Goal: Task Accomplishment & Management: Manage account settings

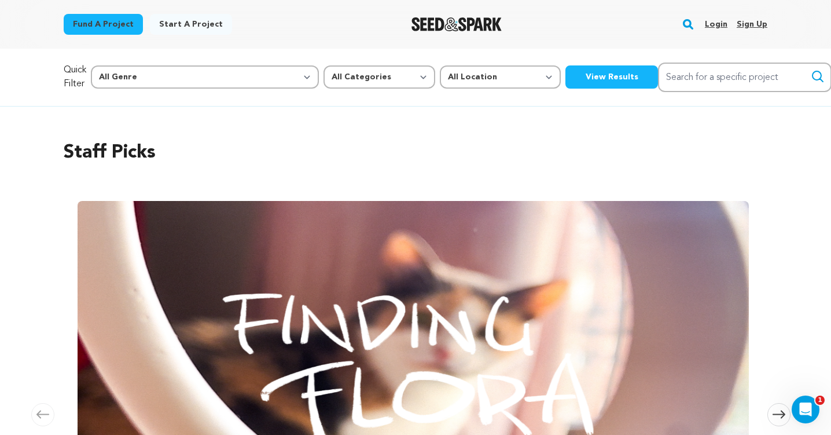
click at [717, 23] on link "Login" at bounding box center [716, 24] width 23 height 19
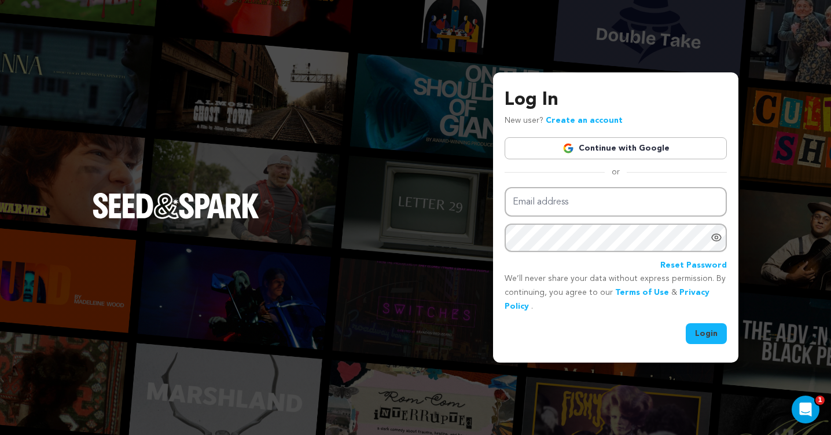
click at [578, 146] on link "Continue with Google" at bounding box center [616, 148] width 222 height 22
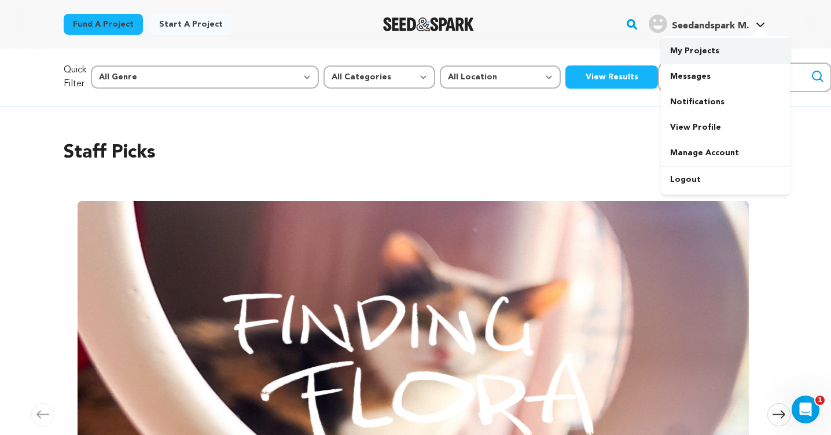
click at [709, 49] on link "My Projects" at bounding box center [726, 50] width 130 height 25
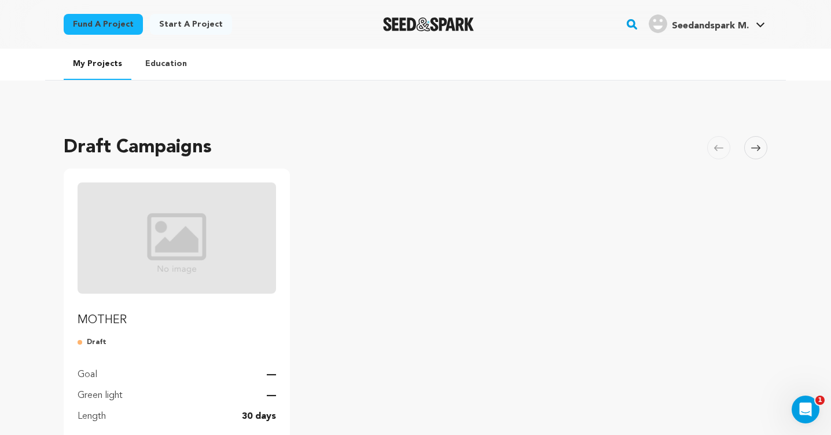
click at [183, 280] on img "Fund MOTHER" at bounding box center [177, 237] width 198 height 111
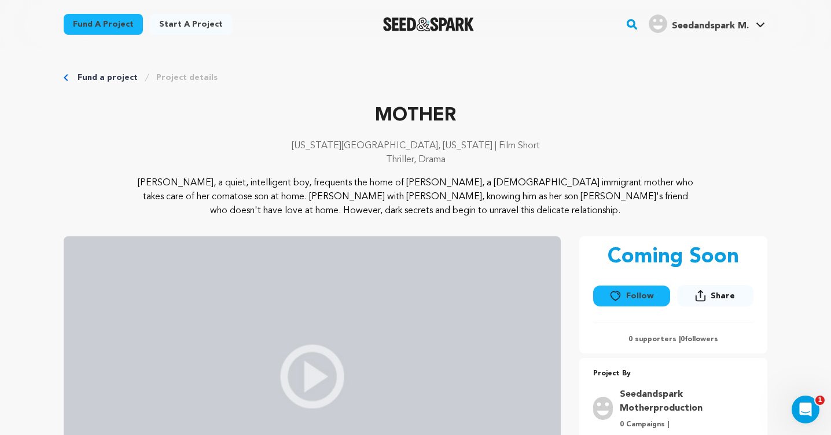
click at [194, 77] on link "Project details" at bounding box center [186, 78] width 61 height 12
click at [706, 51] on link "My Projects" at bounding box center [726, 50] width 130 height 25
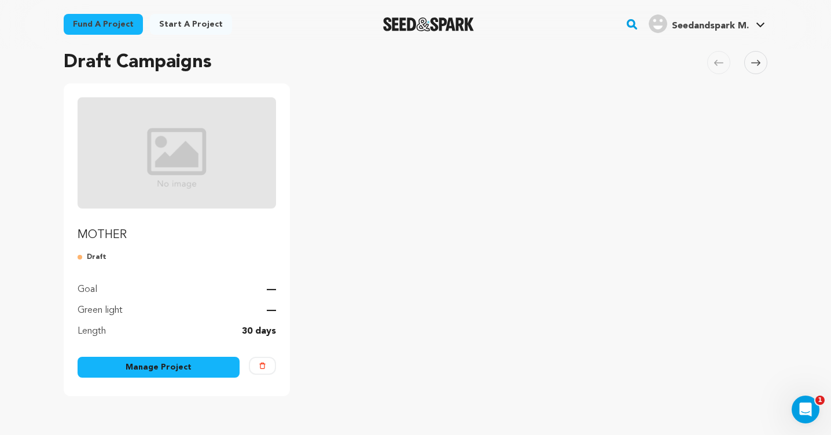
scroll to position [153, 0]
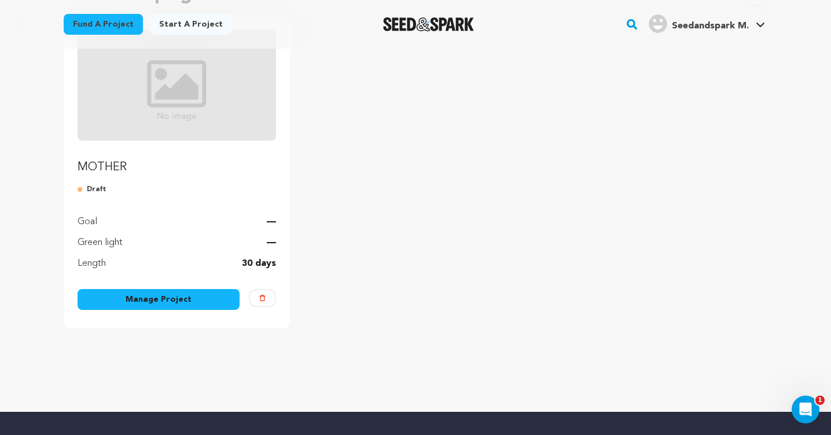
click at [203, 300] on link "Manage Project" at bounding box center [159, 299] width 162 height 21
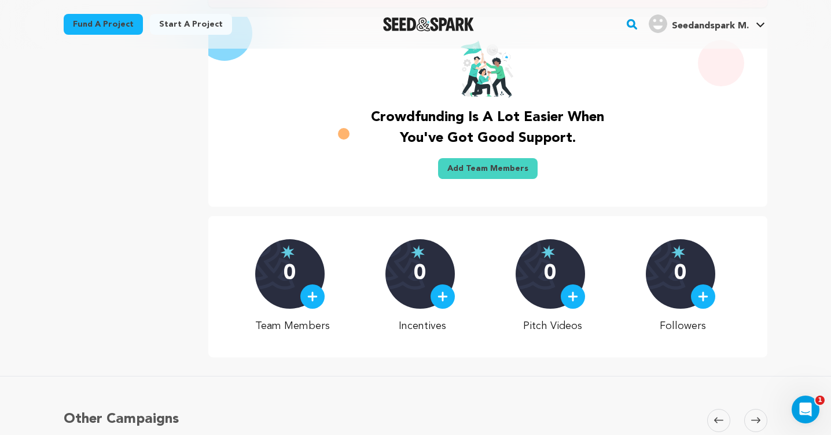
scroll to position [330, 0]
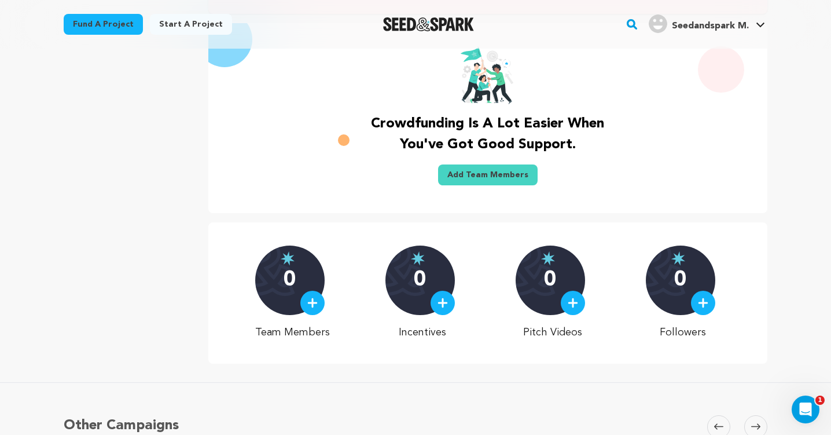
click at [318, 304] on img at bounding box center [312, 302] width 10 height 10
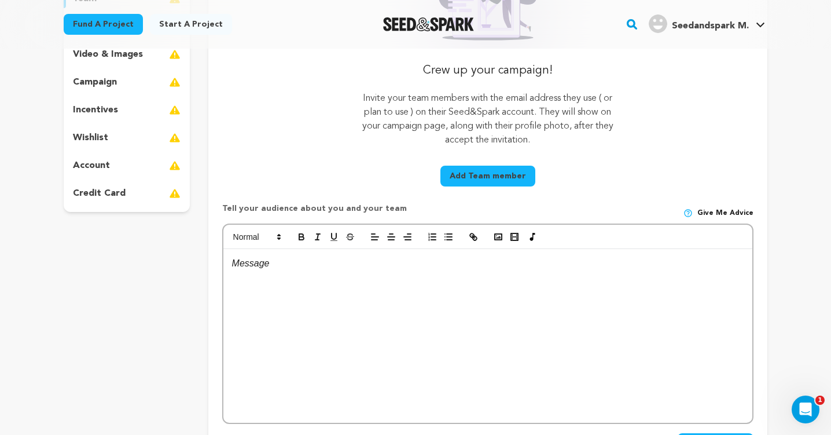
scroll to position [244, 0]
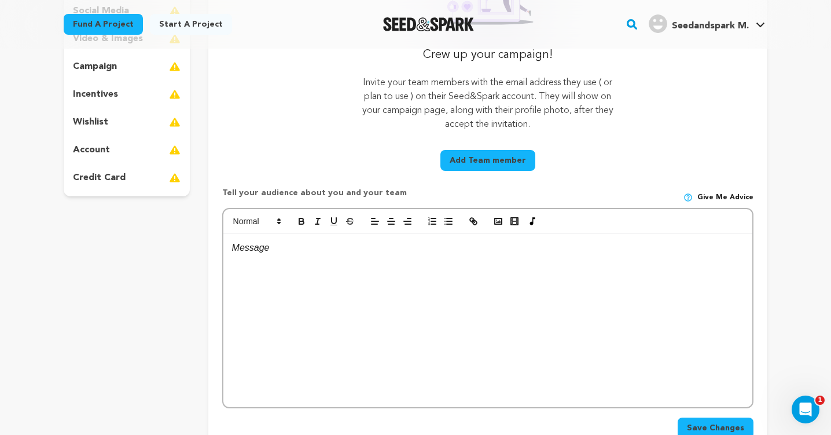
click at [495, 157] on button "Add Team member" at bounding box center [487, 160] width 95 height 21
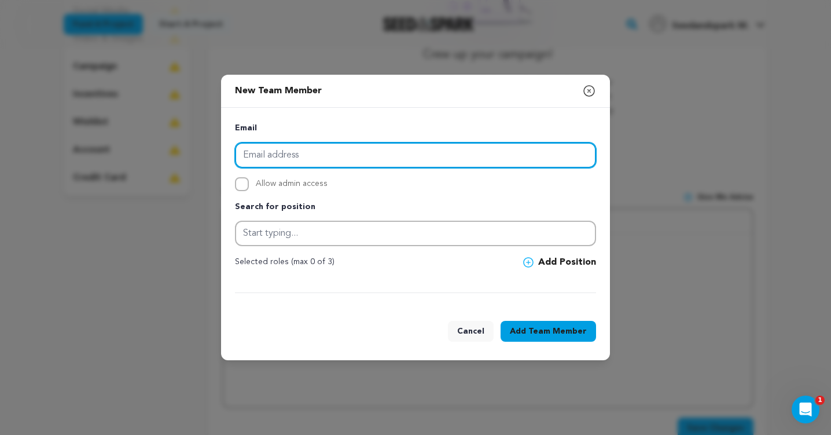
click at [344, 152] on input "email" at bounding box center [415, 154] width 361 height 25
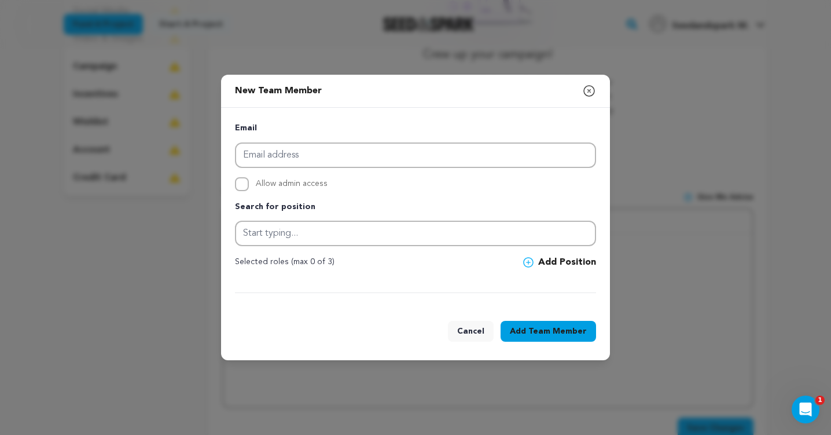
click at [587, 89] on icon "button" at bounding box center [589, 91] width 10 height 10
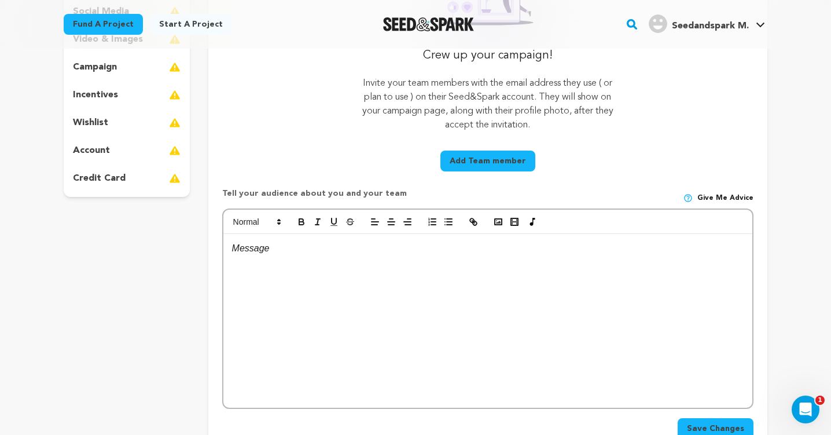
scroll to position [225, 0]
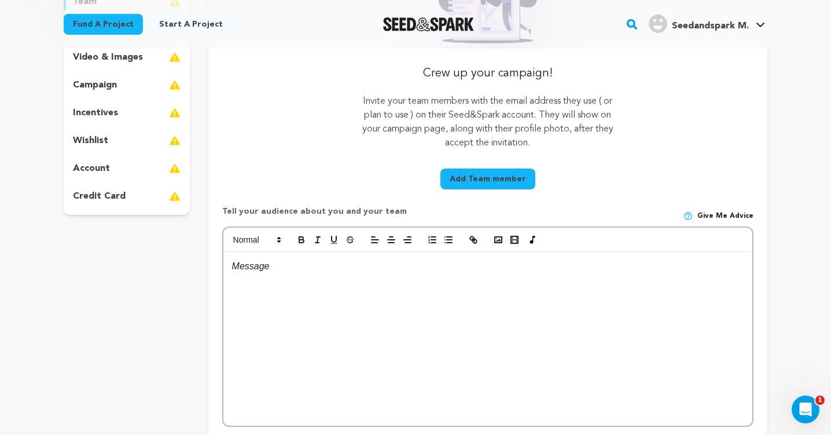
click at [477, 176] on button "Add Team member" at bounding box center [487, 178] width 95 height 21
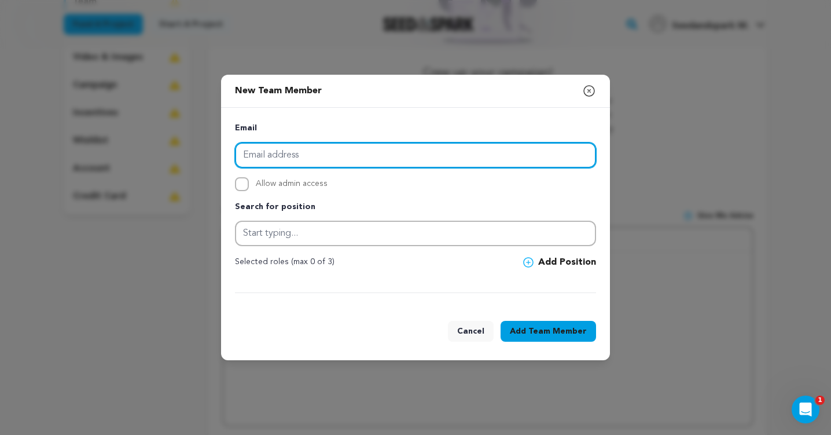
click at [283, 156] on input "email" at bounding box center [415, 154] width 361 height 25
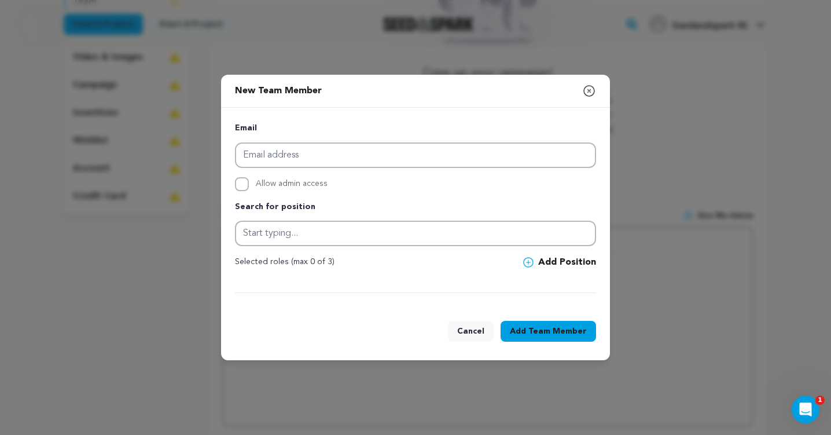
drag, startPoint x: 610, startPoint y: 93, endPoint x: 588, endPoint y: 93, distance: 21.4
click at [588, 93] on div "New Team Member Close modal Email Allow admin access Search for position" at bounding box center [415, 217] width 831 height 435
click at [588, 93] on icon "button" at bounding box center [589, 91] width 14 height 14
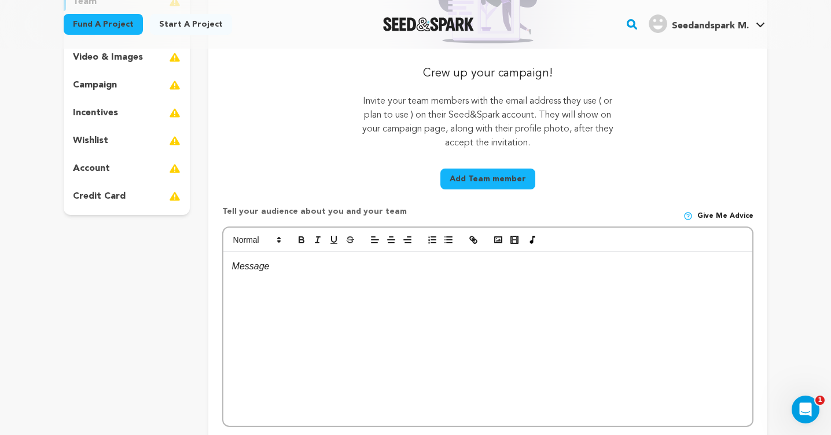
click at [378, 298] on div at bounding box center [487, 339] width 529 height 174
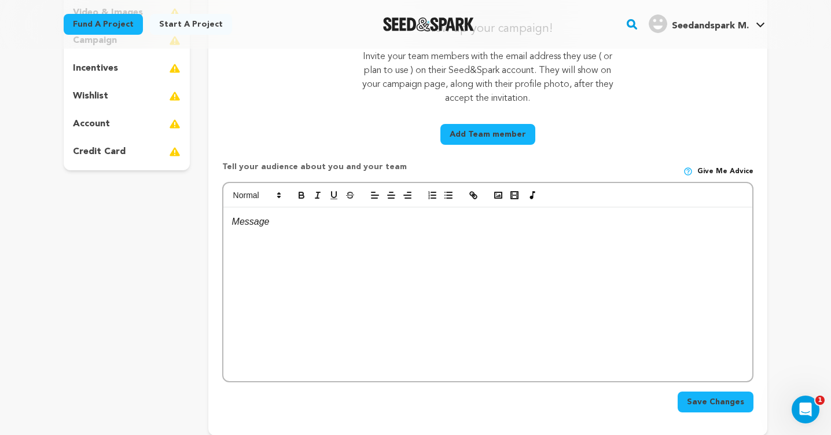
scroll to position [269, 0]
click at [491, 142] on button "Add Team member" at bounding box center [487, 134] width 95 height 21
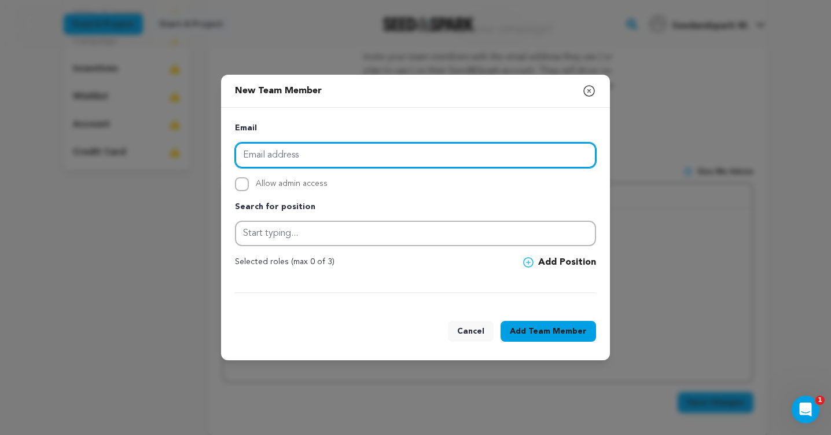
click at [311, 161] on input "email" at bounding box center [415, 154] width 361 height 25
type input "x"
type input "xl2997@columbia.edu"
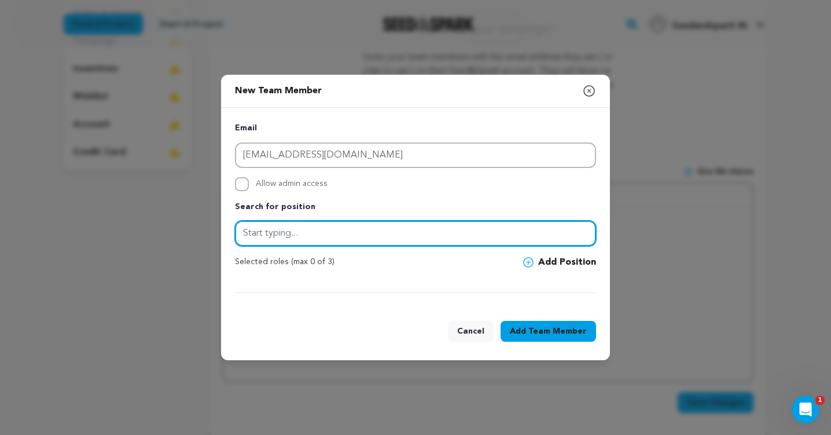
click at [289, 241] on input "text" at bounding box center [415, 232] width 361 height 25
type input "p"
type input "Producer"
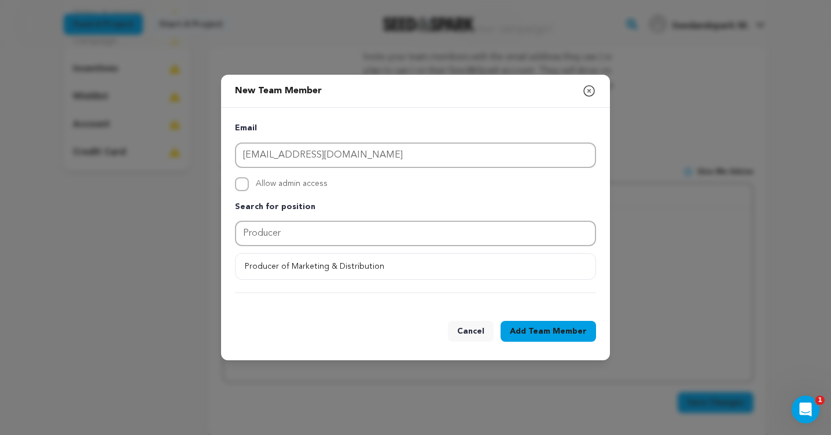
click at [473, 331] on button "Cancel" at bounding box center [471, 331] width 46 height 21
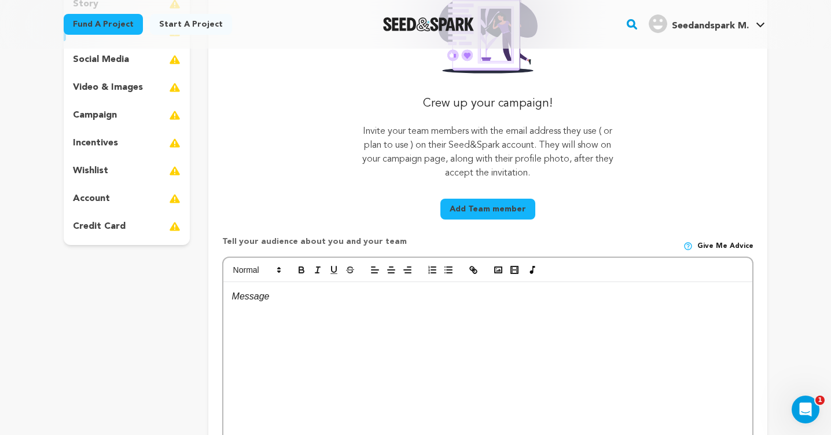
scroll to position [249, 0]
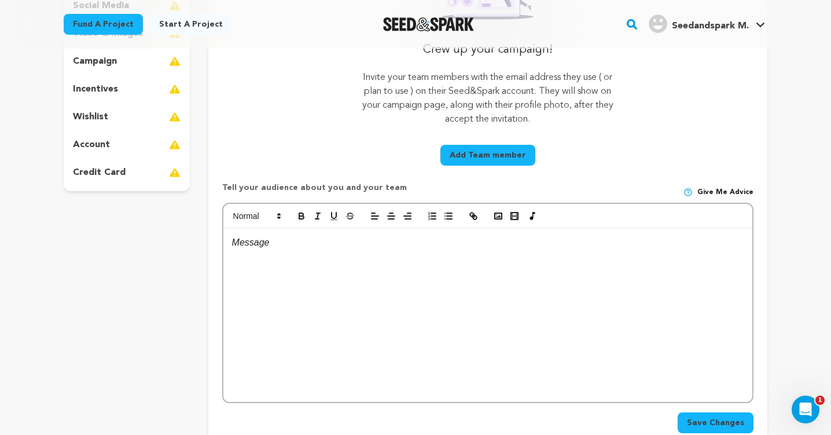
click at [280, 256] on div at bounding box center [487, 315] width 529 height 174
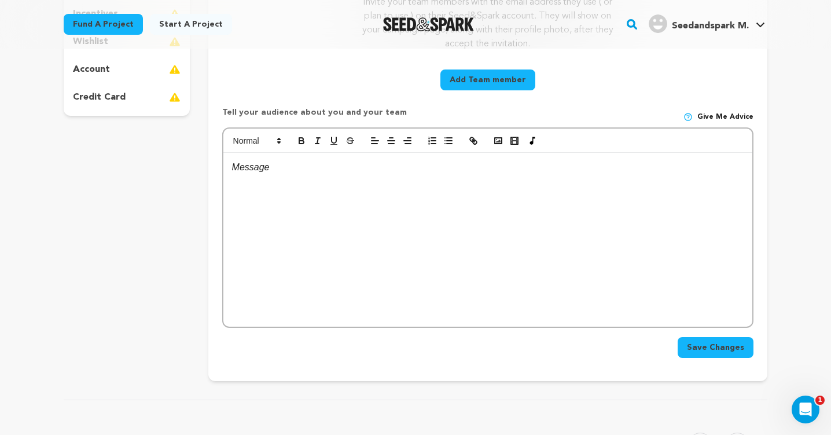
scroll to position [322, 0]
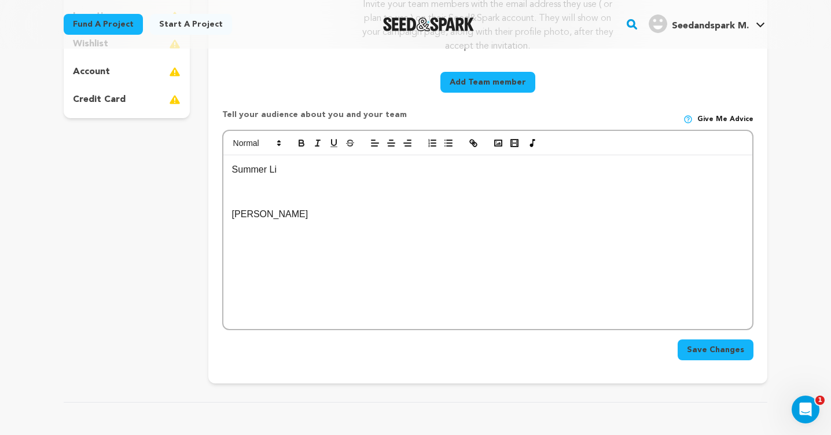
click at [230, 174] on div "Summer Li Tonghuan Zhao" at bounding box center [487, 242] width 529 height 174
click at [241, 165] on p at bounding box center [487, 169] width 511 height 15
click at [246, 224] on p at bounding box center [487, 228] width 511 height 15
click at [333, 230] on p "Tonghuan Zhao" at bounding box center [487, 228] width 511 height 15
click at [294, 205] on p "Summer Li" at bounding box center [487, 199] width 511 height 15
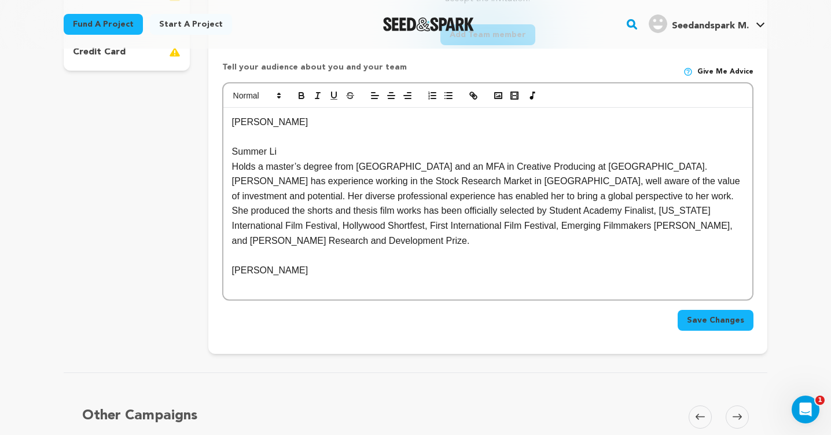
scroll to position [386, 0]
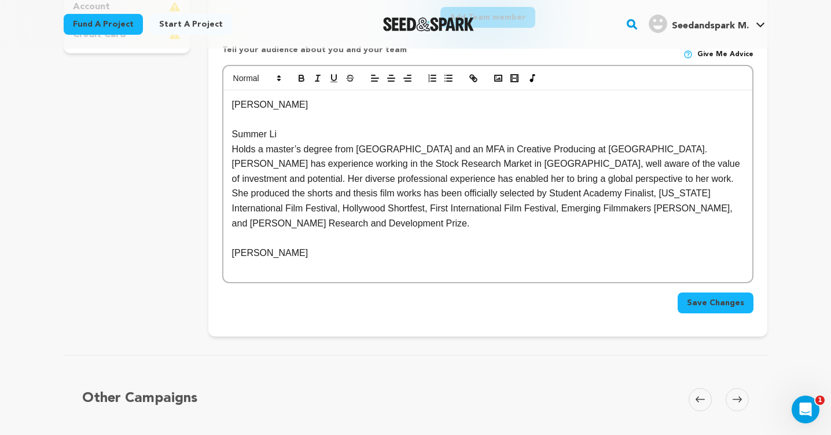
click at [301, 252] on p "Tonghuan Zhao" at bounding box center [487, 252] width 511 height 15
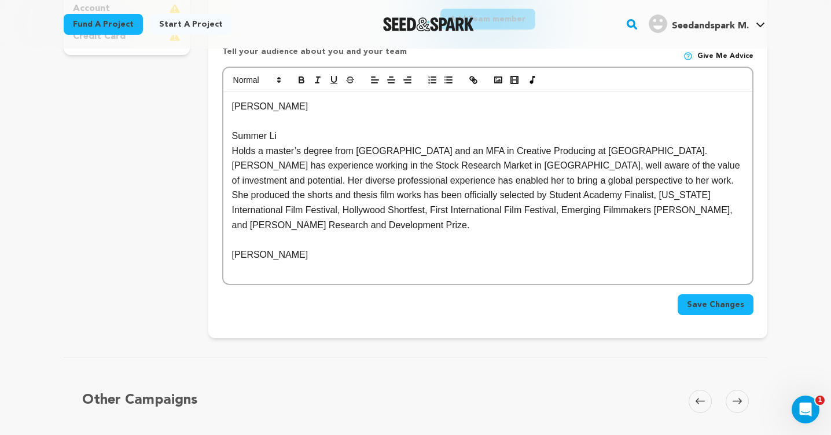
scroll to position [382, 0]
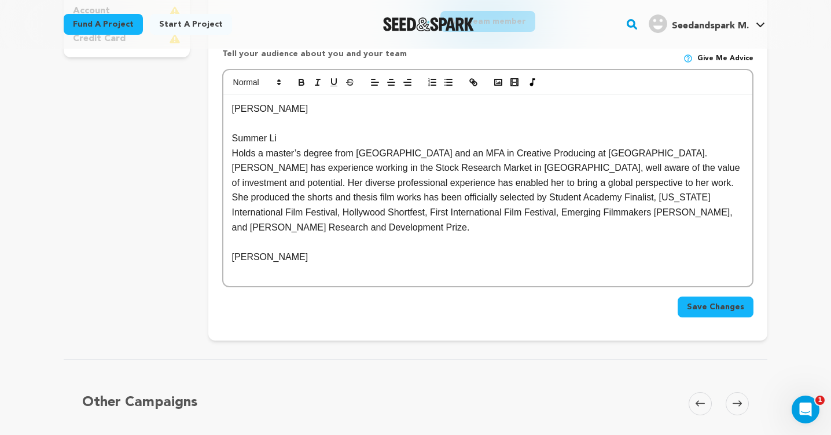
click at [292, 106] on p "Mengyuan Li" at bounding box center [487, 108] width 511 height 15
click at [301, 257] on p "Tonghuan Zhao" at bounding box center [487, 256] width 511 height 15
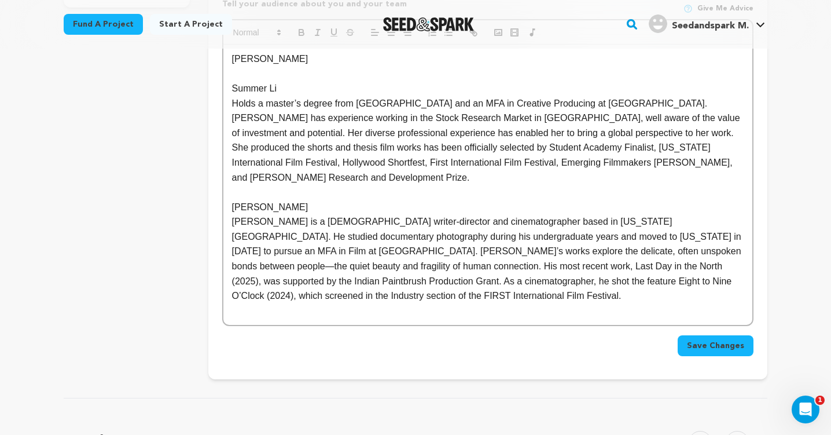
scroll to position [436, 0]
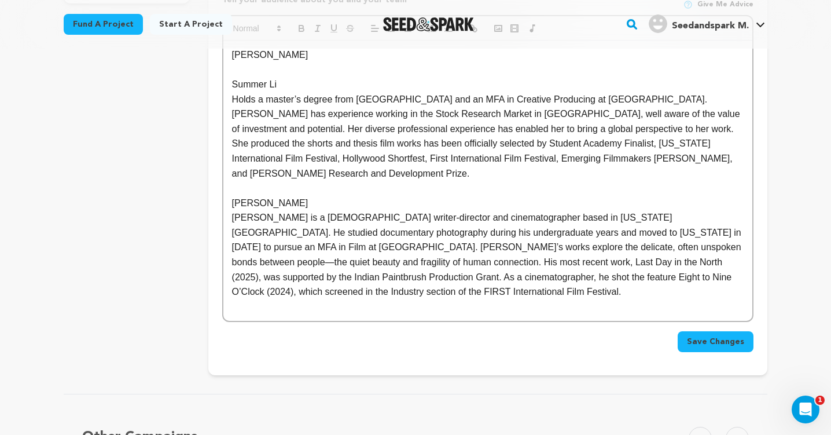
click at [696, 334] on button "Save Changes" at bounding box center [715, 341] width 76 height 21
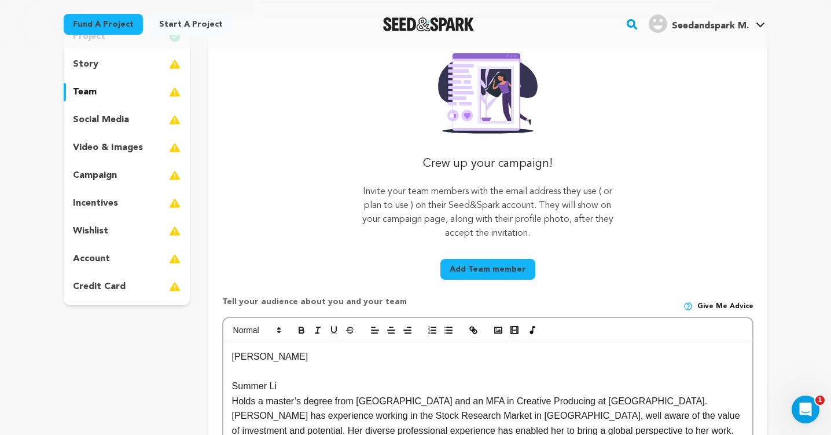
scroll to position [107, 0]
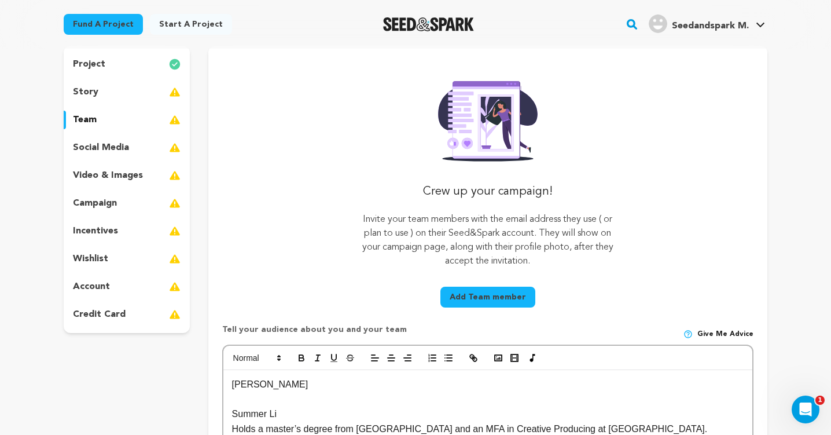
click at [120, 89] on div "story" at bounding box center [127, 92] width 126 height 19
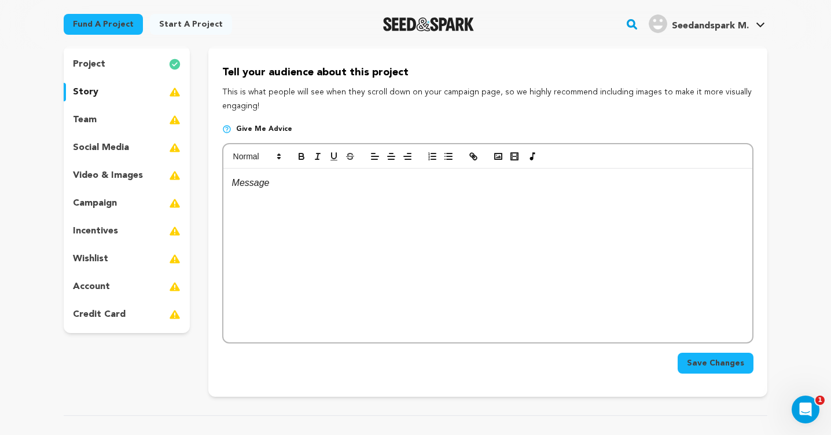
click at [121, 135] on div "project story team social media video & images campaign incentives wishlist acc…" at bounding box center [127, 189] width 126 height 287
click at [114, 115] on div "team" at bounding box center [127, 120] width 126 height 19
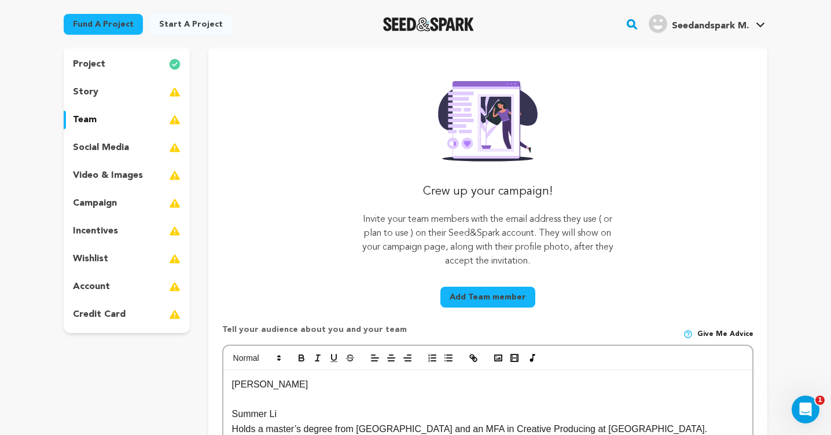
click at [119, 137] on div "project story team social media video & images campaign incentives wishlist acc…" at bounding box center [127, 189] width 126 height 287
click at [119, 150] on p "social media" at bounding box center [101, 148] width 56 height 14
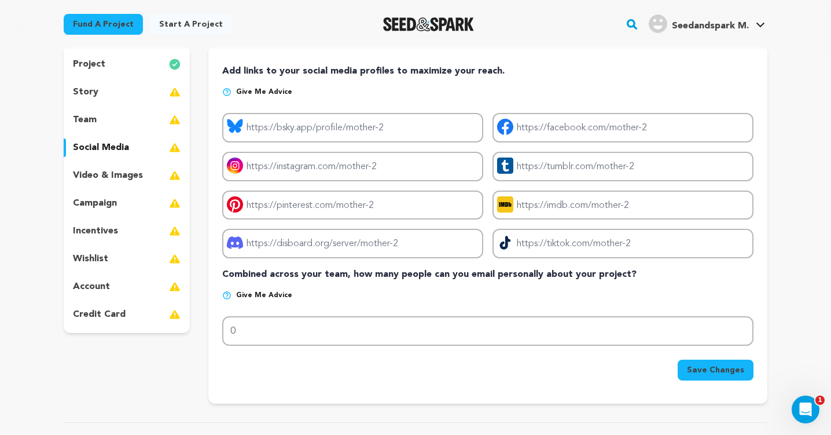
click at [121, 178] on p "video & images" at bounding box center [108, 175] width 70 height 14
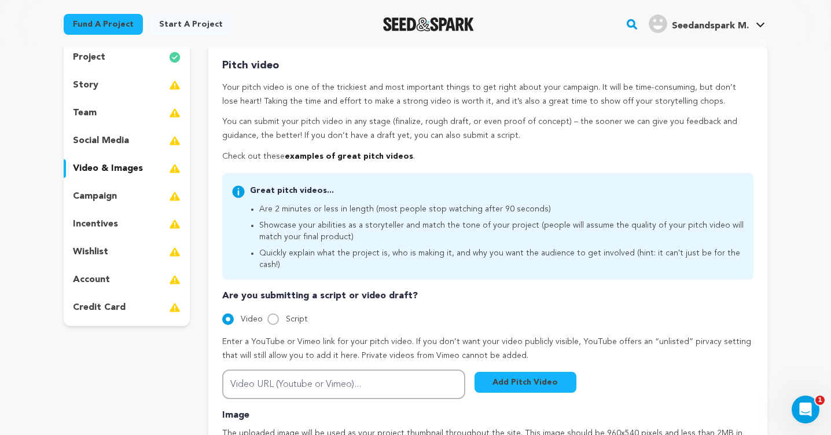
scroll to position [189, 0]
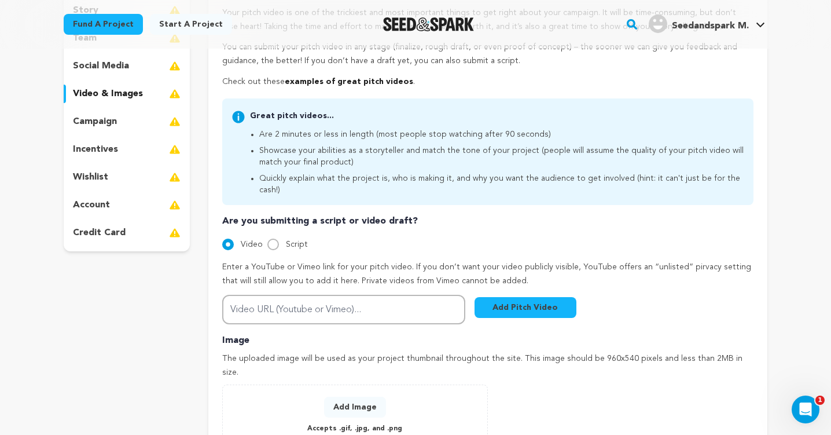
click at [121, 200] on div "account" at bounding box center [127, 205] width 126 height 19
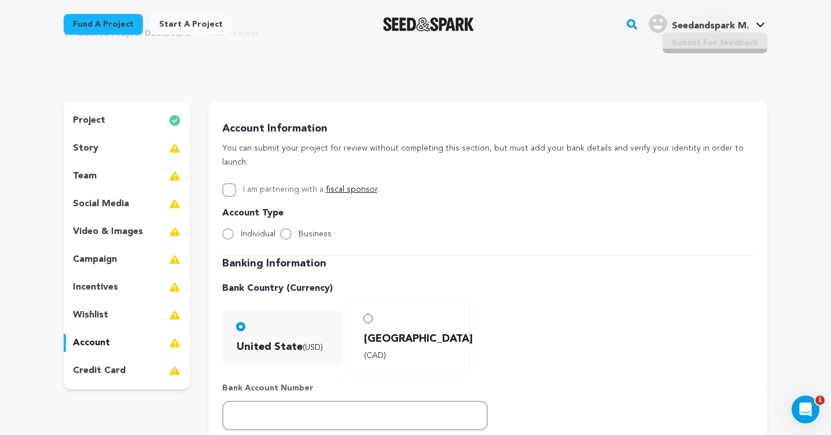
scroll to position [56, 0]
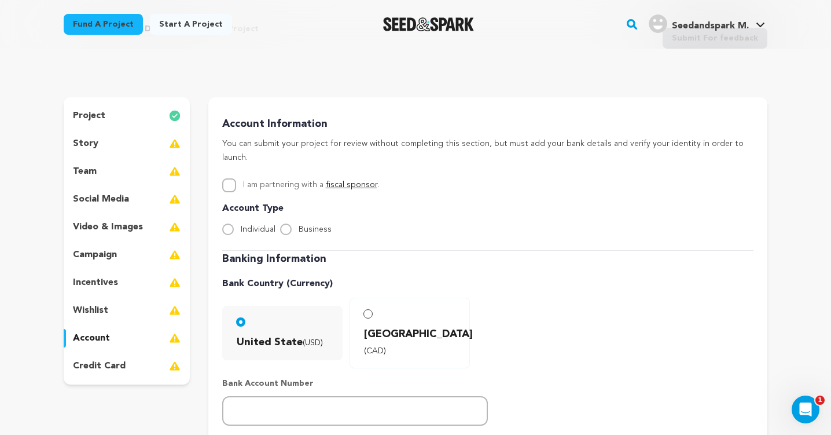
click at [256, 225] on span "Individual" at bounding box center [258, 229] width 35 height 8
click at [234, 223] on input "Individual" at bounding box center [228, 229] width 12 height 12
radio input "true"
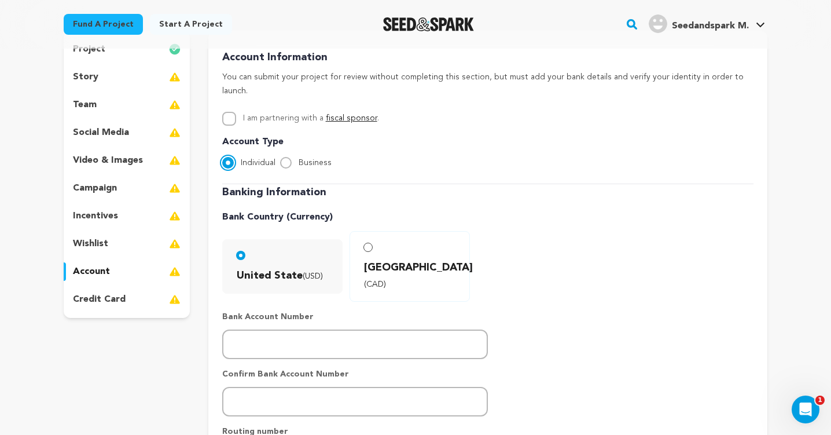
scroll to position [135, 0]
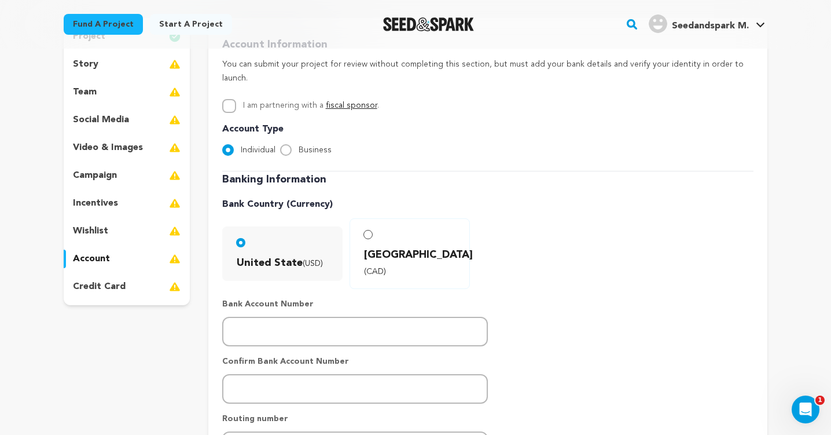
click at [458, 246] on span "Canada (CAD)" at bounding box center [412, 262] width 96 height 32
click at [373, 239] on input "Canada (CAD)" at bounding box center [367, 234] width 9 height 9
radio input "true"
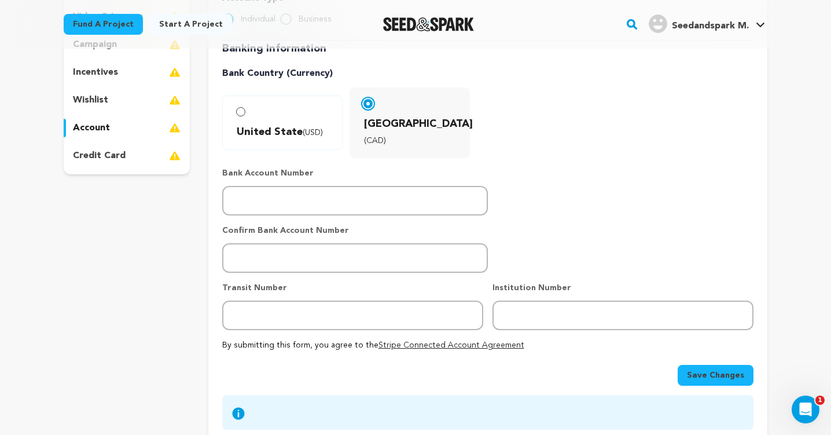
scroll to position [264, 0]
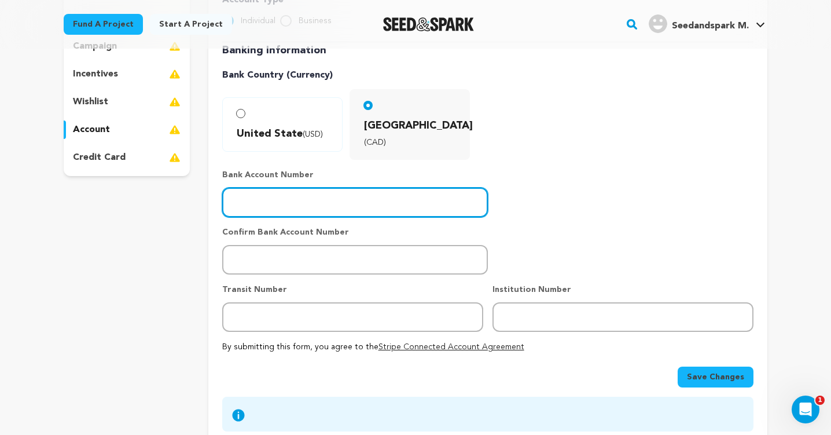
click at [296, 187] on input "number" at bounding box center [355, 202] width 266 height 30
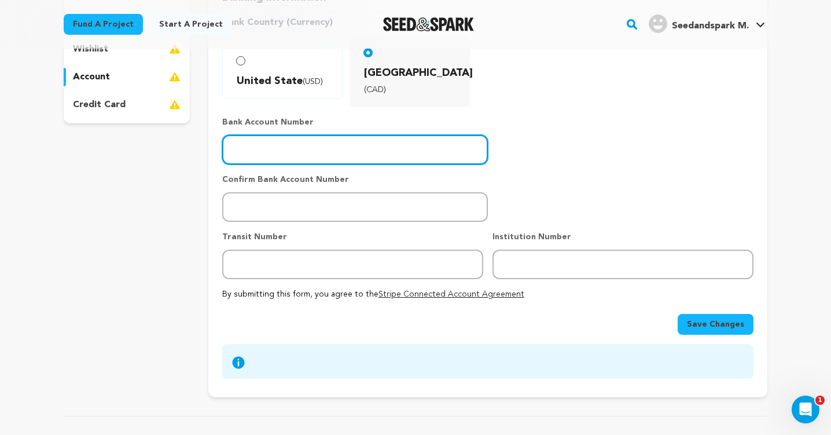
scroll to position [330, 0]
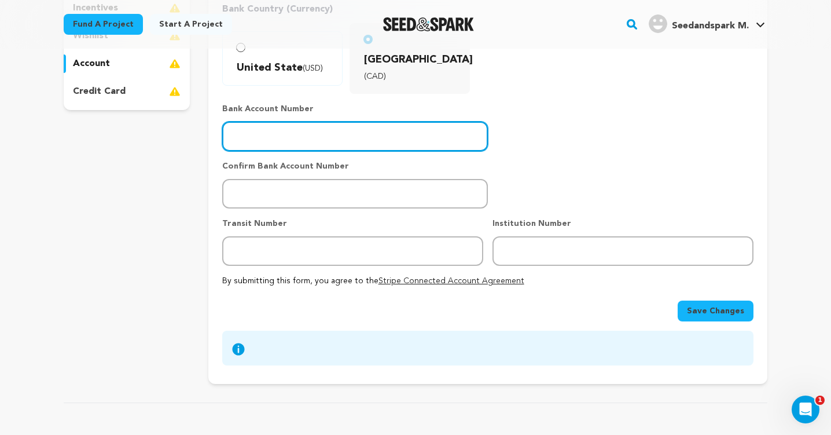
click at [303, 121] on input "number" at bounding box center [355, 136] width 266 height 30
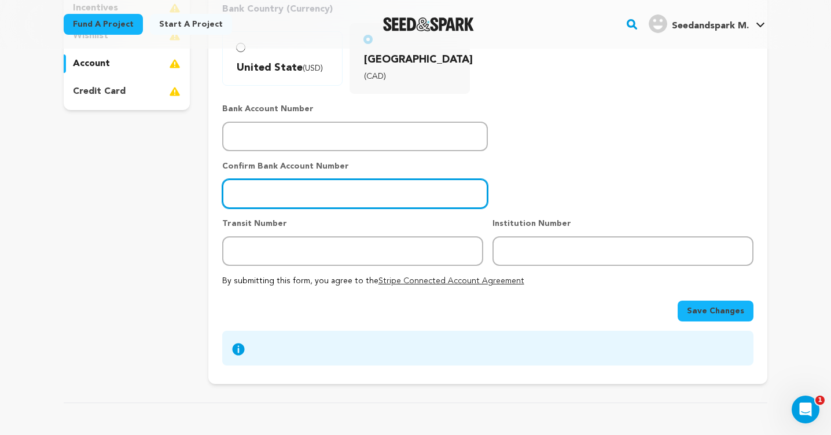
click at [292, 179] on input "number" at bounding box center [355, 194] width 266 height 30
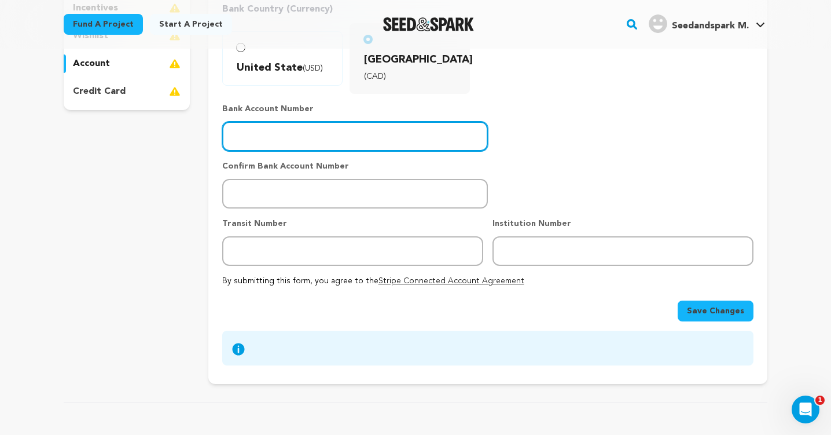
click at [266, 121] on input "number" at bounding box center [355, 136] width 266 height 30
drag, startPoint x: 311, startPoint y: 108, endPoint x: 219, endPoint y: 108, distance: 92.0
click at [219, 108] on div "Account Information You can submit your project for review without completing t…" at bounding box center [487, 103] width 559 height 561
type input "12024227494"
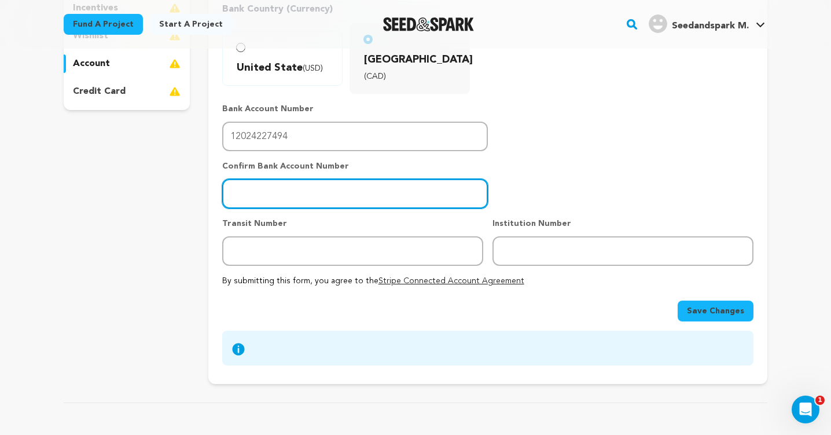
click at [288, 179] on input "number" at bounding box center [355, 194] width 266 height 30
paste input "12024227494"
type input "12024227494"
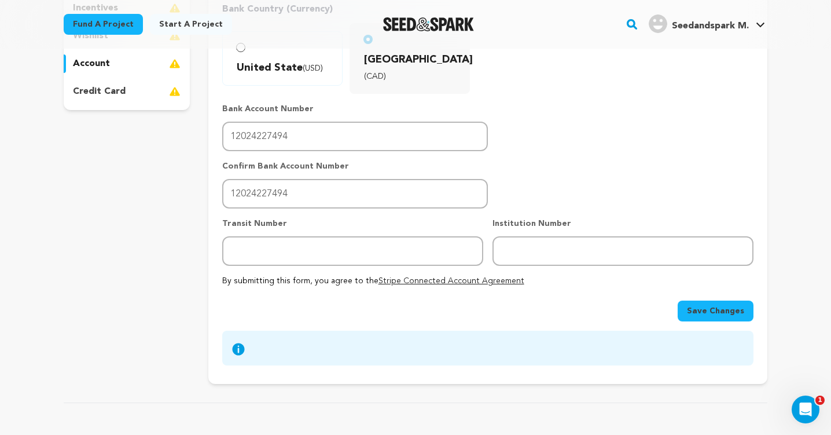
click at [294, 236] on div "Banking Information Bank Country (Currency) United State (USD) Canada (CAD)" at bounding box center [487, 131] width 531 height 310
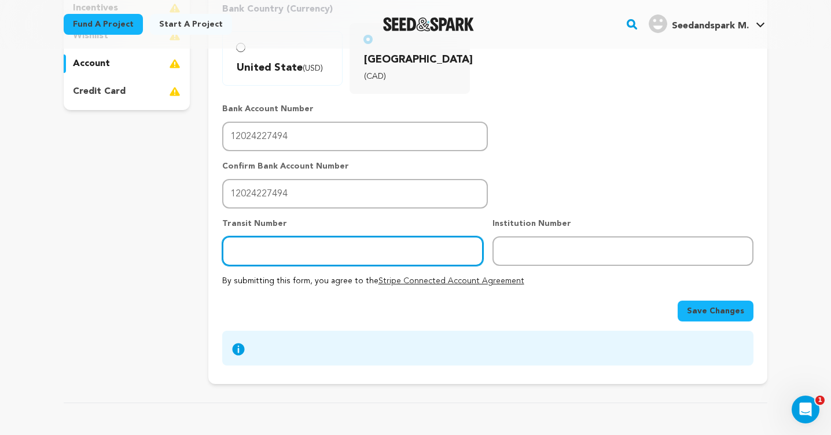
click at [292, 236] on input "number" at bounding box center [352, 251] width 261 height 30
type input "021000089"
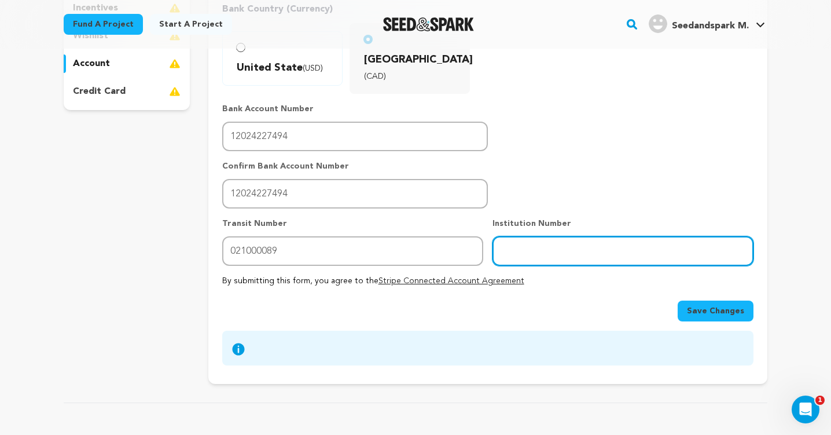
click at [552, 236] on input "number" at bounding box center [622, 251] width 261 height 30
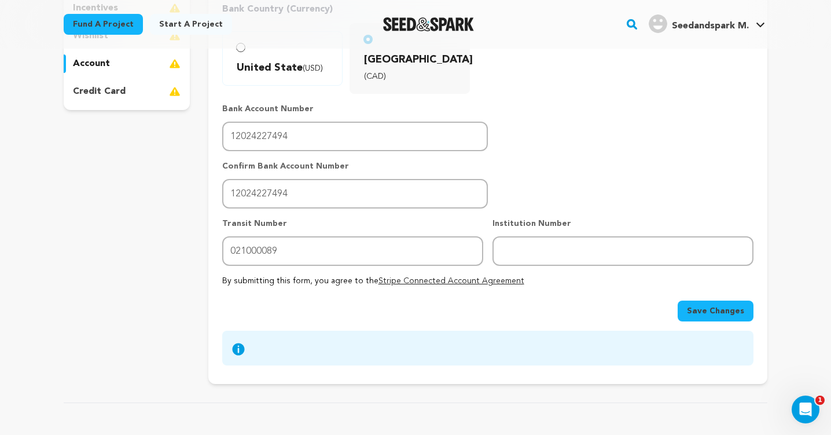
drag, startPoint x: 283, startPoint y: 193, endPoint x: 213, endPoint y: 194, distance: 69.4
click at [213, 194] on div "Account Information You can submit your project for review without completing t…" at bounding box center [487, 103] width 559 height 561
copy p "Transit Number"
click at [546, 218] on div "Institution Number" at bounding box center [622, 242] width 261 height 48
drag, startPoint x: 564, startPoint y: 192, endPoint x: 484, endPoint y: 192, distance: 79.8
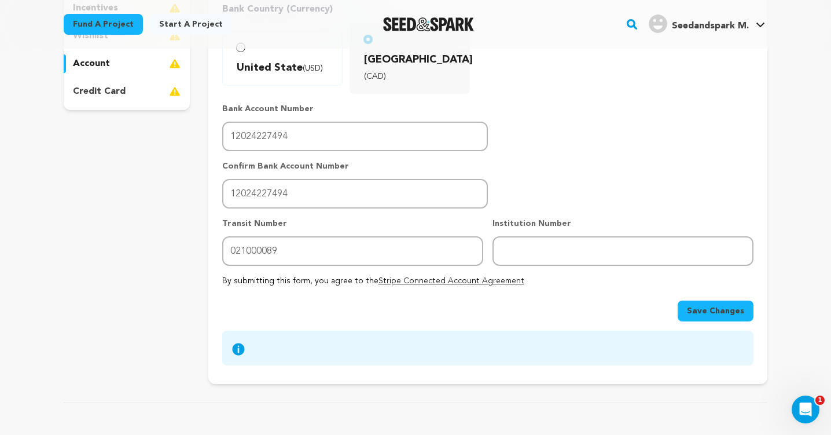
click at [484, 218] on div "Transit Number 021000089 Institution Number" at bounding box center [487, 242] width 531 height 48
drag, startPoint x: 570, startPoint y: 192, endPoint x: 493, endPoint y: 193, distance: 77.0
click at [493, 218] on p "Institution Number" at bounding box center [622, 224] width 261 height 12
copy p "Institution Number"
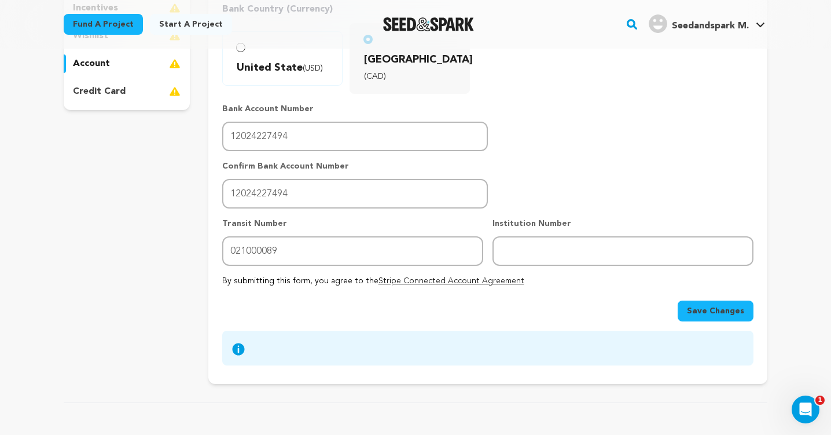
click at [391, 300] on div "Save Changes" at bounding box center [487, 310] width 531 height 21
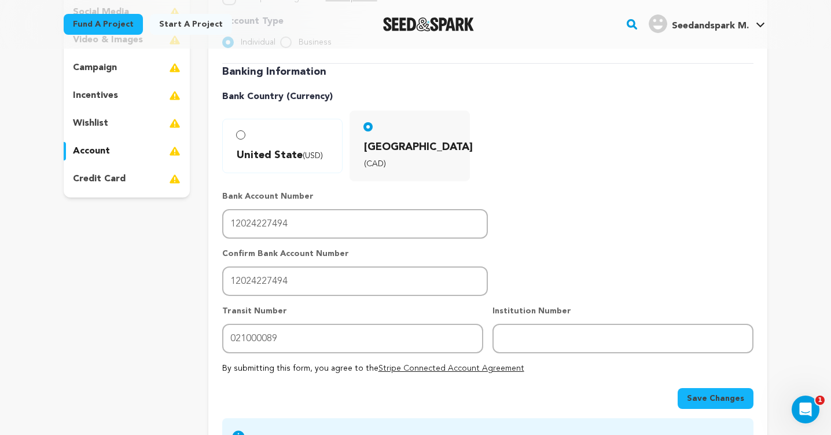
scroll to position [233, 0]
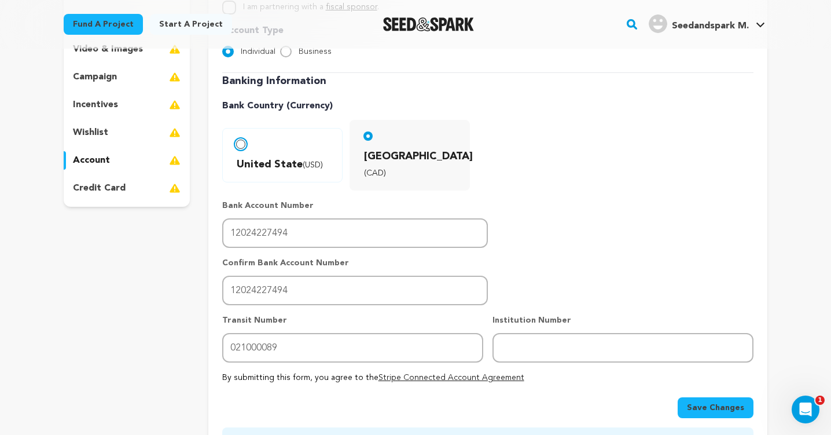
click at [240, 139] on input "United State (USD)" at bounding box center [240, 143] width 9 height 9
radio input "true"
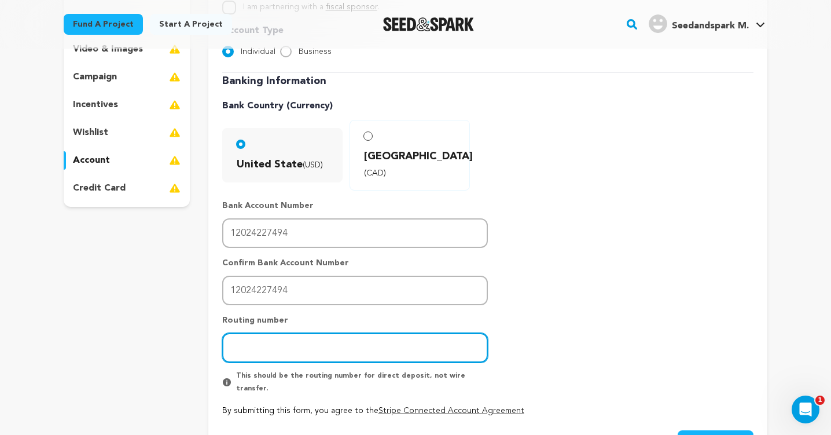
click at [279, 333] on input "number" at bounding box center [355, 348] width 266 height 30
type input "021000089"
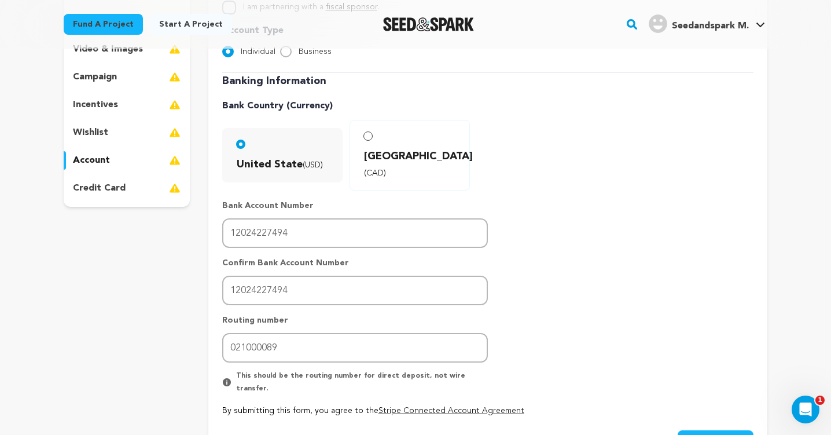
click at [558, 278] on div "Banking Information Bank Country (Currency) United State (USD) Canada (CAD)" at bounding box center [487, 244] width 531 height 343
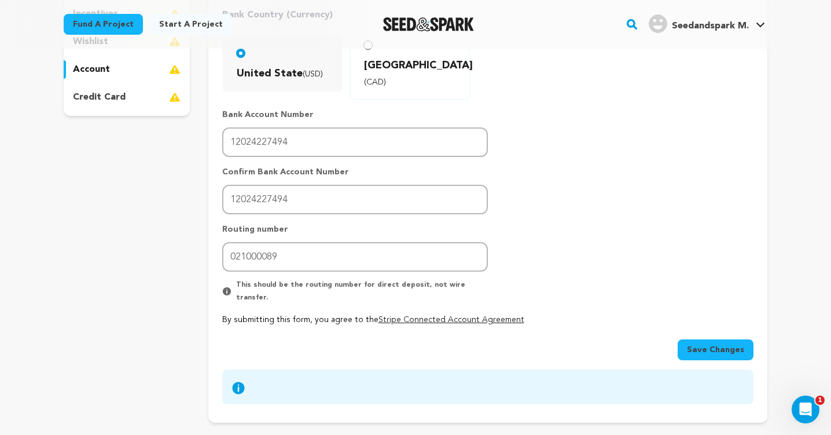
scroll to position [355, 0]
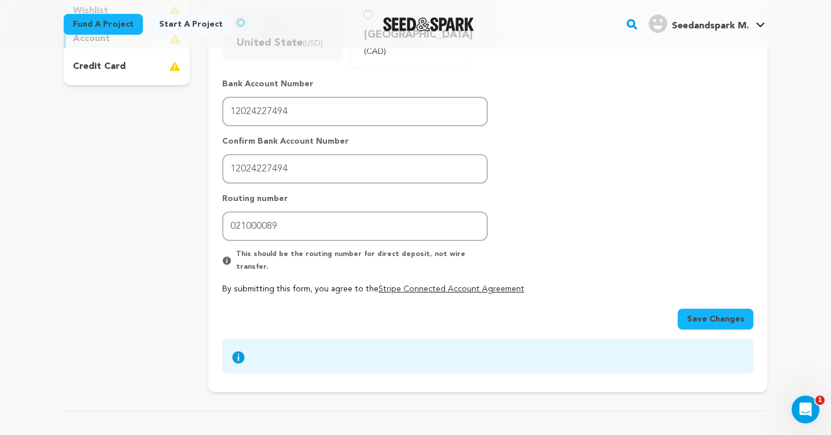
click at [697, 313] on span "Save Changes" at bounding box center [715, 319] width 57 height 12
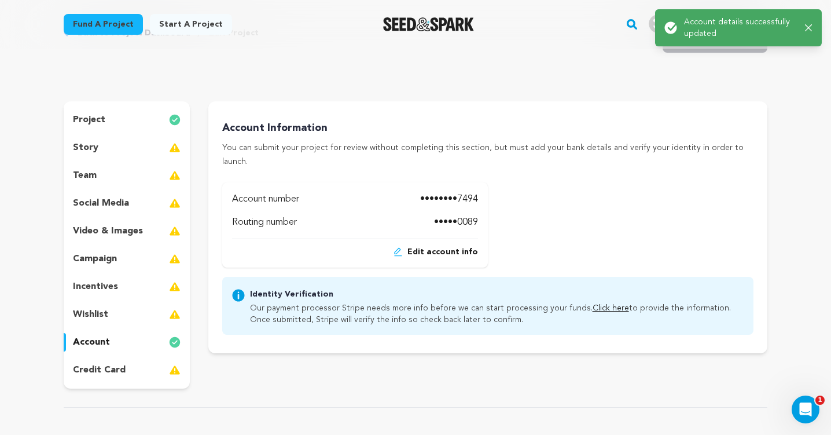
scroll to position [71, 0]
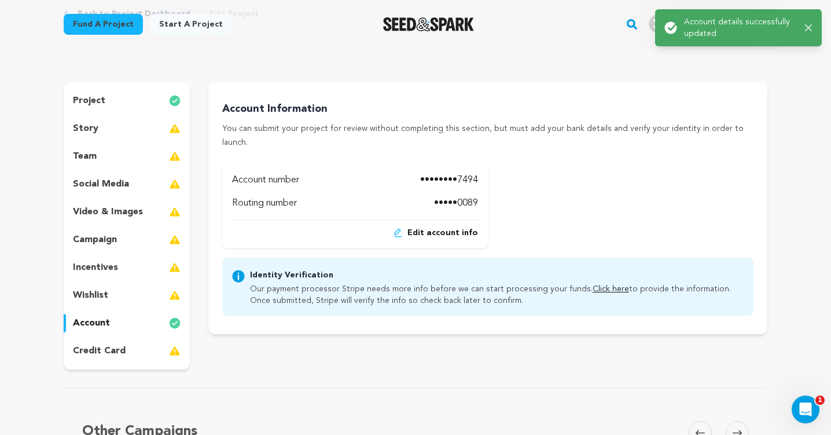
click at [163, 156] on div "team" at bounding box center [127, 156] width 126 height 19
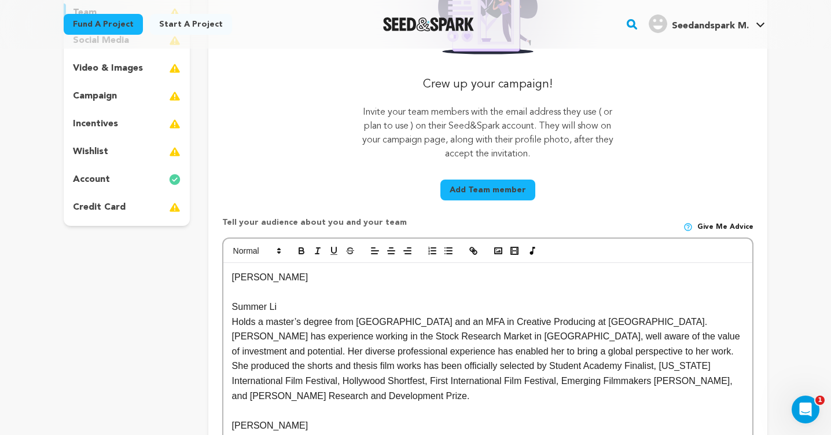
scroll to position [246, 0]
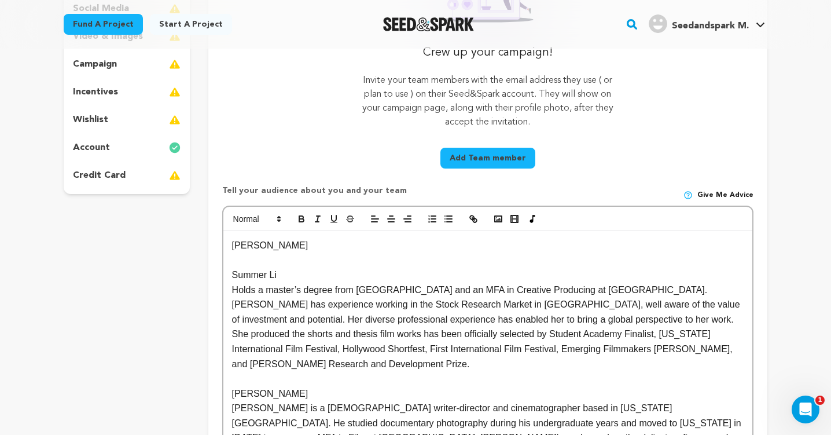
click at [475, 162] on button "Add Team member" at bounding box center [487, 158] width 95 height 21
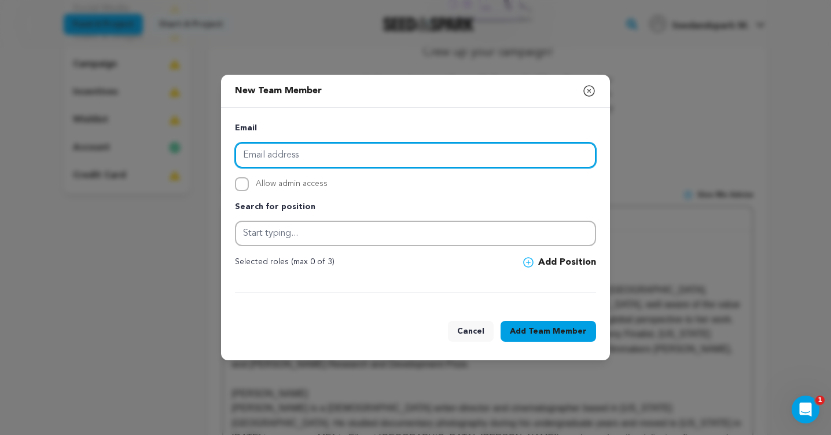
click at [362, 154] on input "email" at bounding box center [415, 154] width 361 height 25
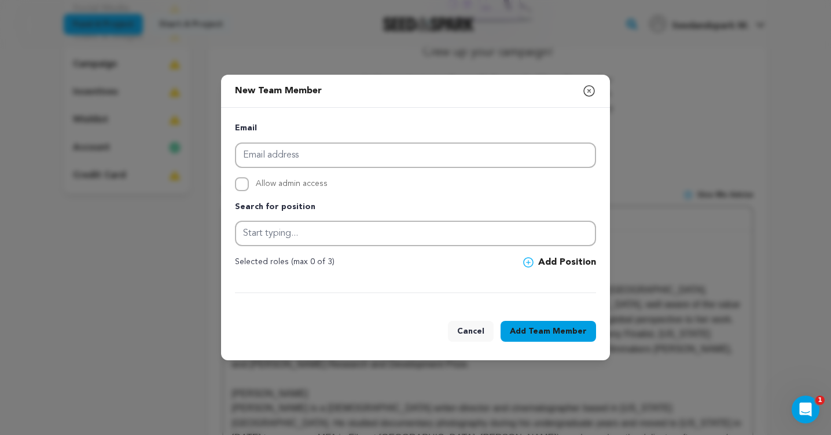
click at [586, 91] on icon "button" at bounding box center [589, 91] width 14 height 14
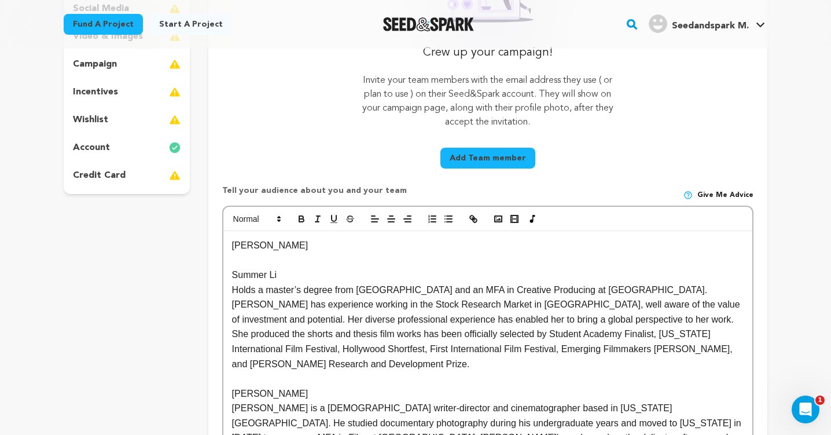
click at [503, 163] on button "Add Team member" at bounding box center [487, 158] width 95 height 21
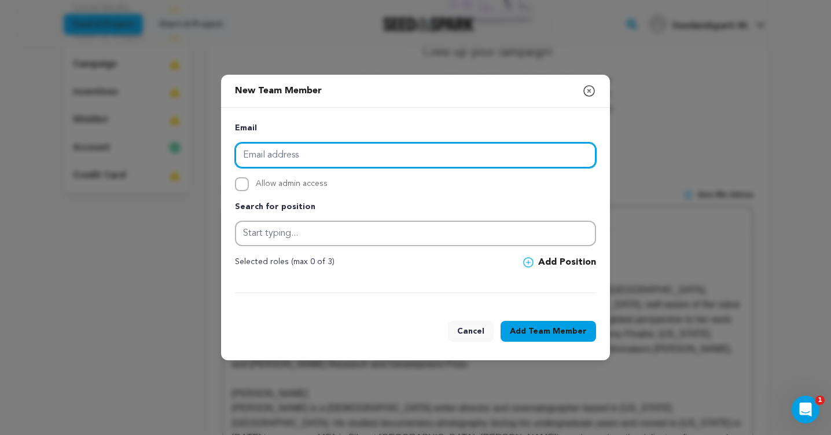
click at [349, 153] on input "email" at bounding box center [415, 154] width 361 height 25
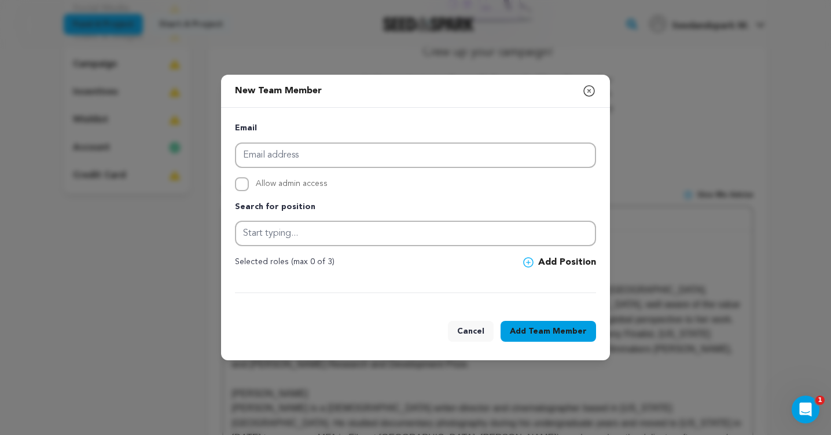
click at [285, 186] on span "Allow admin access" at bounding box center [292, 184] width 72 height 14
click at [249, 186] on input "Allow admin access" at bounding box center [242, 184] width 14 height 14
checkbox input "true"
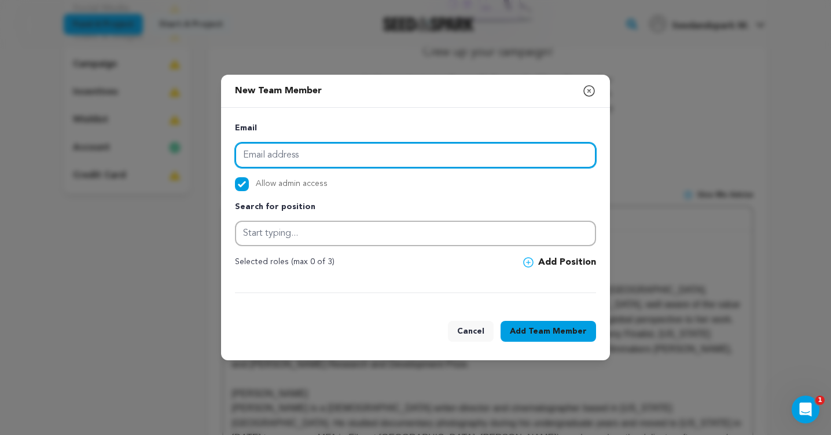
click at [283, 161] on input "email" at bounding box center [415, 154] width 361 height 25
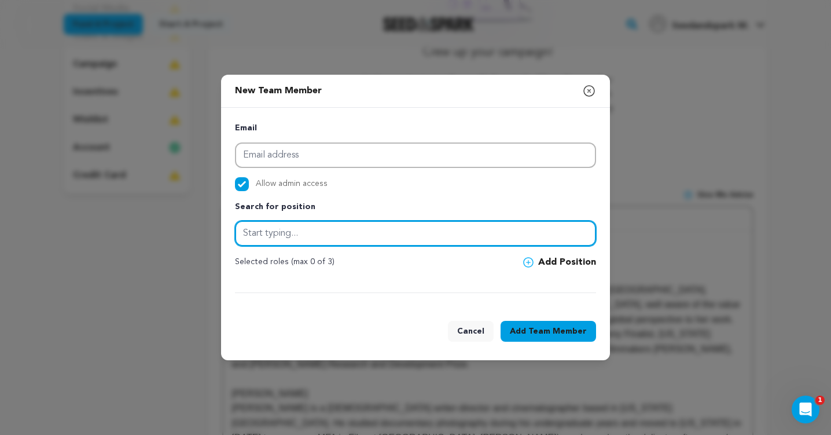
click at [324, 240] on input "text" at bounding box center [415, 232] width 361 height 25
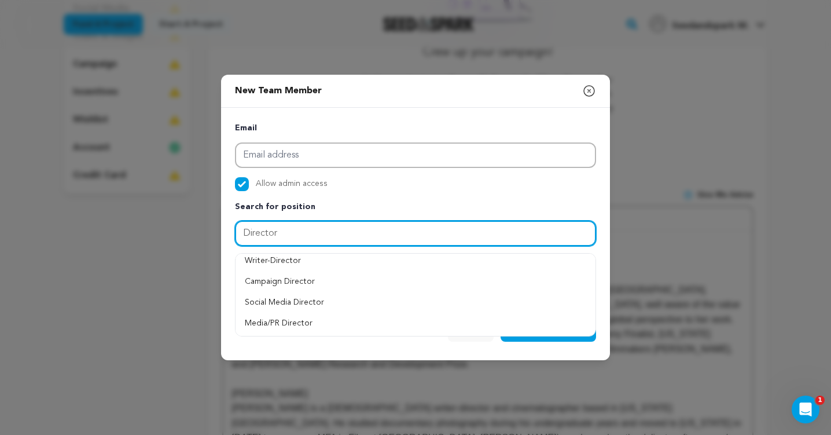
scroll to position [151, 0]
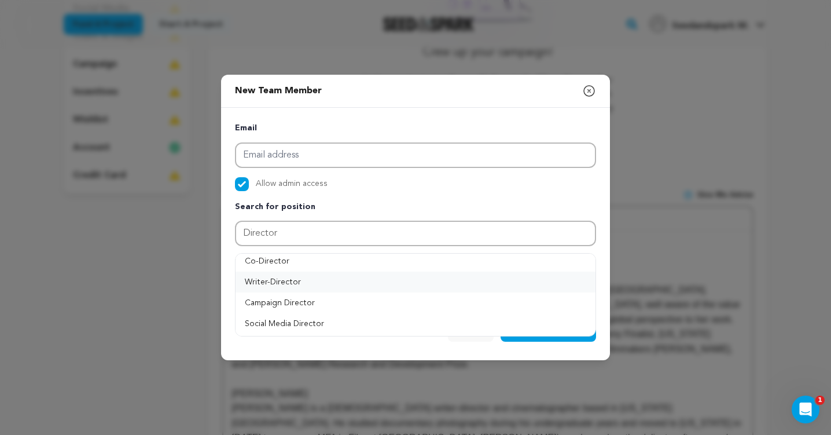
click at [304, 281] on button "Writer-Director" at bounding box center [415, 281] width 360 height 21
type input "Writer-Director"
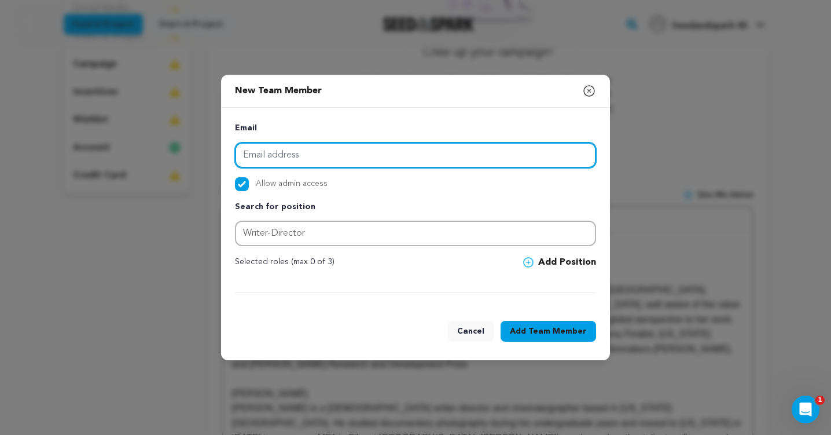
click at [314, 157] on input "email" at bounding box center [415, 154] width 361 height 25
type input "ml4676@columbia.edu"
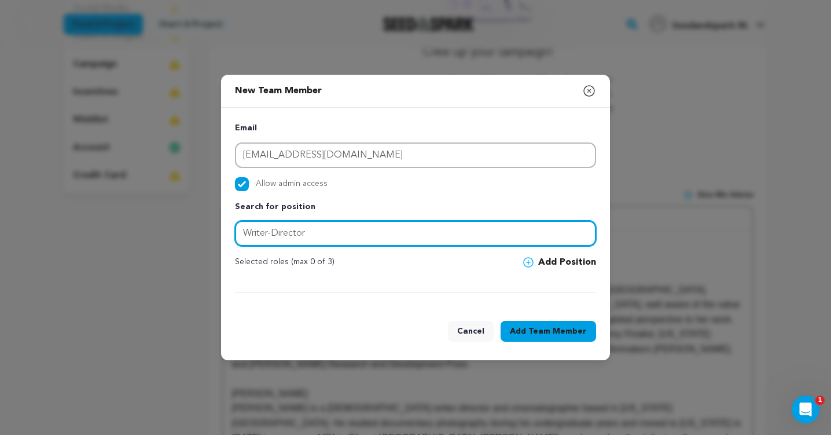
click at [333, 240] on input "Writer-Director" at bounding box center [415, 232] width 361 height 25
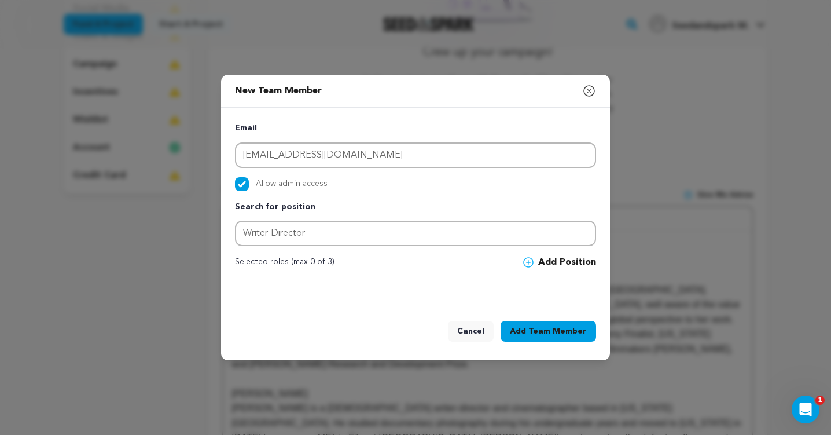
click at [534, 333] on span "Team Member" at bounding box center [557, 331] width 58 height 12
click at [553, 265] on button "Add Position" at bounding box center [559, 262] width 73 height 14
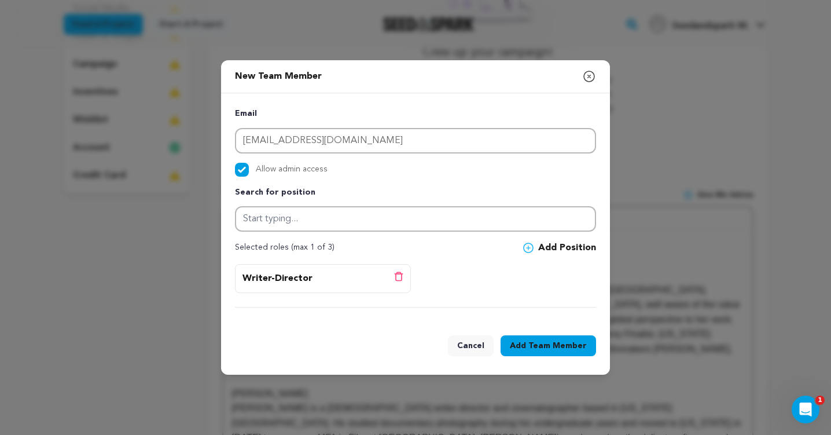
click at [560, 345] on span "Team Member" at bounding box center [557, 346] width 58 height 12
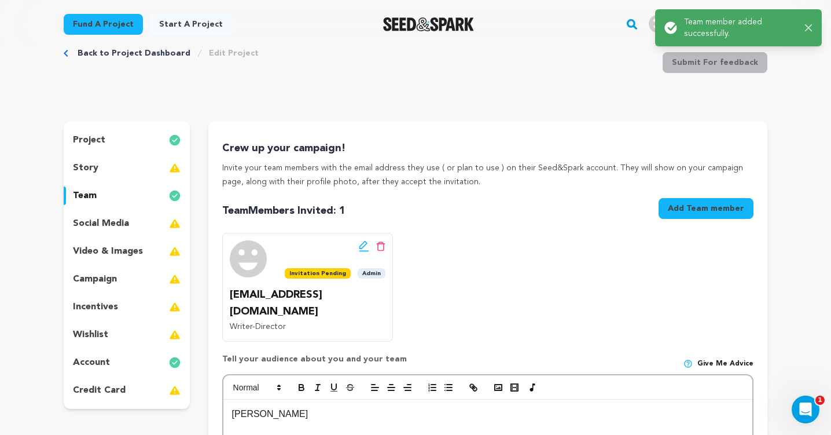
scroll to position [34, 0]
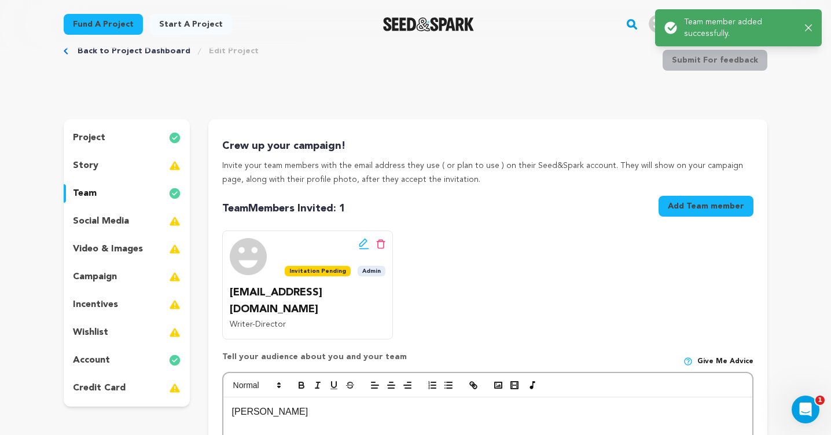
click at [246, 256] on img at bounding box center [248, 256] width 37 height 37
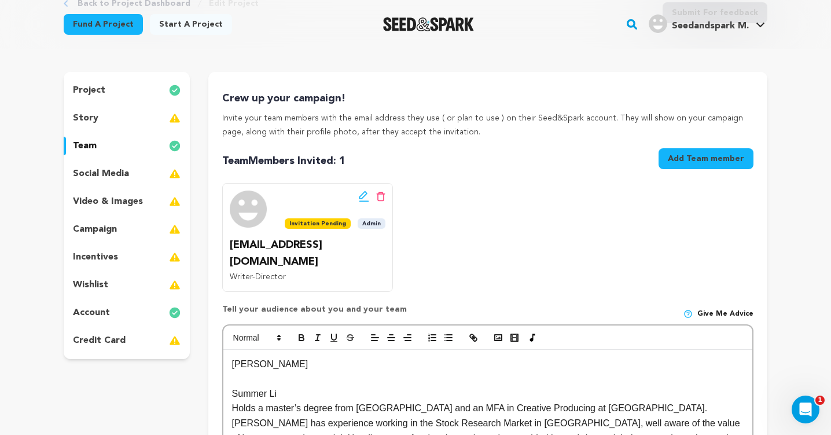
scroll to position [90, 0]
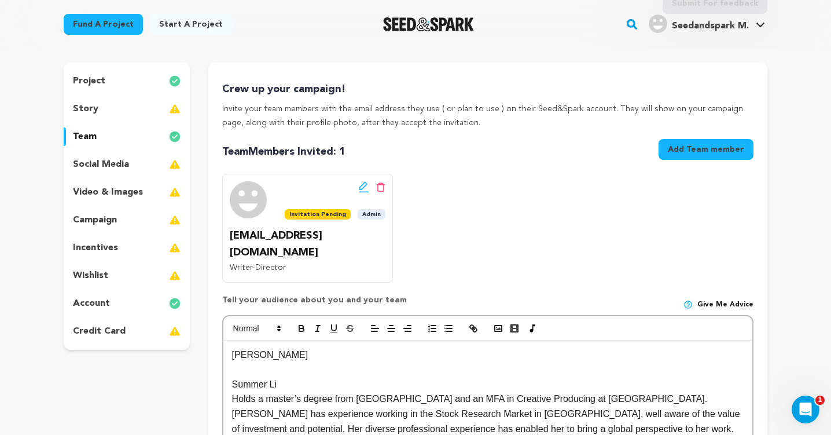
click at [719, 146] on button "Add Team member" at bounding box center [705, 149] width 95 height 21
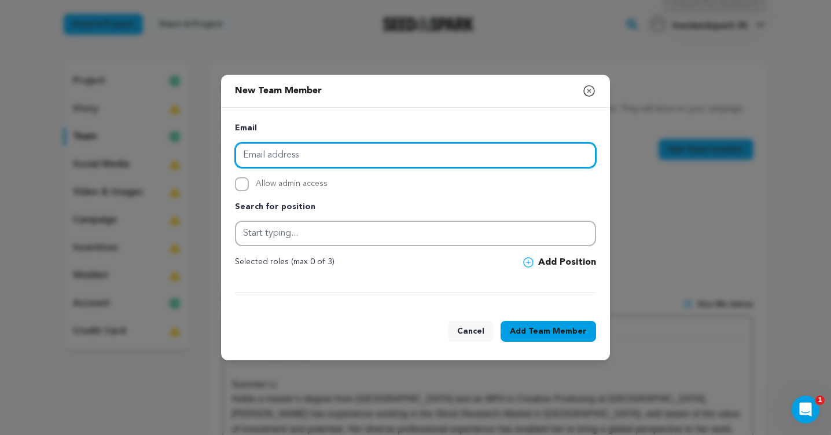
click at [362, 157] on input "email" at bounding box center [415, 154] width 361 height 25
type input "xl2997@columbia.edu"
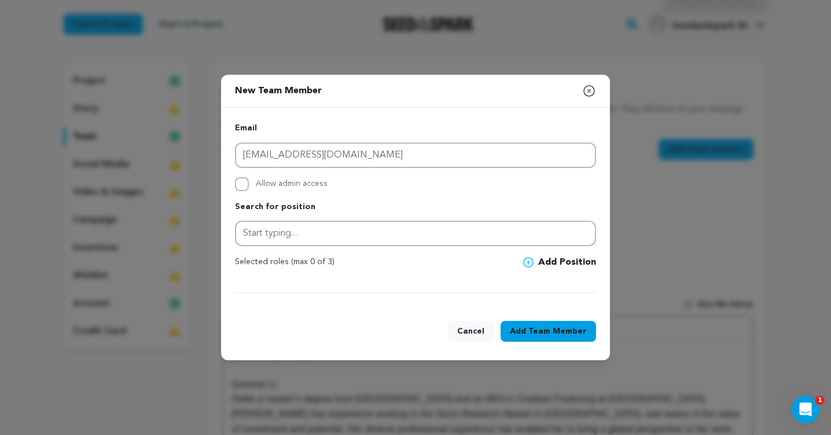
click at [308, 182] on span "Allow admin access" at bounding box center [292, 184] width 72 height 14
click at [249, 182] on input "Allow admin access" at bounding box center [242, 184] width 14 height 14
checkbox input "true"
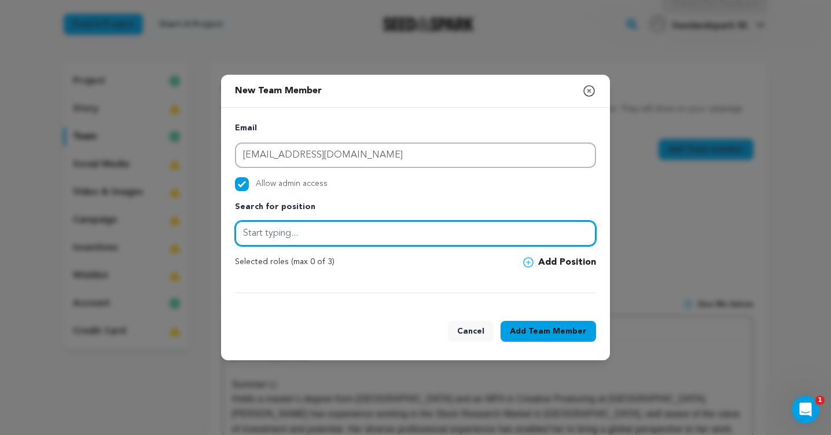
click at [316, 238] on input "text" at bounding box center [415, 232] width 361 height 25
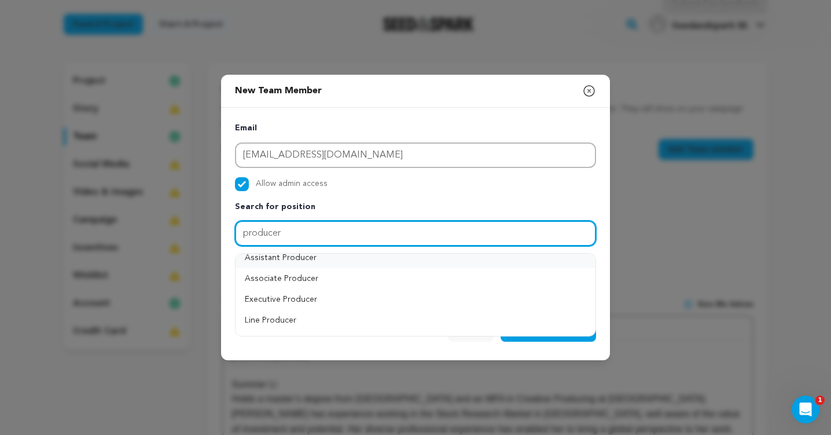
scroll to position [0, 0]
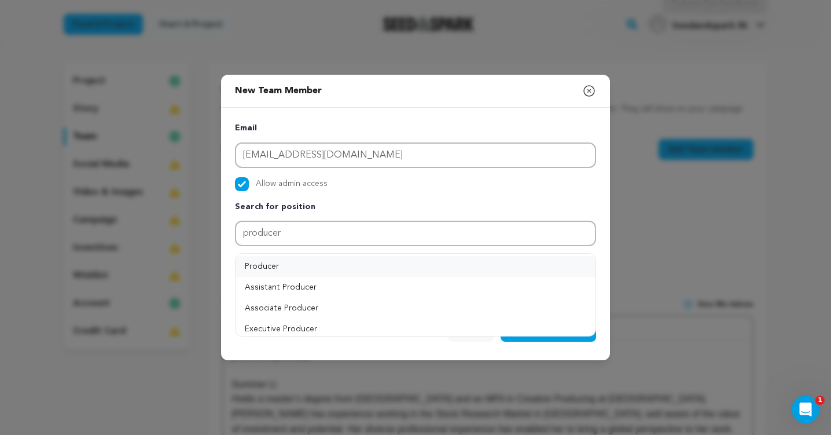
click at [318, 264] on button "Producer" at bounding box center [415, 266] width 360 height 21
type input "Producer"
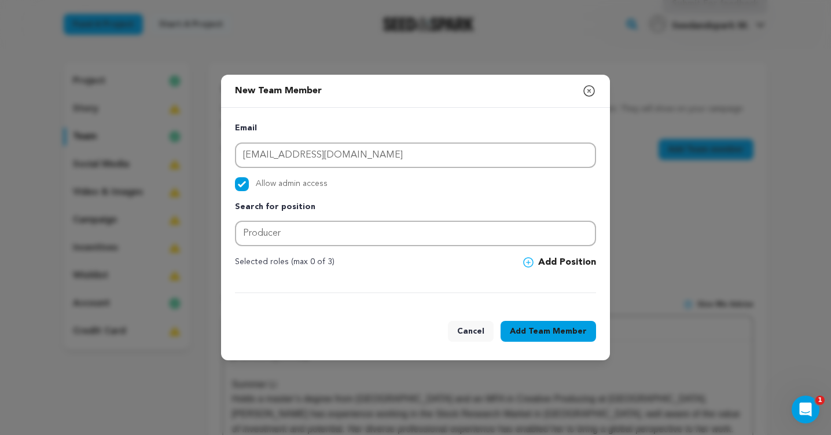
click at [570, 259] on button "Add Position" at bounding box center [559, 262] width 73 height 14
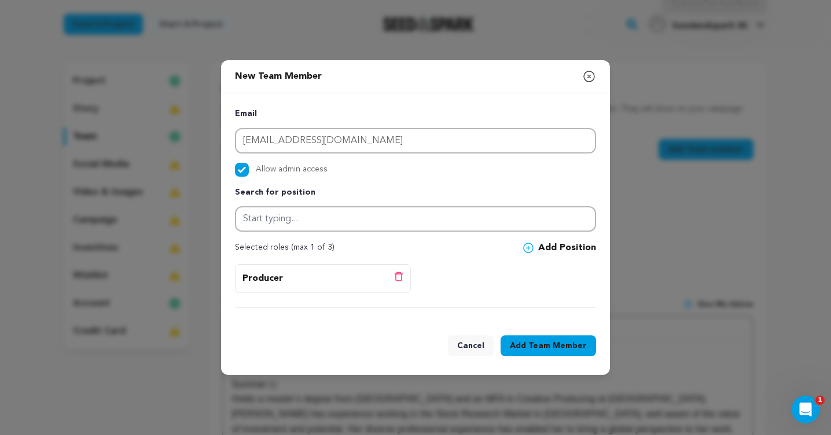
click at [542, 346] on span "Team Member" at bounding box center [557, 346] width 58 height 12
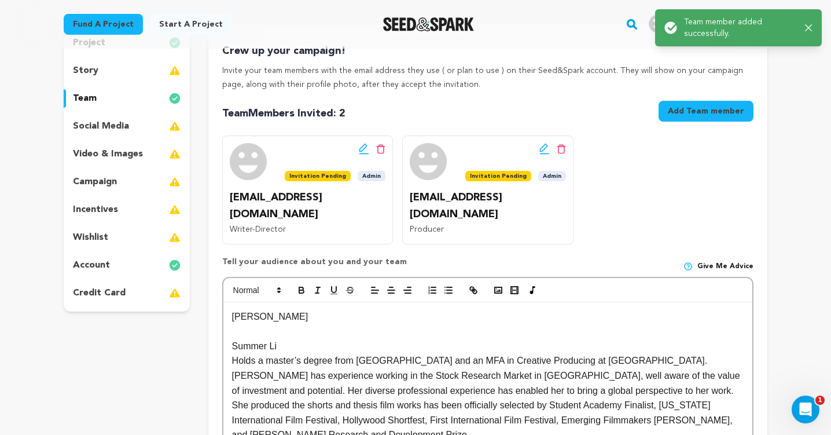
scroll to position [131, 0]
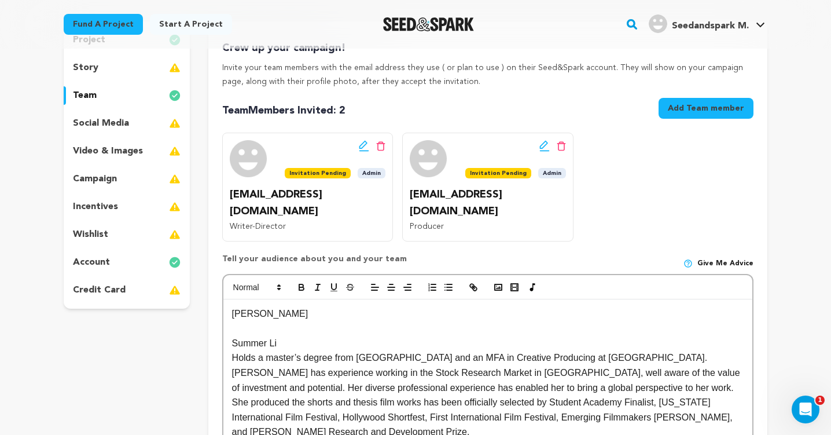
click at [723, 109] on button "Add Team member" at bounding box center [705, 108] width 95 height 21
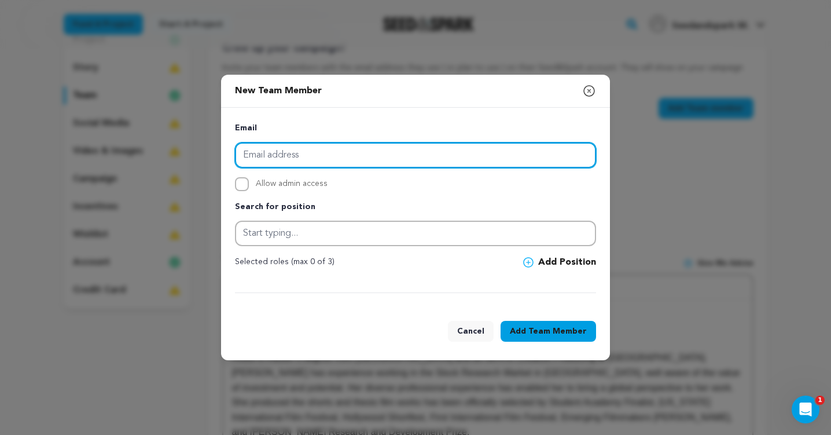
click at [334, 161] on input "email" at bounding box center [415, 154] width 361 height 25
paste input "tz2509@columbia.edu"
type input "tz2509@columbia.edu"
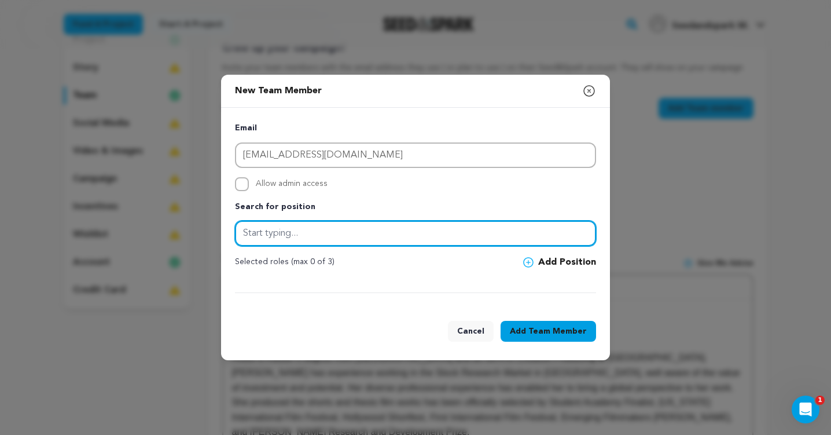
click at [289, 242] on input "text" at bounding box center [415, 232] width 361 height 25
type input "d"
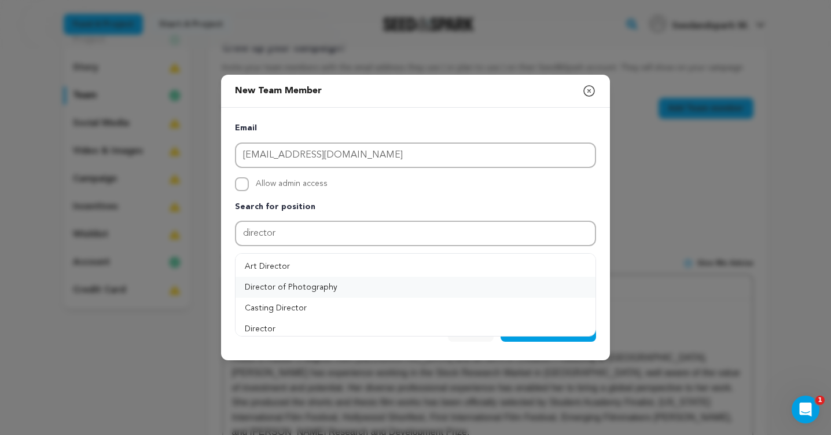
click at [338, 283] on button "Director of Photography" at bounding box center [415, 287] width 360 height 21
type input "Director of Photography"
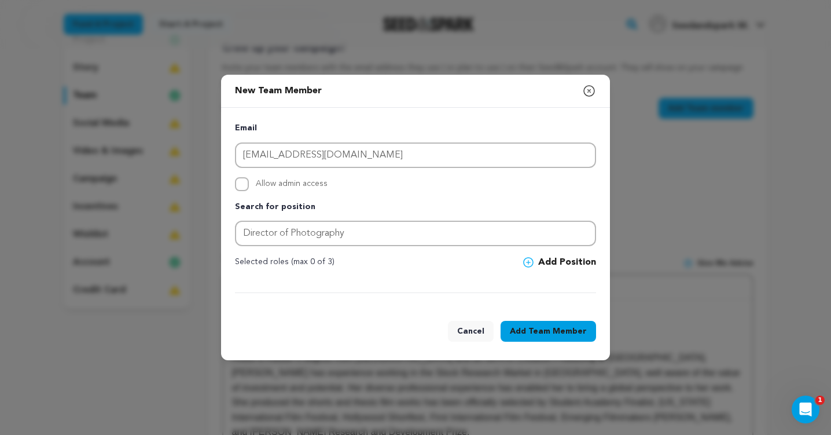
click at [577, 262] on button "Add Position" at bounding box center [559, 262] width 73 height 14
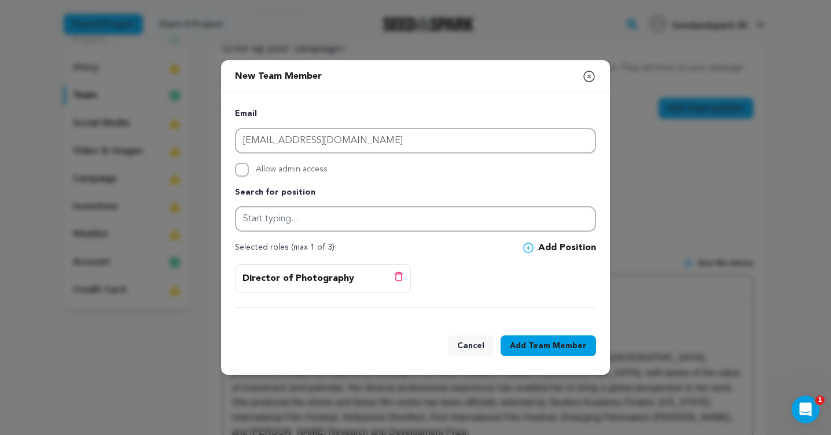
click at [564, 348] on span "Team Member" at bounding box center [557, 346] width 58 height 12
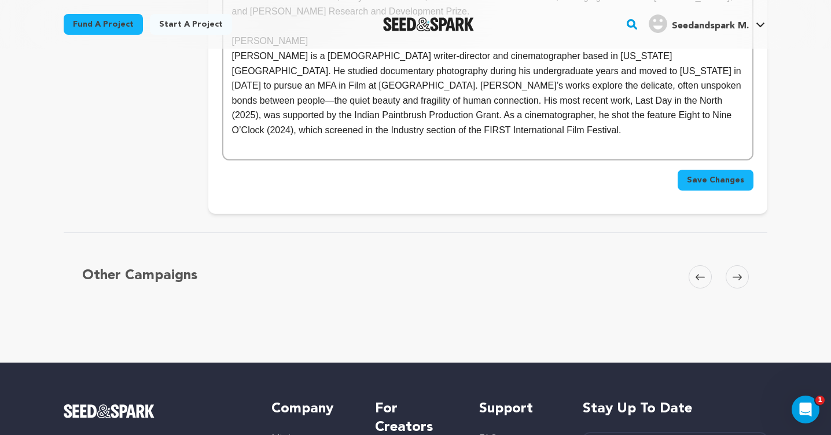
scroll to position [586, 0]
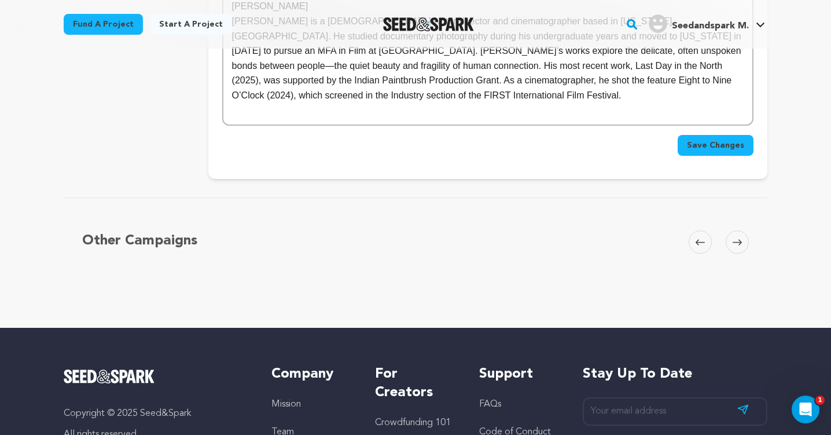
click at [713, 139] on span "Save Changes" at bounding box center [715, 145] width 57 height 12
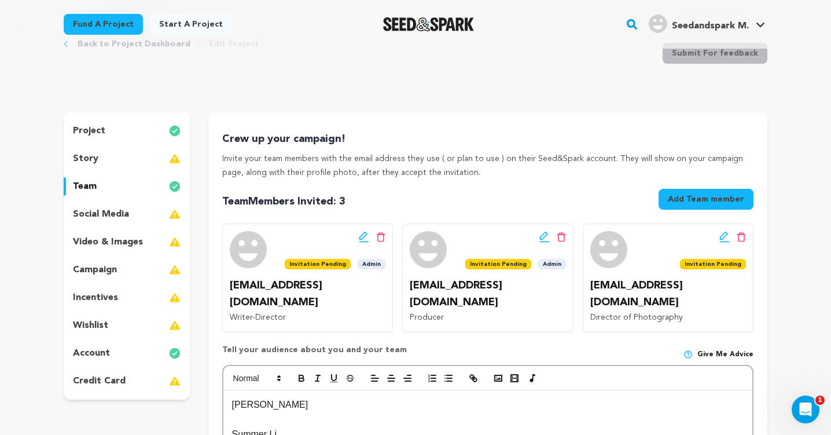
scroll to position [42, 0]
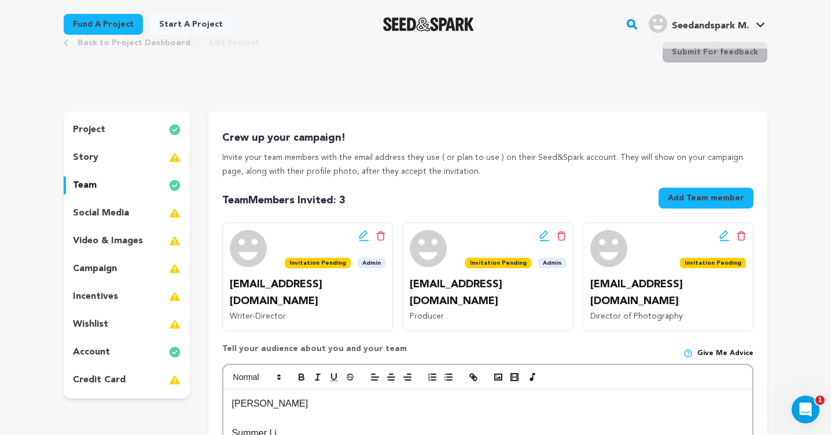
click at [121, 273] on div "campaign" at bounding box center [127, 268] width 126 height 19
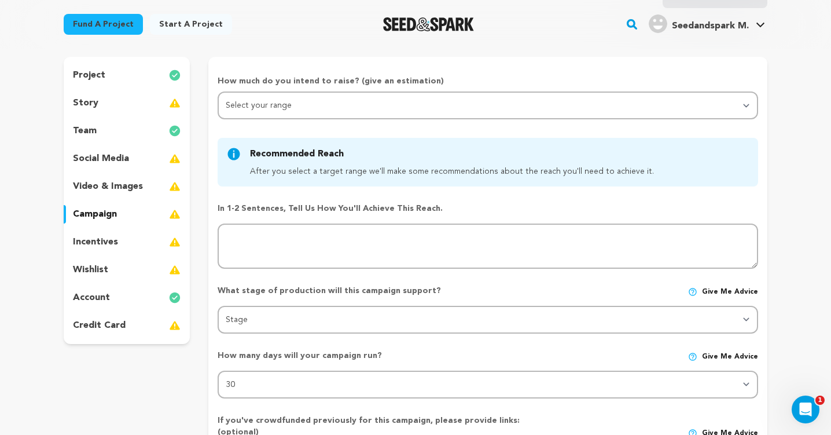
scroll to position [105, 0]
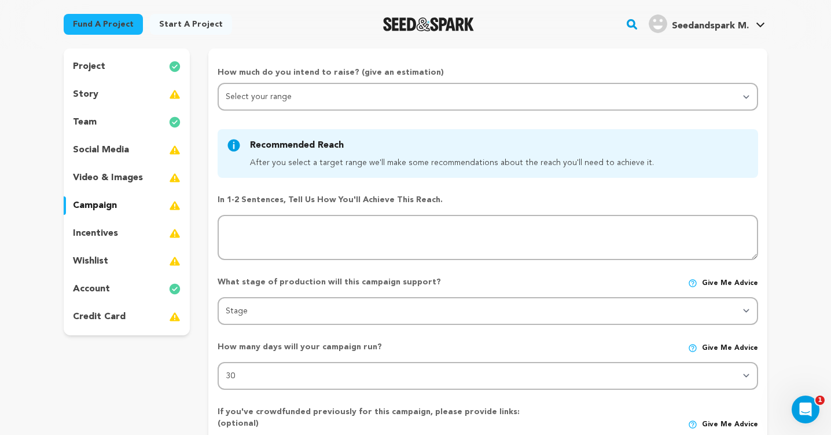
click at [113, 263] on div "wishlist" at bounding box center [127, 261] width 126 height 19
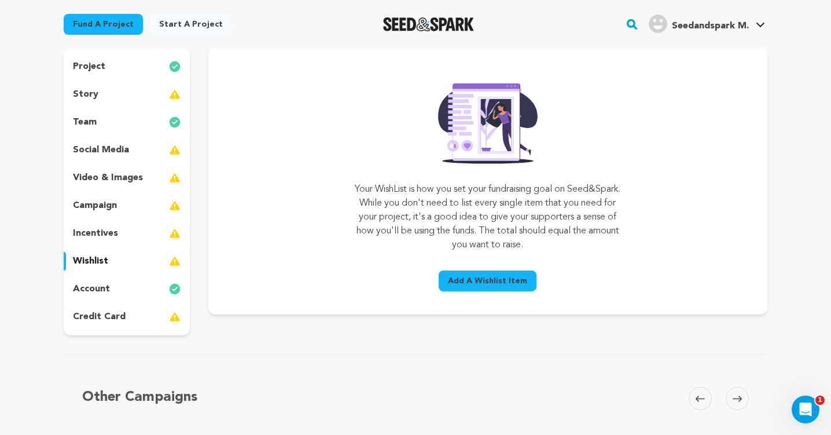
click at [492, 284] on span "Add A Wishlist Item" at bounding box center [487, 281] width 79 height 12
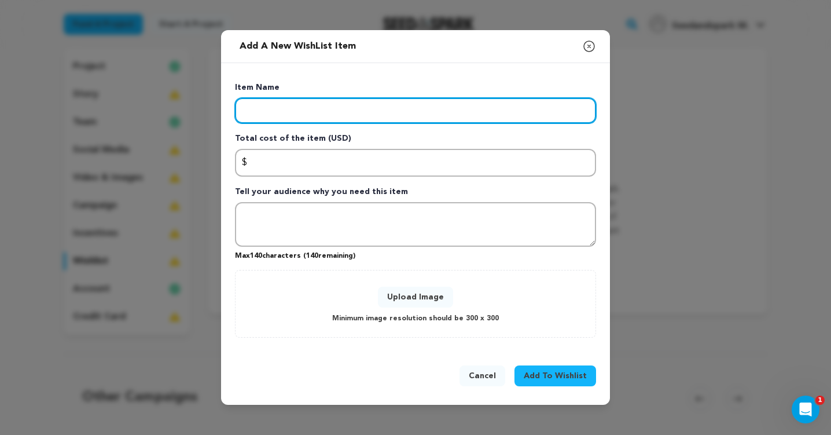
click at [304, 112] on input "Enter item name" at bounding box center [415, 110] width 361 height 25
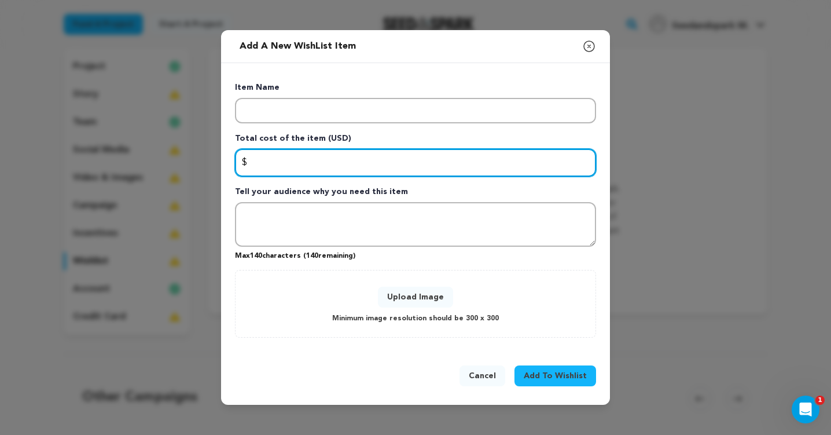
click at [301, 158] on input "Enter total cost of the item" at bounding box center [415, 163] width 361 height 28
type input "3000"
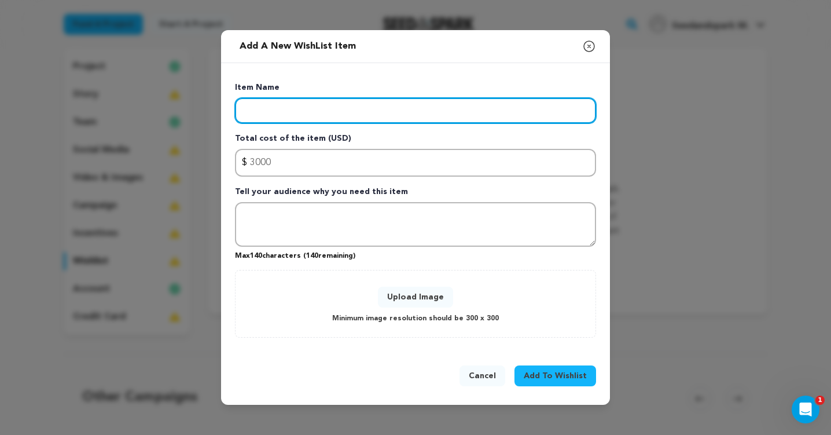
click at [313, 113] on input "Enter item name" at bounding box center [415, 110] width 361 height 25
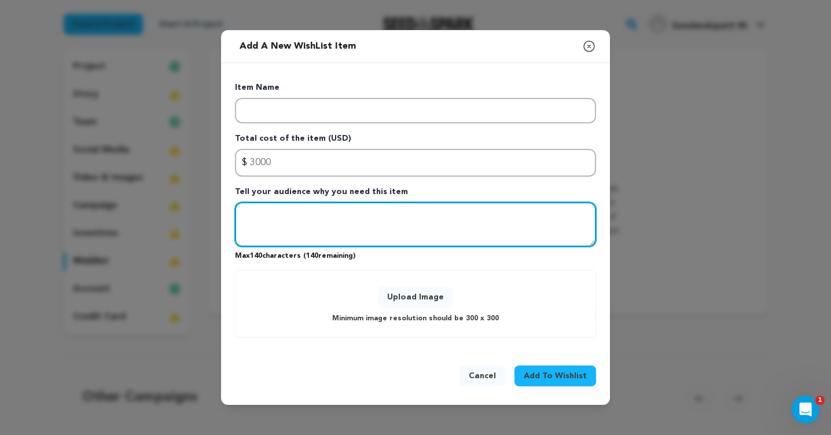
click at [428, 229] on textarea "Tell your audience why you need this item" at bounding box center [415, 224] width 361 height 45
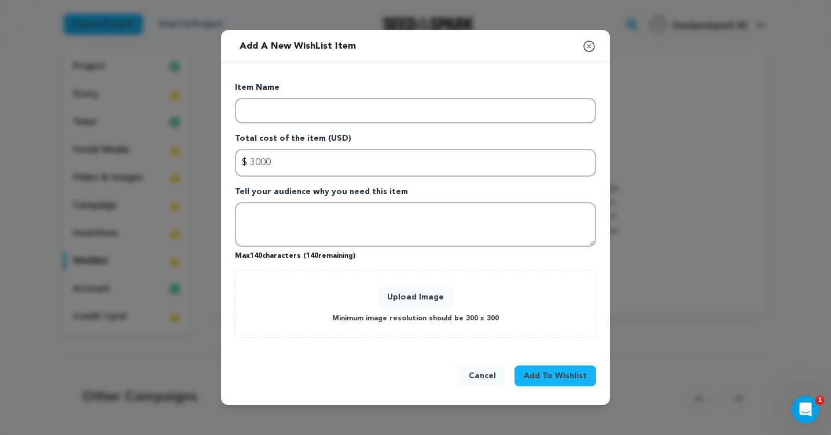
click at [414, 298] on button "Upload Image" at bounding box center [415, 296] width 75 height 21
click at [590, 48] on icon "button" at bounding box center [589, 46] width 14 height 14
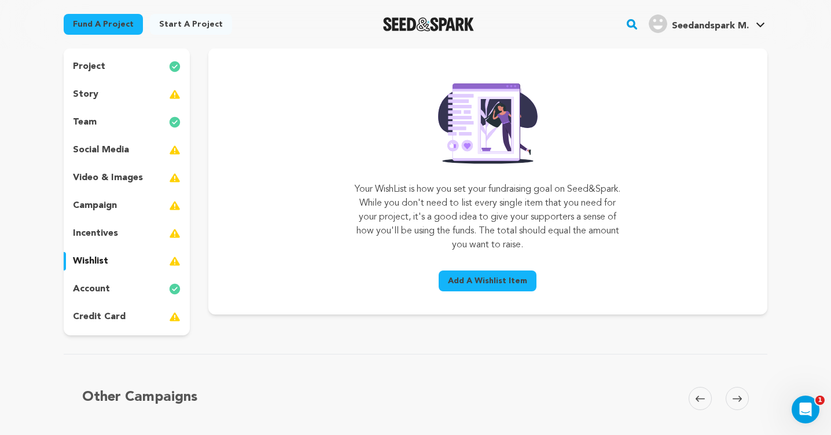
click at [483, 277] on span "Add A Wishlist Item" at bounding box center [487, 281] width 79 height 12
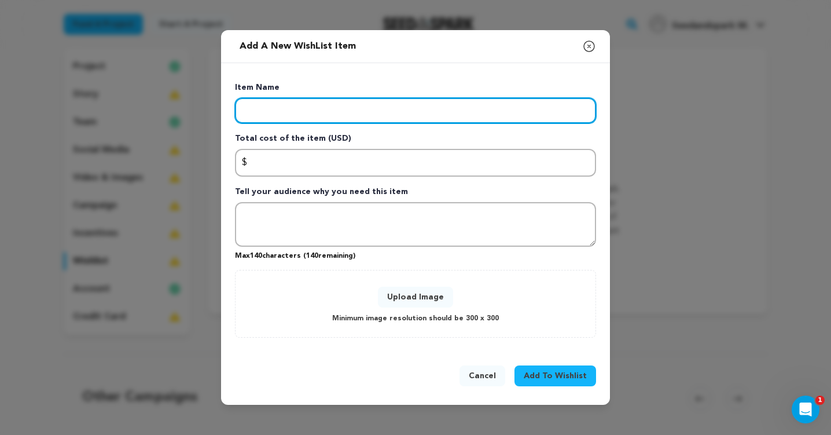
click at [322, 119] on input "Enter item name" at bounding box center [415, 110] width 361 height 25
paste input "Equipment Rentals"
type input "Equipment Rentals"
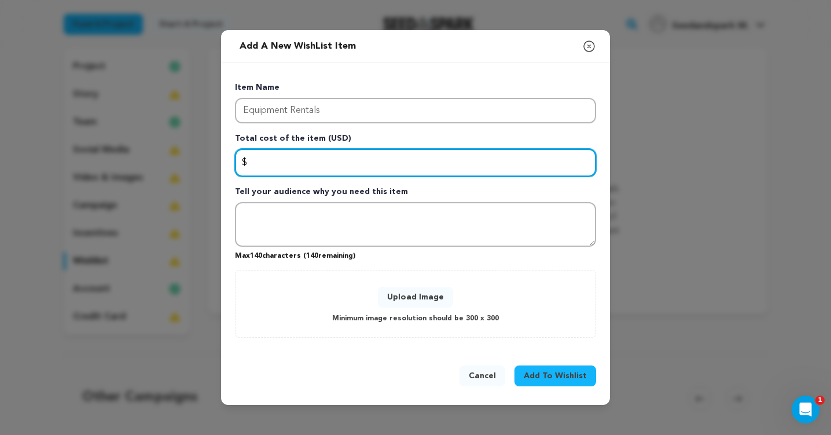
click at [302, 161] on input "Enter total cost of the item" at bounding box center [415, 163] width 361 height 28
type input "6000"
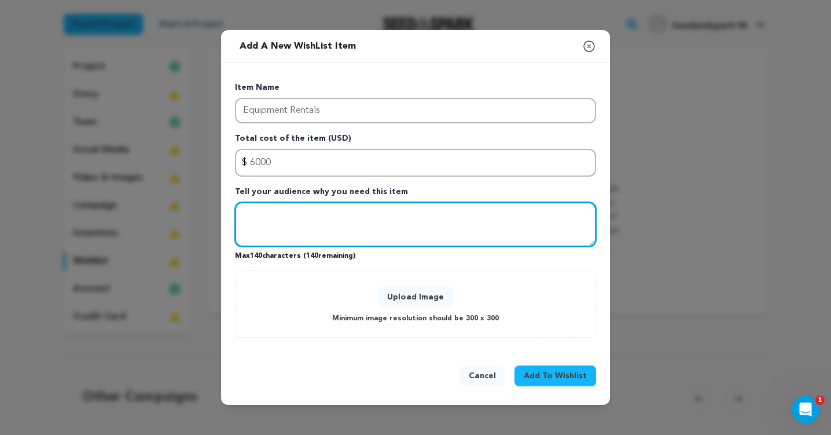
click at [303, 230] on textarea "Tell your audience why you need this item" at bounding box center [415, 224] width 361 height 45
paste textarea "Atlas Orion Anamorphic"
click at [355, 223] on textarea "Atlas Orion Anamorphic Lenes" at bounding box center [415, 224] width 361 height 45
click at [356, 218] on textarea "Atlas Orion Anamorphic Lenes" at bounding box center [415, 224] width 361 height 45
drag, startPoint x: 378, startPoint y: 218, endPoint x: 350, endPoint y: 218, distance: 27.8
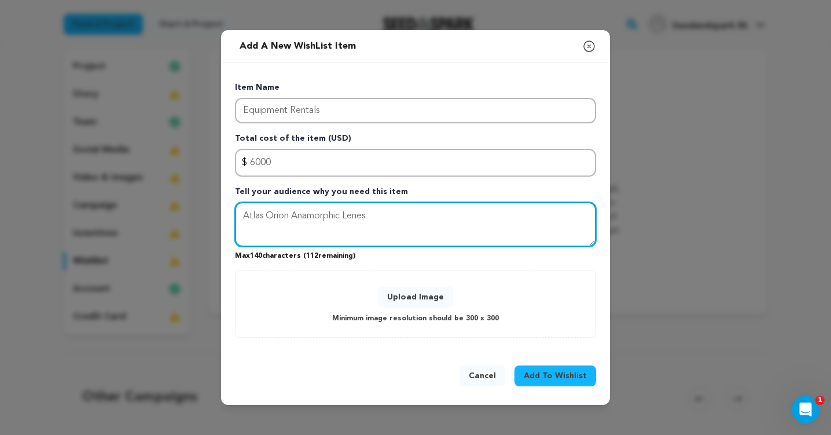
click at [350, 218] on textarea "Atlas Orion Anamorphic Lenes" at bounding box center [415, 224] width 361 height 45
drag, startPoint x: 375, startPoint y: 214, endPoint x: 210, endPoint y: 215, distance: 165.5
click at [210, 214] on div "Add a new WishList item Close modal Item Name Equipment Rentals Total cost of t…" at bounding box center [415, 217] width 831 height 435
click at [355, 209] on textarea "Atlas Orion Anamorphic Lenes" at bounding box center [415, 224] width 361 height 45
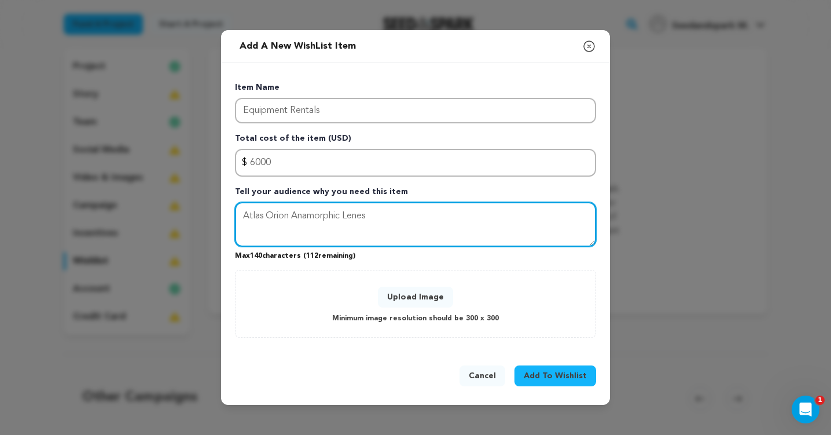
click at [375, 217] on textarea "Atlas Orion Anamorphic Lenes" at bounding box center [415, 224] width 361 height 45
drag, startPoint x: 373, startPoint y: 217, endPoint x: 345, endPoint y: 216, distance: 28.4
click at [345, 216] on textarea "Atlas Orion Anamorphic Lenes" at bounding box center [415, 224] width 361 height 45
click at [360, 215] on textarea "Atlas Orion Anamorphic Lenes" at bounding box center [415, 224] width 361 height 45
drag, startPoint x: 386, startPoint y: 215, endPoint x: 343, endPoint y: 215, distance: 43.4
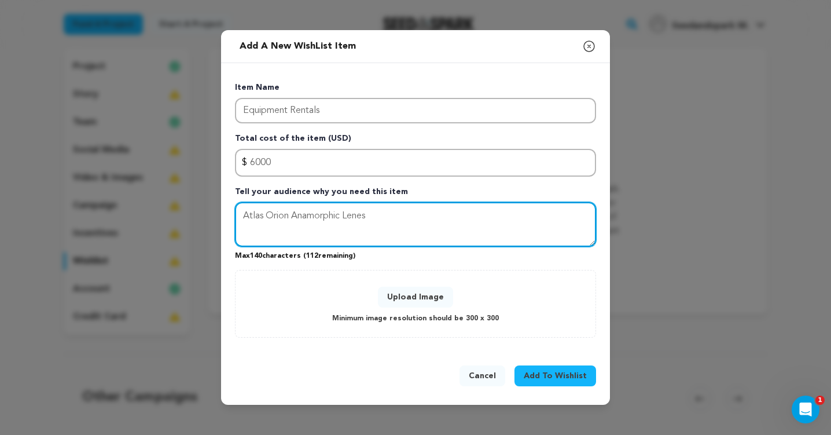
click at [343, 215] on textarea "Atlas Orion Anamorphic Lenes" at bounding box center [415, 224] width 361 height 45
click at [393, 216] on textarea "Atlas Orion Anamorphic Lenes" at bounding box center [415, 224] width 361 height 45
drag, startPoint x: 381, startPoint y: 216, endPoint x: 344, endPoint y: 216, distance: 37.0
click at [344, 216] on textarea "Atlas Orion Anamorphic Lenes" at bounding box center [415, 224] width 361 height 45
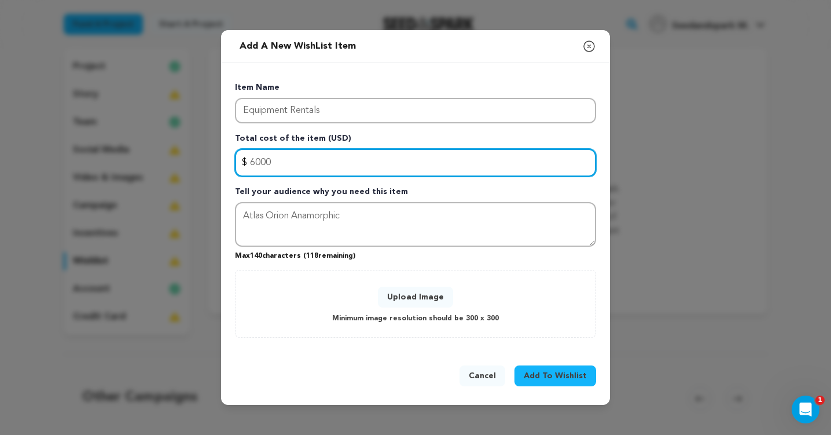
drag, startPoint x: 281, startPoint y: 158, endPoint x: 257, endPoint y: 159, distance: 23.7
click at [257, 159] on input "6000" at bounding box center [415, 163] width 361 height 28
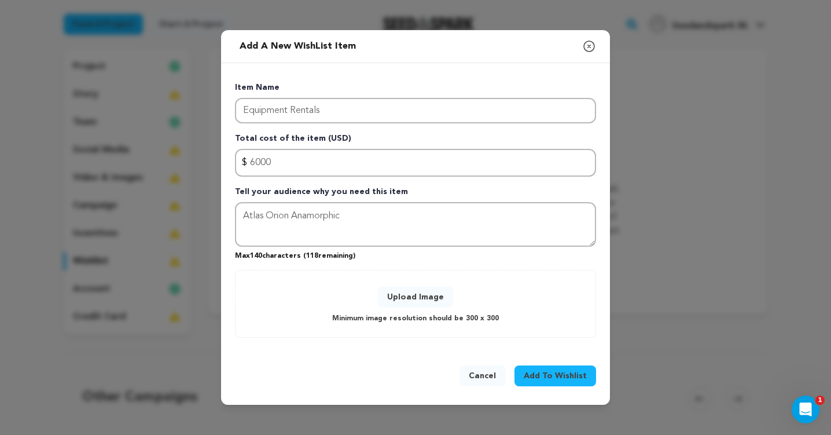
click at [569, 378] on span "Add To Wishlist" at bounding box center [555, 376] width 63 height 12
click at [316, 262] on div "Item Name Equipment Rentals Total cost of the item (USD) $ Amount 6000 Tell you…" at bounding box center [415, 210] width 361 height 256
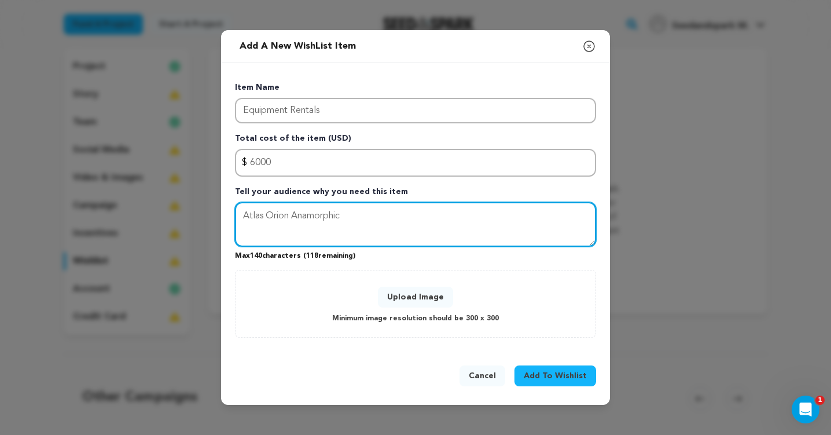
drag, startPoint x: 352, startPoint y: 215, endPoint x: 201, endPoint y: 215, distance: 151.6
click at [201, 215] on div "Add a new WishList item Close modal Item Name Equipment Rentals Total cost of t…" at bounding box center [415, 217] width 831 height 435
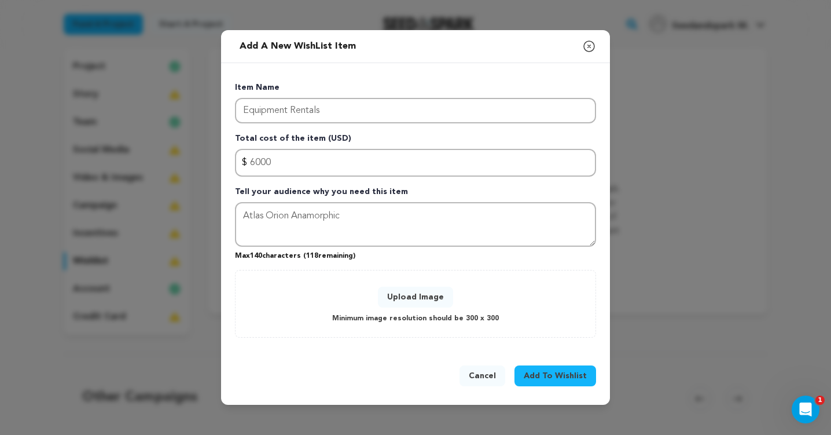
click at [413, 297] on button "Upload Image" at bounding box center [415, 296] width 75 height 21
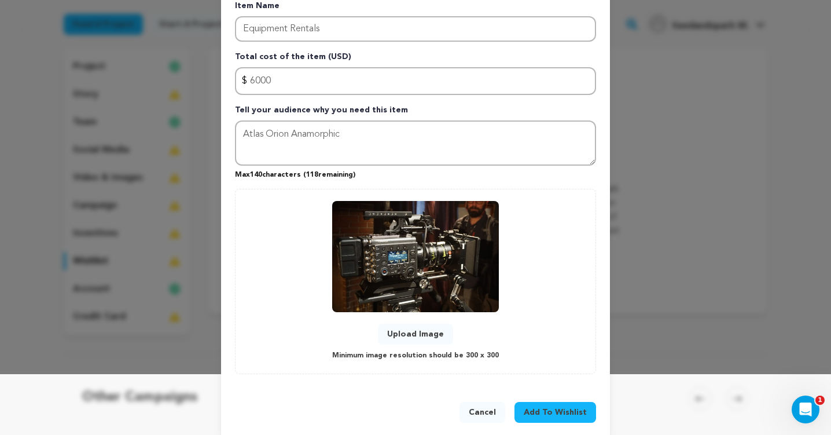
scroll to position [76, 0]
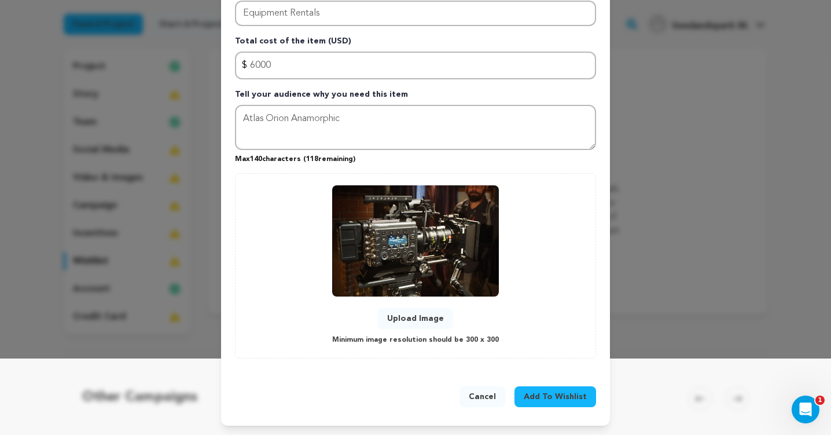
click at [495, 194] on img at bounding box center [415, 240] width 167 height 111
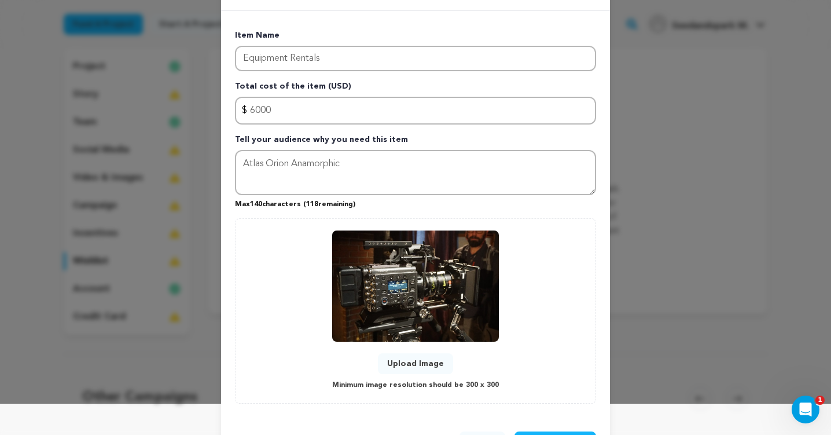
scroll to position [0, 0]
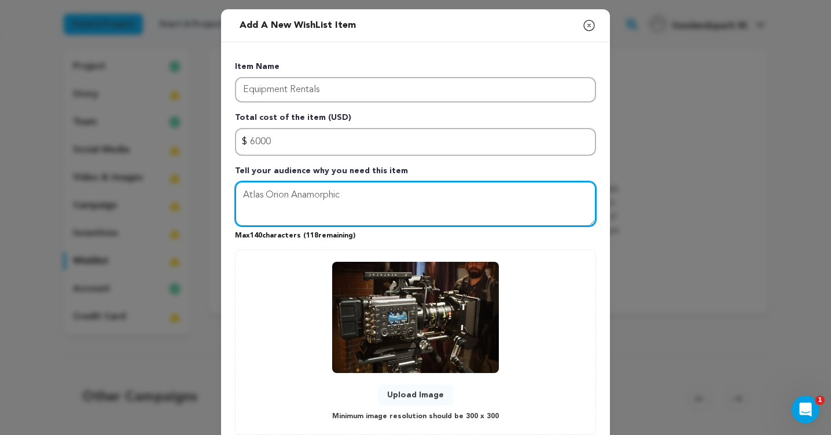
click at [287, 213] on textarea "Atlas Orion Anamorphic" at bounding box center [415, 203] width 361 height 45
drag, startPoint x: 345, startPoint y: 195, endPoint x: 185, endPoint y: 194, distance: 160.8
click at [185, 194] on div "Add a new WishList item Close modal Item Name Equipment Rentals Total cost of t…" at bounding box center [415, 255] width 831 height 511
paste textarea "Lights, cameras, the works - we are partnering with ARRI Rental New York, who h…"
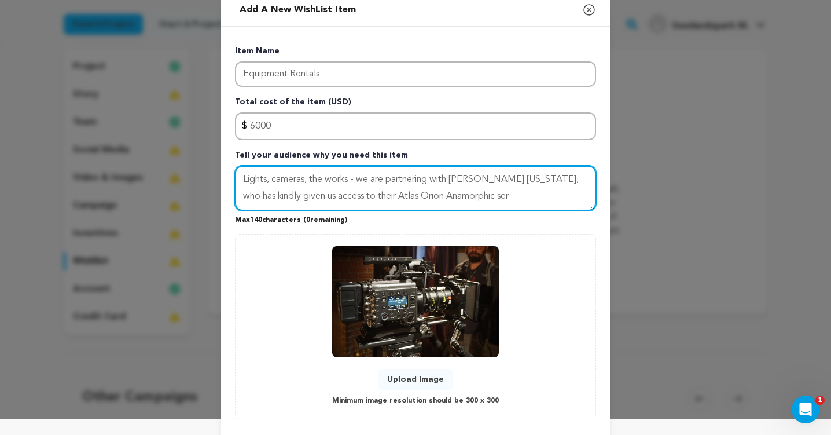
scroll to position [8, 0]
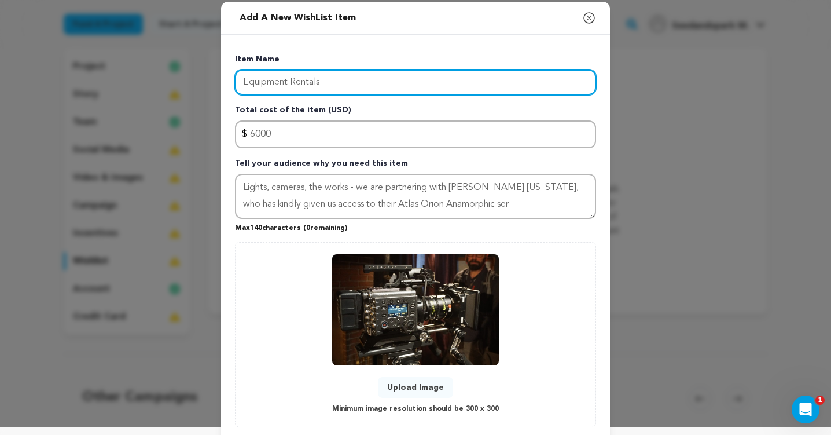
click at [329, 85] on input "Equipment Rentals" at bounding box center [415, 81] width 361 height 25
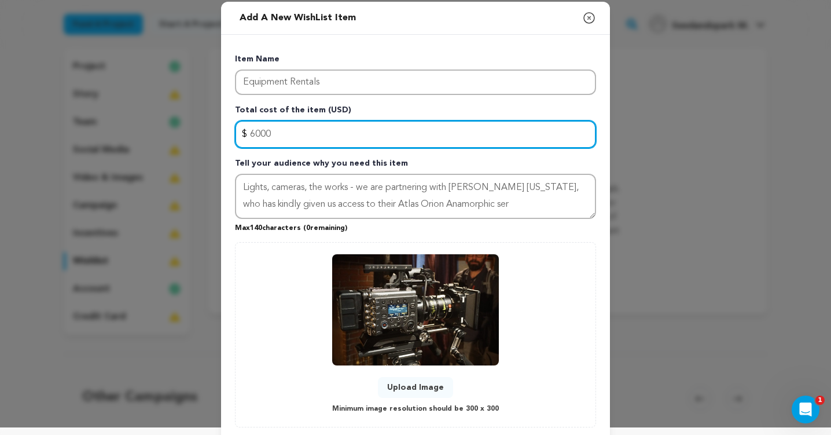
click at [253, 131] on input "6000" at bounding box center [415, 134] width 361 height 28
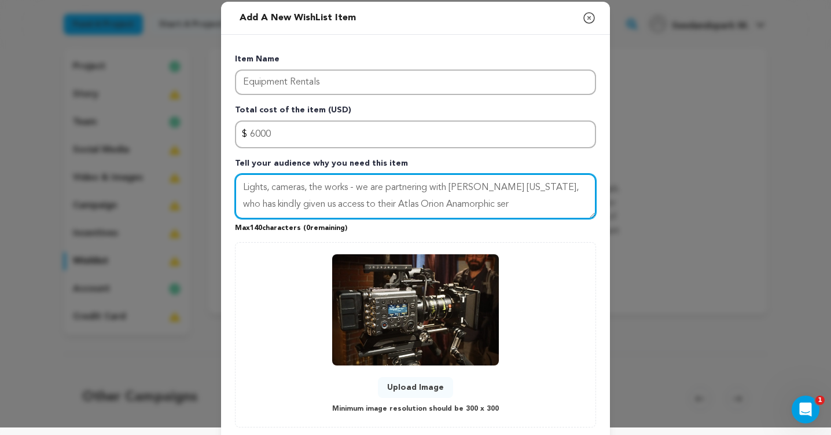
drag, startPoint x: 500, startPoint y: 209, endPoint x: 169, endPoint y: 153, distance: 335.6
click at [169, 153] on div "Add a new WishList item Close modal Item Name Equipment Rentals Total cost of t…" at bounding box center [415, 247] width 831 height 511
paste textarea "ARRI Rental New York has kindly given us access to their Atlas Orion Anamorphic…"
drag, startPoint x: 506, startPoint y: 206, endPoint x: 120, endPoint y: 135, distance: 392.3
click at [120, 135] on div "Add a new WishList item Close modal Item Name Equipment Rentals Total cost of t…" at bounding box center [415, 247] width 831 height 511
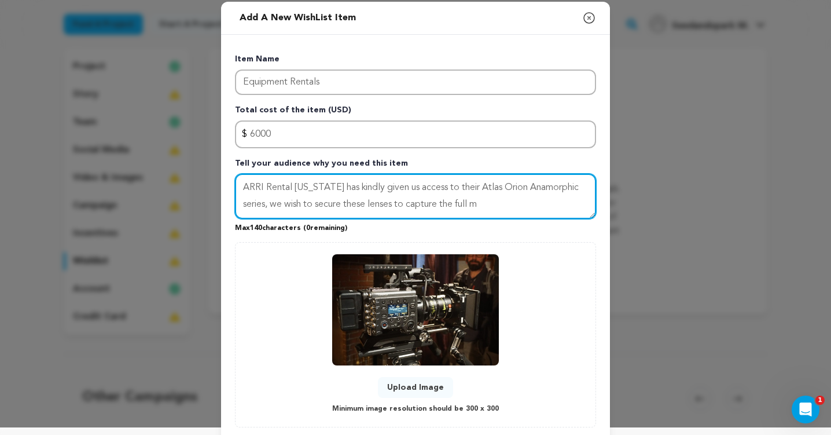
paste textarea "has given us access to the Atlas Orion Anamorphic series, we wish to secure the…"
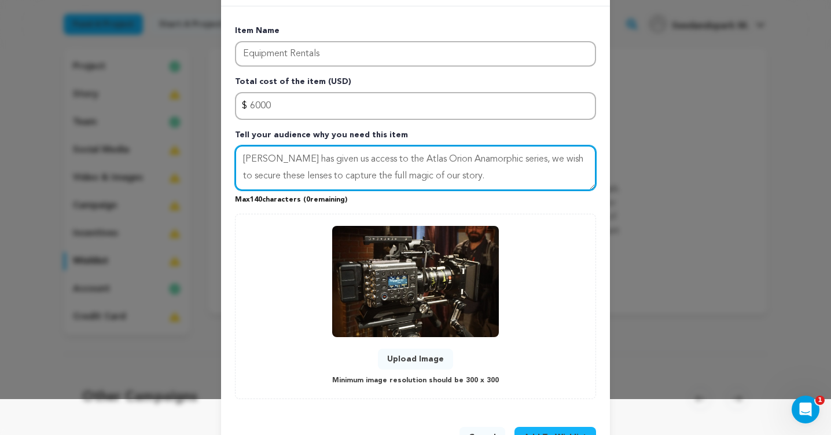
scroll to position [31, 0]
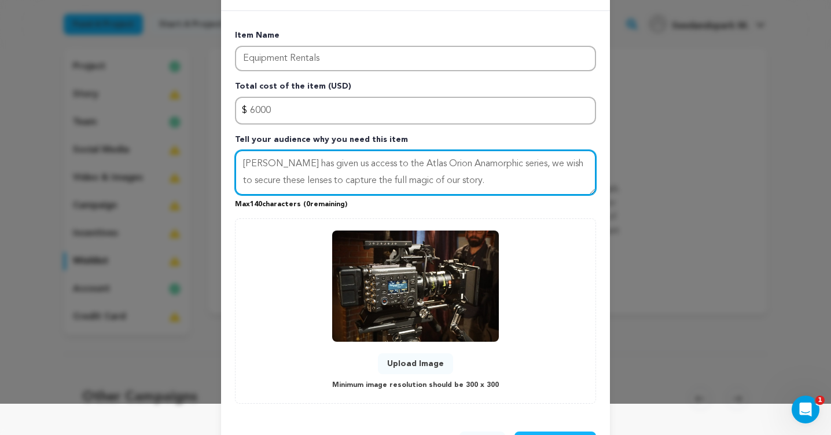
type textarea "ARRI Rental has given us access to the Atlas Orion Anamorphic series, we wish t…"
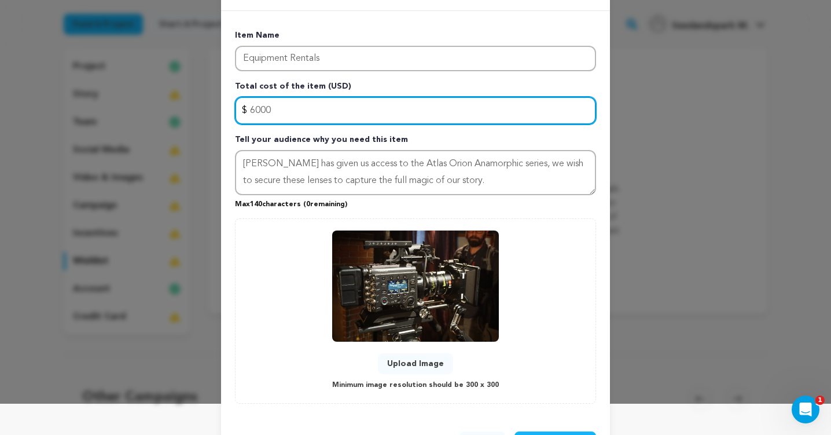
click at [252, 111] on input "6000" at bounding box center [415, 111] width 361 height 28
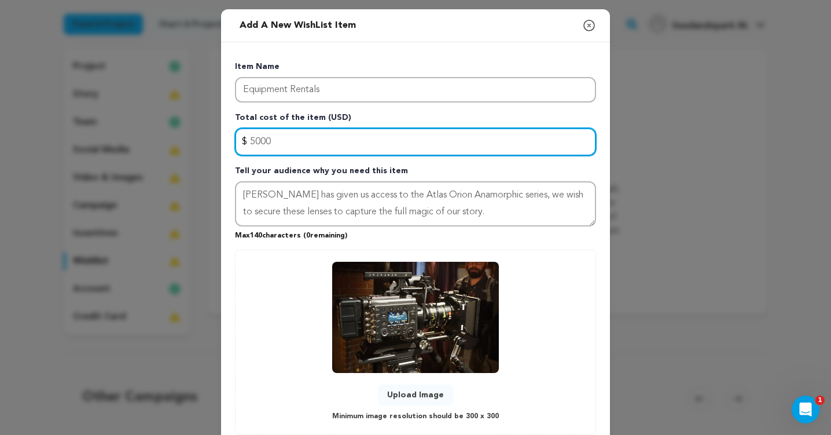
scroll to position [76, 0]
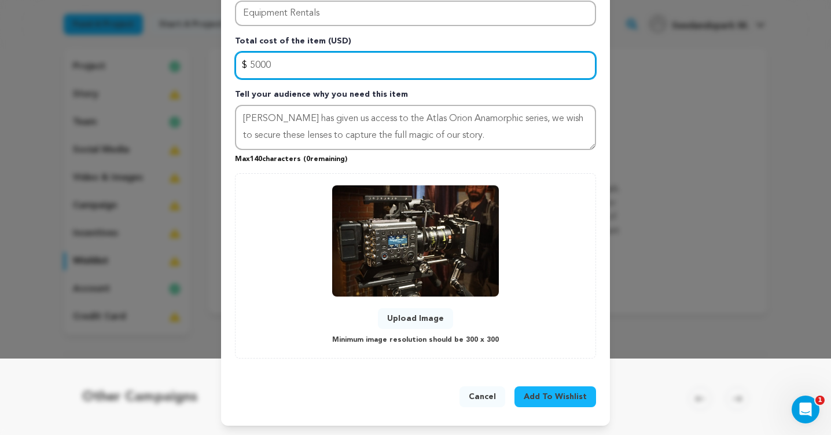
type input "5000"
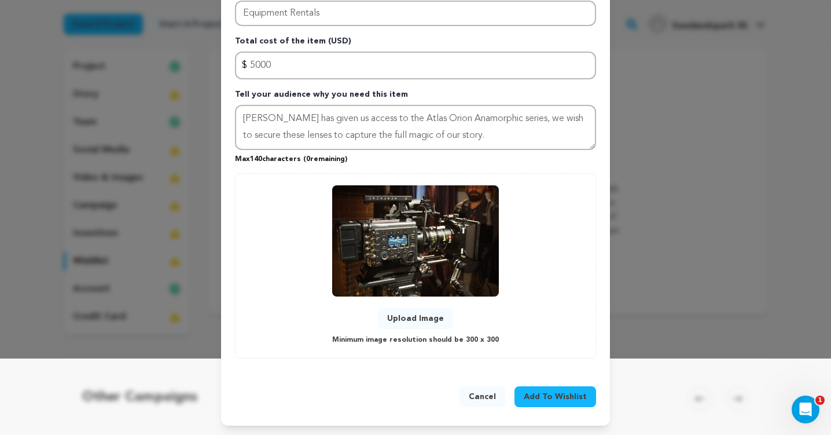
click at [554, 403] on button "Add To Wishlist" at bounding box center [555, 396] width 82 height 21
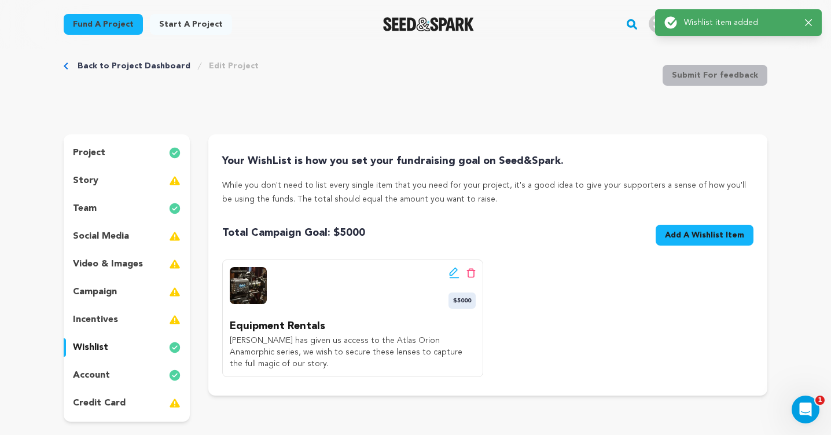
scroll to position [0, 0]
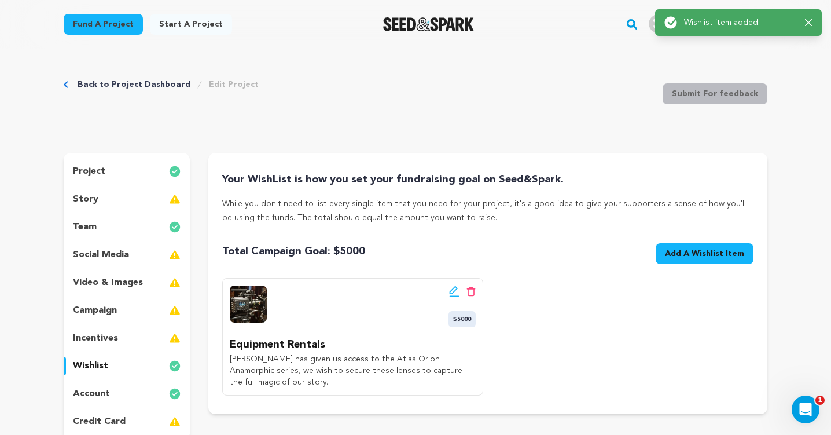
click at [695, 255] on span "Add A Wishlist Item" at bounding box center [704, 254] width 79 height 12
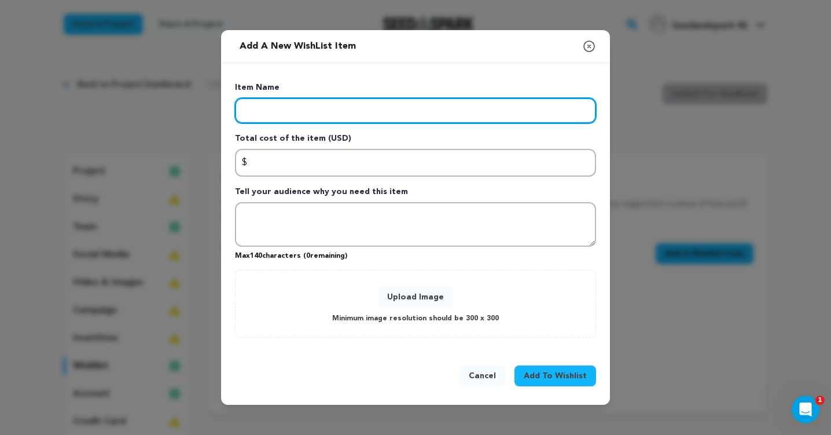
click at [311, 106] on input "Enter item name" at bounding box center [415, 110] width 361 height 25
click at [279, 106] on input "Enter item name" at bounding box center [415, 110] width 361 height 25
paste input "Additional Crew"
type input "Additional Crew"
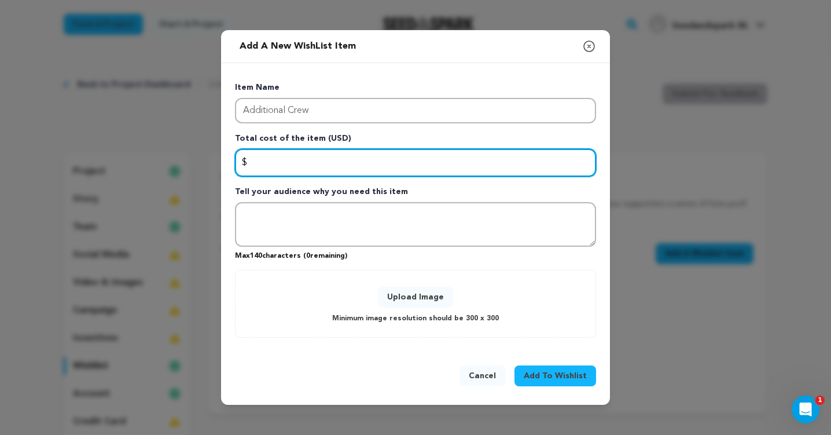
click at [279, 159] on input "Enter total cost of the item" at bounding box center [415, 163] width 361 height 28
type input "4000"
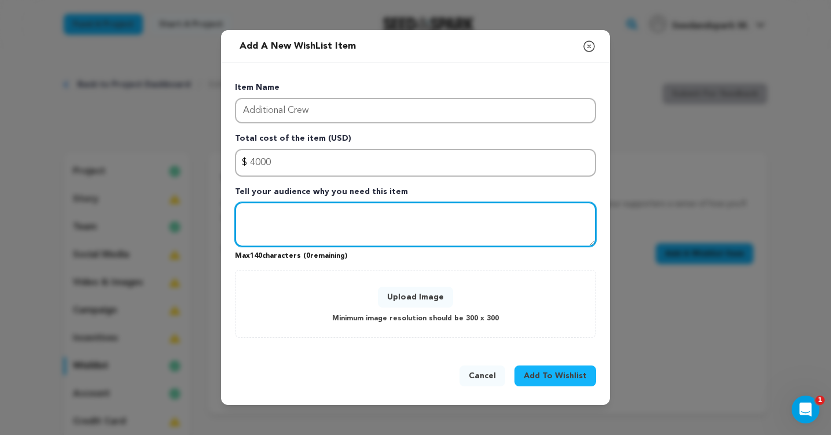
click at [316, 237] on textarea "Tell your audience why you need this item" at bounding box center [415, 224] width 361 height 45
paste textarea "We’ve been a skeleton crew pulling off full glam—this gets us extra hands to he…"
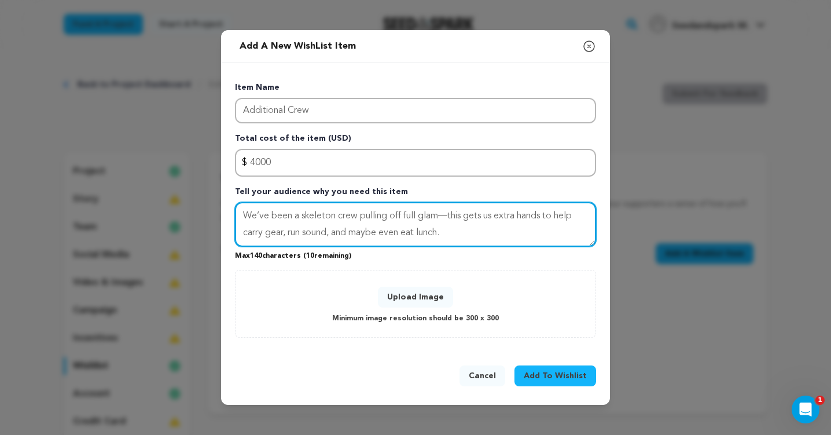
click at [458, 235] on textarea "We’ve been a skeleton crew pulling off full glam—this gets us extra hands to he…" at bounding box center [415, 224] width 361 height 45
drag, startPoint x: 546, startPoint y: 212, endPoint x: 521, endPoint y: 212, distance: 24.9
click at [521, 212] on textarea "We’ve been a skeleton crew pulling off full glam—this gets us extra hands to he…" at bounding box center [415, 224] width 361 height 45
click at [513, 232] on textarea "We’ve been a skeleton crew pulling off full glam—this gets us extra creatives t…" at bounding box center [415, 224] width 361 height 45
drag, startPoint x: 479, startPoint y: 233, endPoint x: 266, endPoint y: 230, distance: 213.5
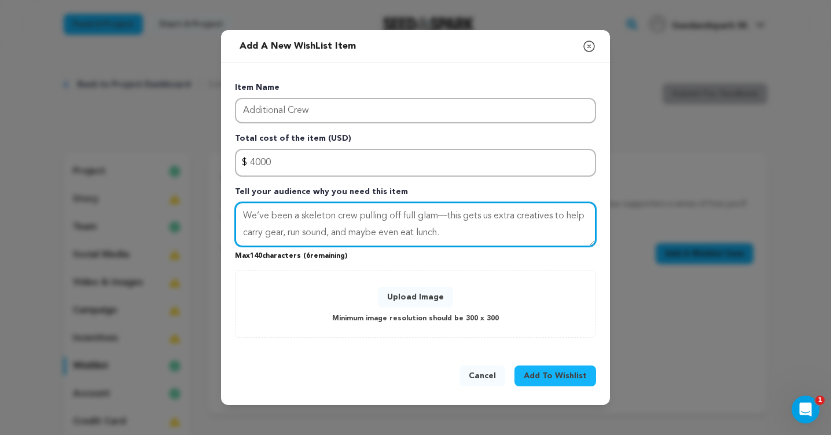
click at [266, 230] on textarea "We’ve been a skeleton crew pulling off full glam—this gets us extra creatives t…" at bounding box center [415, 224] width 361 height 45
drag, startPoint x: 268, startPoint y: 233, endPoint x: 201, endPoint y: 166, distance: 94.5
click at [201, 166] on div "Add a new WishList item Close modal Item Name Additional Crew Total cost of the…" at bounding box center [415, 217] width 831 height 435
type textarea "We’ve been a skeleton crew pulling off full glam—this gets us extra creatives t…"
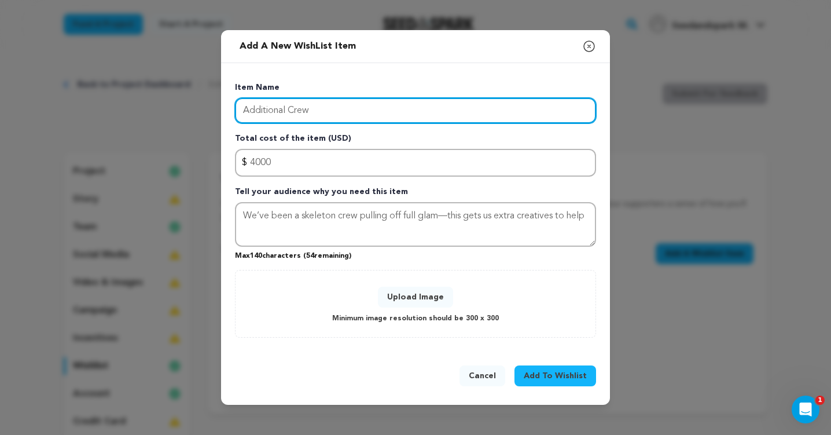
click at [288, 109] on input "Additional Crew" at bounding box center [415, 110] width 361 height 25
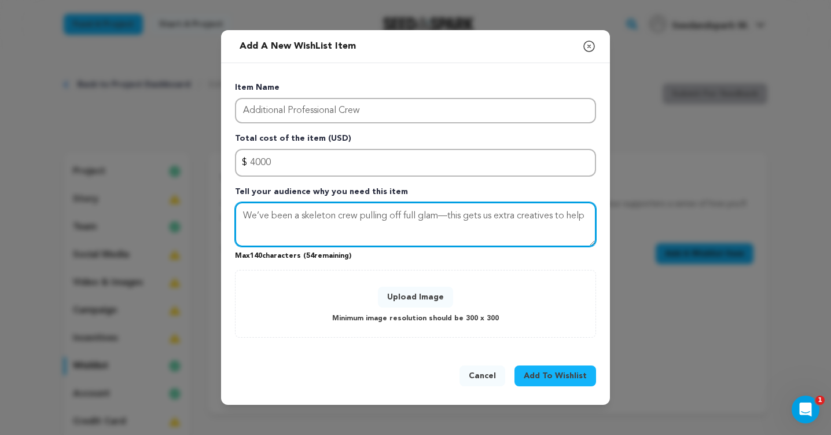
click at [315, 233] on textarea "We’ve been a skeleton crew pulling off full glam—this gets us extra creatives t…" at bounding box center [415, 224] width 361 height 45
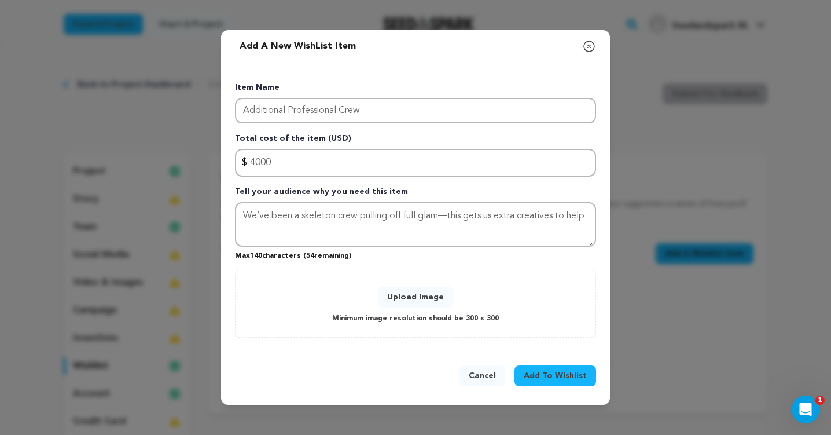
click at [347, 314] on p "Minimum image resolution should be 300 x 300" at bounding box center [415, 318] width 167 height 13
click at [410, 295] on button "Upload Image" at bounding box center [415, 296] width 75 height 21
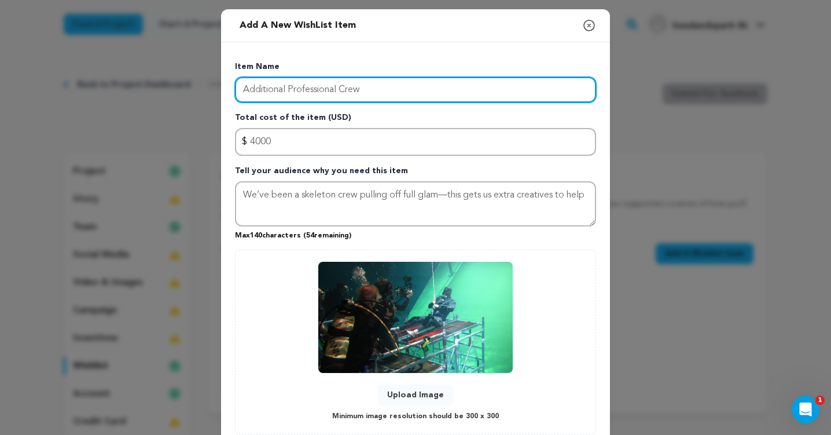
click at [288, 98] on input "Additional Professional Crew" at bounding box center [415, 89] width 361 height 25
drag, startPoint x: 289, startPoint y: 90, endPoint x: 209, endPoint y: 90, distance: 79.3
click at [209, 90] on div "Add a new WishList item Close modal Item Name Additional Professional Crew Tota…" at bounding box center [415, 255] width 831 height 511
click at [296, 87] on input "Professional Crew" at bounding box center [415, 89] width 361 height 25
click at [348, 91] on input "Professional stunt Crew" at bounding box center [415, 89] width 361 height 25
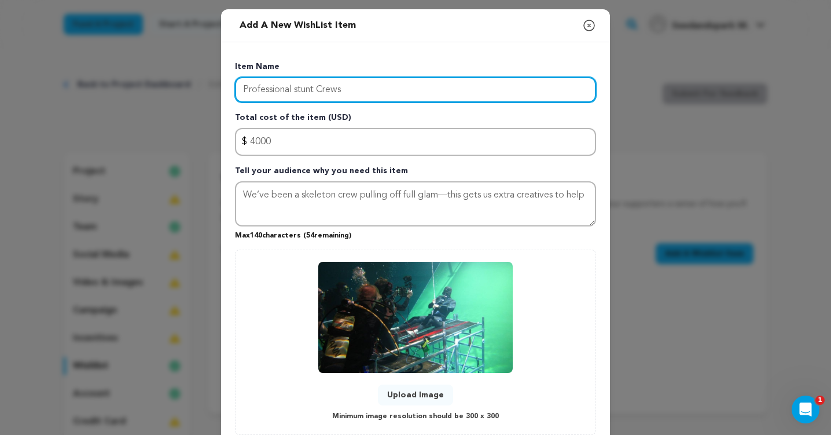
type input "Professional stunt Crews"
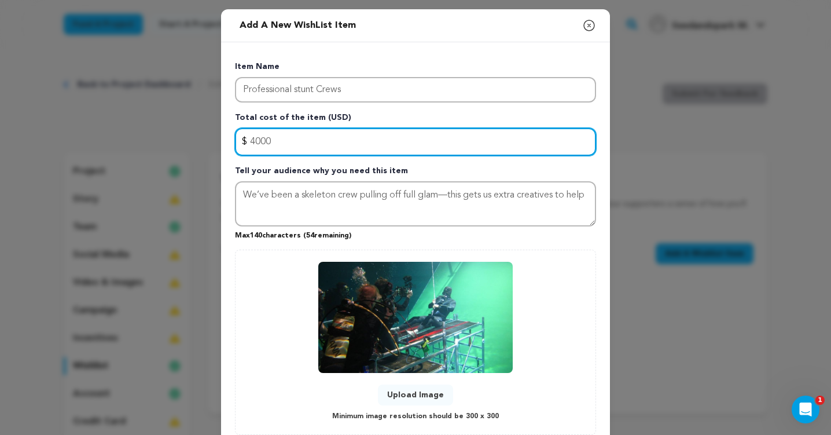
click at [359, 145] on input "4000" at bounding box center [415, 142] width 361 height 28
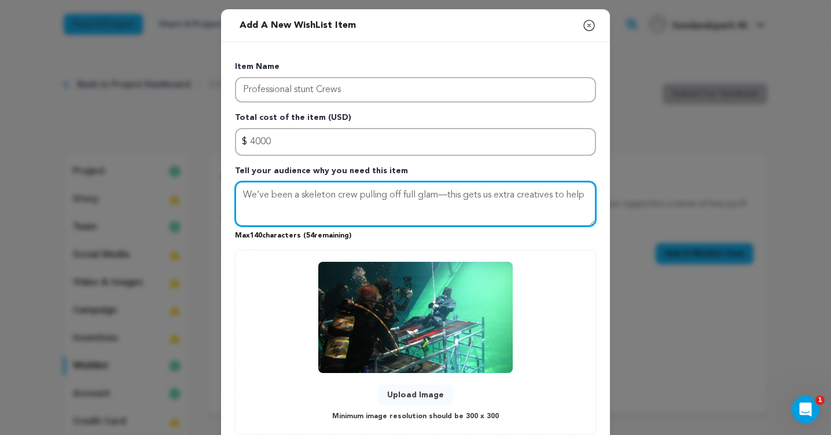
click at [279, 201] on textarea "We’ve been a skeleton crew pulling off full glam—this gets us extra creatives t…" at bounding box center [415, 203] width 361 height 45
drag, startPoint x: 277, startPoint y: 216, endPoint x: 238, endPoint y: 179, distance: 53.6
click at [238, 179] on div "Item Name Professional stunt Crews Total cost of the item (USD) $ Amount 4000 T…" at bounding box center [415, 248] width 361 height 374
paste textarea "Stunt coordinators, drivers, life guards - making sure our dramatic scenes are …"
click at [374, 198] on textarea "Stunt coordinators, drivers, life guards - making sure our dramatic scenes are …" at bounding box center [415, 203] width 361 height 45
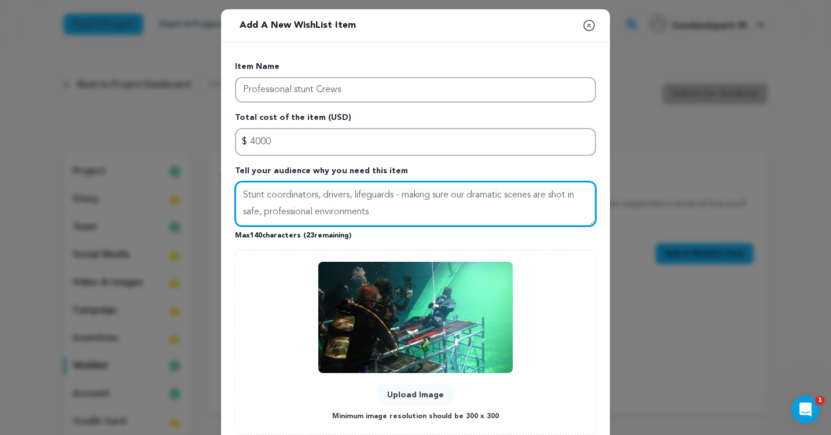
click at [410, 216] on textarea "Stunt coordinators, drivers, lifeguards - making sure our dramatic scenes are s…" at bounding box center [415, 203] width 361 height 45
type textarea "Stunt coordinators, drivers, lifeguards - making sure our dramatic scenes are s…"
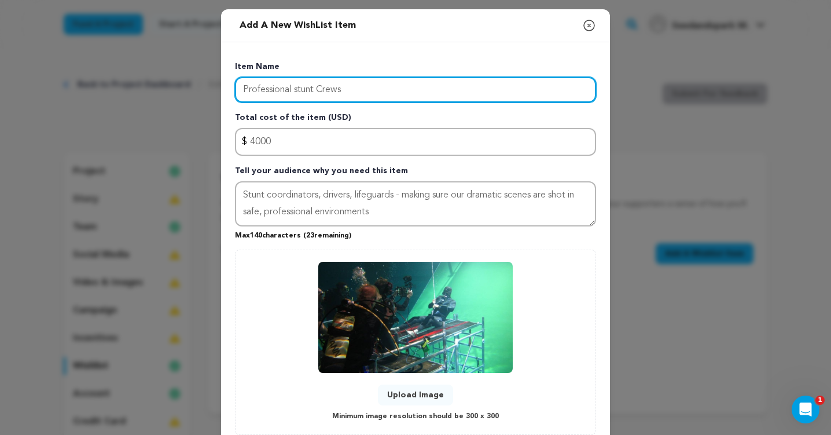
click at [297, 90] on input "Professional stunt Crews" at bounding box center [415, 89] width 361 height 25
type input "Professional Stunt Crews"
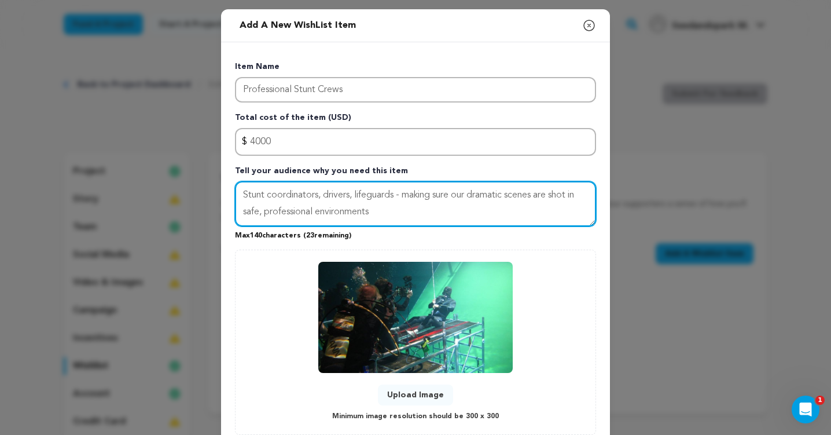
click at [337, 199] on textarea "Stunt coordinators, drivers, lifeguards - making sure our dramatic scenes are s…" at bounding box center [415, 203] width 361 height 45
click at [351, 196] on textarea "Stunt coordinators, drivers, lifeguards - making sure our dramatic scenes are s…" at bounding box center [415, 203] width 361 height 45
drag, startPoint x: 351, startPoint y: 194, endPoint x: 323, endPoint y: 195, distance: 27.8
click at [323, 194] on textarea "Stunt coordinators, drivers, lifeguards - making sure our dramatic scenes are s…" at bounding box center [415, 203] width 361 height 45
click at [359, 222] on textarea "Stunt coordinators, performers, lifeguards - making sure our dramatic scenes ar…" at bounding box center [415, 203] width 361 height 45
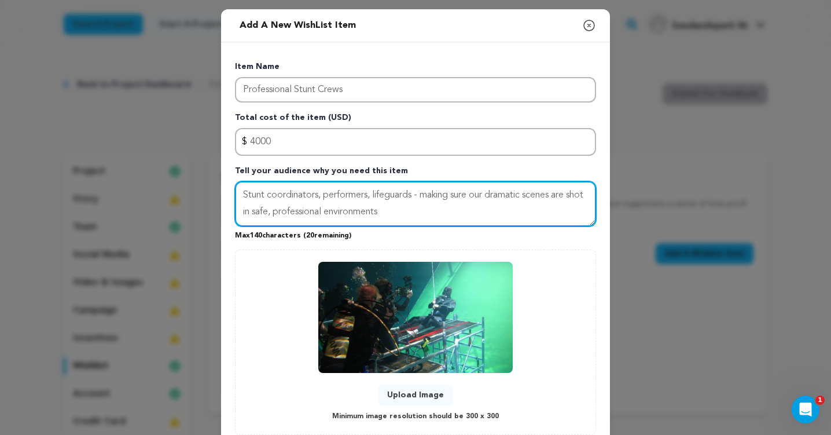
click at [318, 194] on textarea "Stunt coordinators, performers, lifeguards - making sure our dramatic scenes ar…" at bounding box center [415, 203] width 361 height 45
click at [443, 208] on textarea "Stunt coordinators, performers, lifeguards - making sure our dramatic scenes ar…" at bounding box center [415, 203] width 361 height 45
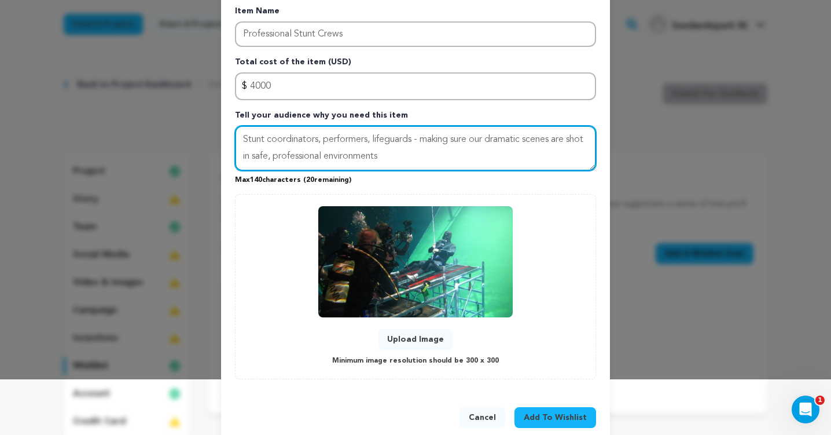
scroll to position [76, 0]
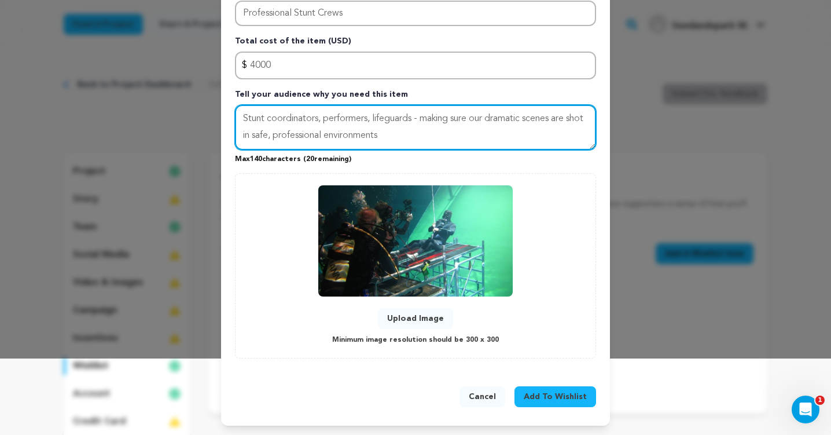
type textarea "Stunt coordinators, performers, lifeguards - making sure our dramatic scenes ar…"
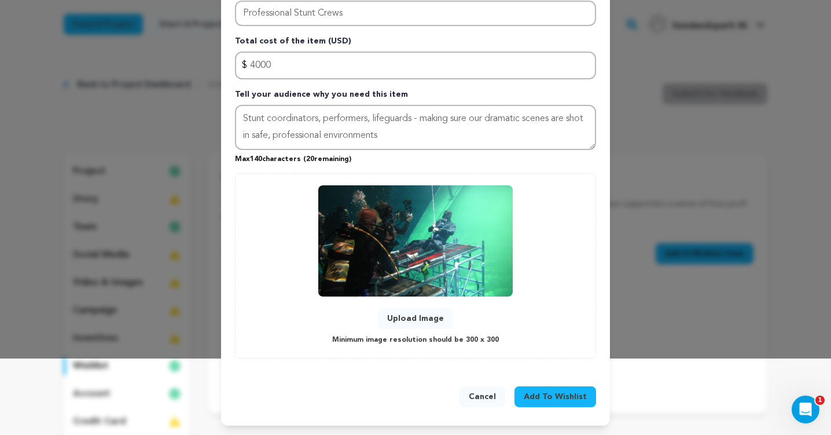
click at [549, 392] on span "Add To Wishlist" at bounding box center [555, 397] width 63 height 12
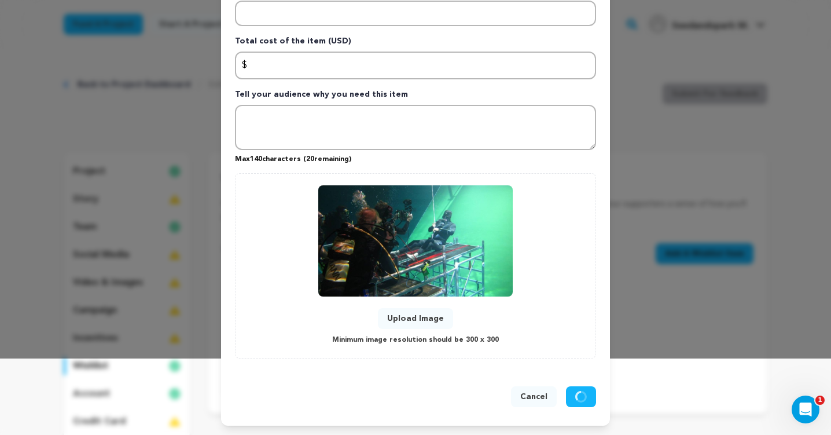
scroll to position [0, 0]
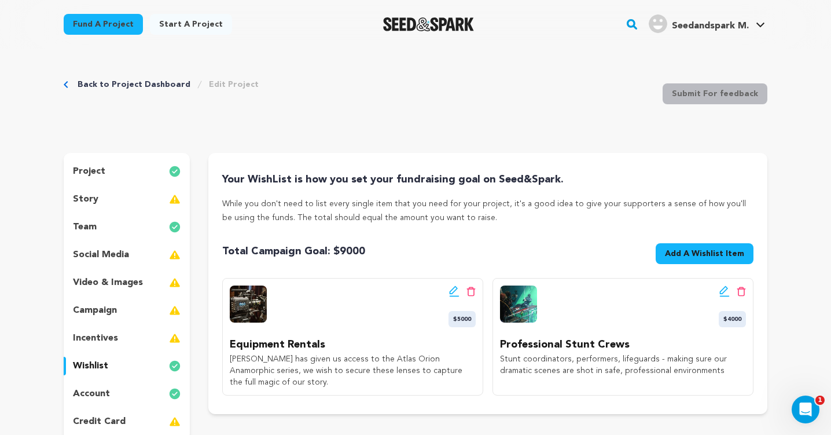
click at [520, 310] on img at bounding box center [518, 303] width 37 height 37
click at [123, 421] on p "credit card" at bounding box center [99, 421] width 53 height 14
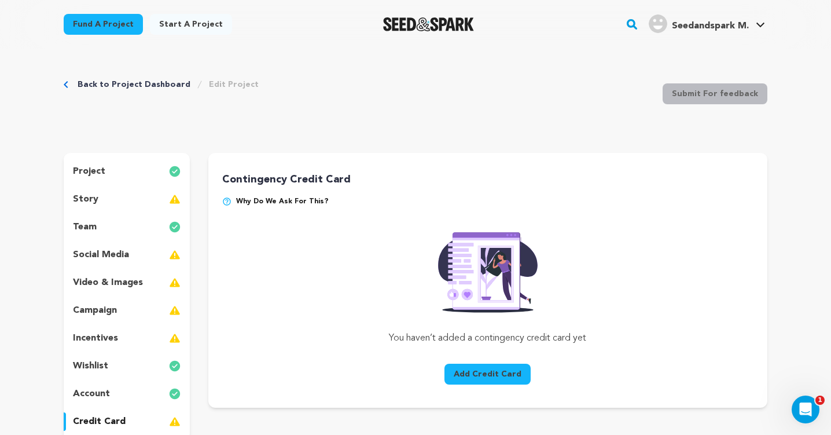
click at [224, 200] on img at bounding box center [226, 201] width 9 height 9
click at [227, 204] on img at bounding box center [226, 201] width 9 height 9
click at [476, 373] on button "Add Credit Card" at bounding box center [487, 373] width 86 height 21
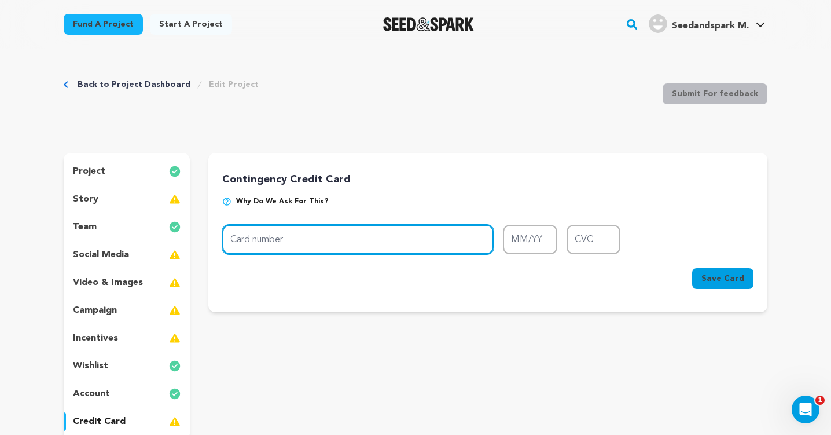
click at [336, 228] on input "Card number" at bounding box center [357, 239] width 271 height 30
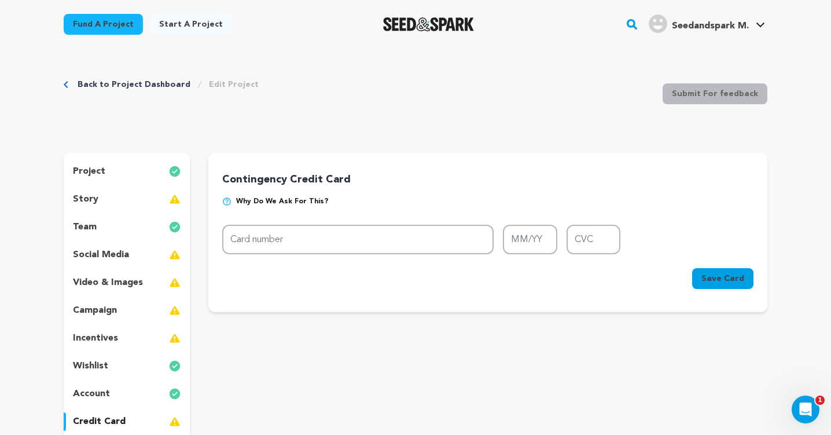
click at [323, 146] on div "Back to Project Dashboard Edit Project Submit For feedback Submit For feedback …" at bounding box center [415, 319] width 741 height 540
click at [111, 367] on div "wishlist" at bounding box center [127, 365] width 126 height 19
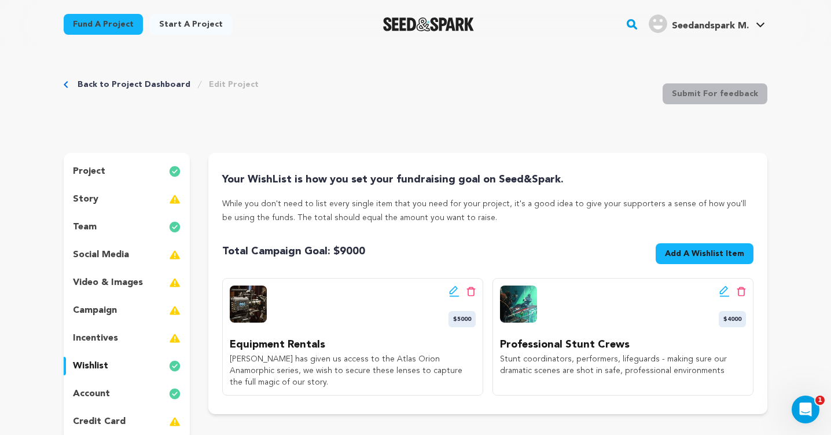
click at [452, 293] on icon at bounding box center [453, 290] width 8 height 8
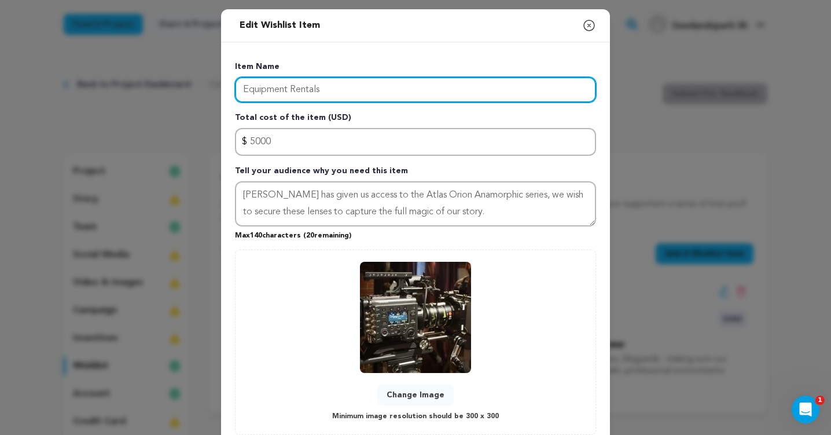
click at [323, 87] on input "Equipment Rentals" at bounding box center [415, 89] width 361 height 25
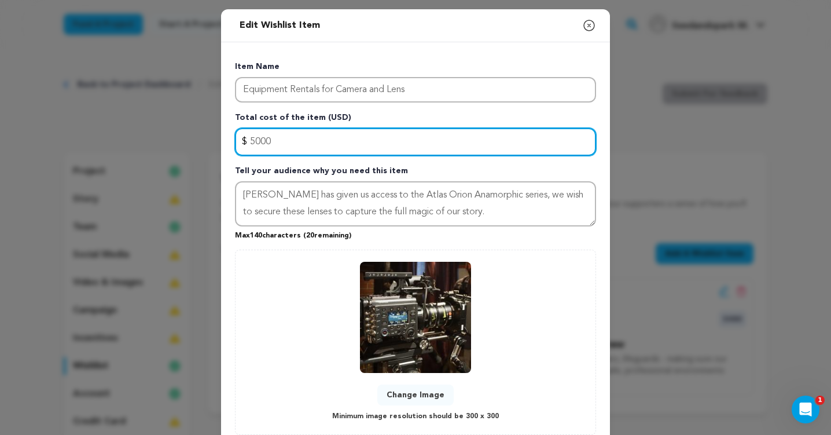
click at [359, 145] on input "5000" at bounding box center [415, 142] width 361 height 28
click at [255, 141] on input "5000" at bounding box center [415, 142] width 361 height 28
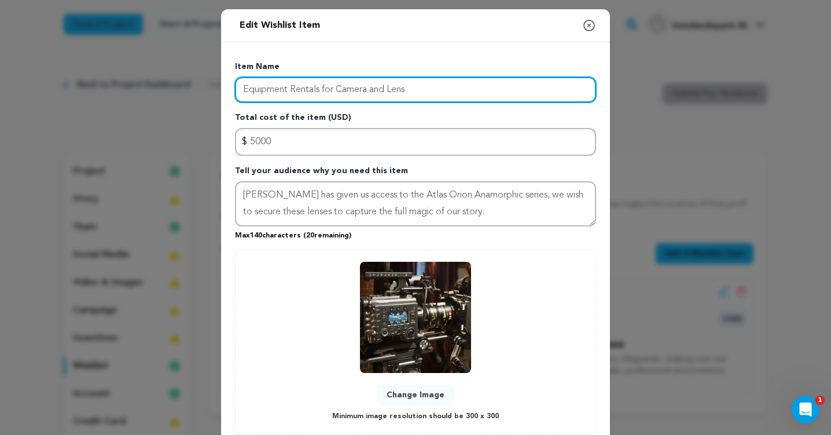
drag, startPoint x: 417, startPoint y: 89, endPoint x: 373, endPoint y: 90, distance: 43.4
click at [373, 90] on input "Equipment Rentals for Camera and Lens" at bounding box center [415, 89] width 361 height 25
click at [386, 89] on input "Equipment Rentals for Camera and Lens" at bounding box center [415, 89] width 361 height 25
click at [413, 91] on input "Equipment Rentals for Camera&Lens" at bounding box center [415, 89] width 361 height 25
click at [362, 93] on input "Equipment Rentals for Camera&Lens" at bounding box center [415, 89] width 361 height 25
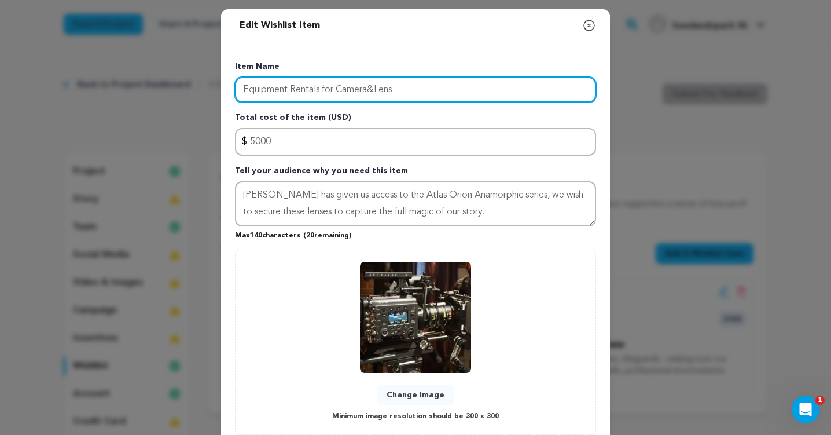
click at [371, 85] on input "Equipment Rentals for Camera&Lens" at bounding box center [415, 89] width 361 height 25
click at [378, 91] on input "Equipment Rentals for Camera& Lens" at bounding box center [415, 89] width 361 height 25
click at [402, 90] on input "Equipment Rentals for Camera& Lens" at bounding box center [415, 89] width 361 height 25
click at [371, 90] on input "Equipment Rentals for Camera& Lens" at bounding box center [415, 89] width 361 height 25
click at [399, 92] on input "Equipment Rentals for Camera & Lens" at bounding box center [415, 89] width 361 height 25
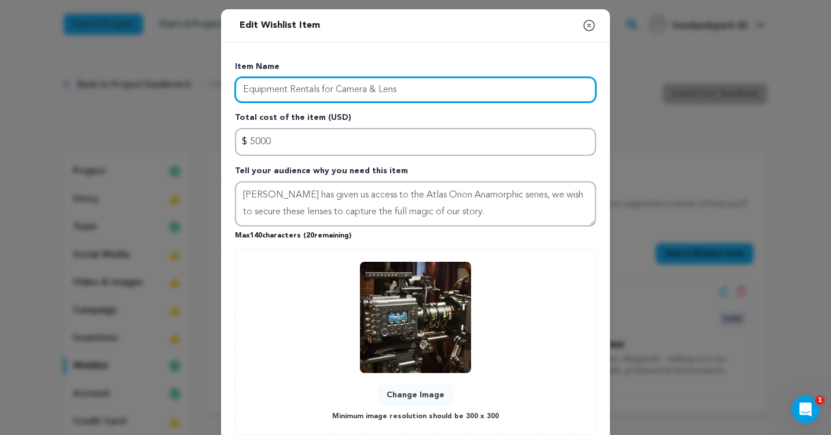
click at [382, 86] on input "Equipment Rentals for Camera & Lens" at bounding box center [415, 89] width 361 height 25
click at [373, 91] on input "Equipment Rentals for Camera &Lens" at bounding box center [415, 89] width 361 height 25
type input "Equipment Rentals for Camera&Lens"
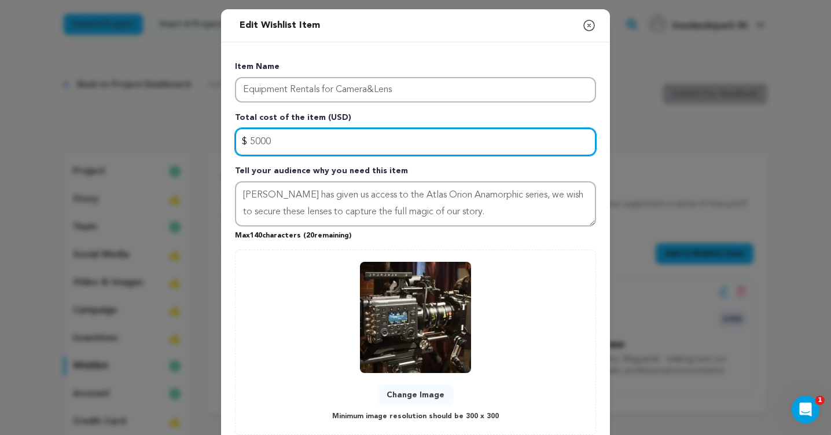
click at [256, 141] on input "5000" at bounding box center [415, 142] width 361 height 28
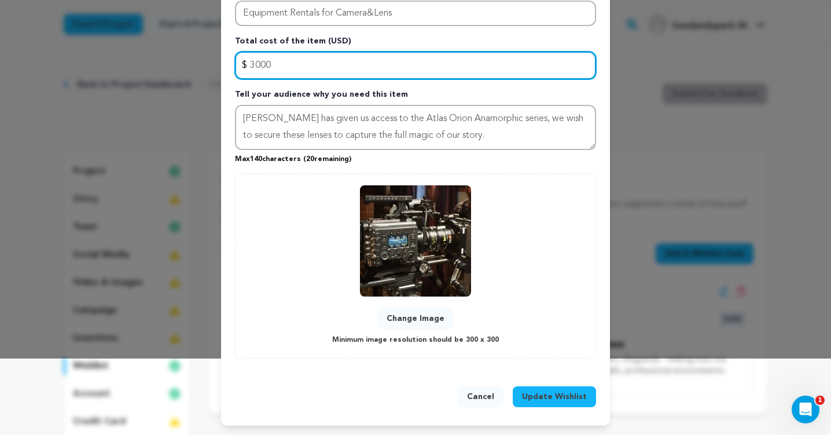
type input "3000"
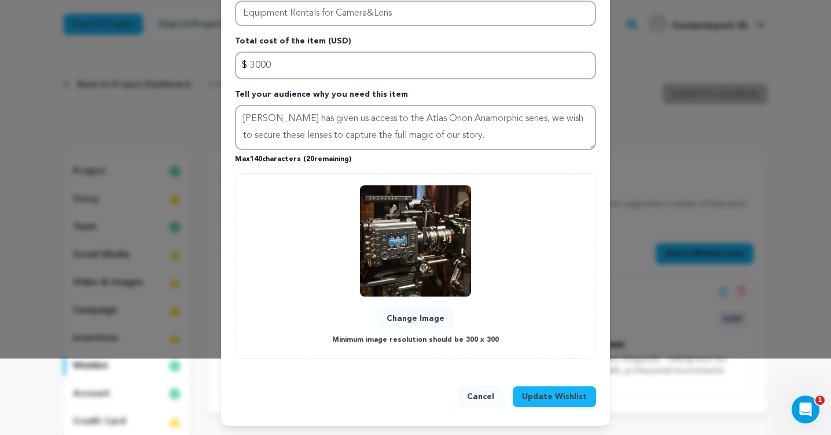
click at [547, 400] on span "Update Wishlist" at bounding box center [554, 397] width 65 height 12
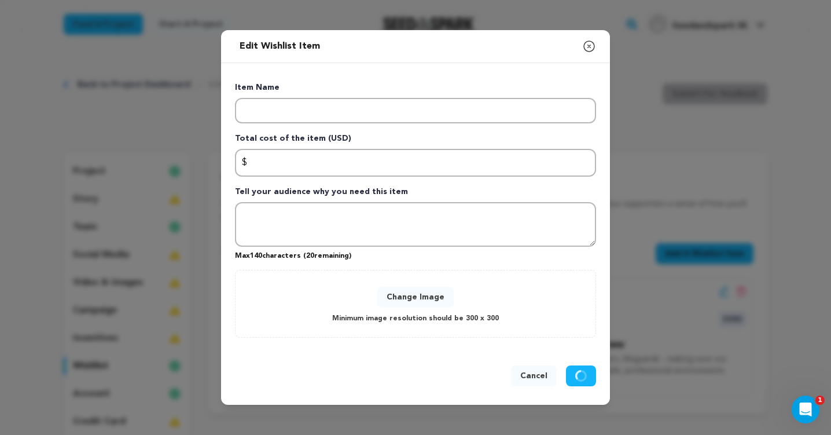
scroll to position [0, 0]
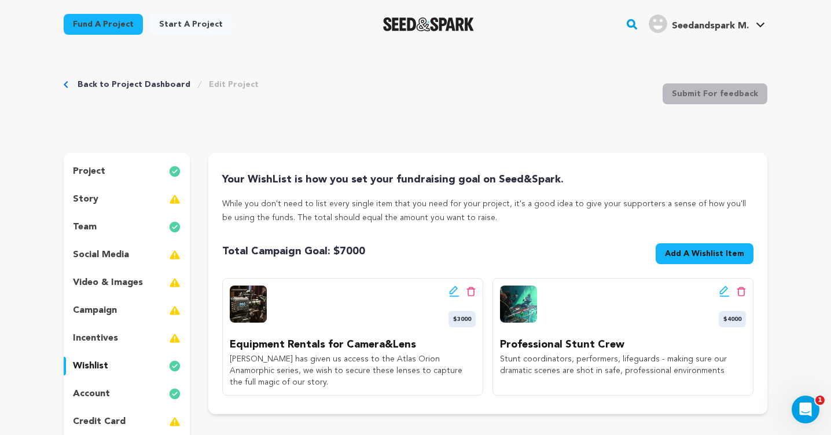
click at [146, 229] on div "team" at bounding box center [127, 227] width 126 height 19
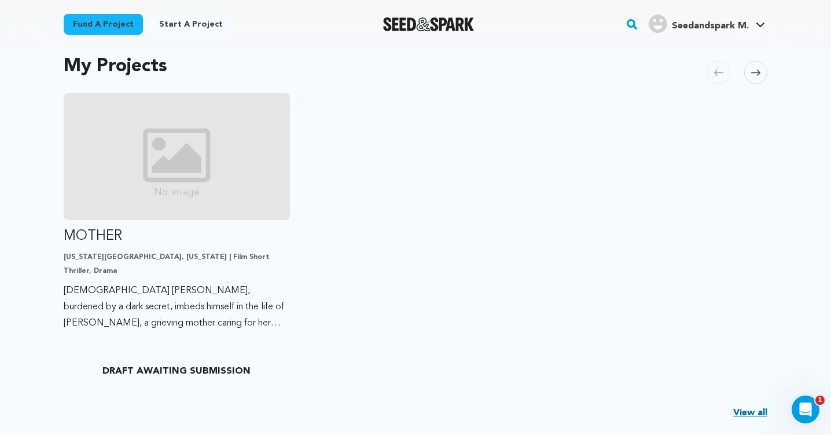
scroll to position [245, 0]
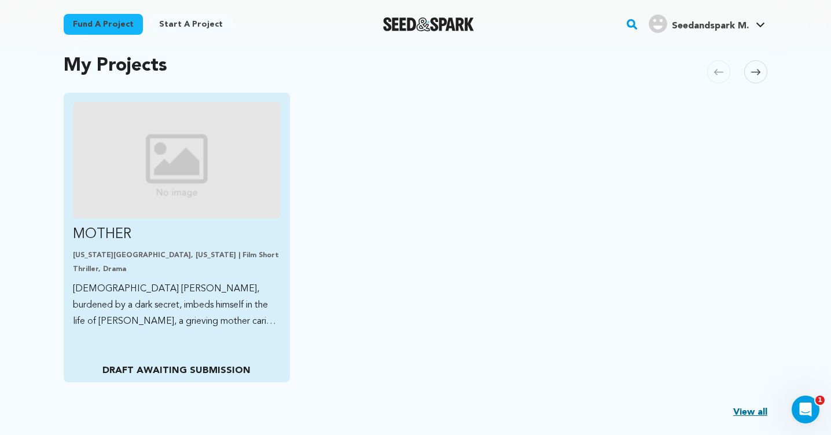
click at [237, 160] on img "Fund MOTHER" at bounding box center [177, 160] width 208 height 116
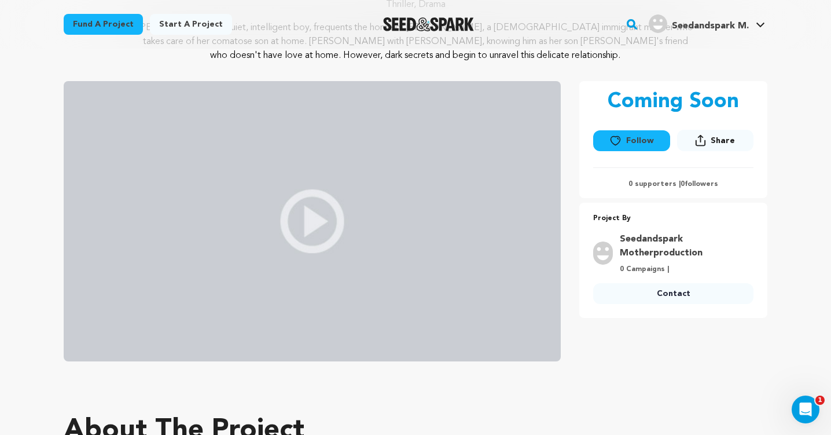
scroll to position [46, 0]
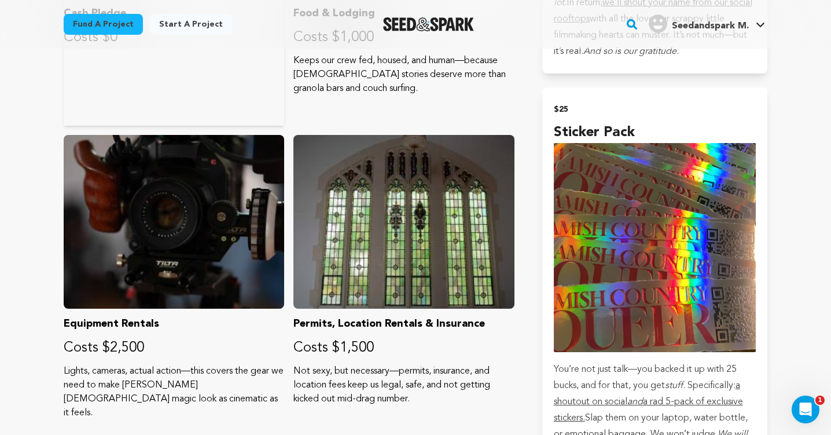
scroll to position [1041, 0]
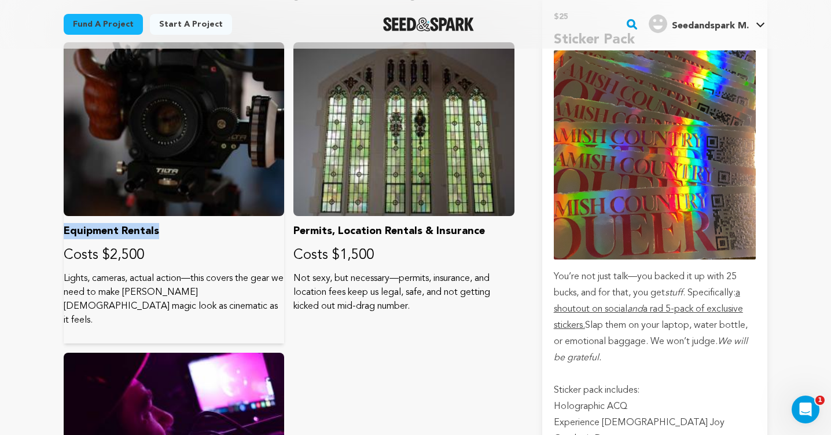
drag, startPoint x: 159, startPoint y: 231, endPoint x: 65, endPoint y: 231, distance: 93.7
click at [65, 231] on p "Equipment Rentals" at bounding box center [174, 231] width 220 height 16
copy p "Equipment Rentals"
click at [165, 310] on p "Lights, cameras, actual action—this covers the gear we need to make Lancaster’s…" at bounding box center [174, 299] width 220 height 56
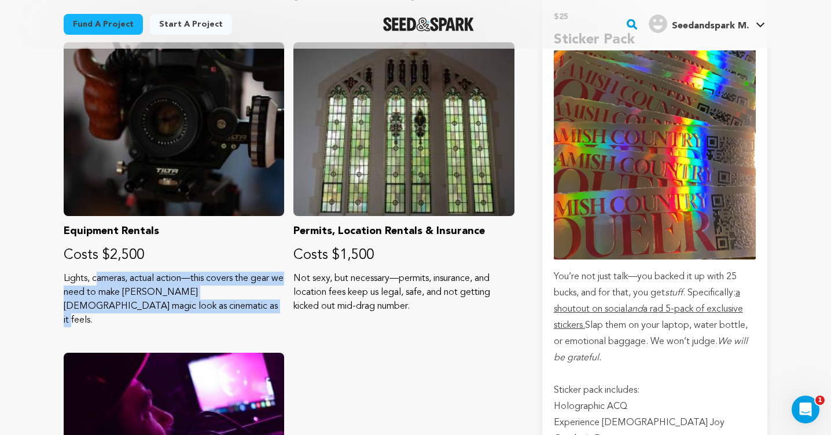
drag, startPoint x: 159, startPoint y: 310, endPoint x: 59, endPoint y: 277, distance: 104.8
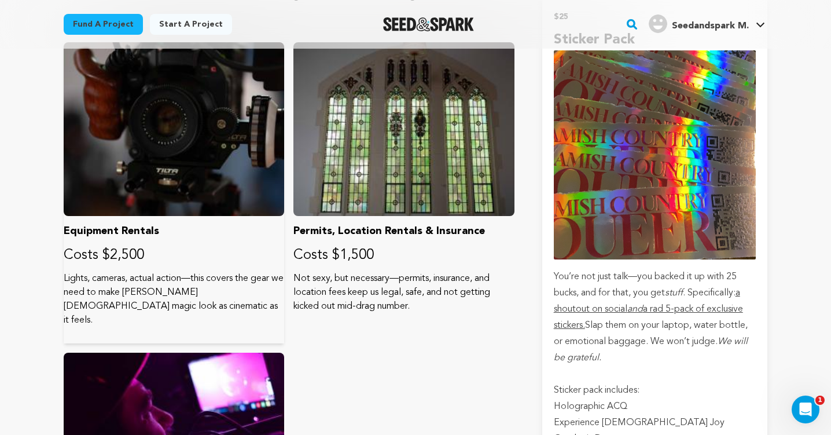
click at [132, 296] on p "Lights, cameras, actual action—this covers the gear we need to make Lancaster’s…" at bounding box center [174, 299] width 220 height 56
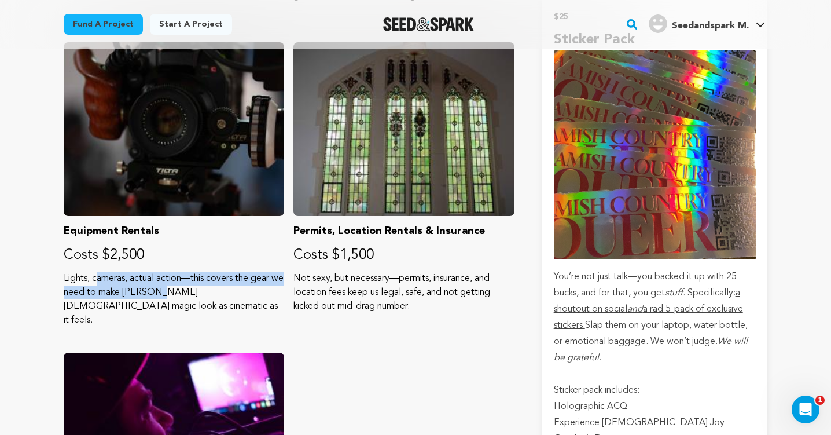
drag, startPoint x: 134, startPoint y: 293, endPoint x: 56, endPoint y: 279, distance: 79.3
copy p "Lights, cameras, actual action—this covers the gear we need to make"
click at [193, 274] on p "Lights, cameras, actual action—this covers the gear we need to make Lancaster’s…" at bounding box center [174, 299] width 220 height 56
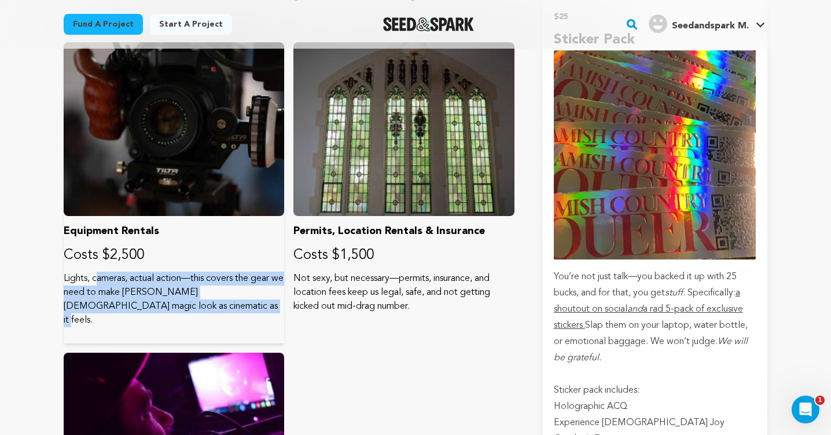
drag, startPoint x: 65, startPoint y: 279, endPoint x: 162, endPoint y: 303, distance: 100.1
click at [162, 303] on p "Lights, cameras, actual action—this covers the gear we need to make Lancaster’s…" at bounding box center [174, 299] width 220 height 56
copy p "Lights, cameras, actual action—this covers the gear we need to make Lancaster’s…"
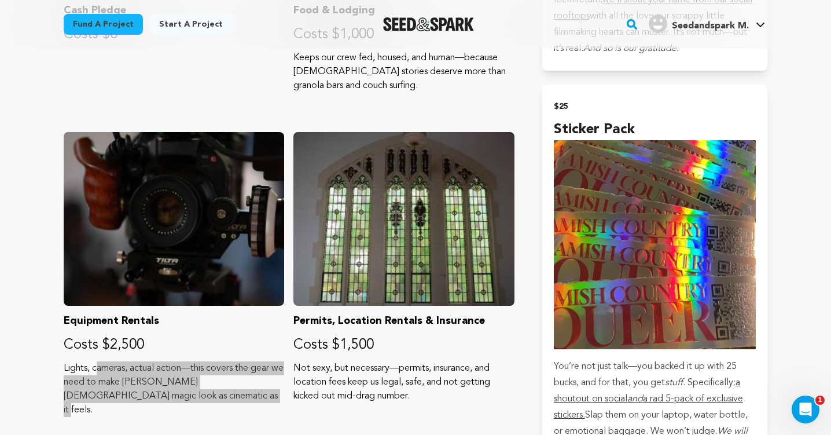
scroll to position [959, 0]
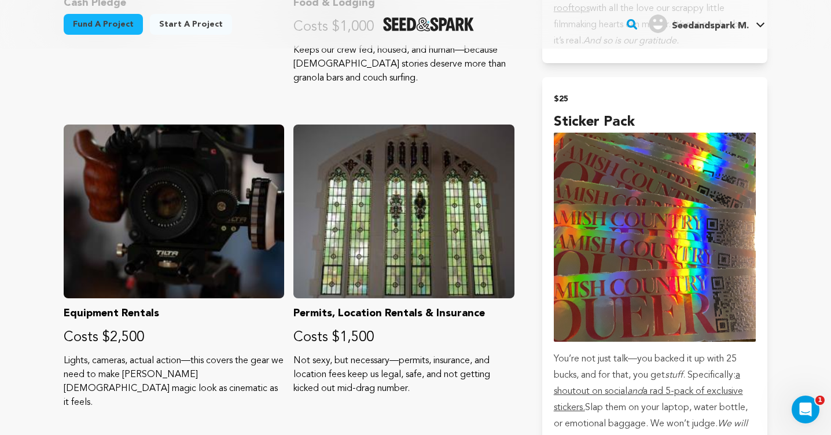
click at [284, 341] on div "Cash Pledge Costs $0 Food & Lodging Costs $1,000 Keeps our crew fed, housed, an…" at bounding box center [289, 274] width 451 height 921
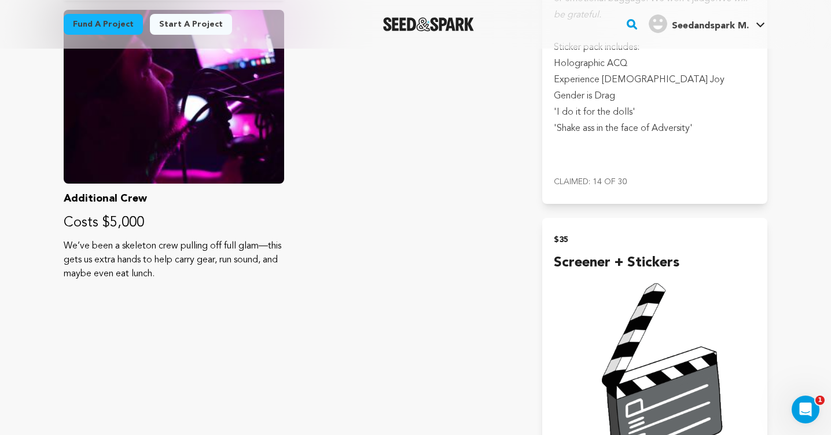
scroll to position [1375, 0]
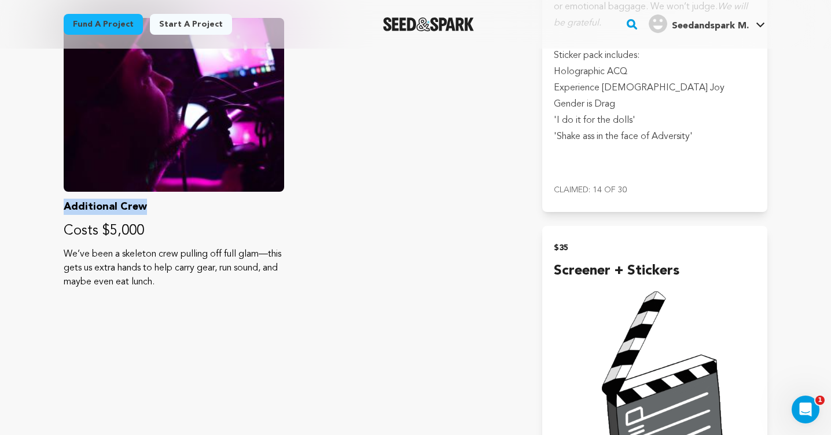
drag, startPoint x: 145, startPoint y: 208, endPoint x: 50, endPoint y: 208, distance: 94.9
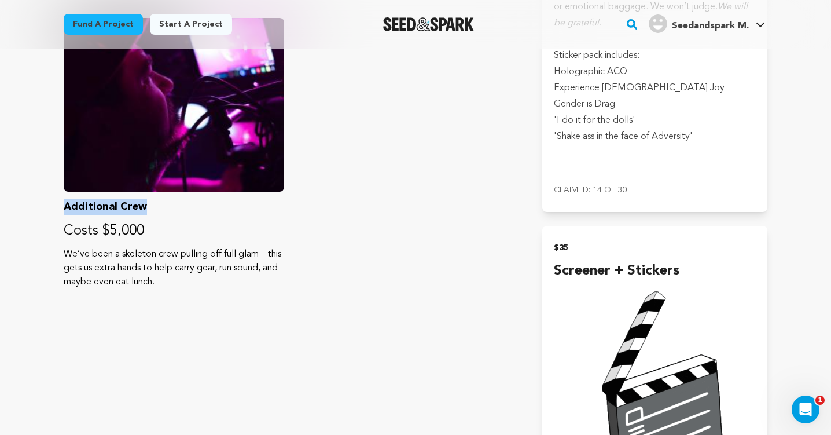
copy p "Additional Crew"
drag, startPoint x: 181, startPoint y: 288, endPoint x: 64, endPoint y: 258, distance: 120.0
click at [64, 258] on p "We’ve been a skeleton crew pulling off full glam—this gets us extra hands to he…" at bounding box center [174, 268] width 220 height 42
copy p "We’ve been a skeleton crew pulling off full glam—this gets us extra hands to he…"
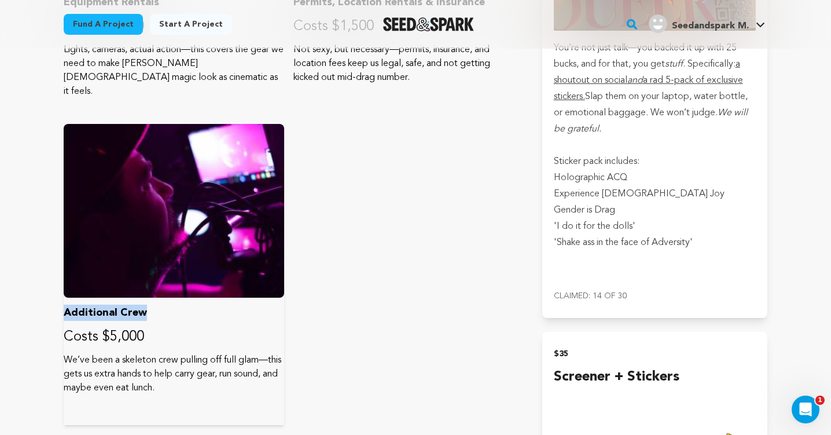
scroll to position [1253, 0]
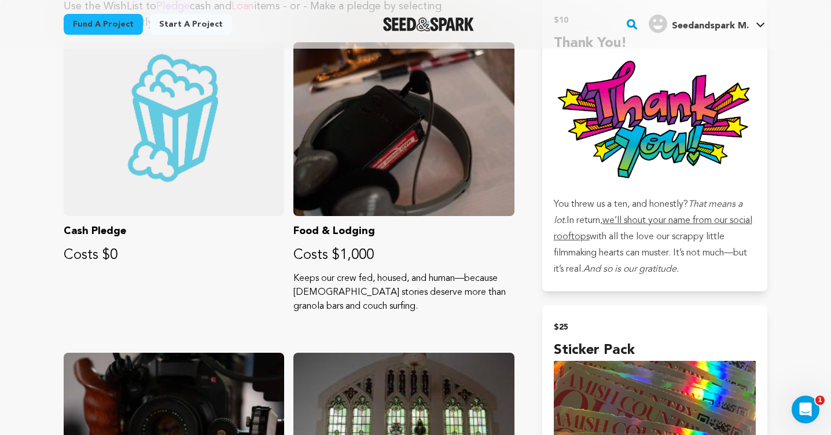
scroll to position [731, 0]
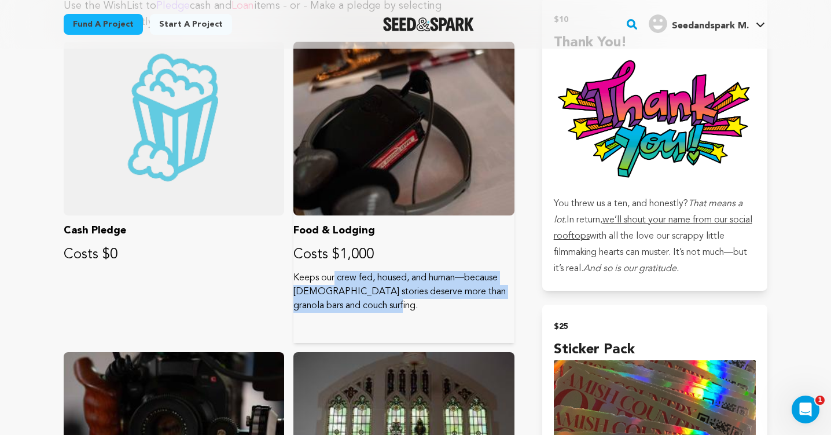
drag, startPoint x: 354, startPoint y: 304, endPoint x: 294, endPoint y: 275, distance: 66.8
click at [294, 275] on p "Keeps our crew fed, housed, and human—because queer stories deserve more than g…" at bounding box center [403, 292] width 220 height 42
copy p "Keeps our crew fed, housed, and human—because queer stories deserve more than g…"
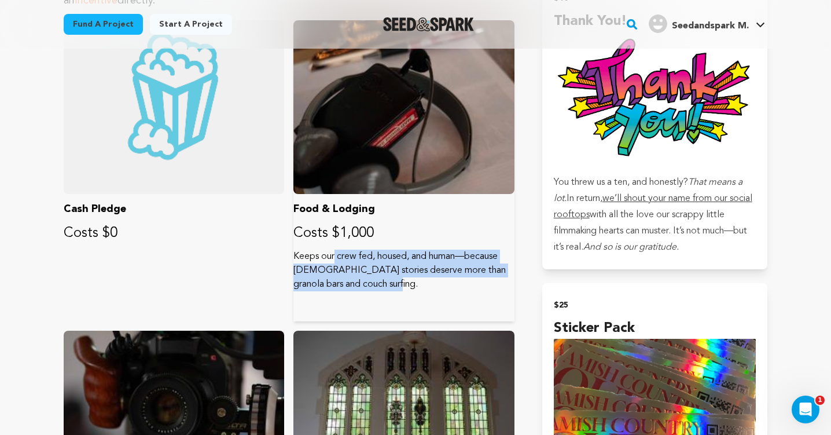
scroll to position [754, 0]
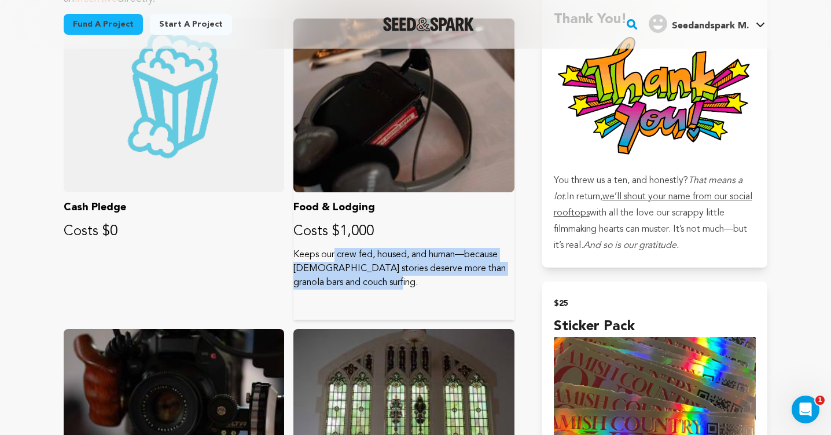
click at [392, 270] on p "Keeps our crew fed, housed, and human—because queer stories deserve more than g…" at bounding box center [403, 269] width 220 height 42
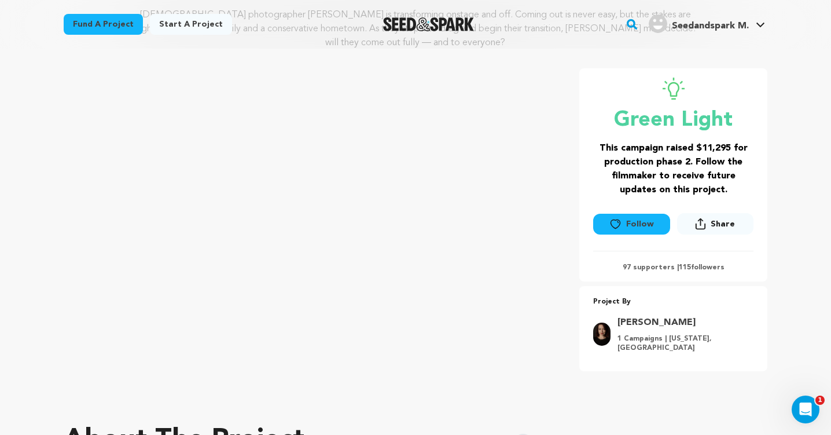
scroll to position [163, 0]
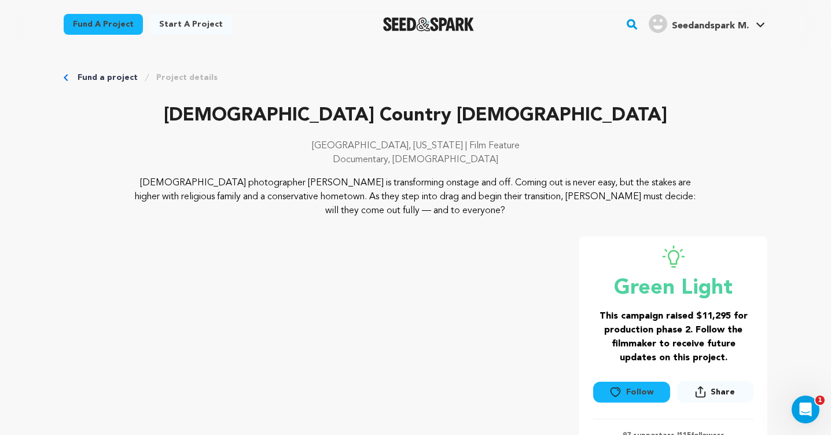
click at [433, 28] on img "Seed&Spark Homepage" at bounding box center [428, 24] width 91 height 14
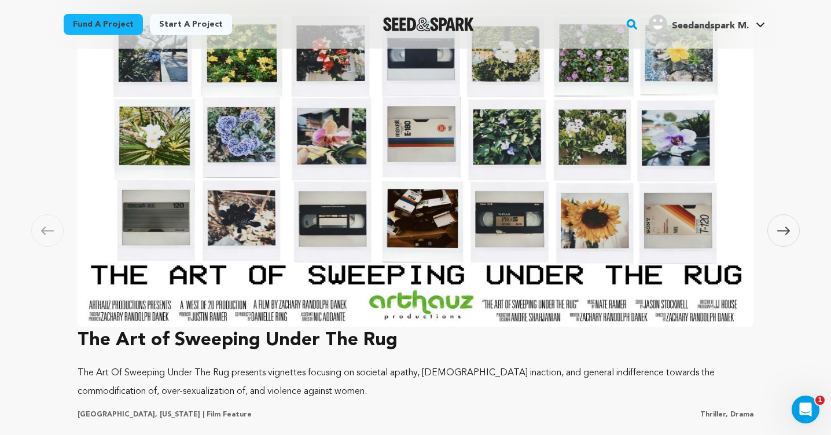
click at [121, 24] on link "Fund a project" at bounding box center [103, 24] width 79 height 21
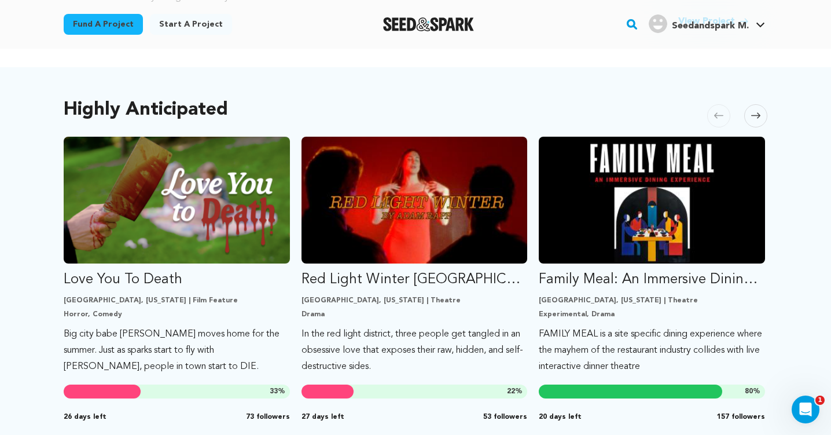
scroll to position [593, 0]
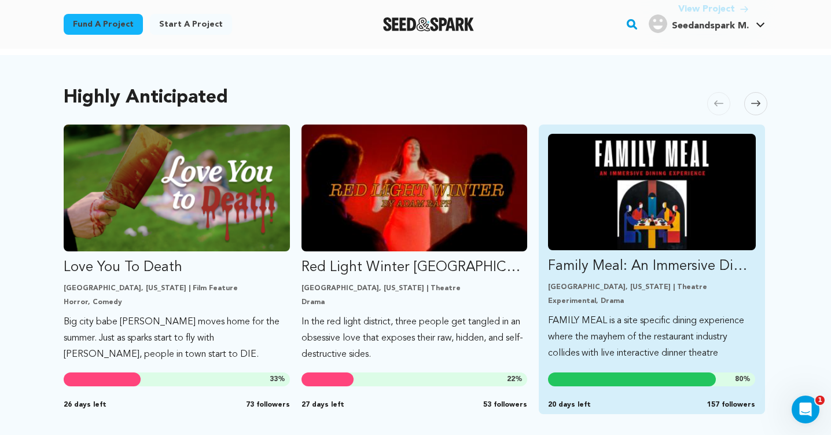
click at [626, 228] on img "Fund Family Meal: An Immersive Dining Experience" at bounding box center [652, 192] width 208 height 116
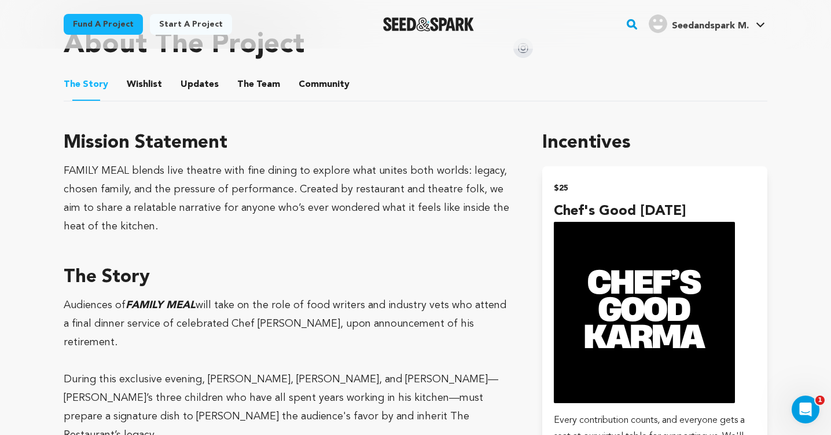
scroll to position [583, 0]
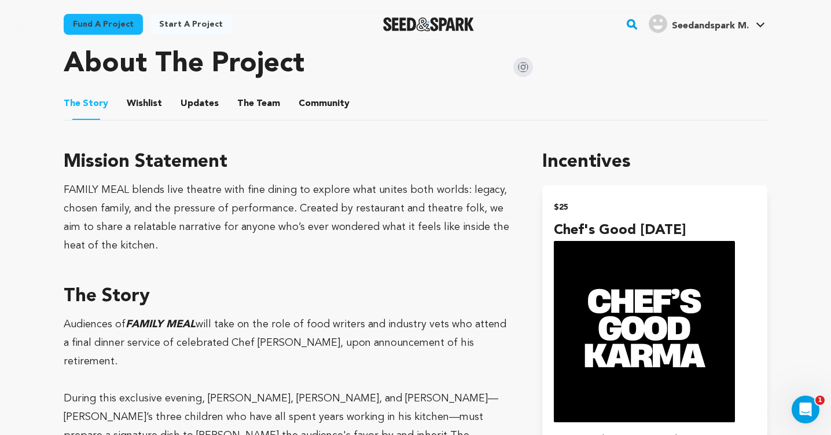
click at [136, 100] on button "Wishlist" at bounding box center [145, 106] width 28 height 28
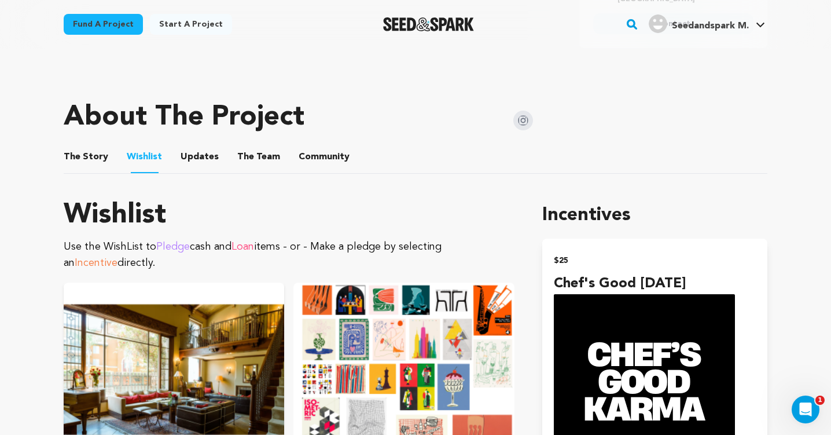
scroll to position [529, 0]
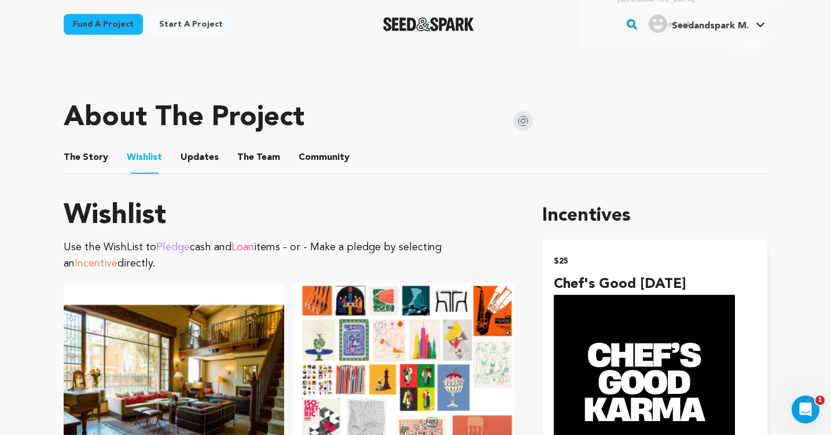
click at [245, 161] on button "The Team" at bounding box center [259, 160] width 28 height 28
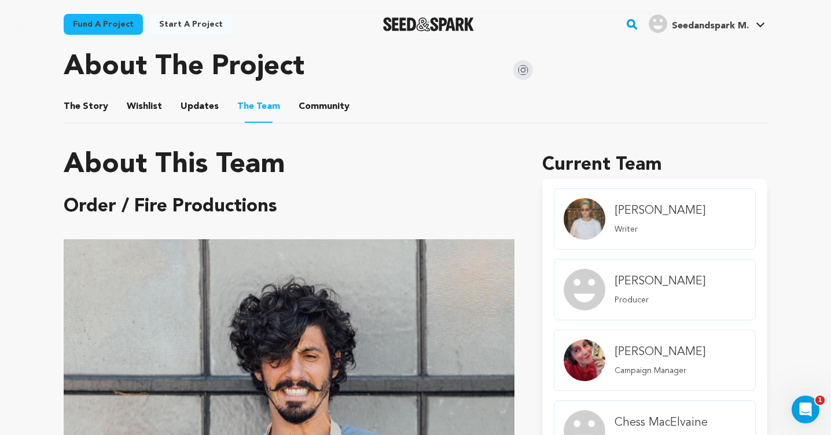
scroll to position [583, 0]
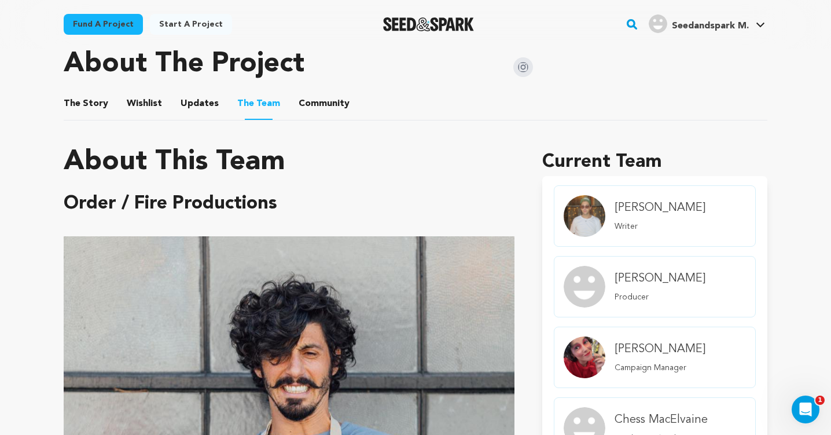
click at [111, 21] on link "Fund a project" at bounding box center [103, 24] width 79 height 21
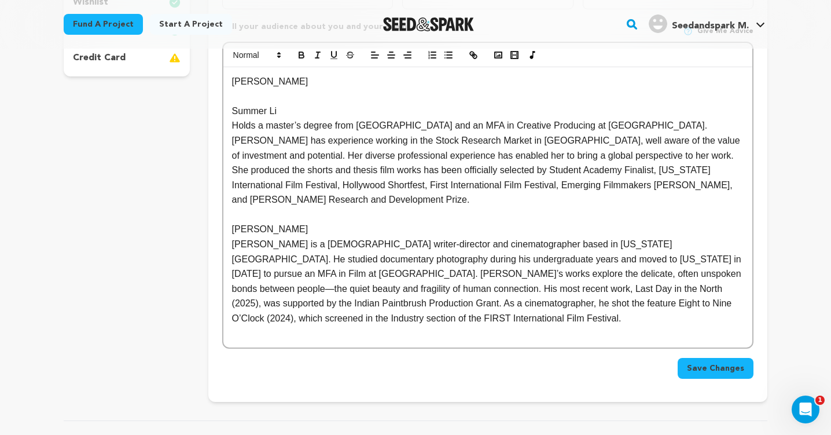
scroll to position [352, 0]
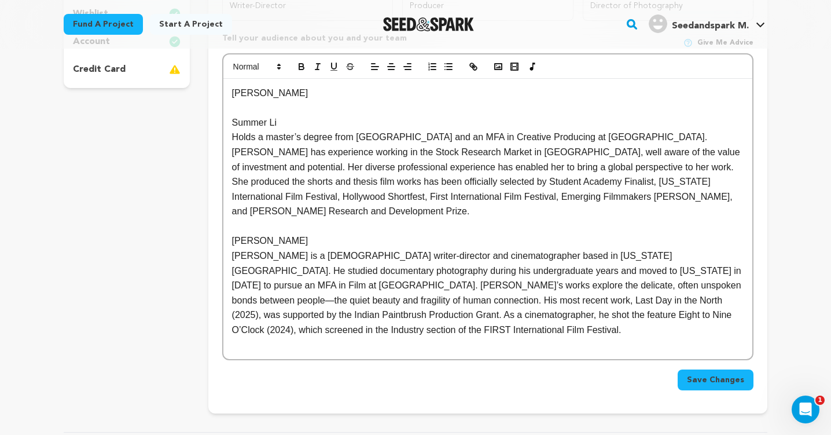
click at [441, 319] on p "[PERSON_NAME] is a [DEMOGRAPHIC_DATA] writer-director and cinematographer based…" at bounding box center [487, 292] width 511 height 89
click at [311, 233] on p "[PERSON_NAME]" at bounding box center [487, 240] width 511 height 15
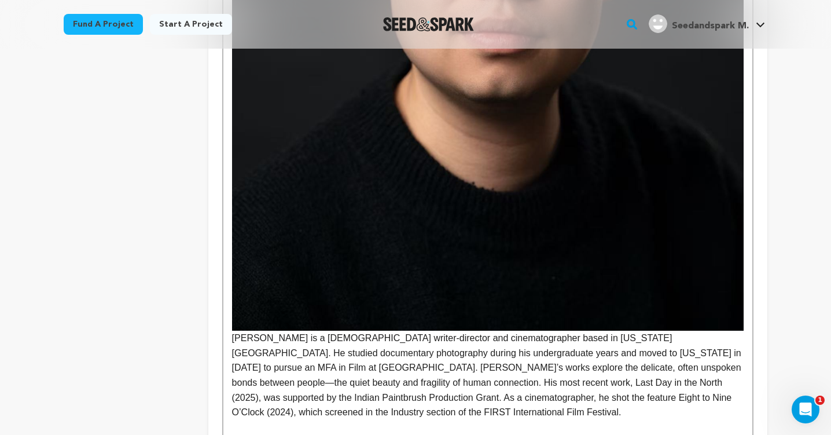
scroll to position [927, 0]
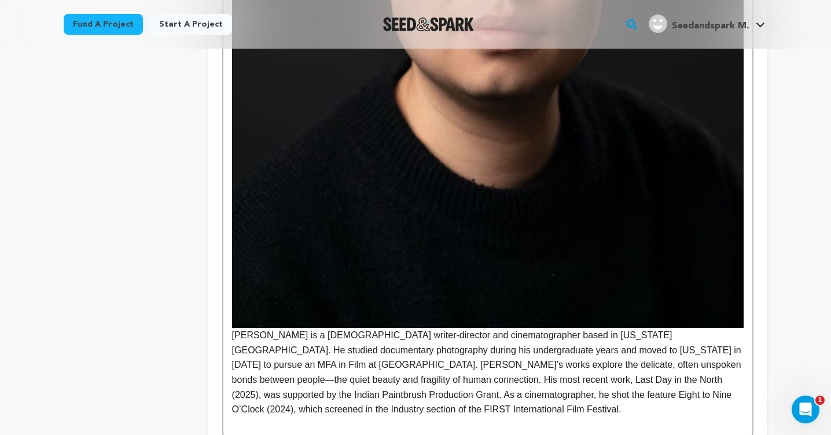
click at [364, 294] on img at bounding box center [487, 8] width 511 height 640
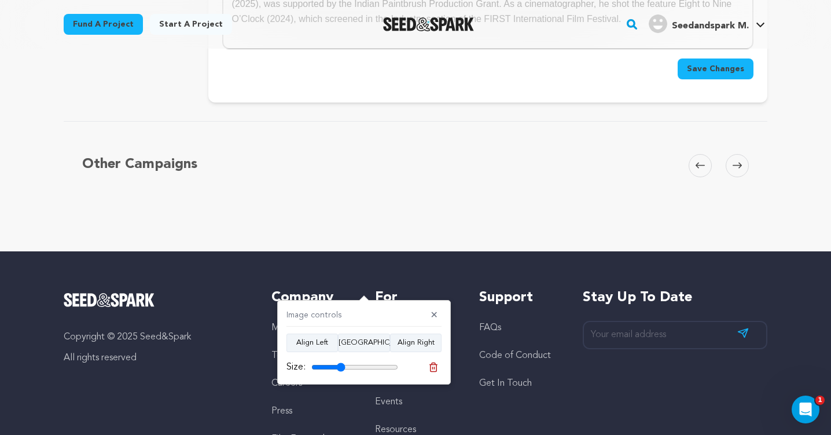
drag, startPoint x: 392, startPoint y: 363, endPoint x: 341, endPoint y: 365, distance: 50.9
type input "39"
click at [341, 365] on input "range" at bounding box center [354, 366] width 87 height 9
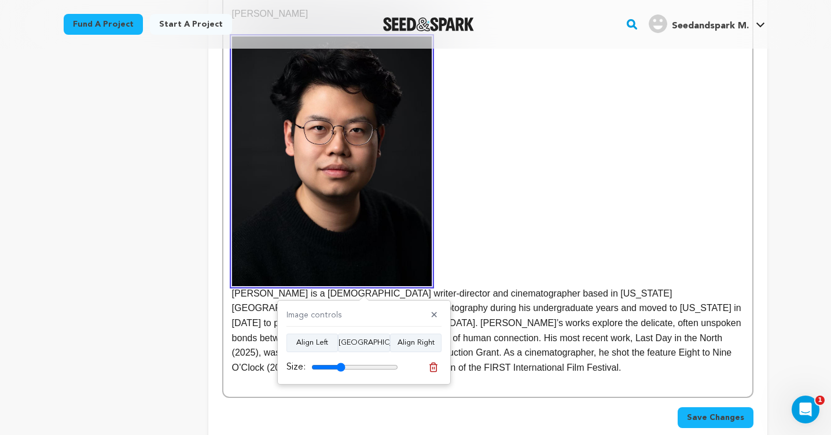
scroll to position [546, 0]
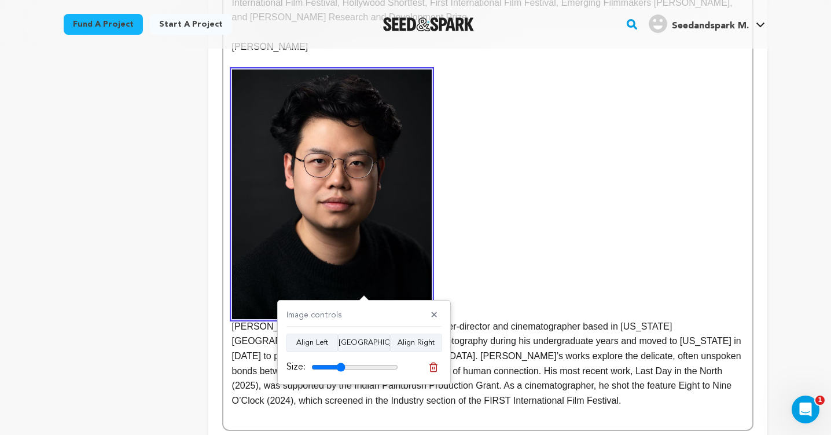
click at [369, 229] on img at bounding box center [332, 193] width 200 height 249
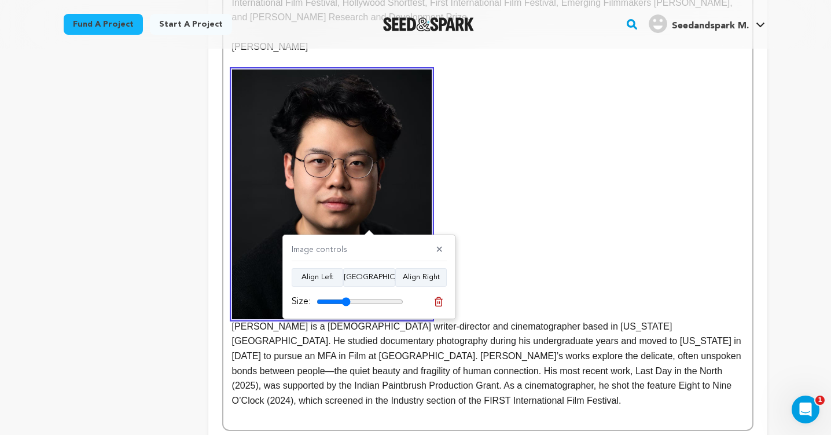
click at [369, 229] on img at bounding box center [332, 193] width 200 height 249
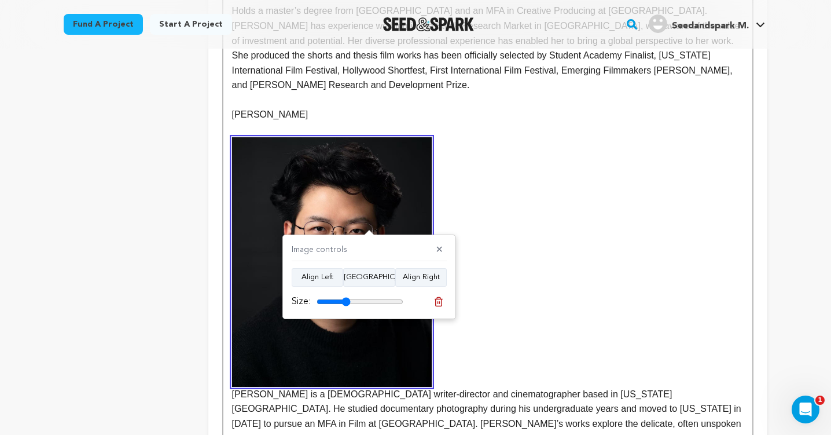
scroll to position [467, 0]
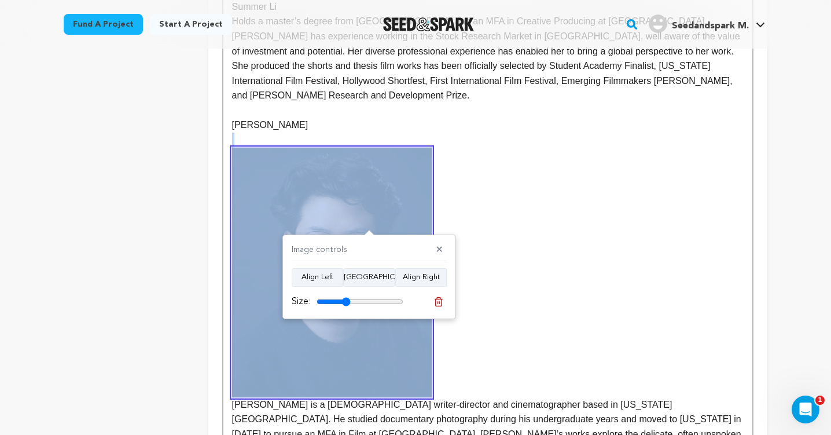
drag, startPoint x: 432, startPoint y: 130, endPoint x: 425, endPoint y: 134, distance: 8.3
click at [425, 135] on div "Mengyuan Li Summer Li Holds a master’s degree from NYU School of Engineering an…" at bounding box center [487, 235] width 529 height 544
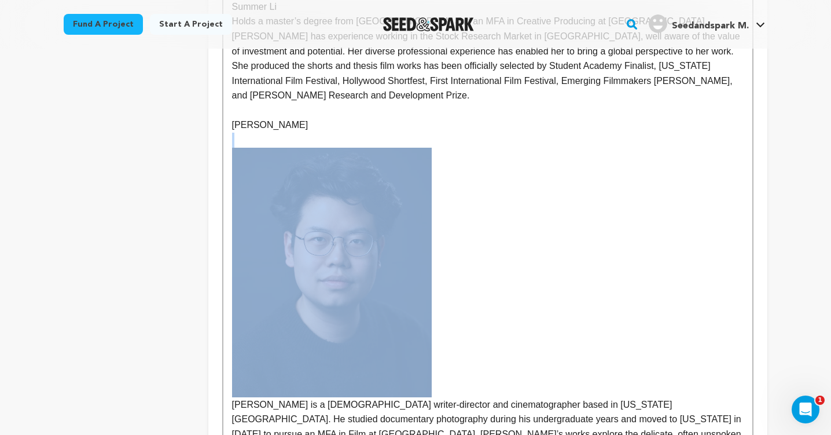
click at [408, 159] on img at bounding box center [332, 272] width 200 height 249
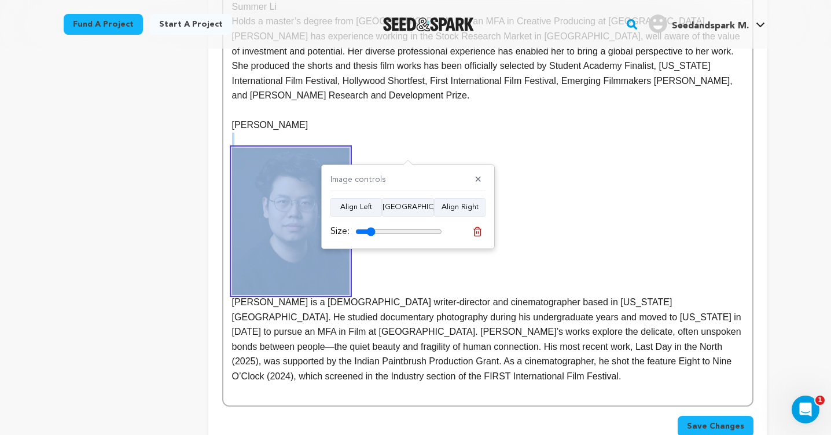
drag, startPoint x: 384, startPoint y: 230, endPoint x: 371, endPoint y: 231, distance: 12.7
type input "23"
click at [371, 231] on input "range" at bounding box center [398, 231] width 87 height 9
click at [551, 228] on p "nghuan Zhao is a Chinese writer-director and cinematographer based in New York …" at bounding box center [487, 266] width 511 height 236
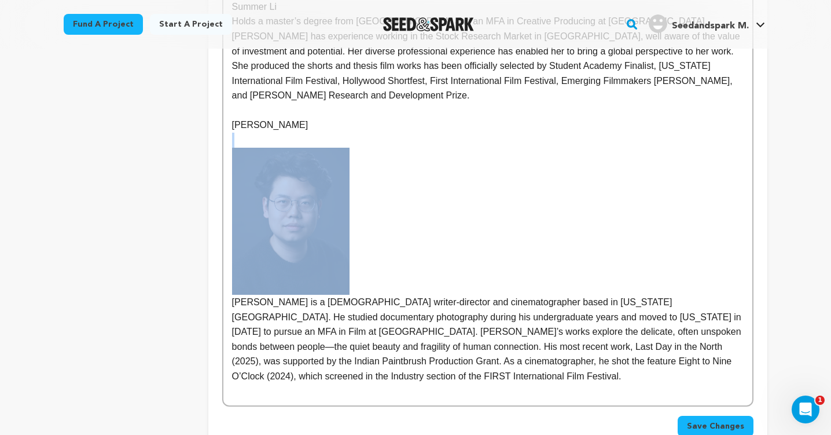
click at [488, 198] on p "nghuan Zhao is a Chinese writer-director and cinematographer based in New York …" at bounding box center [487, 266] width 511 height 236
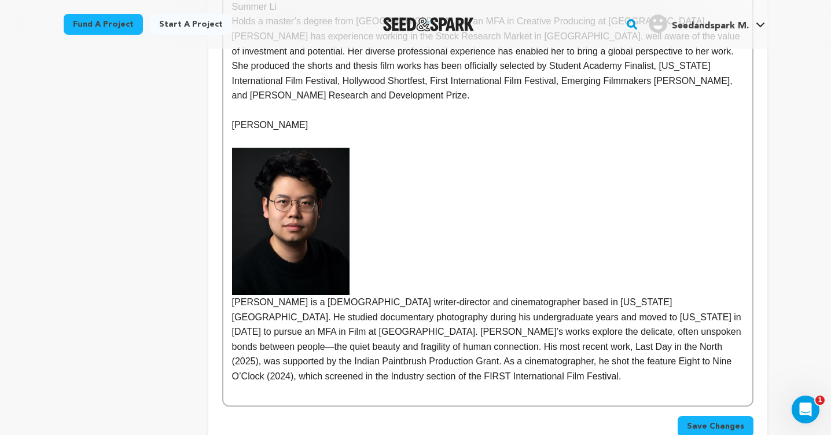
click at [384, 247] on p "nghuan Zhao is a Chinese writer-director and cinematographer based in New York …" at bounding box center [487, 266] width 511 height 236
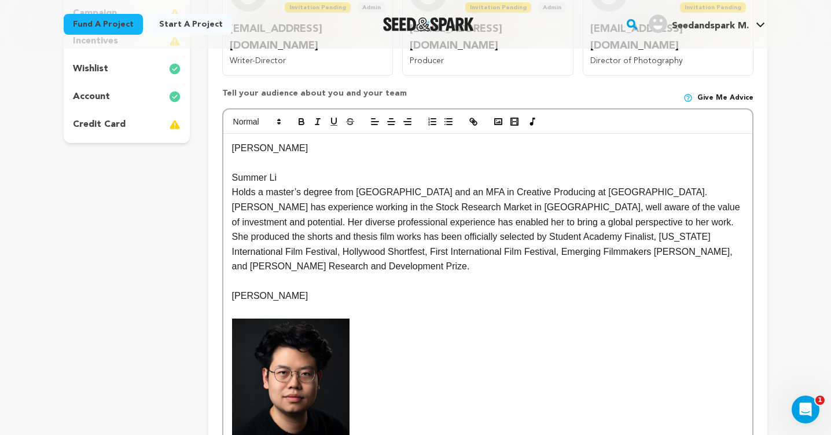
scroll to position [279, 0]
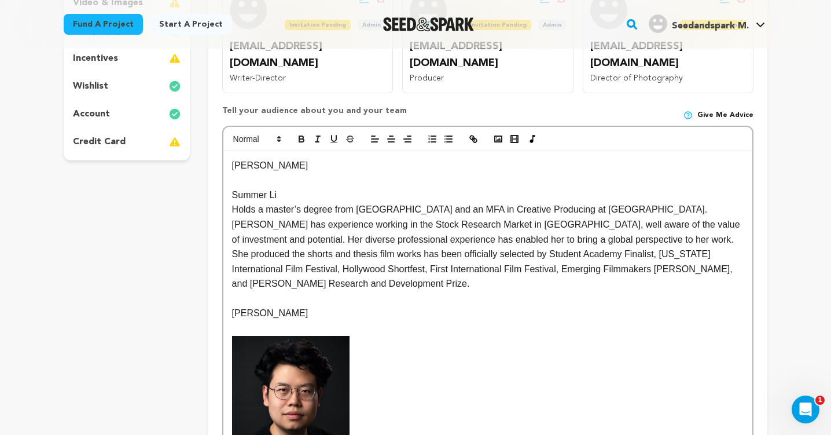
click at [278, 321] on p at bounding box center [487, 328] width 511 height 15
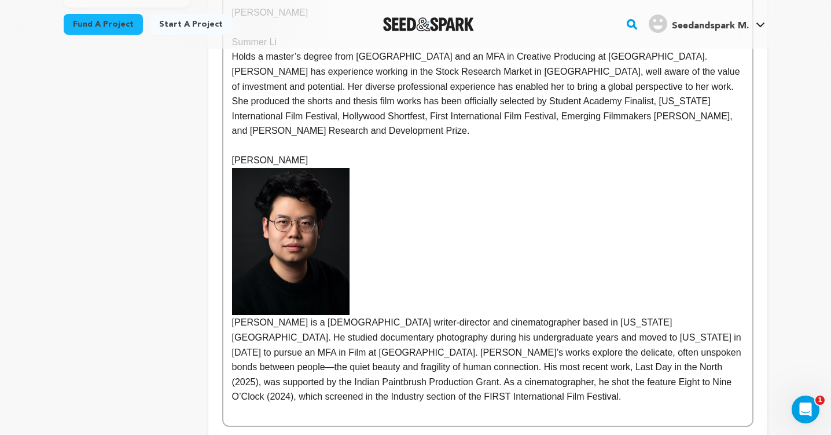
scroll to position [413, 0]
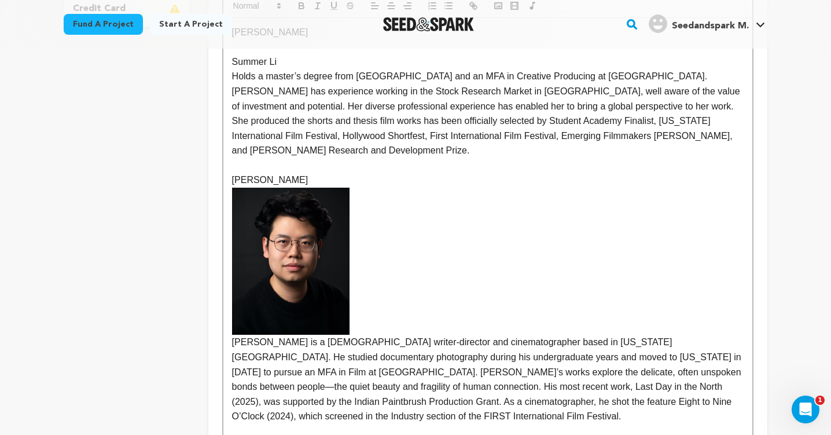
click at [232, 325] on p "nghuan Zhao is a Chinese writer-director and cinematographer based in New York …" at bounding box center [487, 305] width 511 height 236
click at [398, 383] on p "Tonghuan Zhao is a Chinese writer-director and cinematographer based in New Yor…" at bounding box center [487, 305] width 511 height 236
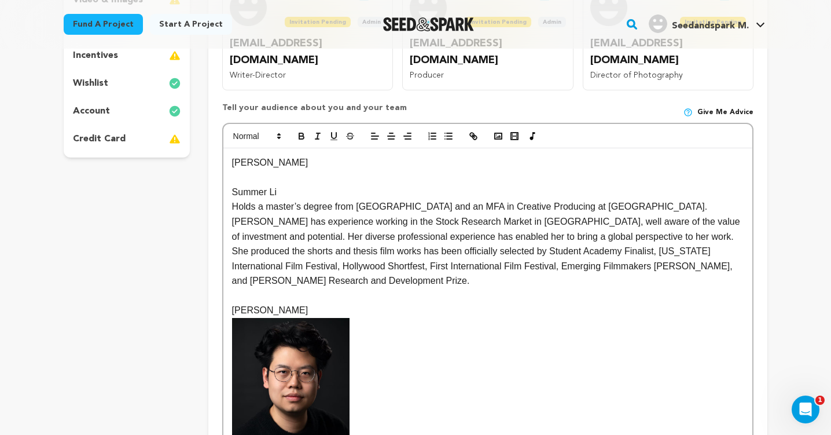
scroll to position [281, 0]
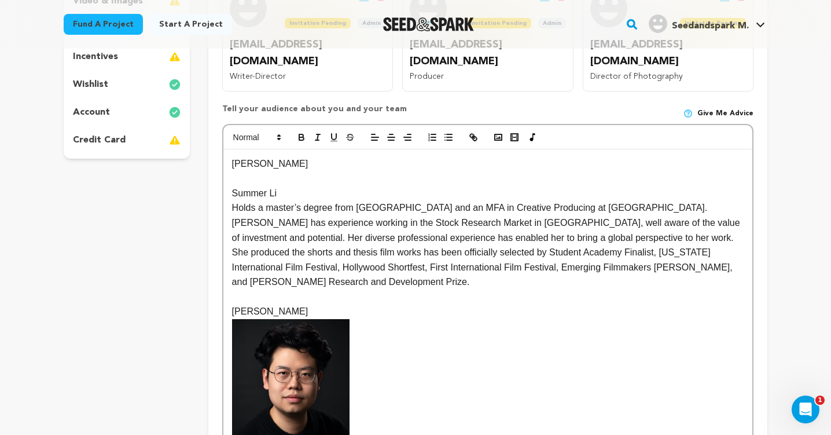
click at [290, 186] on p "Summer Li" at bounding box center [487, 193] width 511 height 15
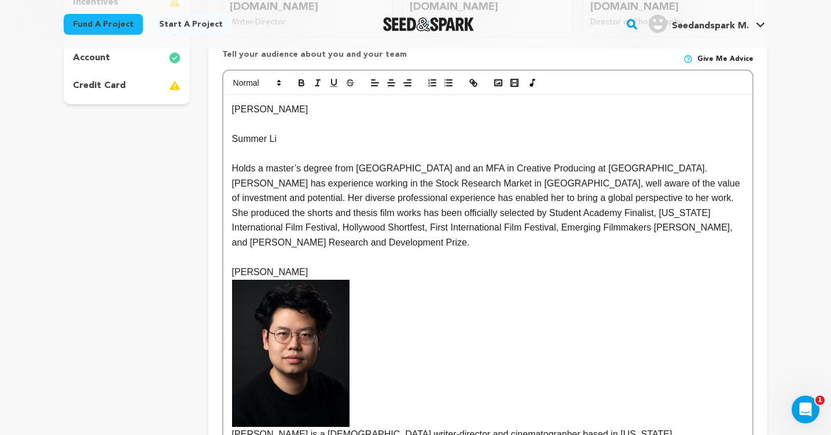
scroll to position [359, 0]
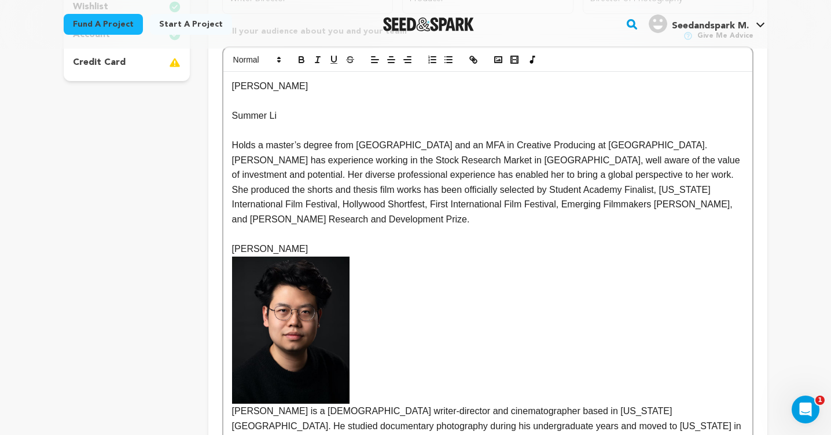
click at [385, 349] on p "Tonghuan Zhao is a Chinese writer-director and cinematographer based in New Yor…" at bounding box center [487, 374] width 511 height 236
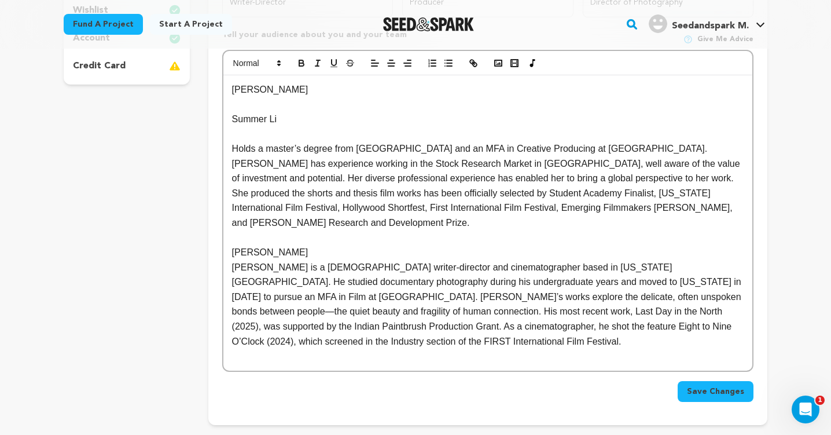
scroll to position [353, 0]
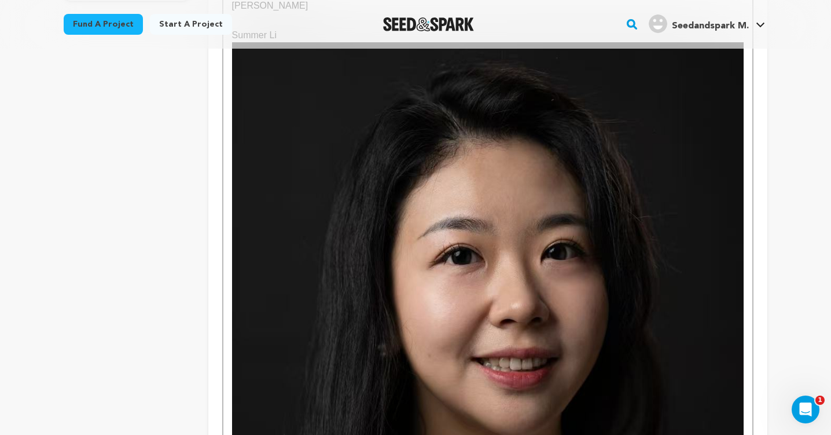
click at [474, 259] on img at bounding box center [487, 362] width 511 height 640
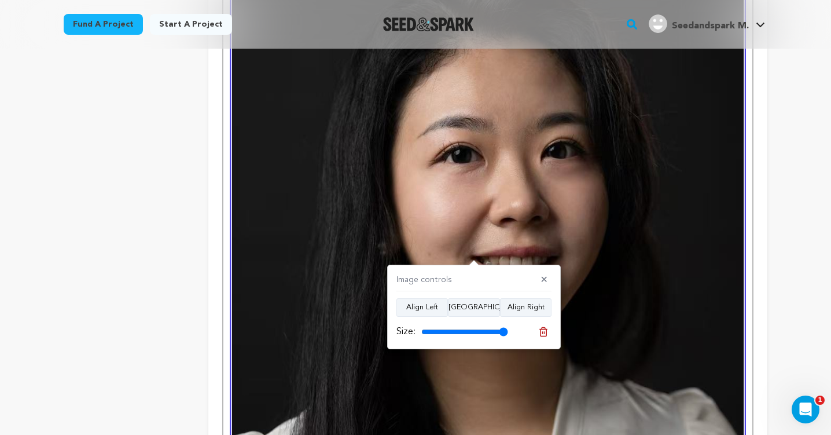
scroll to position [715, 0]
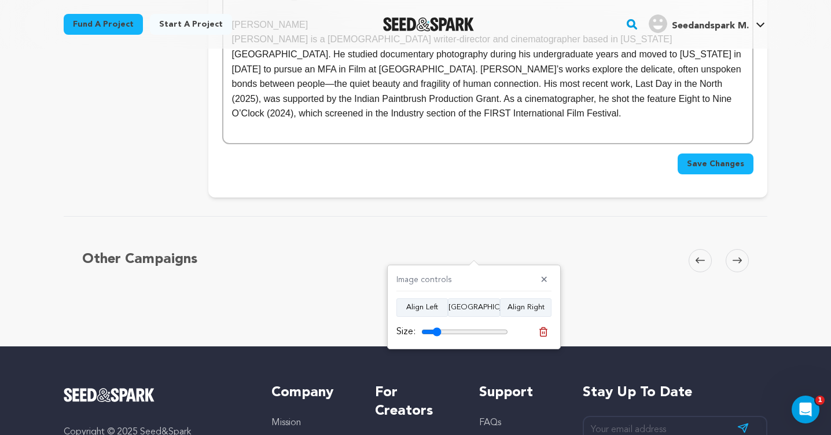
drag, startPoint x: 505, startPoint y: 331, endPoint x: 437, endPoint y: 331, distance: 68.3
type input "23"
click at [437, 331] on input "range" at bounding box center [464, 331] width 87 height 9
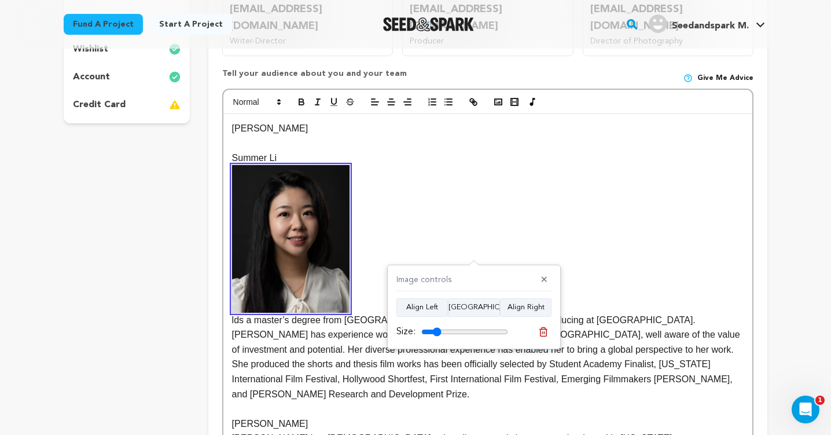
scroll to position [314, 0]
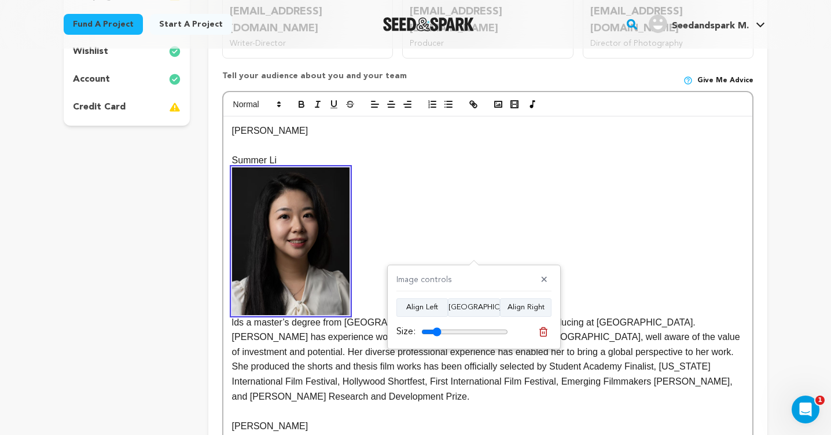
click at [413, 201] on p "lds a master’s degree from NYU School of Engineering and an MFA in Creative Pro…" at bounding box center [487, 285] width 511 height 236
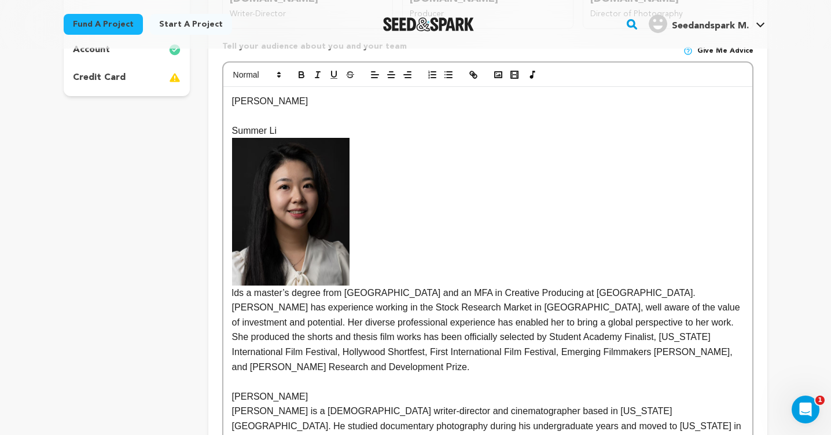
scroll to position [390, 0]
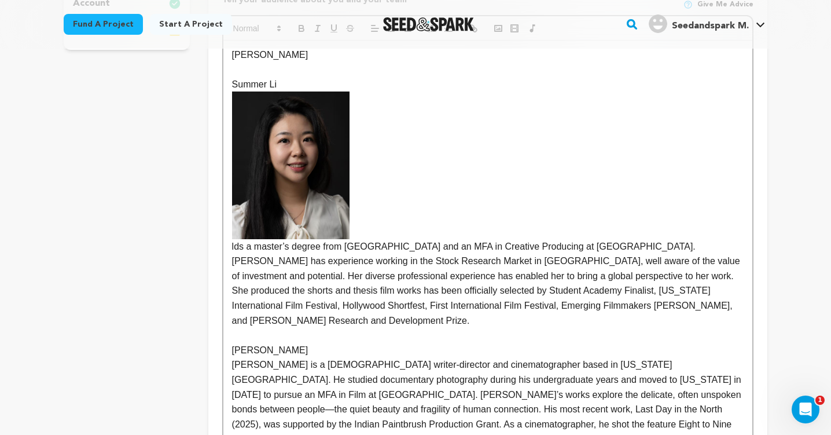
click at [305, 187] on img at bounding box center [290, 164] width 117 height 147
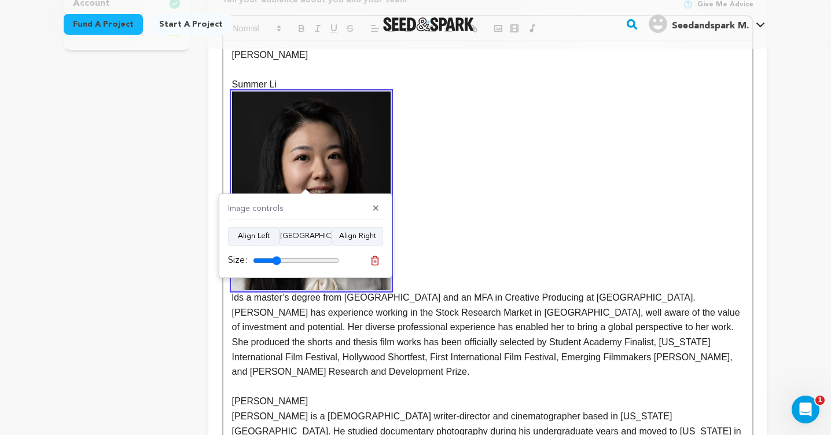
drag, startPoint x: 268, startPoint y: 260, endPoint x: 276, endPoint y: 260, distance: 8.1
type input "32"
click at [276, 260] on input "range" at bounding box center [296, 260] width 87 height 9
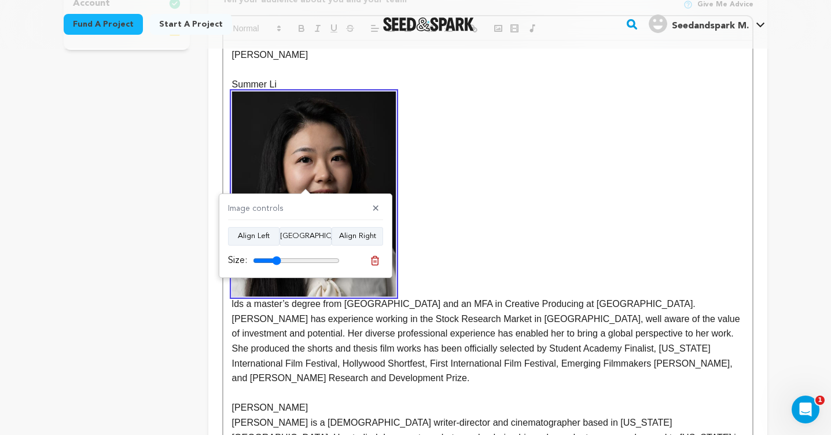
click at [444, 274] on p "lds a master’s degree from NYU School of Engineering and an MFA in Creative Pro…" at bounding box center [487, 237] width 511 height 293
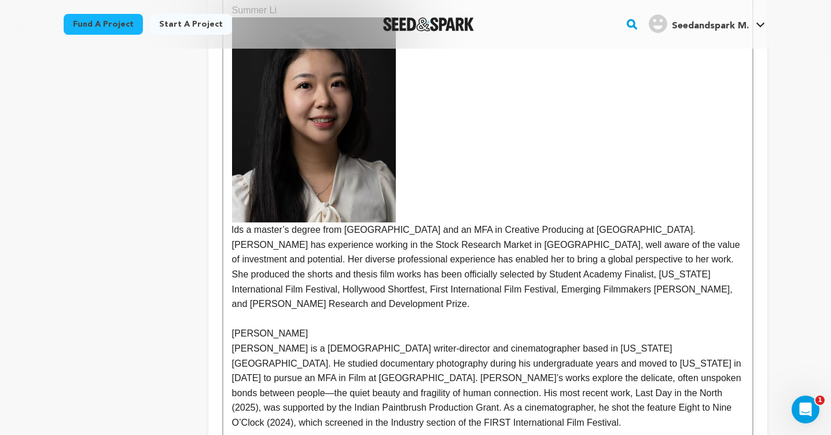
scroll to position [479, 0]
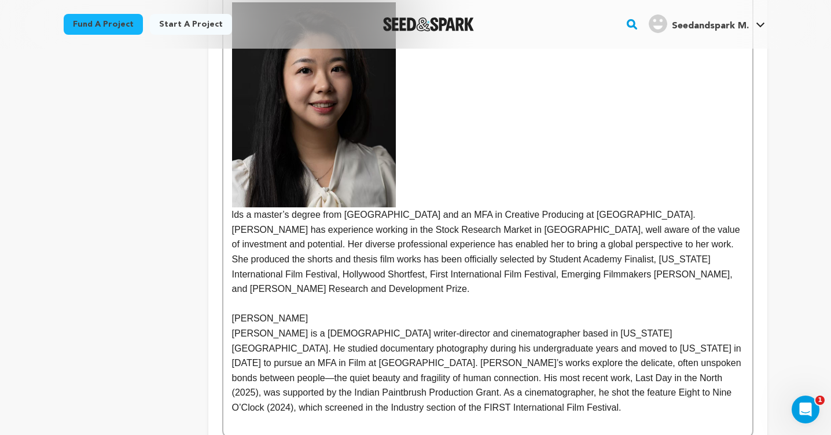
click at [344, 311] on p "Tonghuan Zhao" at bounding box center [487, 318] width 511 height 15
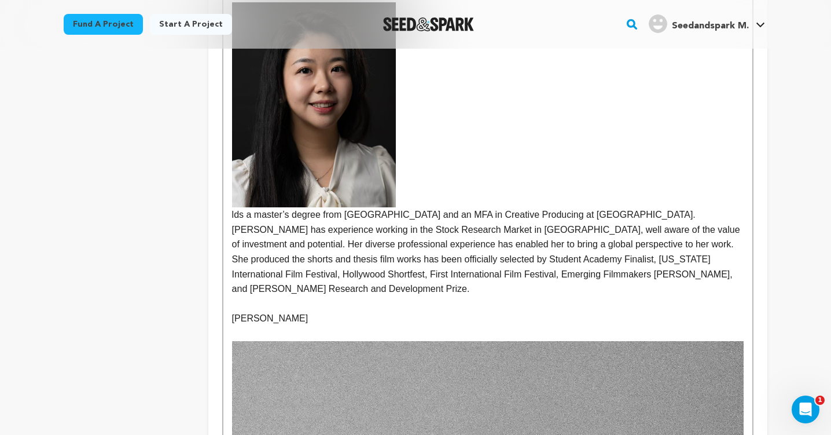
click at [345, 311] on p "Tonghuan Zhao" at bounding box center [487, 318] width 511 height 15
click at [337, 326] on p at bounding box center [487, 333] width 511 height 15
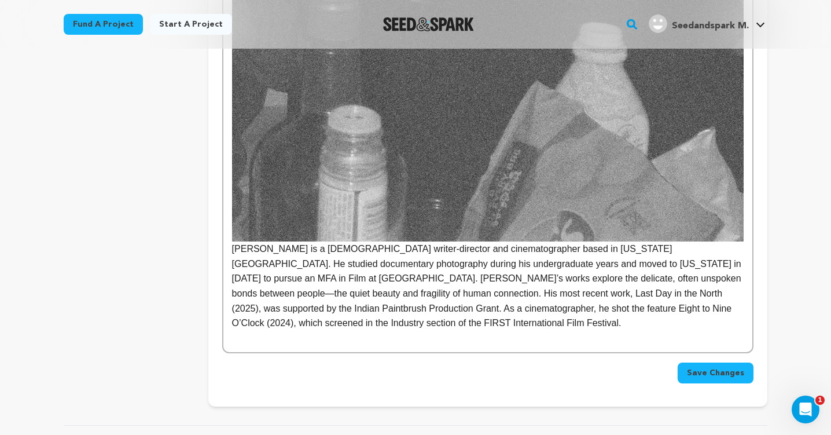
scroll to position [1319, 0]
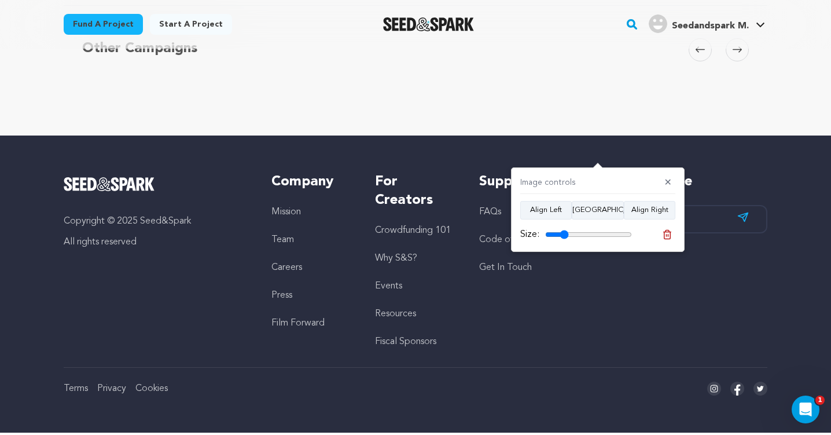
drag, startPoint x: 627, startPoint y: 234, endPoint x: 564, endPoint y: 236, distance: 62.5
click at [564, 236] on input "range" at bounding box center [588, 234] width 87 height 9
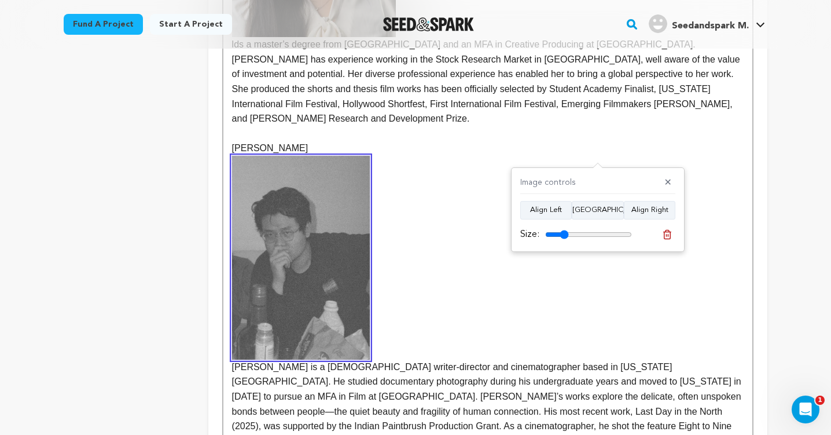
scroll to position [665, 0]
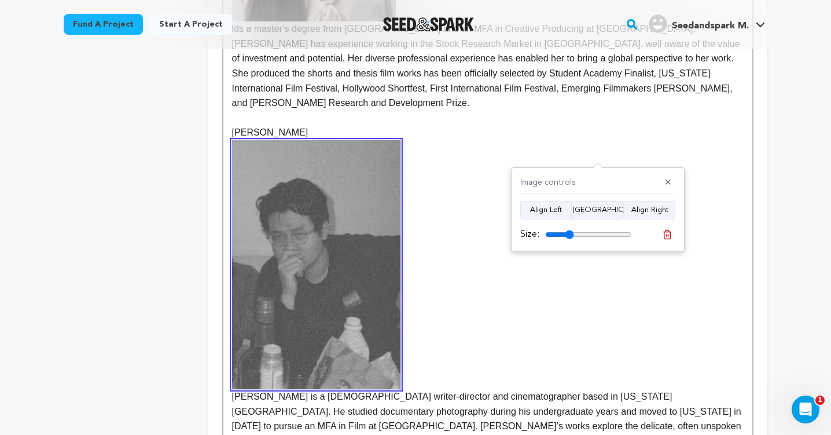
type input "33"
click at [569, 236] on input "range" at bounding box center [588, 234] width 87 height 9
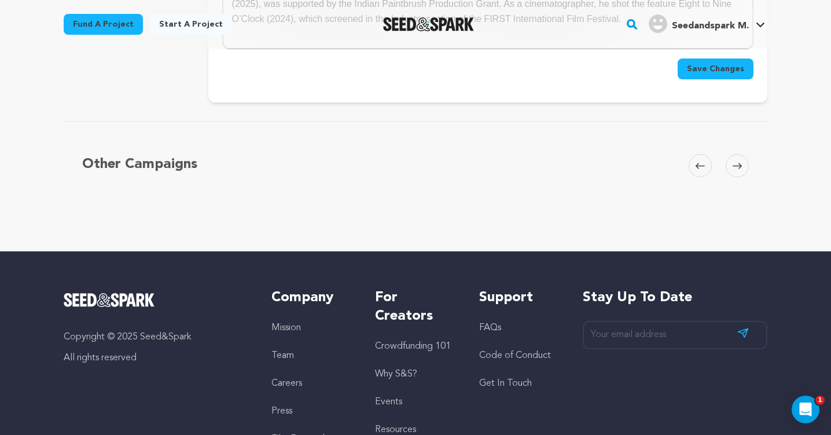
scroll to position [1078, 0]
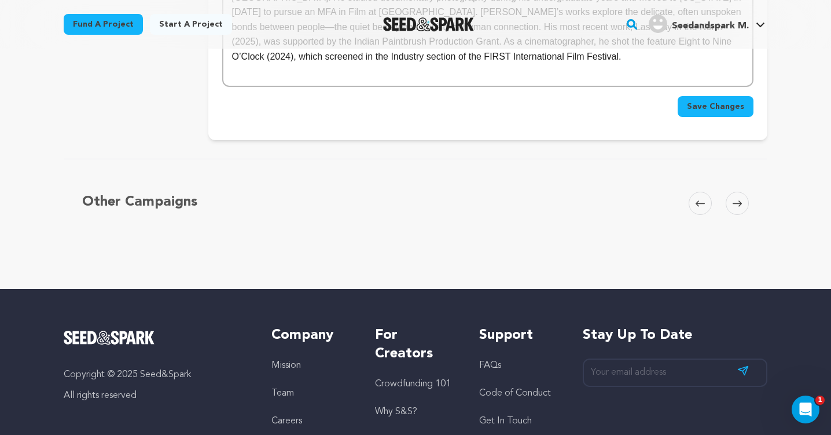
click at [704, 101] on span "Save Changes" at bounding box center [715, 107] width 57 height 12
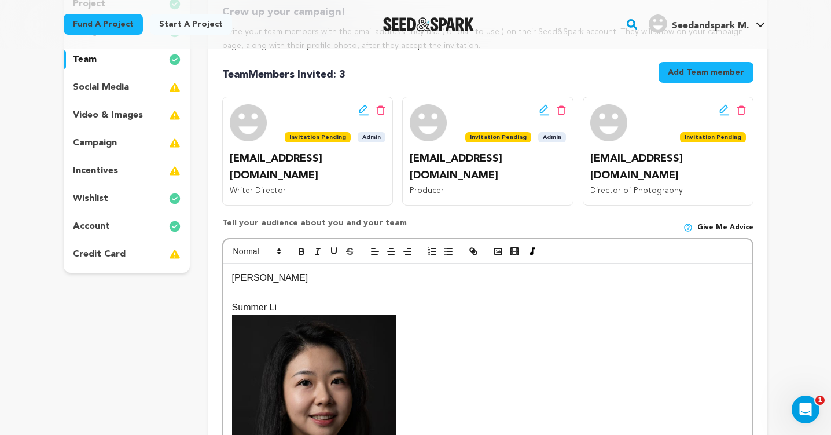
scroll to position [166, 0]
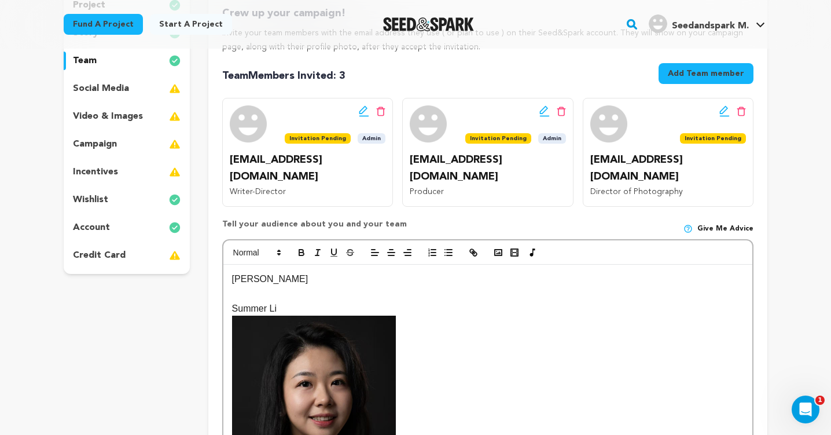
click at [130, 260] on div "credit card" at bounding box center [127, 255] width 126 height 19
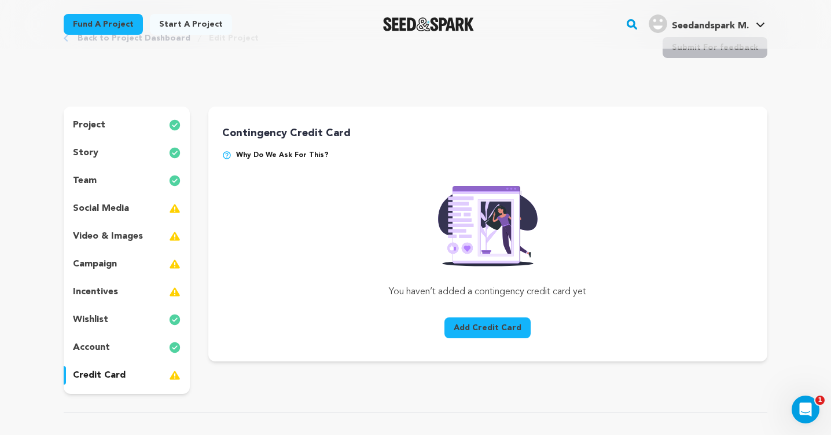
scroll to position [44, 0]
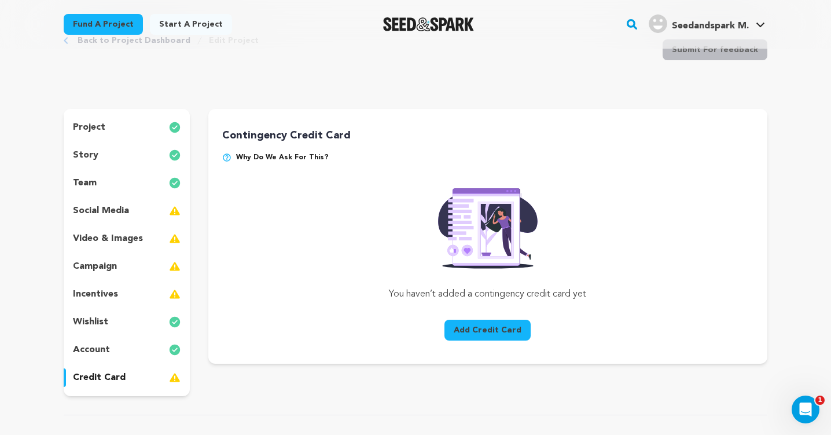
click at [502, 334] on button "Add Credit Card" at bounding box center [487, 329] width 86 height 21
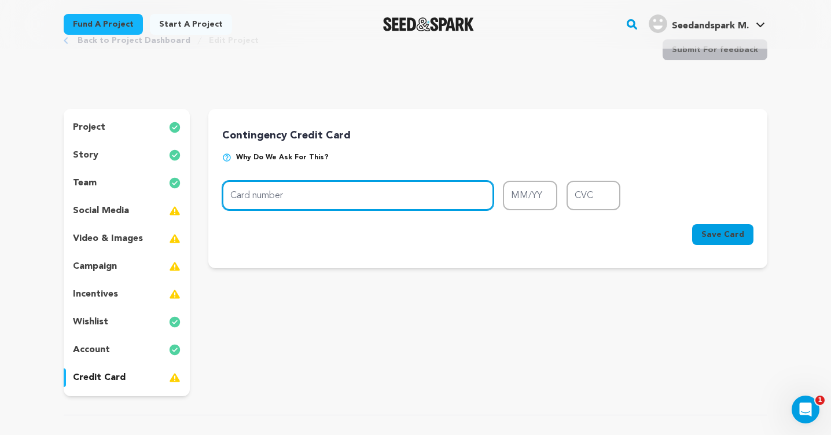
click at [362, 197] on input "Card number" at bounding box center [357, 196] width 271 height 30
type input "3716 8162 4311 005"
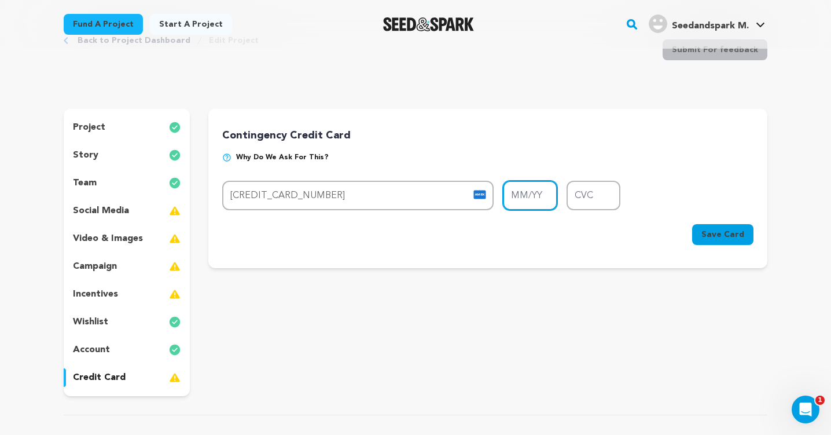
click at [534, 198] on input "MM/YY" at bounding box center [530, 196] width 54 height 30
type input "05/30"
click at [594, 204] on input "CVC" at bounding box center [593, 196] width 54 height 30
type input "3188"
click at [710, 236] on span "Save Card" at bounding box center [722, 235] width 43 height 12
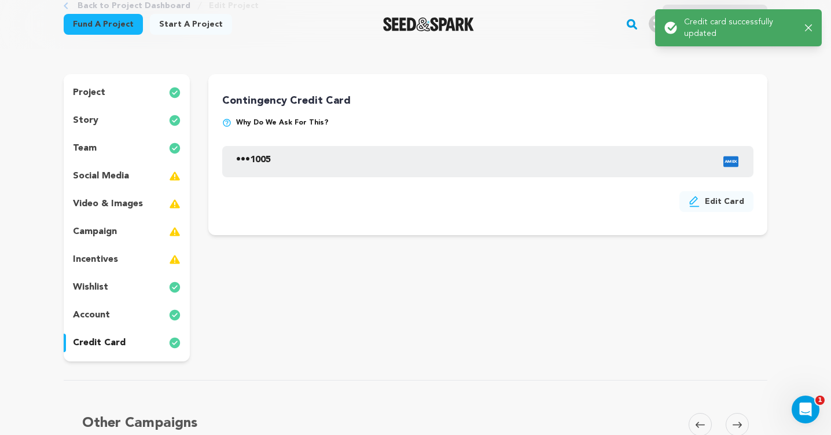
scroll to position [0, 0]
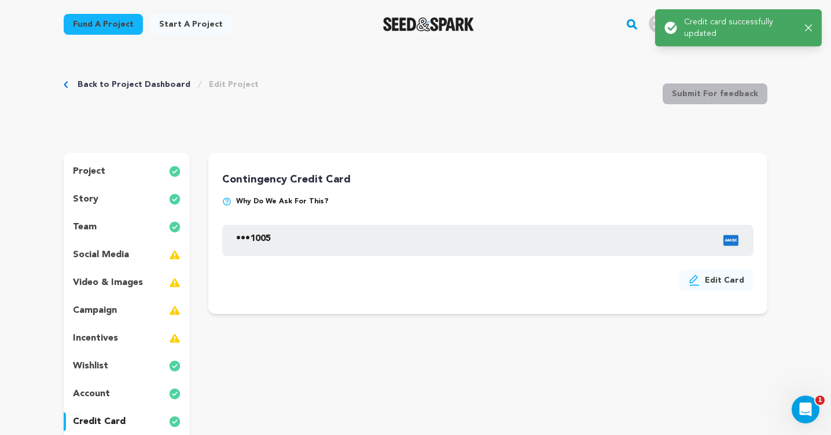
click at [127, 221] on div "team" at bounding box center [127, 227] width 126 height 19
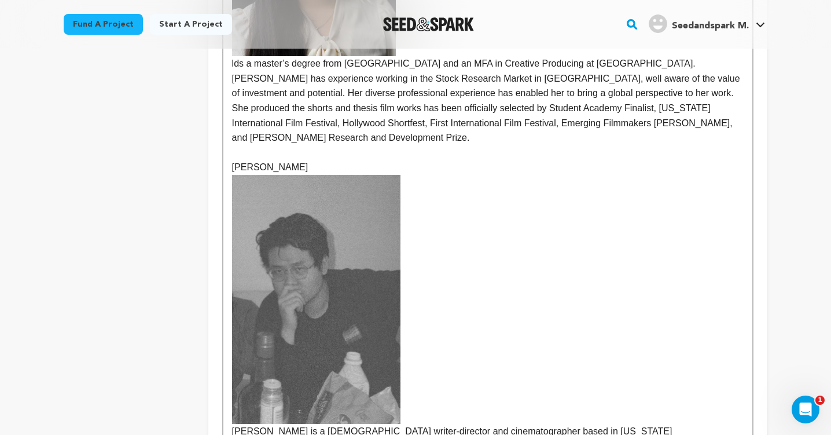
scroll to position [650, 0]
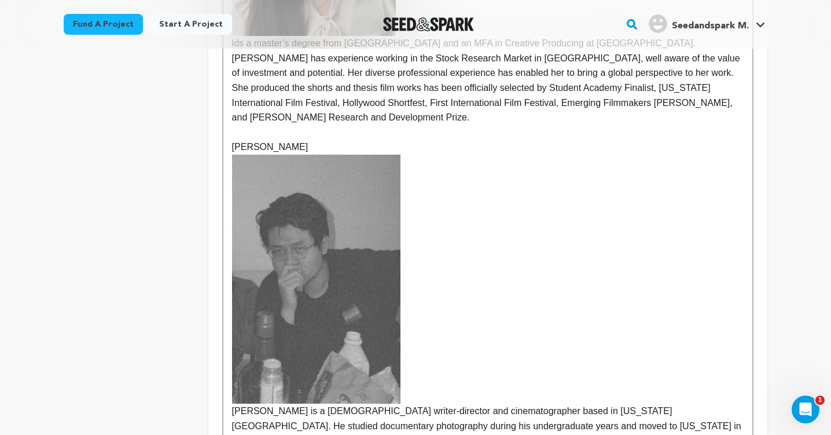
click at [233, 395] on p "ghuan Zhao is a Chinese writer-director and cinematographer based in New York C…" at bounding box center [487, 323] width 511 height 338
click at [411, 411] on p "Tonghuan Zhao is a Chinese writer-director and cinematographer based in New Yor…" at bounding box center [487, 323] width 511 height 338
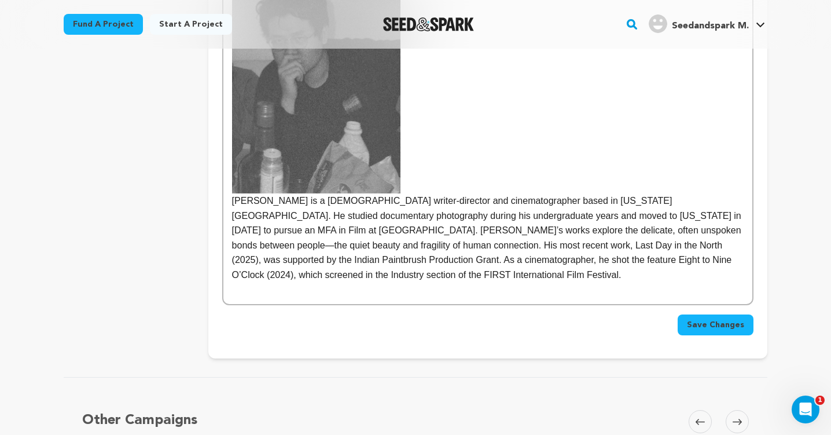
scroll to position [871, 0]
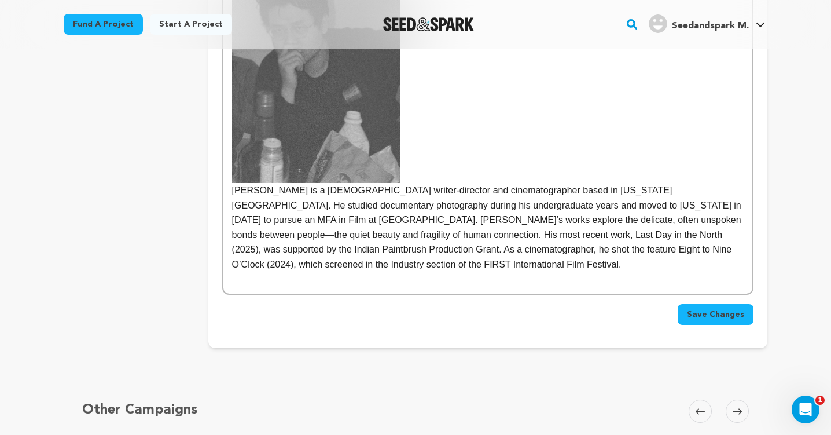
click at [705, 308] on span "Save Changes" at bounding box center [715, 314] width 57 height 12
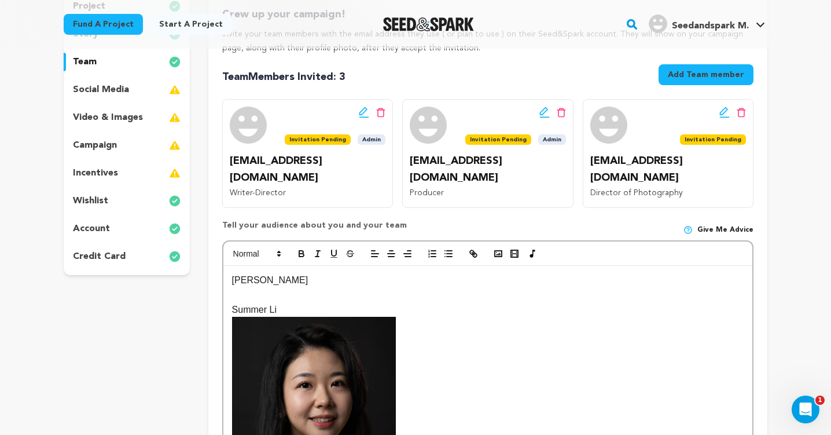
scroll to position [49, 0]
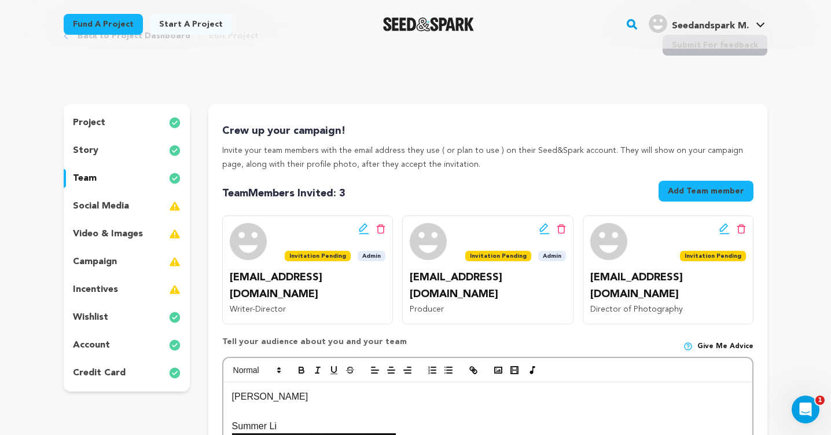
click at [143, 288] on div "incentives" at bounding box center [127, 289] width 126 height 19
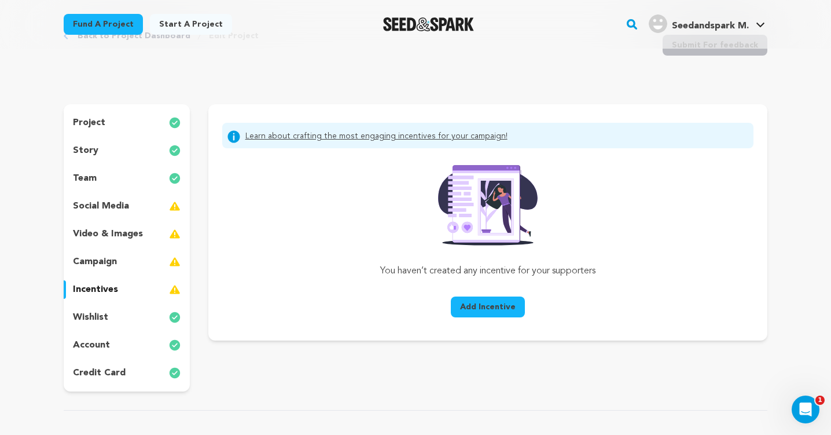
click at [483, 310] on span "Add Incentive" at bounding box center [488, 307] width 56 height 12
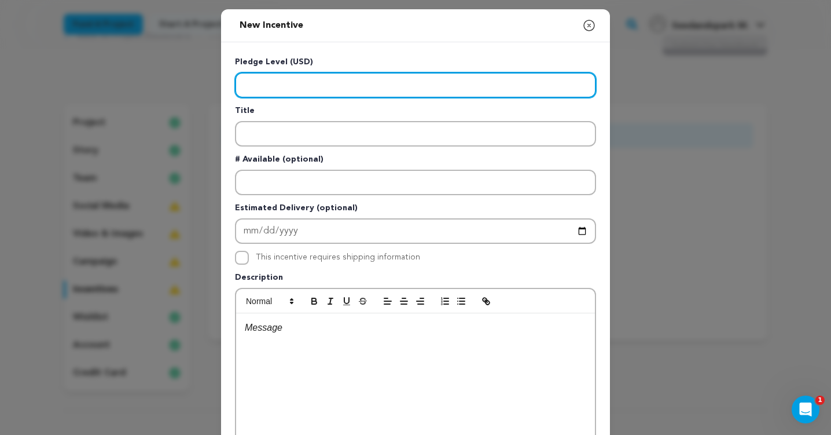
click at [322, 80] on input "Enter level" at bounding box center [415, 84] width 361 height 25
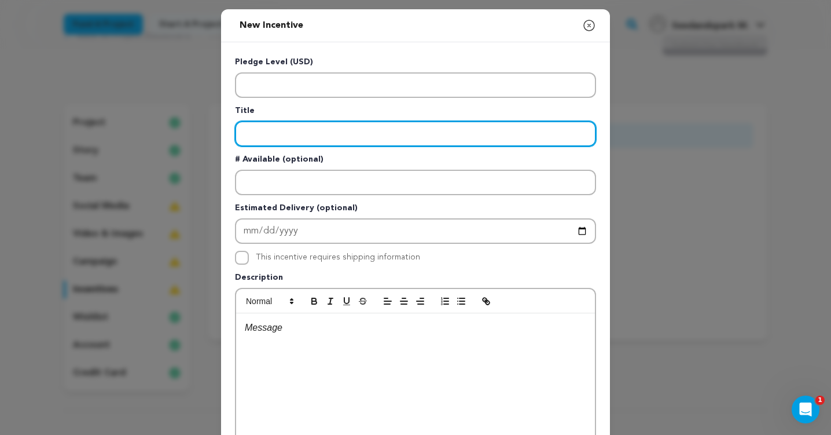
click at [279, 134] on input "Enter title" at bounding box center [415, 133] width 361 height 25
paste input "Executive Producer"
type input "Executive Producer"
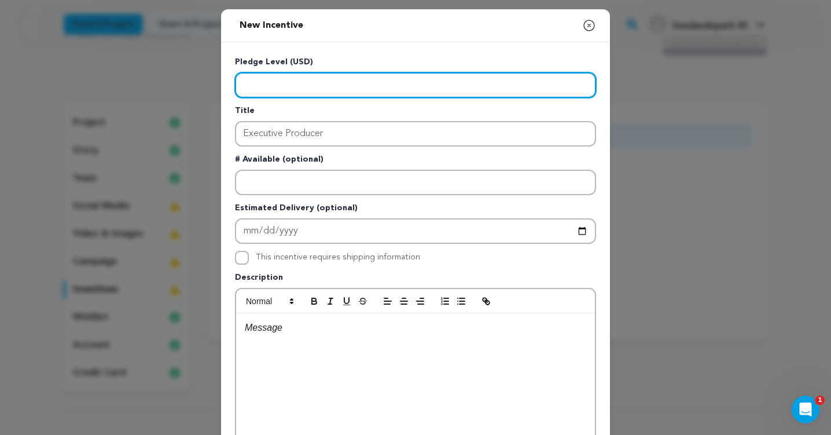
click at [297, 83] on input "Enter level" at bounding box center [415, 84] width 361 height 25
click at [243, 85] on input "7000" at bounding box center [415, 84] width 361 height 25
click at [246, 85] on input "7000" at bounding box center [415, 84] width 361 height 25
click at [343, 83] on input "7000" at bounding box center [415, 84] width 361 height 25
type input "7000"
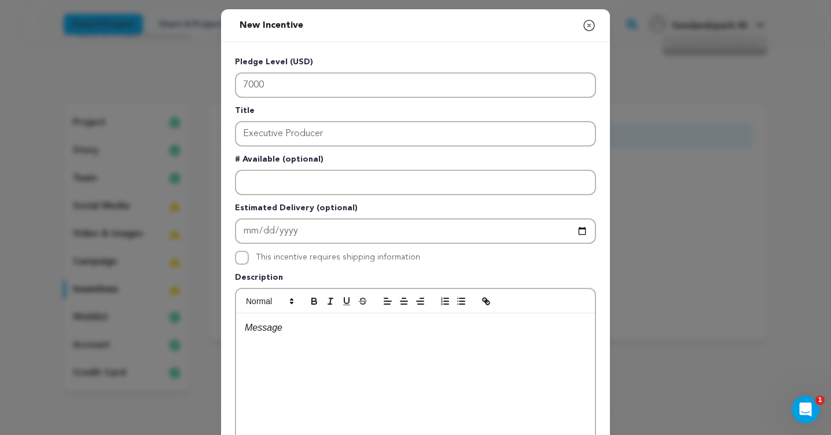
click at [589, 24] on icon "button" at bounding box center [589, 26] width 14 height 14
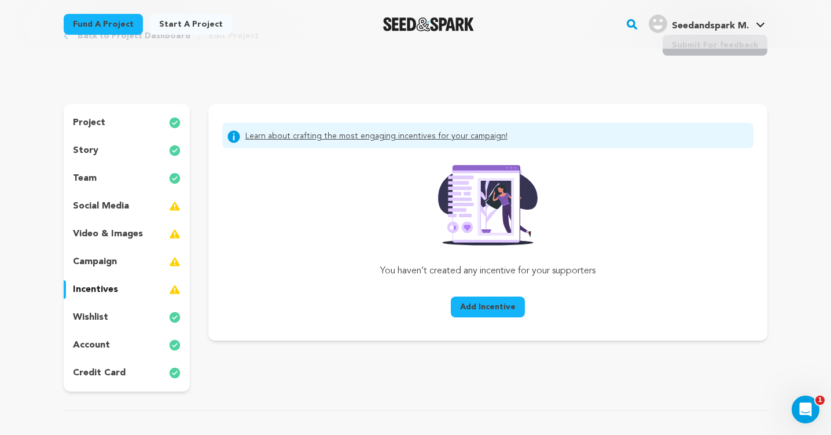
click at [126, 181] on div "team" at bounding box center [127, 178] width 126 height 19
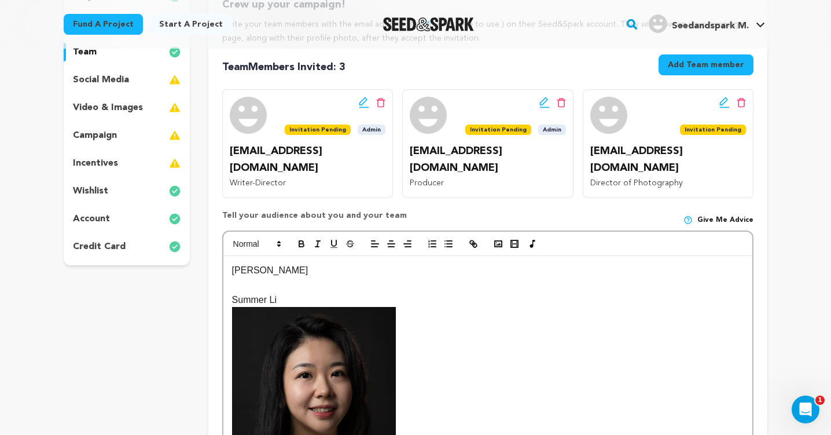
scroll to position [267, 0]
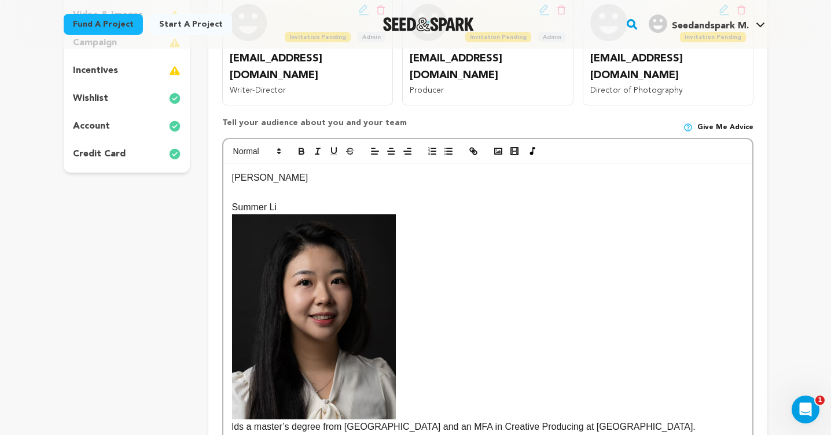
click at [298, 200] on p "Summer Li" at bounding box center [487, 207] width 511 height 15
click at [291, 185] on p at bounding box center [487, 192] width 511 height 15
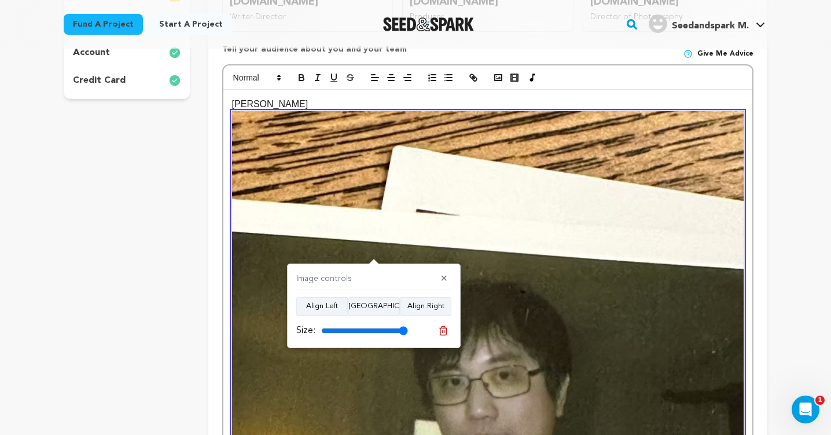
scroll to position [369, 0]
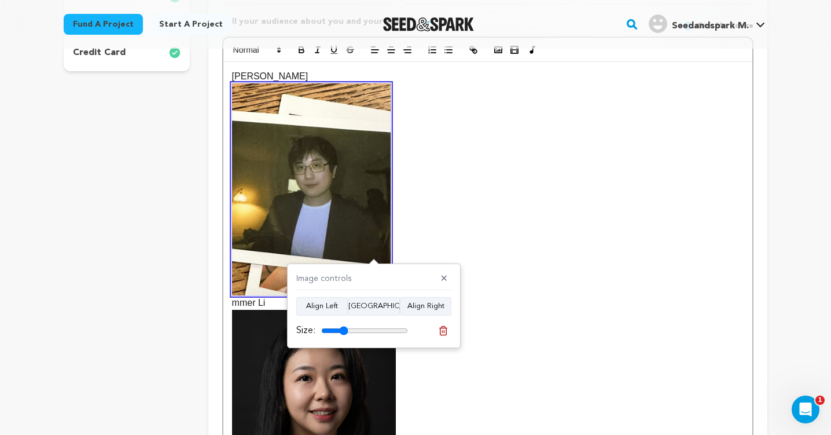
drag, startPoint x: 403, startPoint y: 327, endPoint x: 343, endPoint y: 329, distance: 59.6
type input "31"
click at [343, 329] on input "range" at bounding box center [364, 330] width 87 height 9
click at [508, 208] on p "mmer Li" at bounding box center [487, 196] width 511 height 226
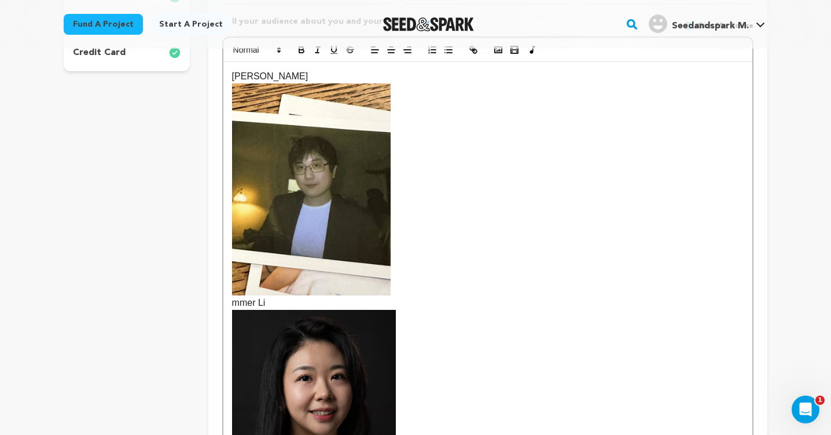
click at [352, 220] on img at bounding box center [311, 189] width 159 height 212
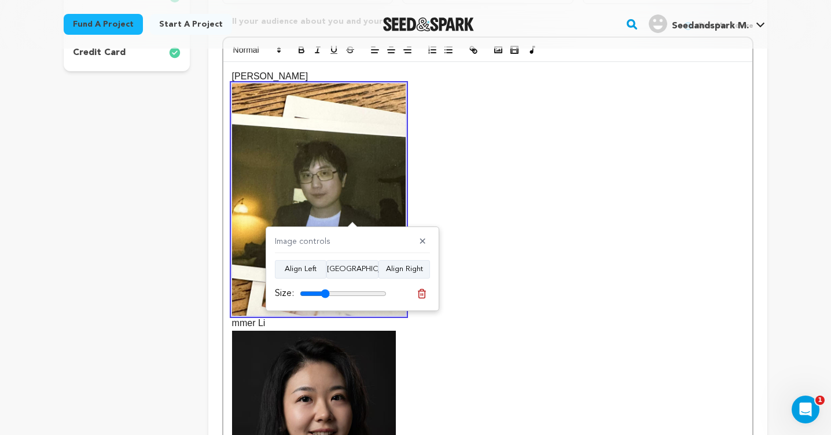
type input "34"
click at [325, 289] on input "range" at bounding box center [343, 293] width 87 height 9
click at [472, 203] on p "mmer Li" at bounding box center [487, 206] width 511 height 247
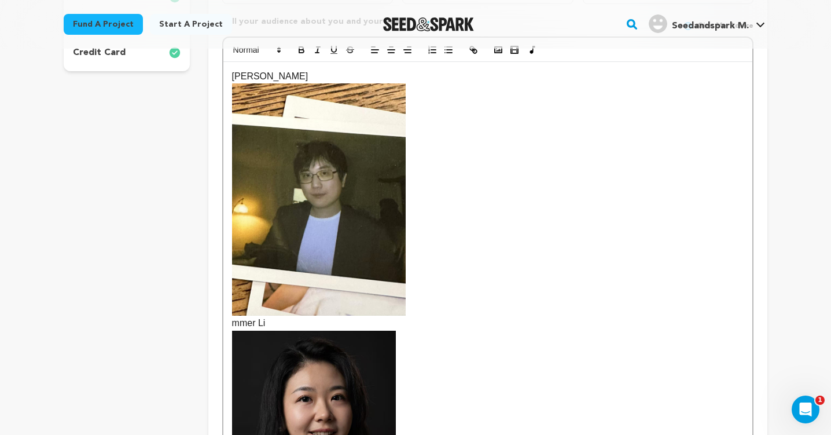
click at [363, 262] on img at bounding box center [319, 199] width 174 height 232
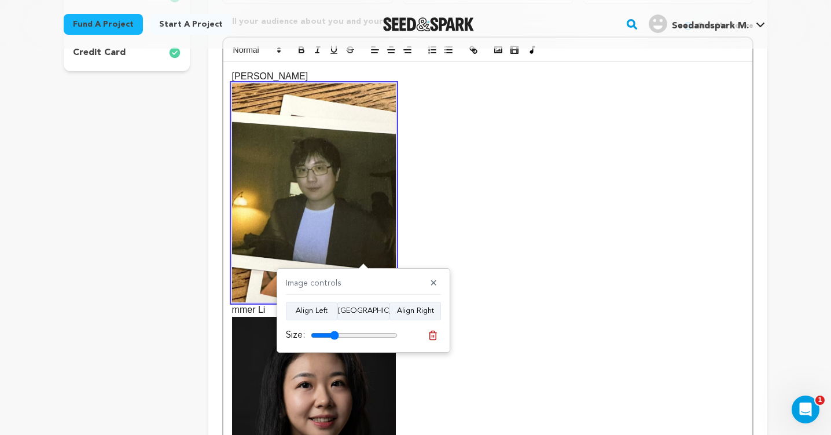
type input "32"
click at [334, 334] on input "range" at bounding box center [354, 334] width 87 height 9
click at [449, 262] on p "mmer Li" at bounding box center [487, 199] width 511 height 233
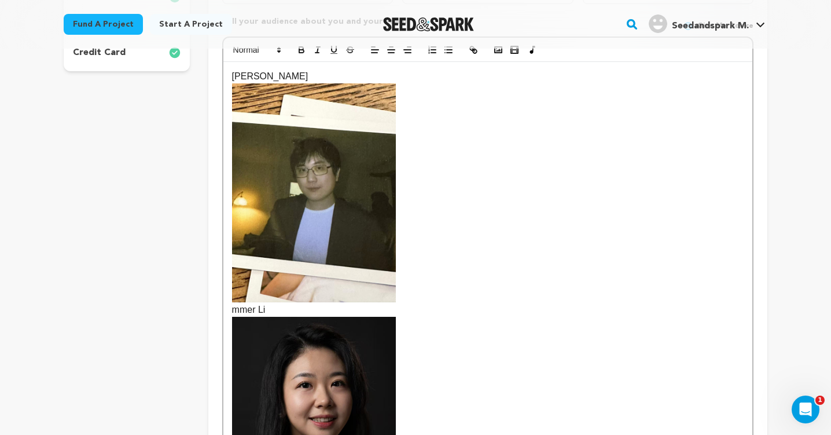
click at [336, 170] on img at bounding box center [314, 192] width 164 height 218
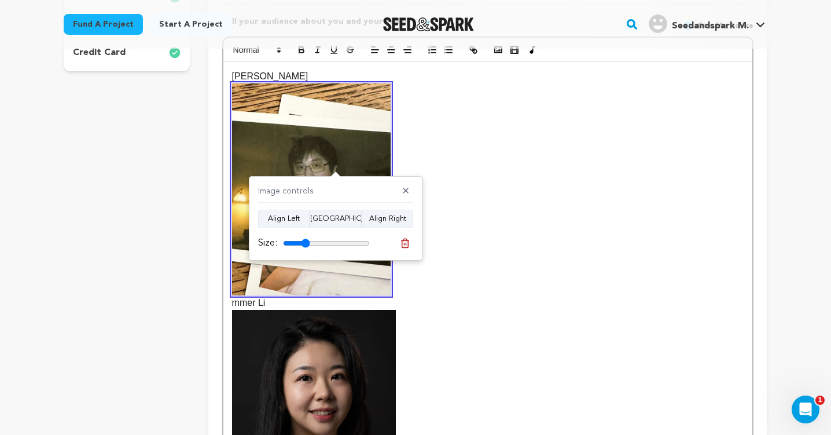
type input "31"
click at [305, 242] on input "range" at bounding box center [326, 242] width 87 height 9
click at [507, 127] on p "mmer Li" at bounding box center [487, 196] width 511 height 226
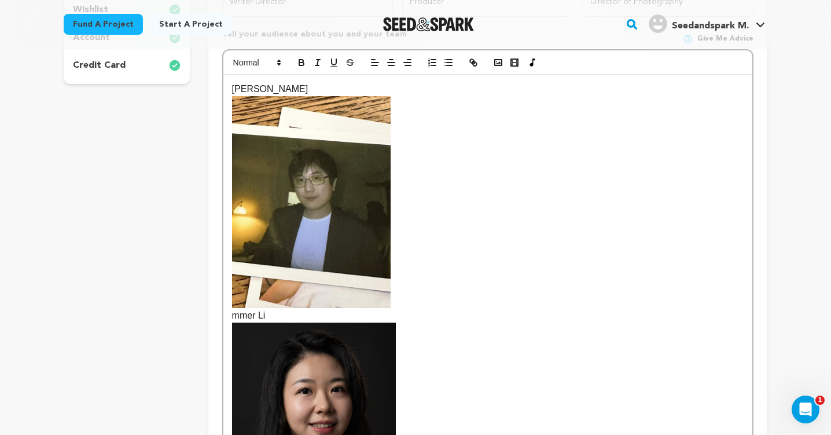
scroll to position [357, 0]
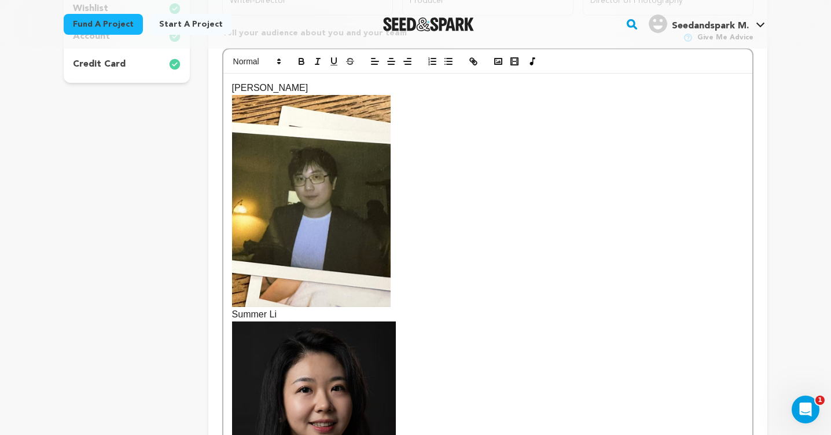
click at [232, 299] on p "Summer Li" at bounding box center [487, 208] width 511 height 226
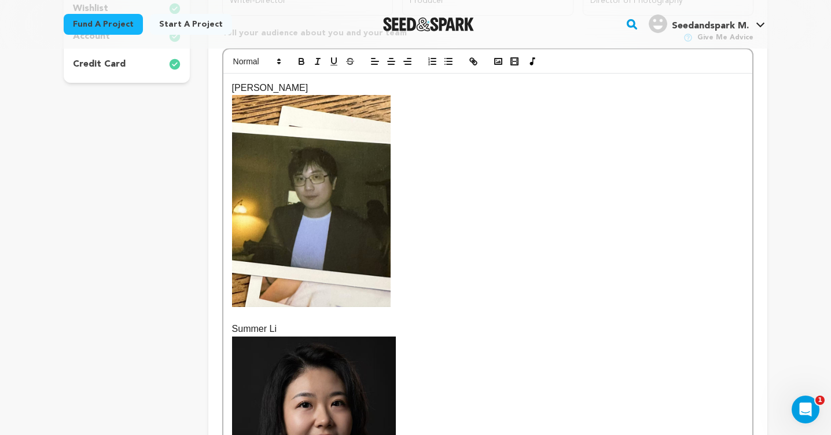
drag, startPoint x: 416, startPoint y: 258, endPoint x: 503, endPoint y: 221, distance: 94.9
click at [503, 221] on p at bounding box center [487, 201] width 511 height 212
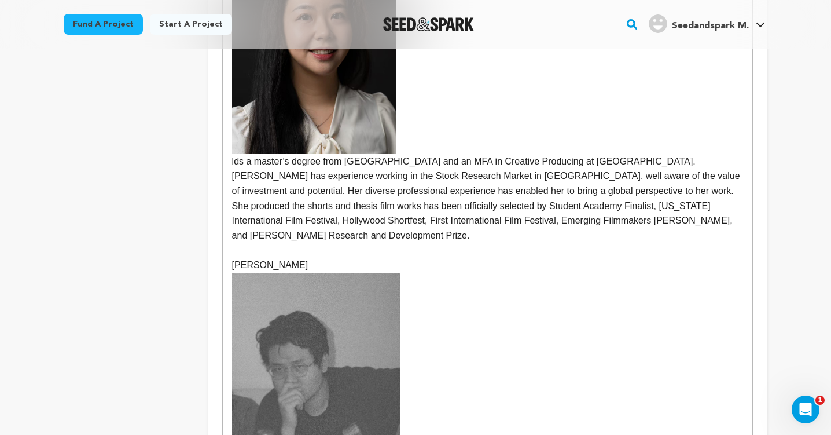
scroll to position [752, 0]
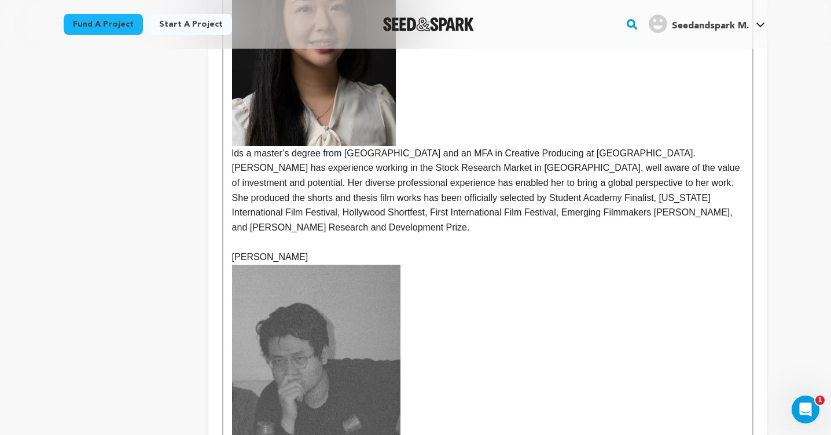
click at [231, 139] on div "Mengyuan Li Summer Li lds a master’s degree from NYU School of Engineering and …" at bounding box center [487, 150] width 529 height 945
click at [331, 181] on p "Holds a master’s degree from NYU School of Engineering and an MFA in Creative P…" at bounding box center [487, 87] width 511 height 293
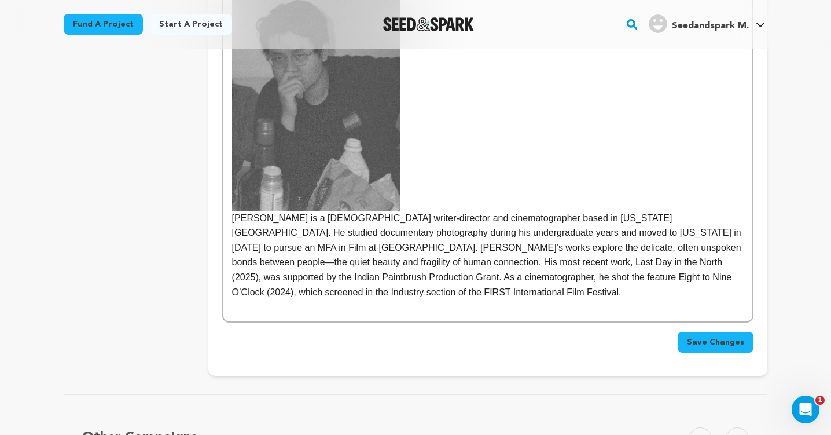
scroll to position [1062, 0]
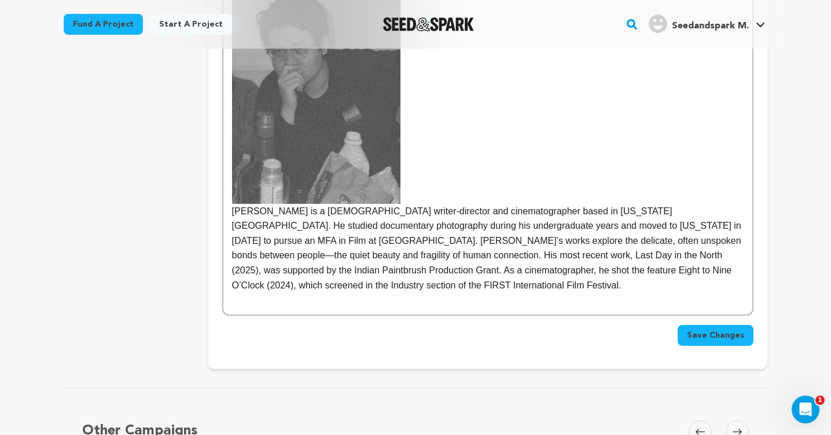
click at [721, 325] on button "Save Changes" at bounding box center [715, 335] width 76 height 21
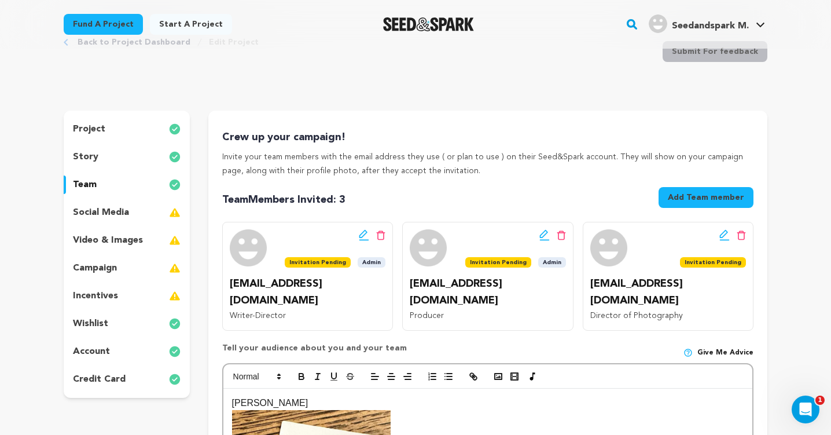
scroll to position [47, 0]
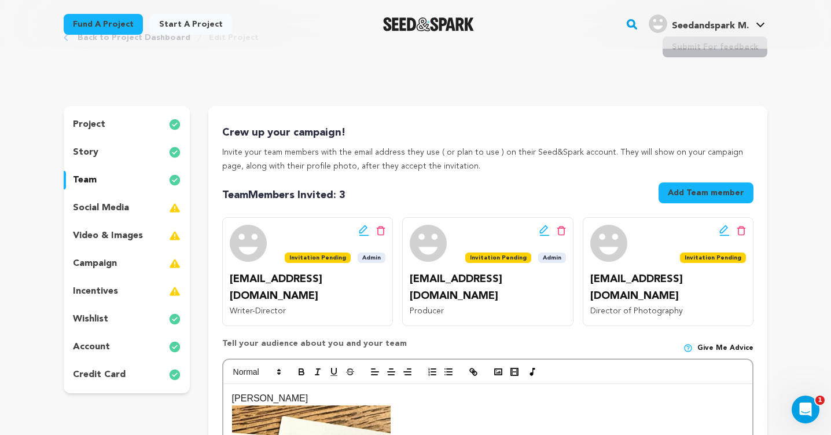
click at [133, 293] on div "incentives" at bounding box center [127, 291] width 126 height 19
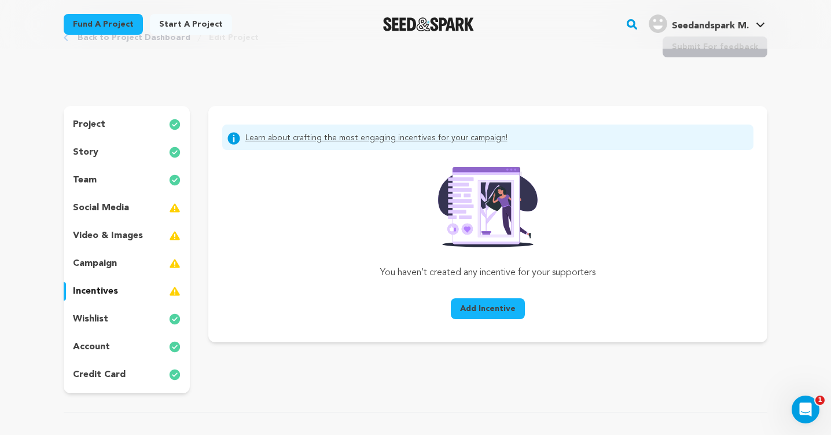
click at [144, 270] on div "campaign" at bounding box center [127, 263] width 126 height 19
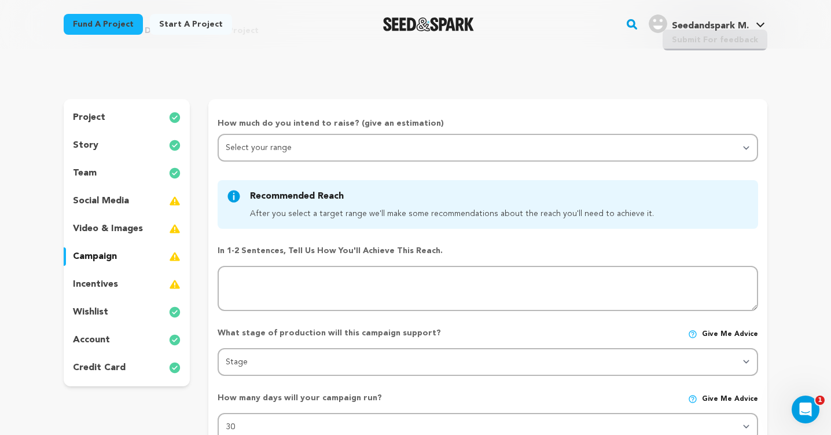
scroll to position [49, 0]
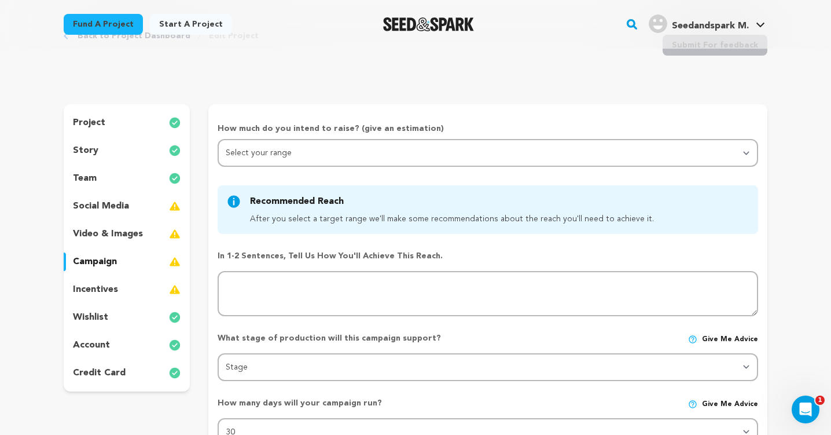
click at [126, 204] on p "social media" at bounding box center [101, 206] width 56 height 14
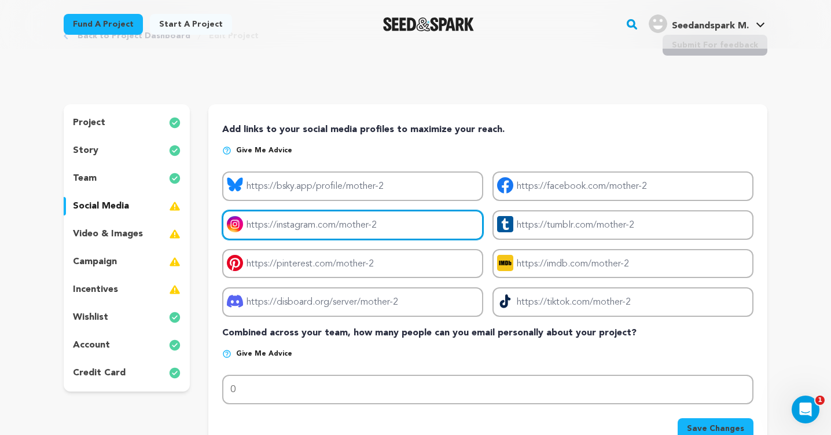
click at [268, 227] on input "Project instagram link" at bounding box center [352, 225] width 261 height 30
click at [268, 224] on input "Project instagram link" at bounding box center [352, 225] width 261 height 30
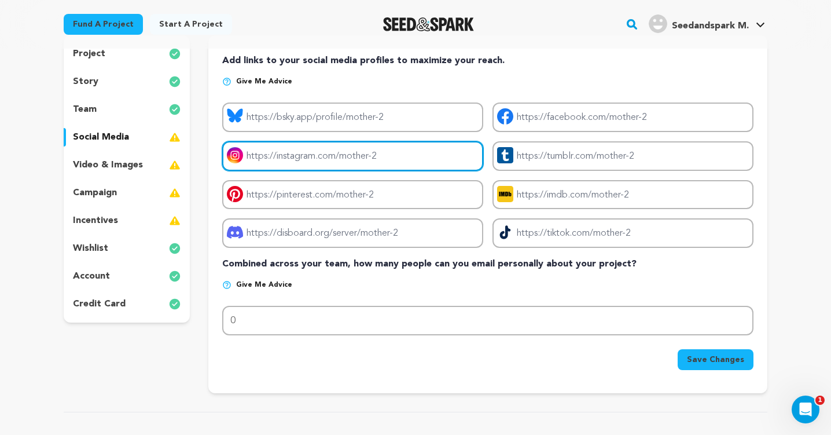
scroll to position [130, 0]
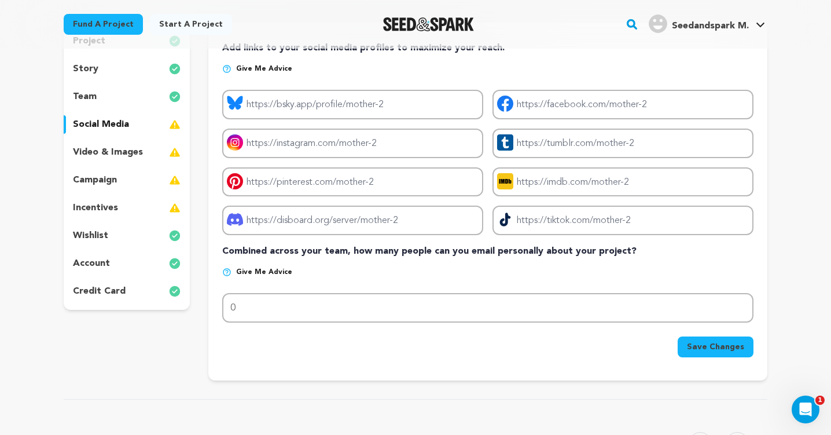
click at [115, 204] on p "incentives" at bounding box center [95, 208] width 45 height 14
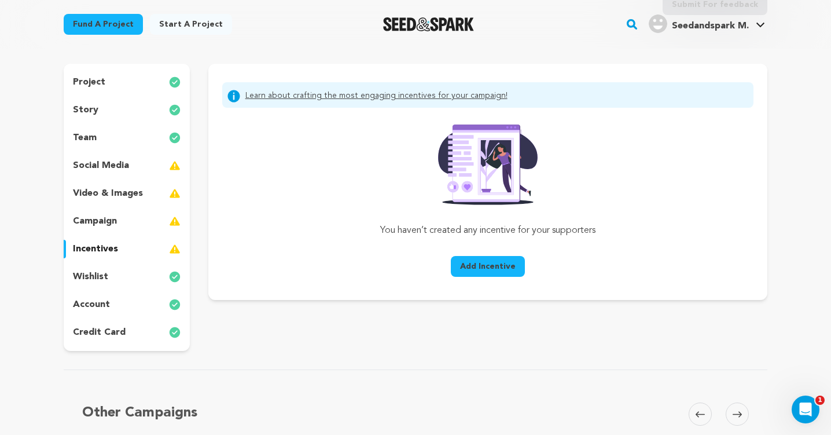
scroll to position [87, 0]
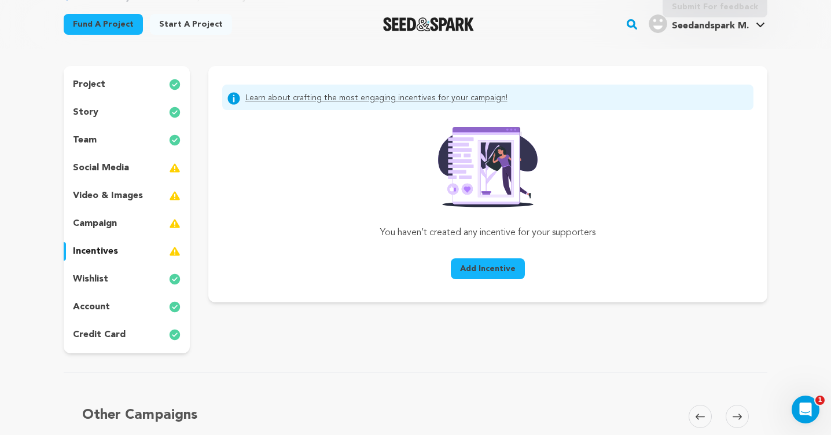
click at [500, 267] on span "Add Incentive" at bounding box center [488, 269] width 56 height 12
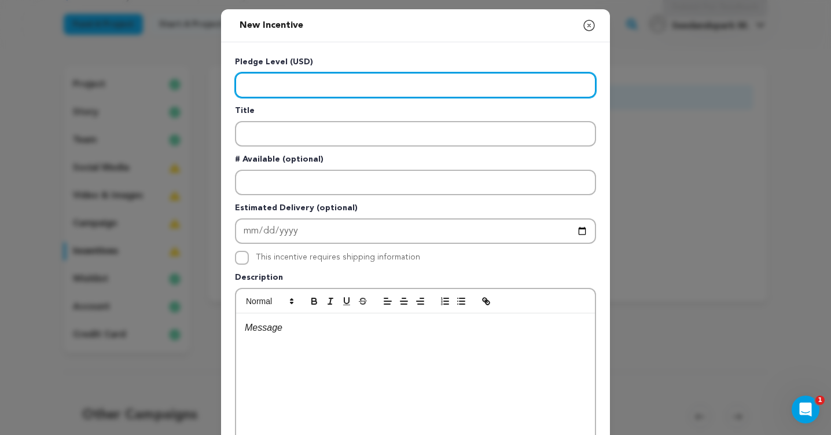
click at [307, 85] on input "Enter level" at bounding box center [415, 84] width 361 height 25
type input "7000"
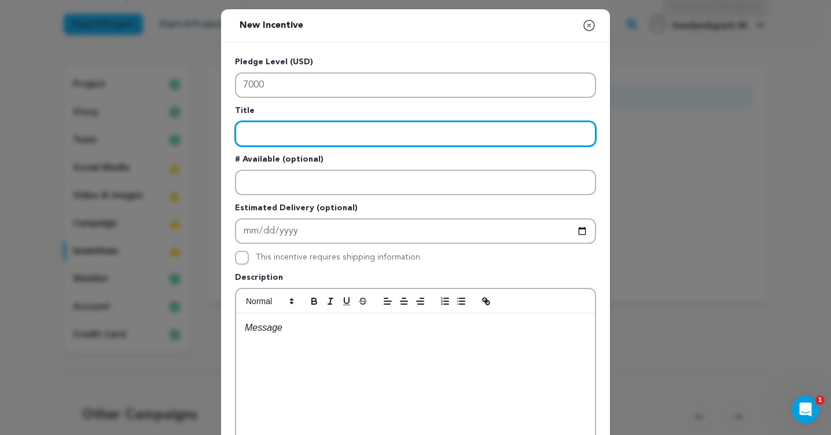
click at [282, 142] on input "Enter title" at bounding box center [415, 133] width 361 height 25
paste input "Executive Producer"
type input "Executive Producer"
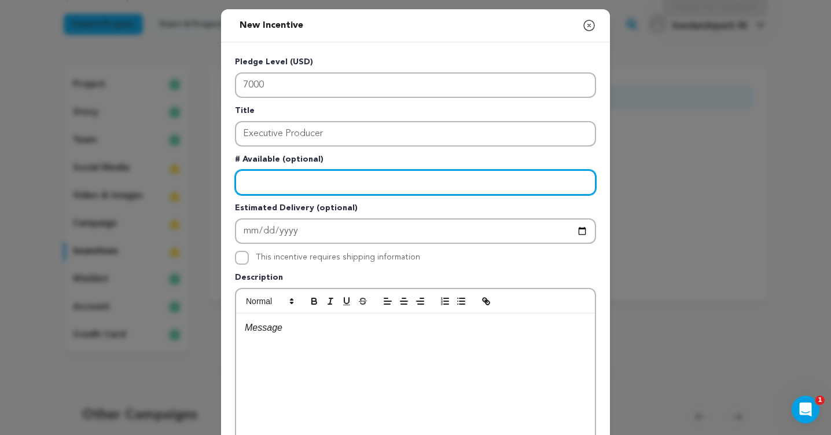
click at [304, 185] on input "Enter number available" at bounding box center [415, 182] width 361 height 25
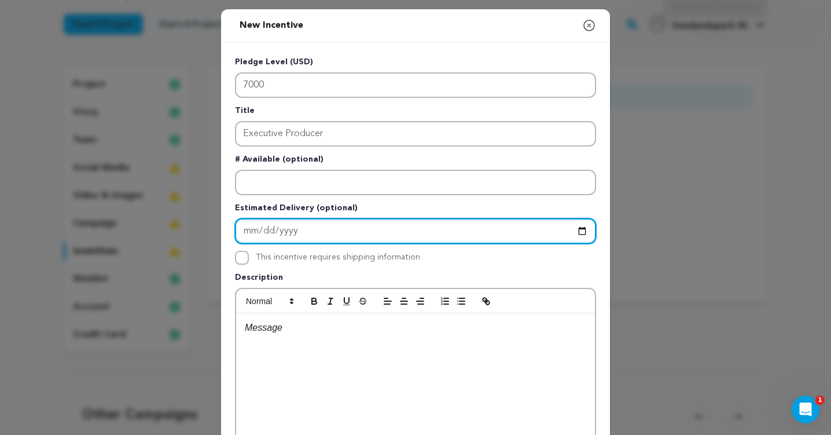
click at [315, 233] on input "Enter Estimated Delivery" at bounding box center [415, 230] width 361 height 25
click at [262, 233] on input "Enter Estimated Delivery" at bounding box center [415, 230] width 361 height 25
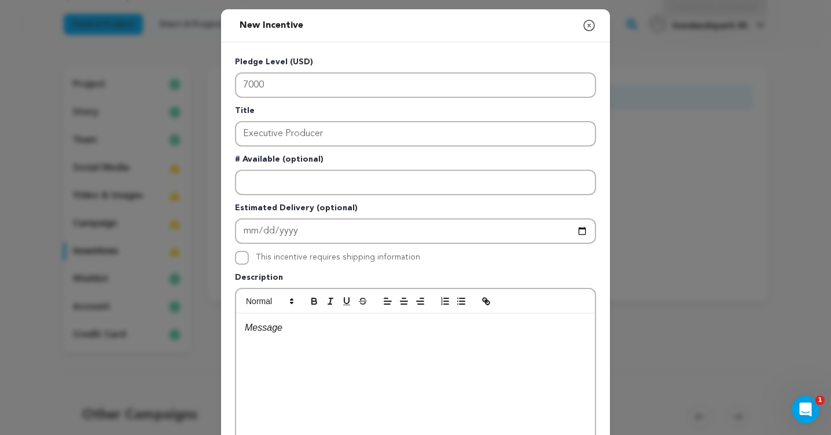
click at [298, 371] on div at bounding box center [415, 400] width 359 height 174
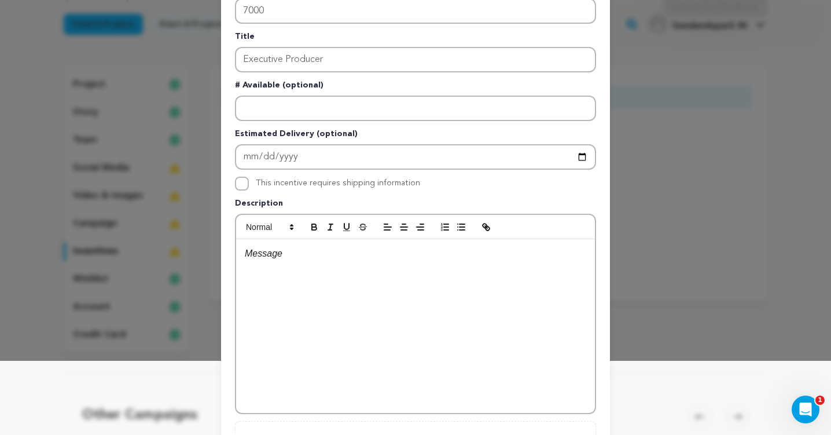
scroll to position [132, 0]
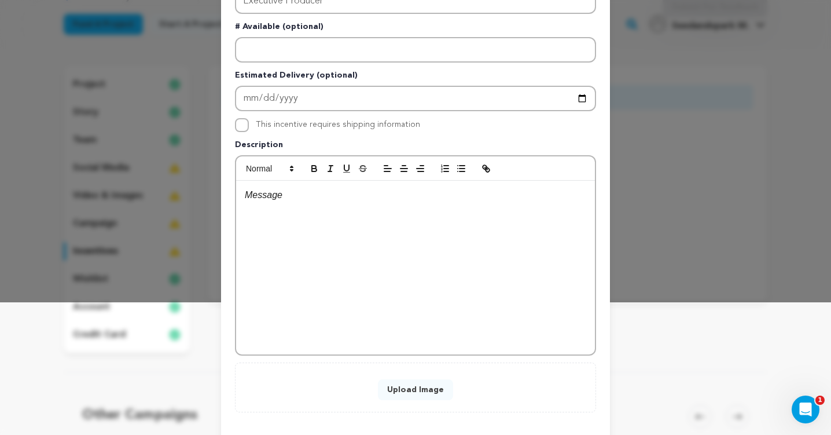
click at [282, 211] on div at bounding box center [415, 268] width 359 height 174
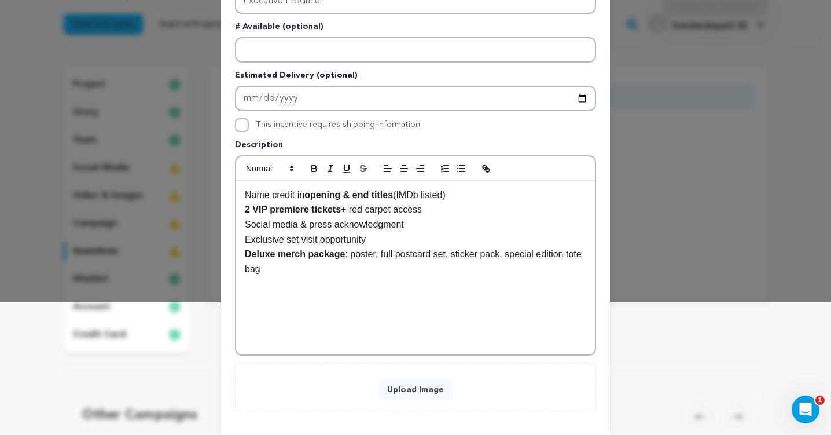
scroll to position [0, 0]
click at [245, 216] on p "2 VIP premiere tickets + red carpet access" at bounding box center [415, 209] width 341 height 15
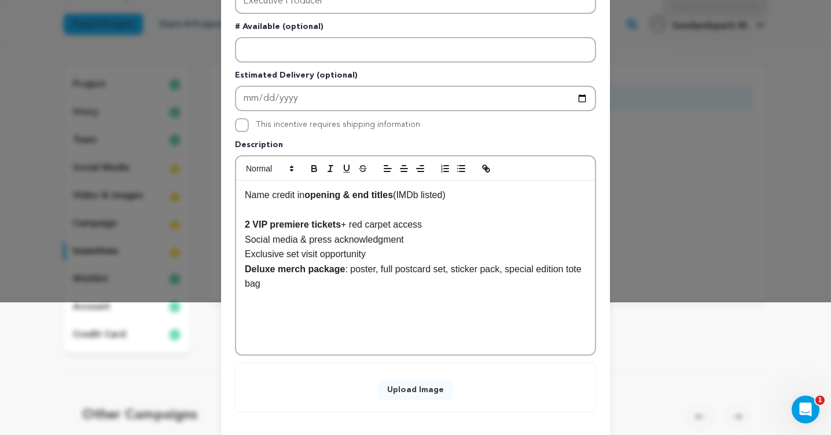
click at [246, 241] on p "Social media & press acknowledgment" at bounding box center [415, 239] width 341 height 15
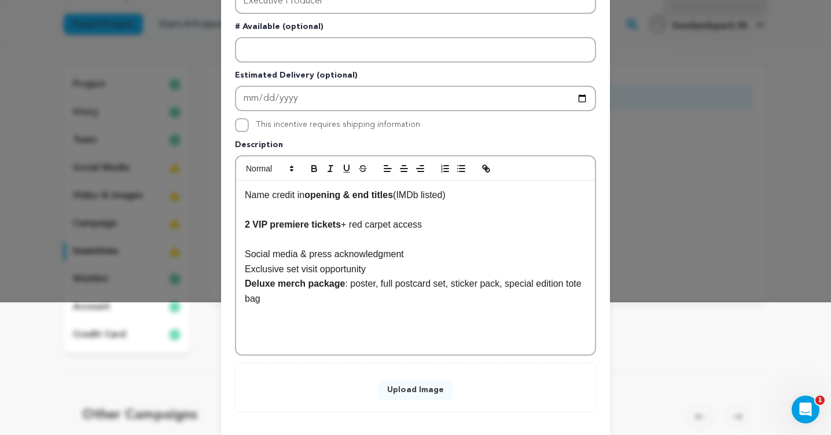
click at [243, 271] on div "Name credit in opening & end titles (IMDb listed) 2 VIP premiere tickets + red …" at bounding box center [415, 268] width 359 height 174
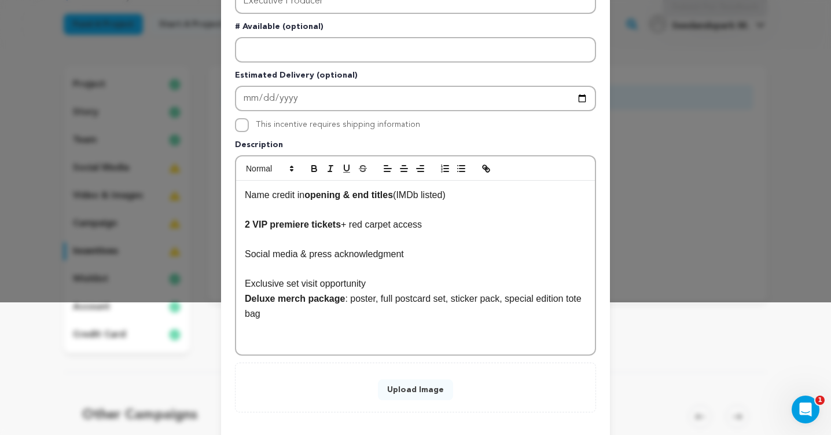
click at [244, 298] on div "Name credit in opening & end titles (IMDb listed) 2 VIP premiere tickets + red …" at bounding box center [415, 268] width 359 height 174
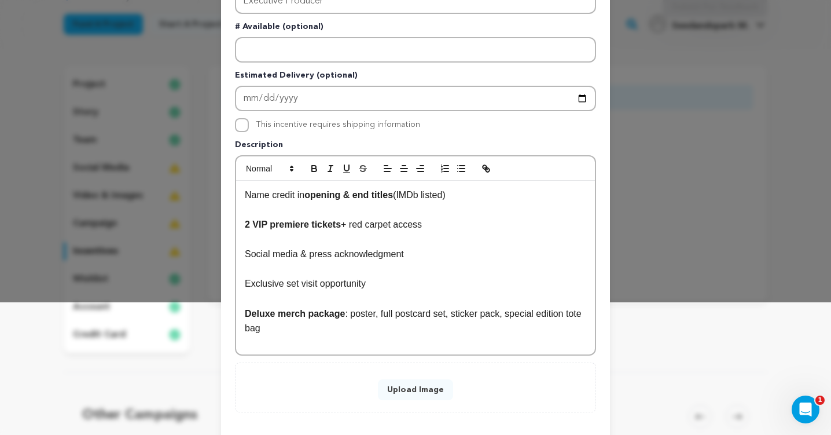
click at [286, 315] on strong "﻿ Deluxe merch package" at bounding box center [295, 313] width 100 height 10
drag, startPoint x: 343, startPoint y: 226, endPoint x: 193, endPoint y: 227, distance: 149.3
click at [193, 227] on div "New Incentive Close modal Pledge Level (USD) 7000 Title Executive Producer # Av…" at bounding box center [415, 178] width 831 height 621
click at [314, 168] on icon "button" at bounding box center [314, 169] width 5 height 3
click at [283, 290] on p "Exclusive set visit opportunity" at bounding box center [415, 283] width 341 height 15
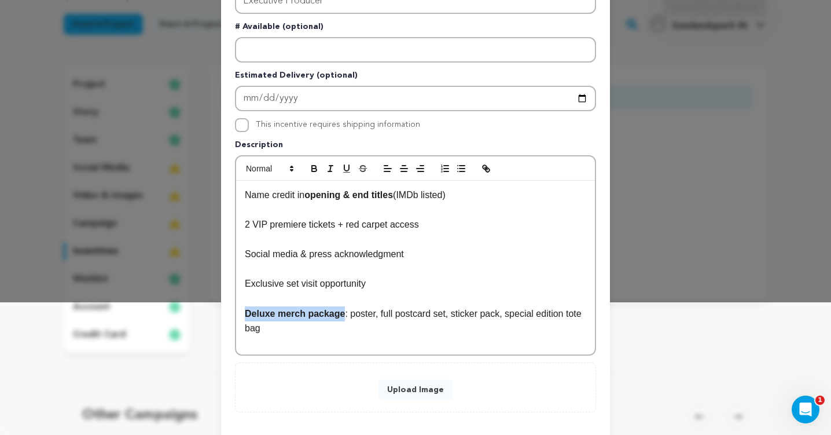
drag, startPoint x: 347, startPoint y: 312, endPoint x: 224, endPoint y: 314, distance: 123.2
click at [224, 314] on div "Pledge Level (USD) 7000 Title Executive Producer # Available (optional) Estimat…" at bounding box center [415, 168] width 389 height 516
click at [319, 167] on icon "button" at bounding box center [314, 168] width 10 height 10
click at [370, 292] on p at bounding box center [415, 298] width 341 height 15
click at [245, 199] on p "Name credit in opening & end titles (IMDb listed)" at bounding box center [415, 194] width 341 height 15
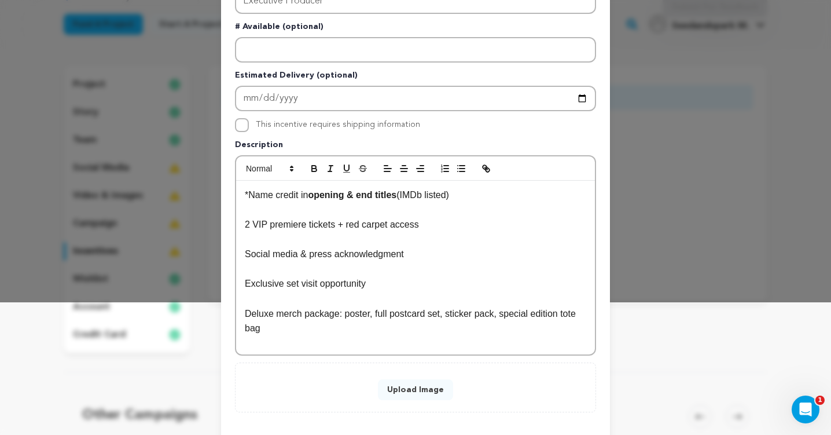
click at [248, 227] on p "2 VIP premiere tickets + red carpet access" at bounding box center [415, 224] width 341 height 15
click at [246, 227] on p "2 VIP premiere tickets + red carpet access" at bounding box center [415, 224] width 341 height 15
click at [249, 200] on p "*Name credit in opening & end titles (IMDb listed)" at bounding box center [415, 194] width 341 height 15
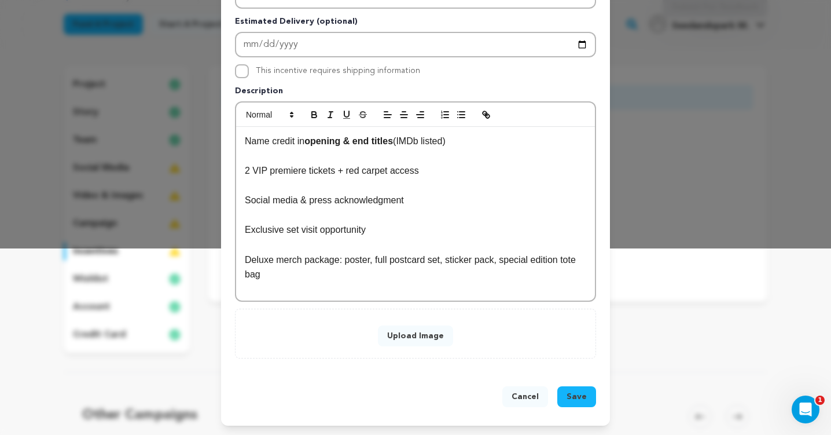
click at [573, 392] on span "Save" at bounding box center [576, 397] width 20 height 12
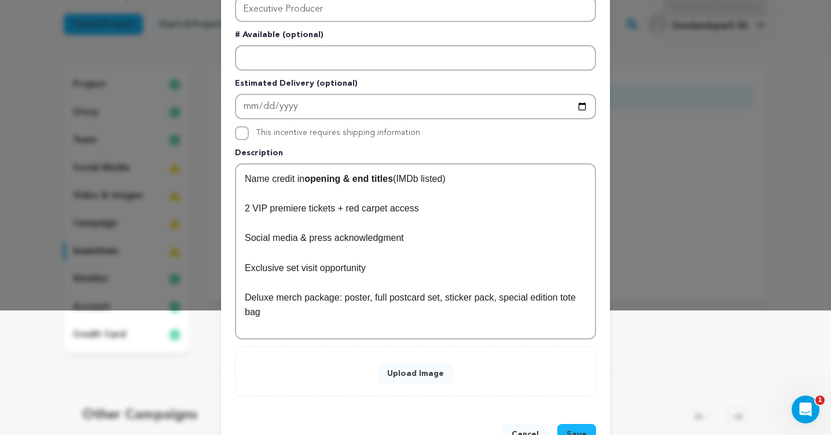
scroll to position [162, 0]
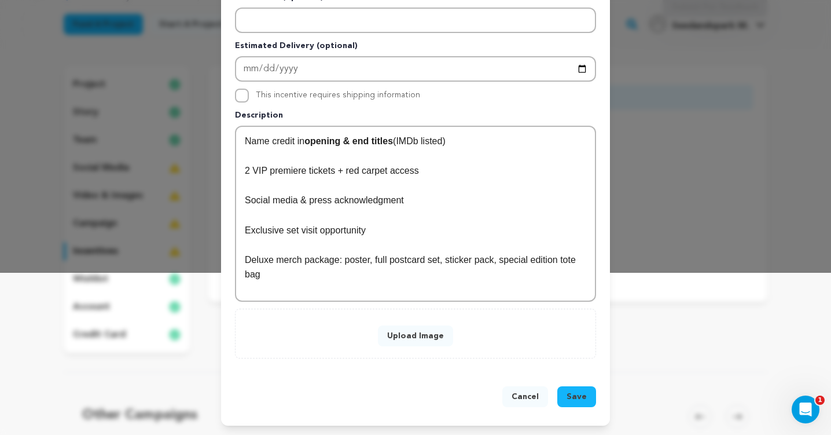
click at [430, 338] on button "Upload Image" at bounding box center [415, 335] width 75 height 21
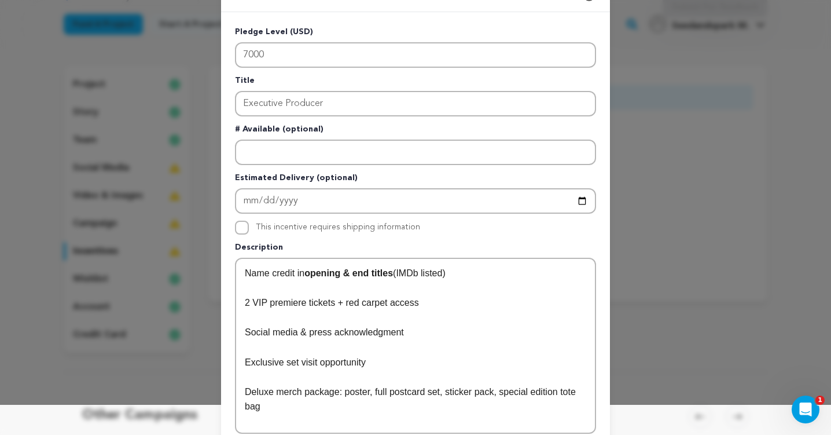
scroll to position [0, 0]
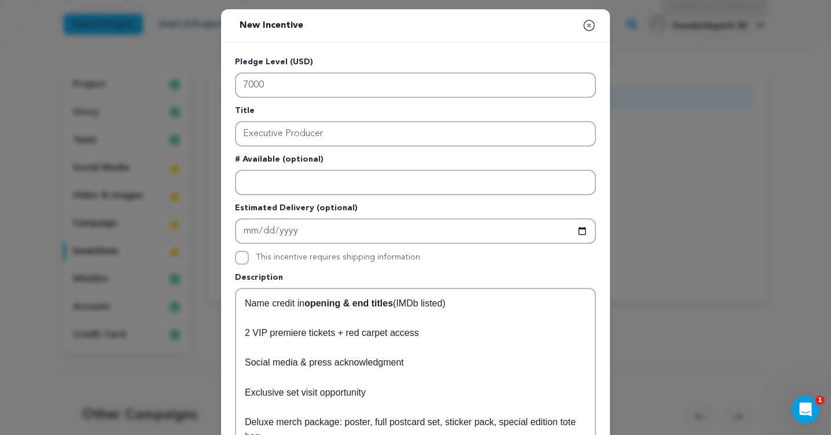
click at [588, 24] on icon "button" at bounding box center [589, 25] width 10 height 10
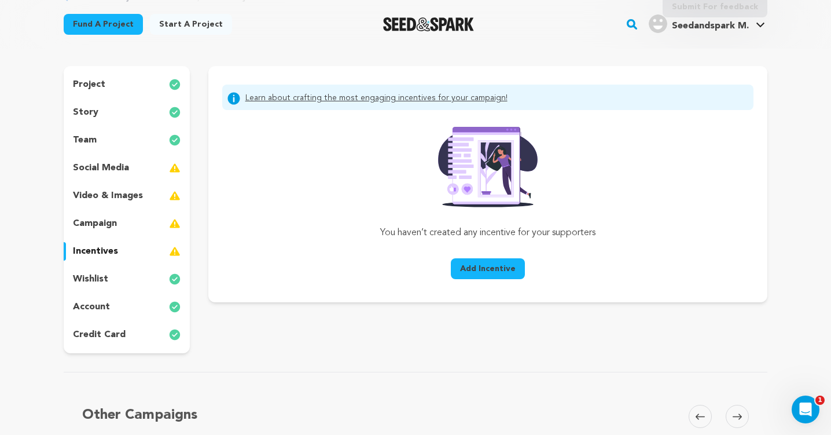
click at [112, 198] on p "video & images" at bounding box center [108, 196] width 70 height 14
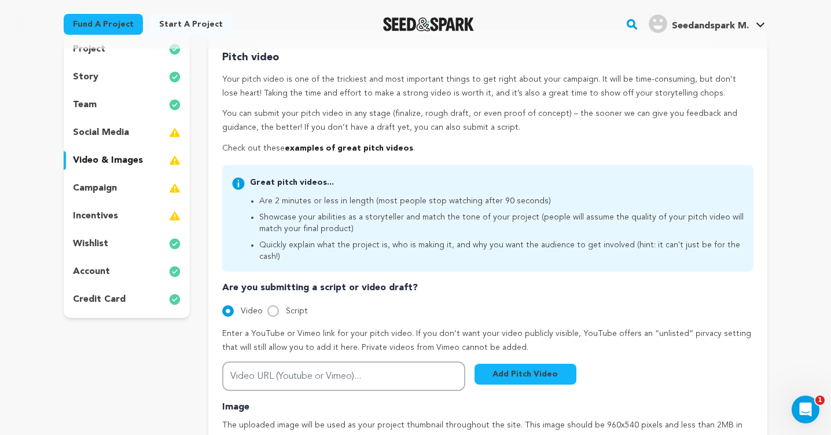
scroll to position [127, 0]
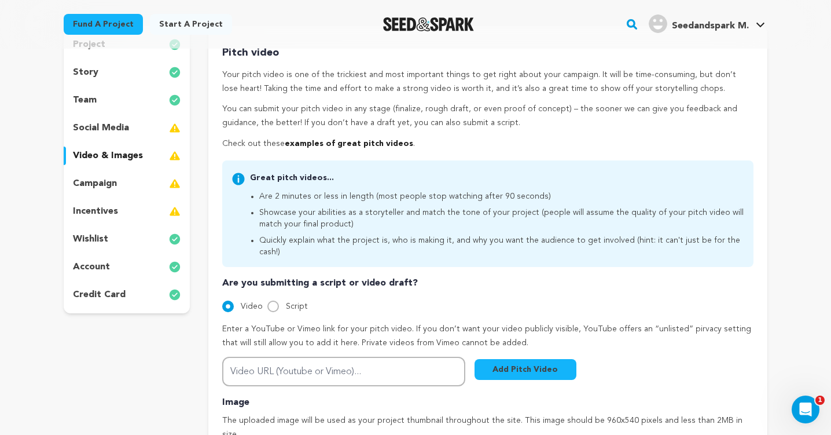
click at [124, 213] on div "incentives" at bounding box center [127, 211] width 126 height 19
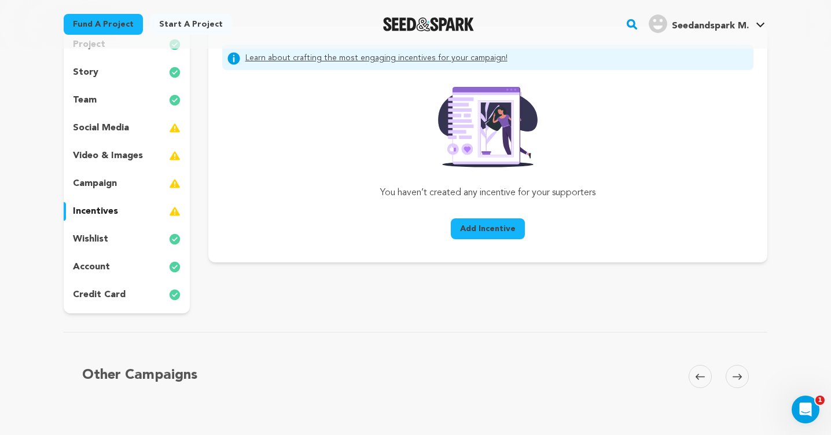
click at [121, 186] on div "campaign" at bounding box center [127, 183] width 126 height 19
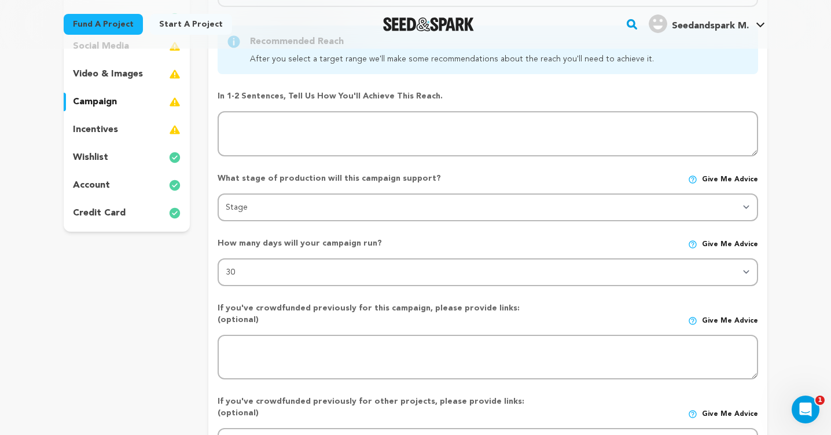
scroll to position [211, 0]
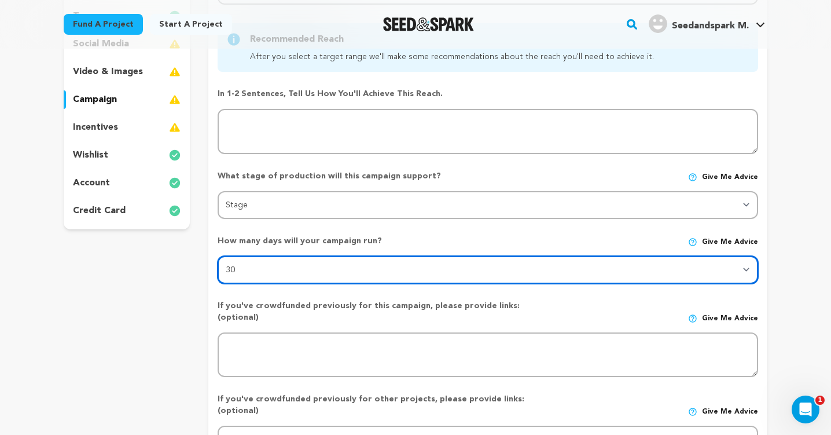
click at [318, 271] on select "30 45 60" at bounding box center [488, 270] width 540 height 28
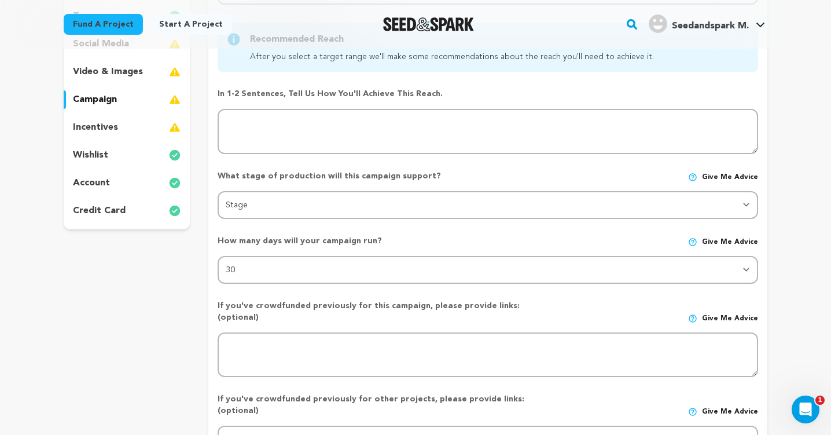
click at [126, 128] on div "incentives" at bounding box center [127, 127] width 126 height 19
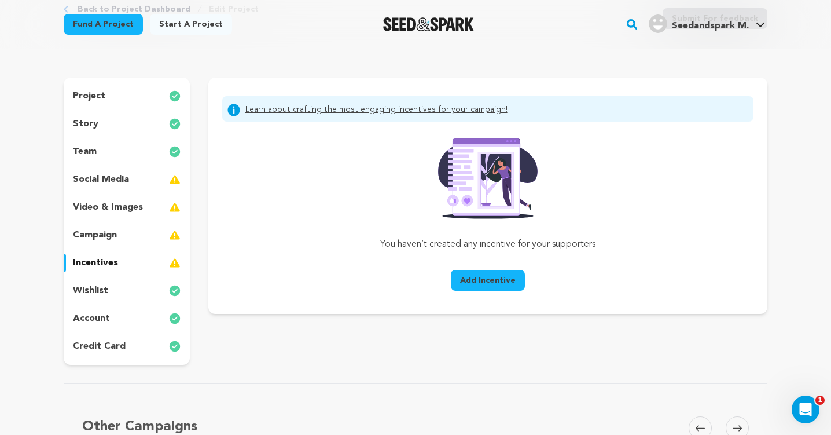
scroll to position [84, 0]
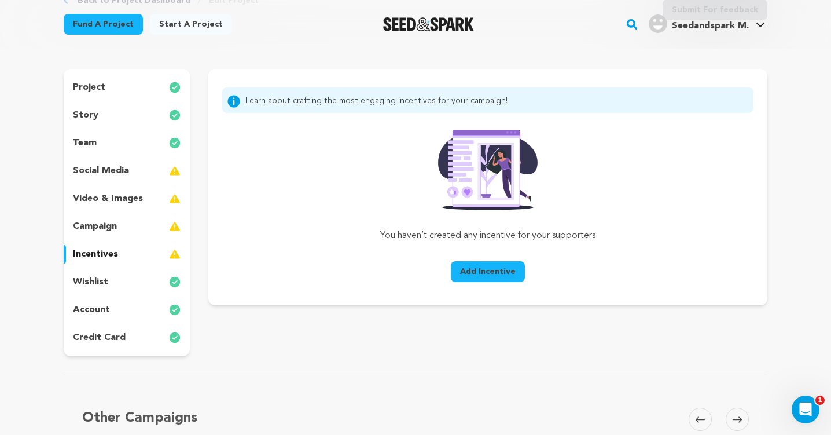
click at [127, 235] on div "campaign" at bounding box center [127, 226] width 126 height 19
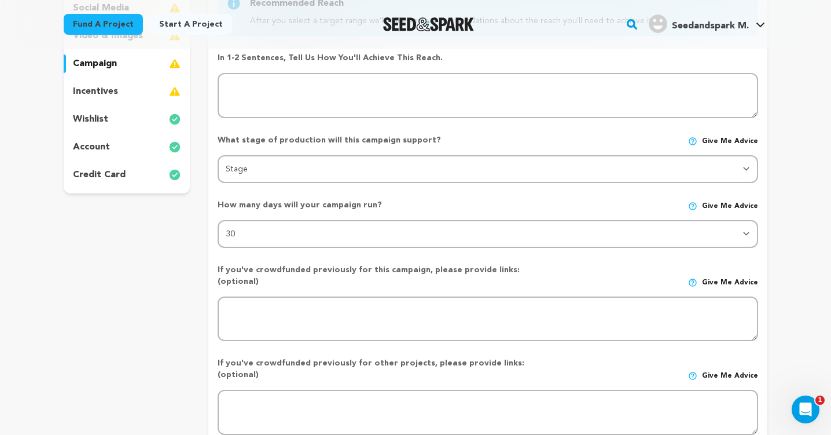
scroll to position [249, 0]
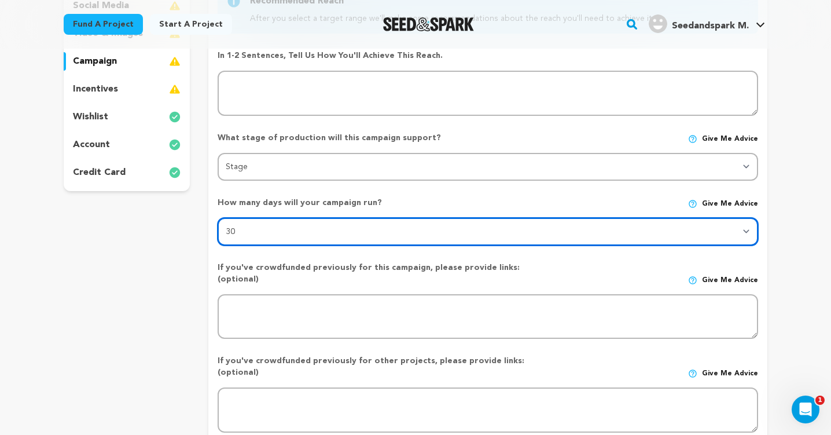
click at [305, 236] on select "30 45 60" at bounding box center [488, 232] width 540 height 28
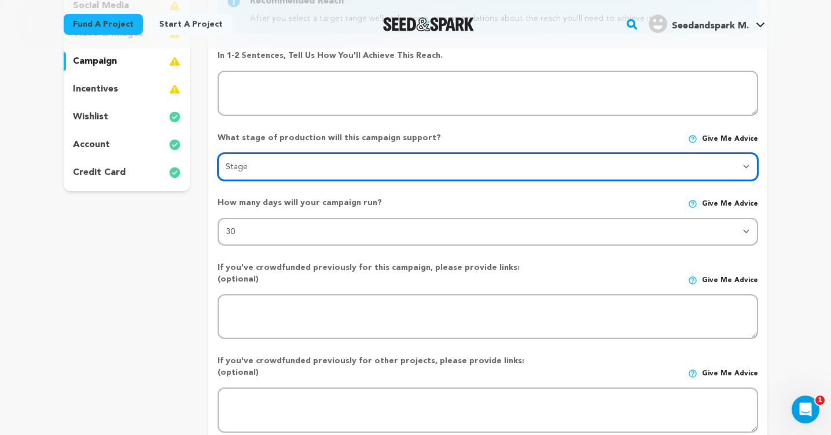
click at [260, 168] on select "Stage DEVELOPMENT PRODUCTION POST-PRODUCTION DISTRIBUTION PRE-PRODUCTION ENHANC…" at bounding box center [488, 167] width 540 height 28
select select "1403"
click at [280, 174] on select "Stage DEVELOPMENT PRODUCTION POST-PRODUCTION DISTRIBUTION PRE-PRODUCTION ENHANC…" at bounding box center [488, 167] width 540 height 28
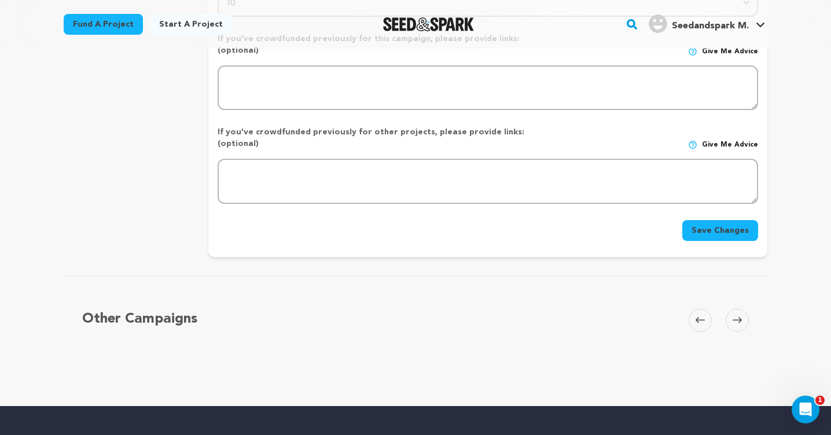
scroll to position [485, 0]
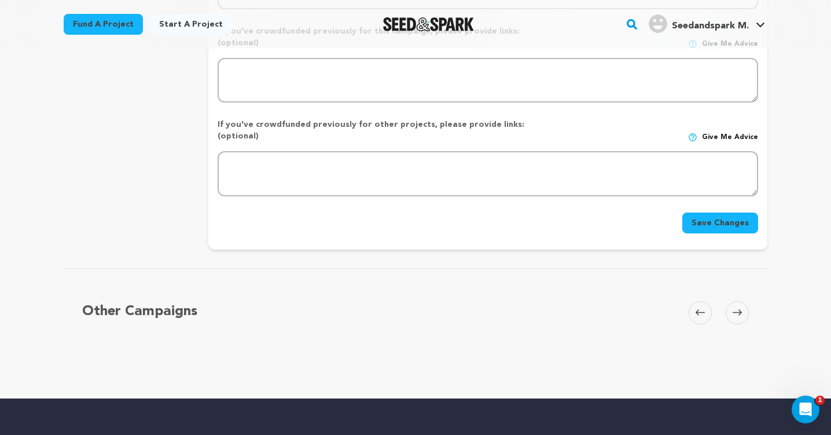
click at [704, 212] on button "Save Changes" at bounding box center [720, 222] width 76 height 21
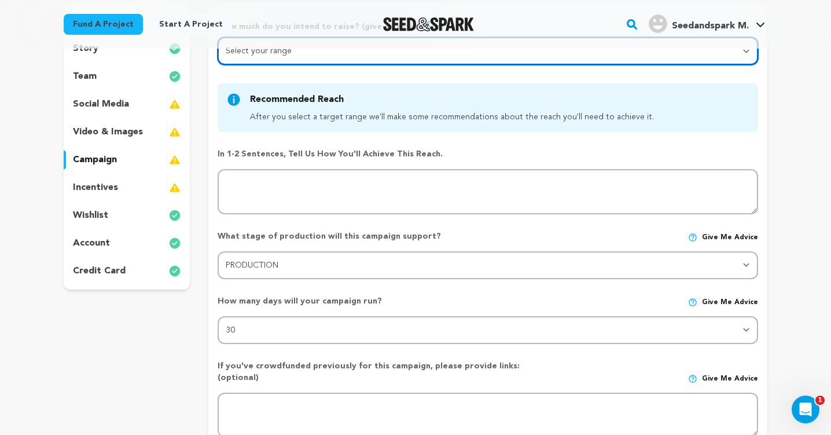
scroll to position [142, 0]
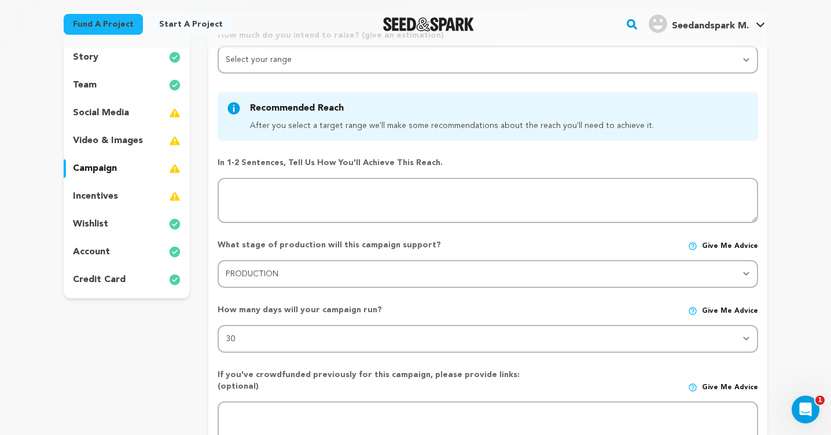
click at [115, 227] on div "wishlist" at bounding box center [127, 224] width 126 height 19
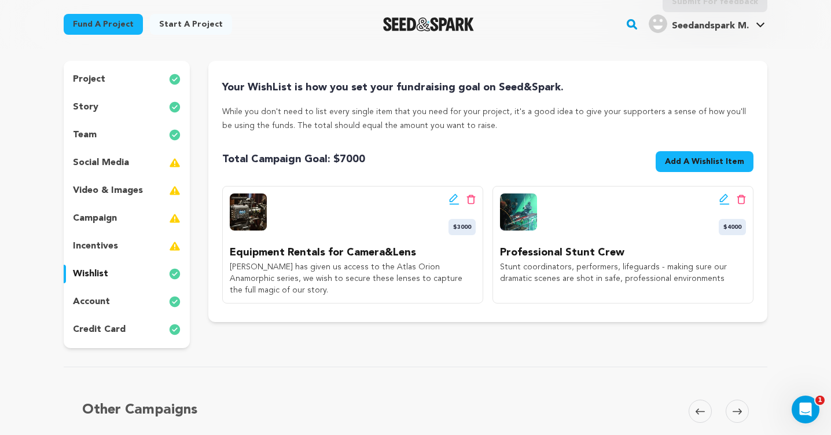
scroll to position [89, 0]
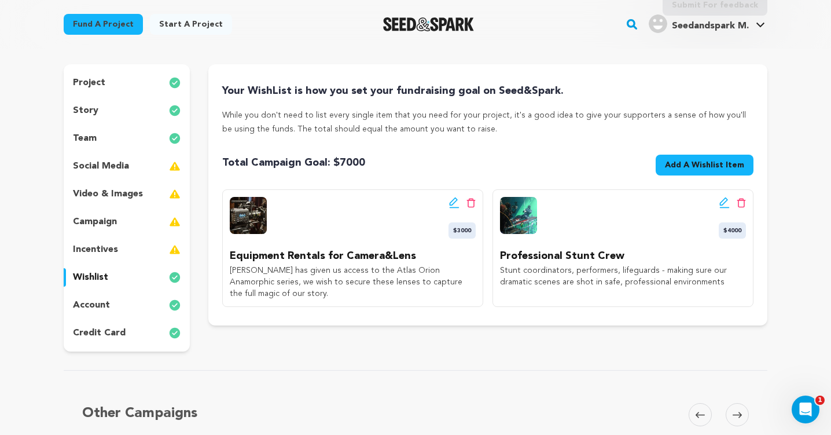
click at [688, 171] on button "Add A Wishlist Item New Wishlist Item" at bounding box center [705, 164] width 98 height 21
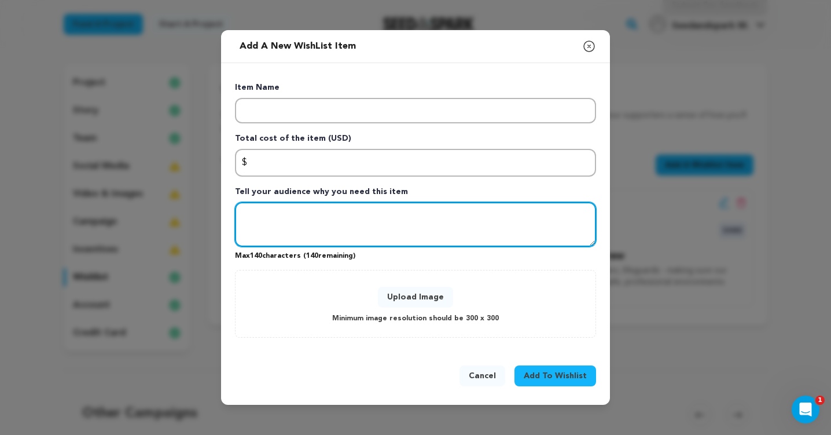
click at [348, 228] on textarea "Tell your audience why you need this item" at bounding box center [415, 224] width 361 height 45
paste textarea "Keep our cast and crew fed, housed, focusing on their art, and keep our amazing…"
type textarea "Keep our cast and crew fed, housed, focusing on their art, and keep our amazing…"
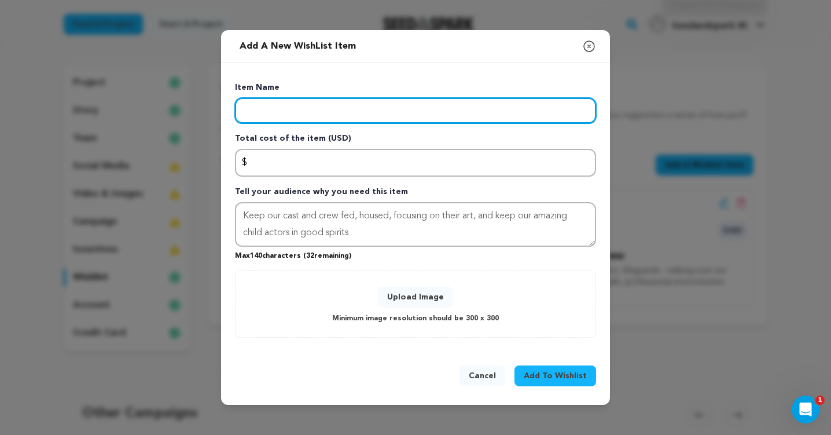
click at [292, 106] on input "Enter item name" at bounding box center [415, 110] width 361 height 25
paste input "Food & Lodging"
type input "Food & Lodging"
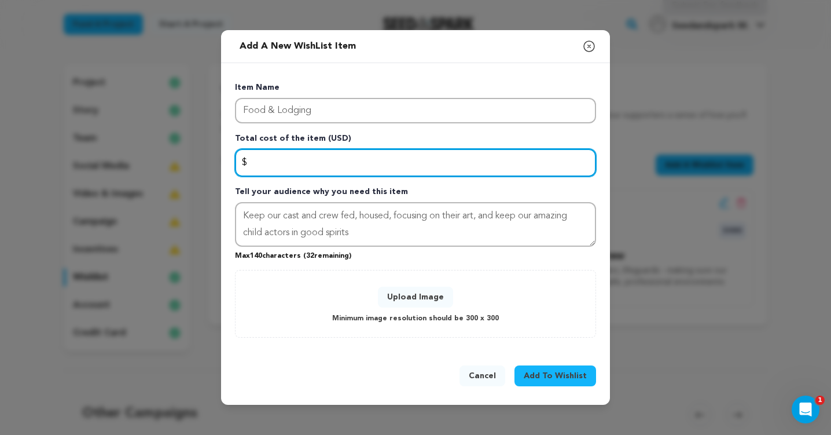
click at [320, 160] on input "Enter total cost of the item" at bounding box center [415, 163] width 361 height 28
type input "2000"
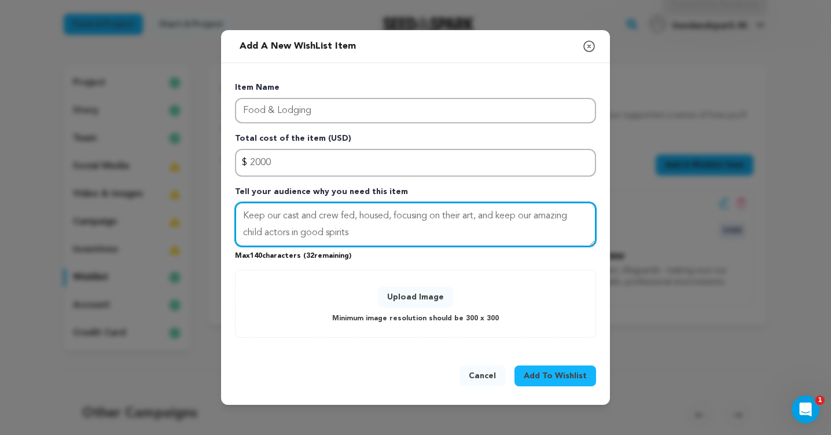
click at [415, 237] on textarea "Keep our cast and crew fed, housed, focusing on their art, and keep our amazing…" at bounding box center [415, 224] width 361 height 45
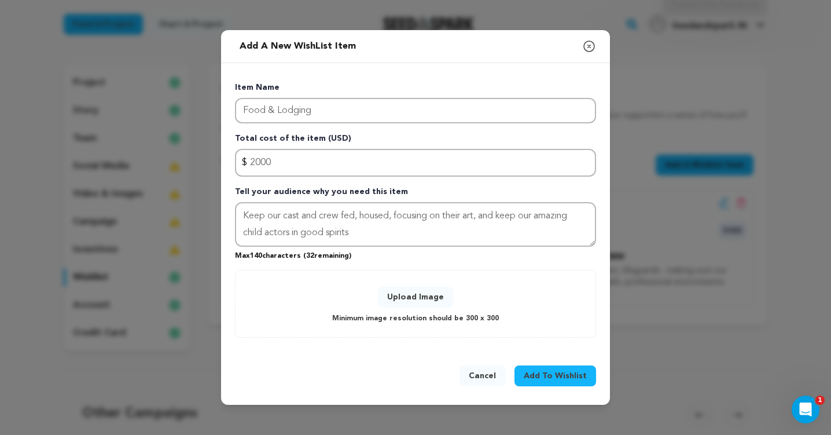
click at [418, 294] on button "Upload Image" at bounding box center [415, 296] width 75 height 21
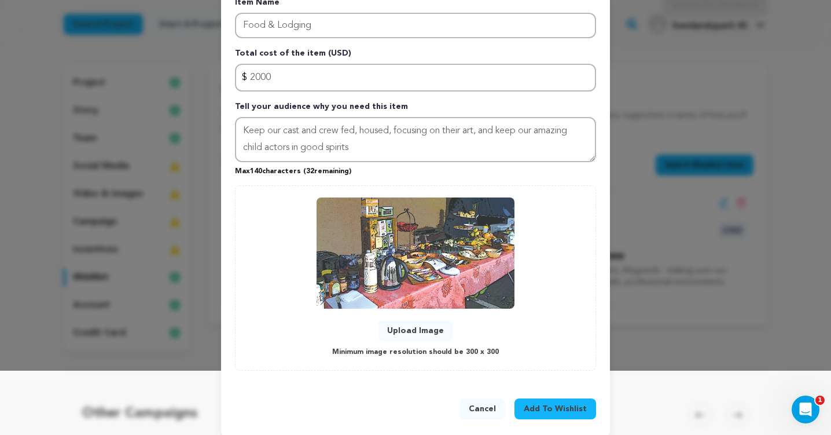
scroll to position [76, 0]
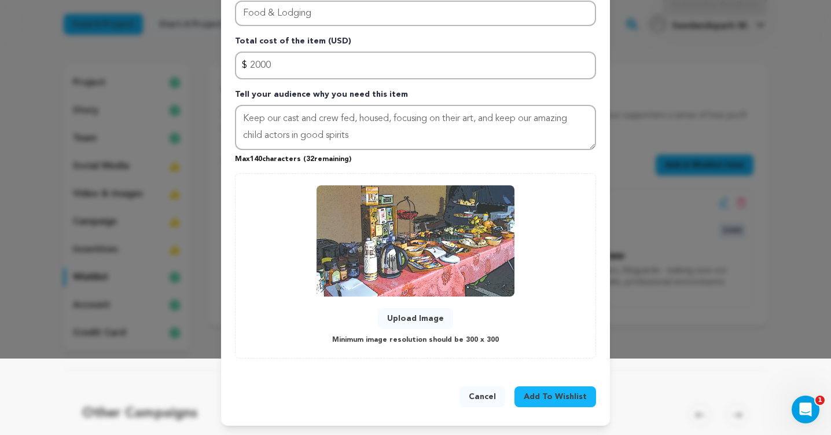
click at [561, 395] on span "Add To Wishlist" at bounding box center [555, 397] width 63 height 12
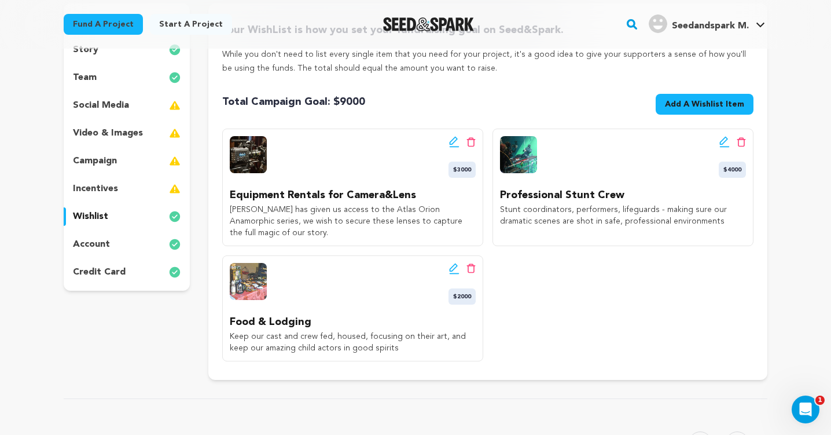
scroll to position [154, 0]
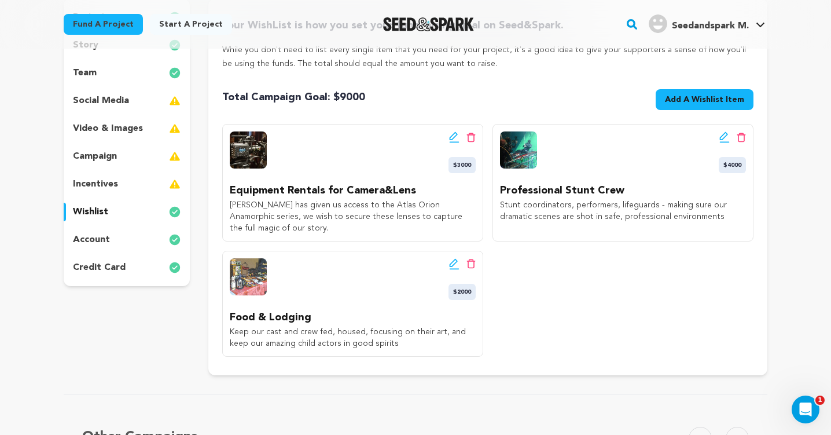
click at [702, 99] on span "Add A Wishlist Item" at bounding box center [704, 100] width 79 height 12
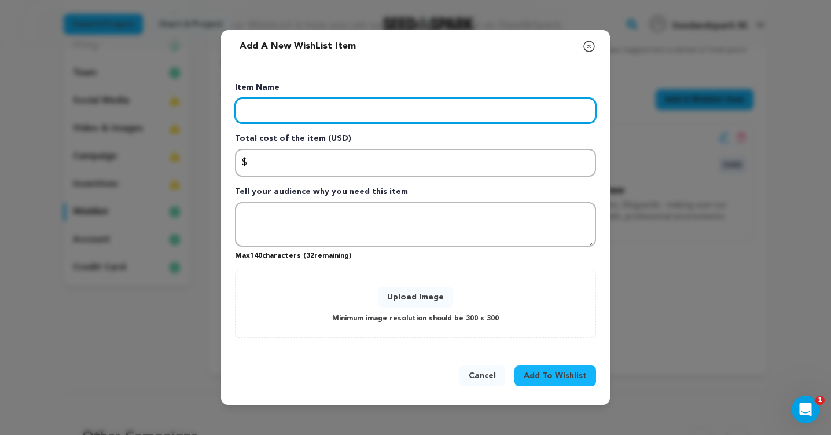
click at [332, 113] on input "Enter item name" at bounding box center [415, 110] width 361 height 25
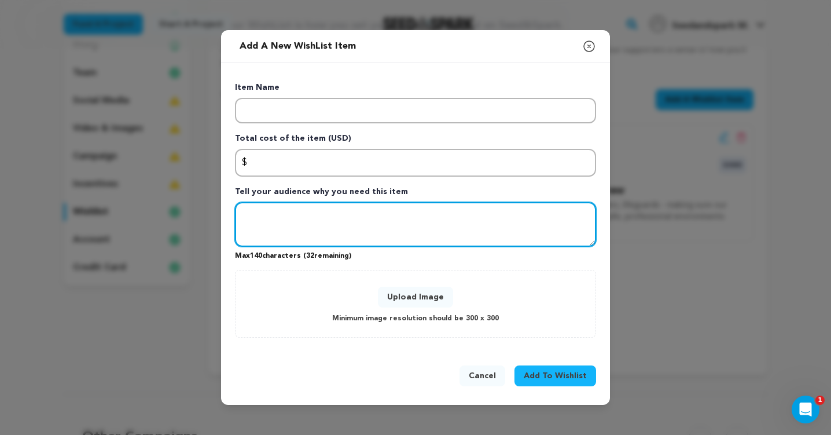
click at [321, 223] on textarea "Tell your audience why you need this item" at bounding box center [415, 224] width 361 height 45
paste textarea "Permits, Location Rentals & Insurance"
type textarea "Permits, Location Rentals & Insurance"
drag, startPoint x: 411, startPoint y: 219, endPoint x: 214, endPoint y: 214, distance: 197.3
click at [214, 214] on div "Add a new WishList item Close modal Item Name Total cost of the item (USD) $ Am…" at bounding box center [415, 217] width 831 height 435
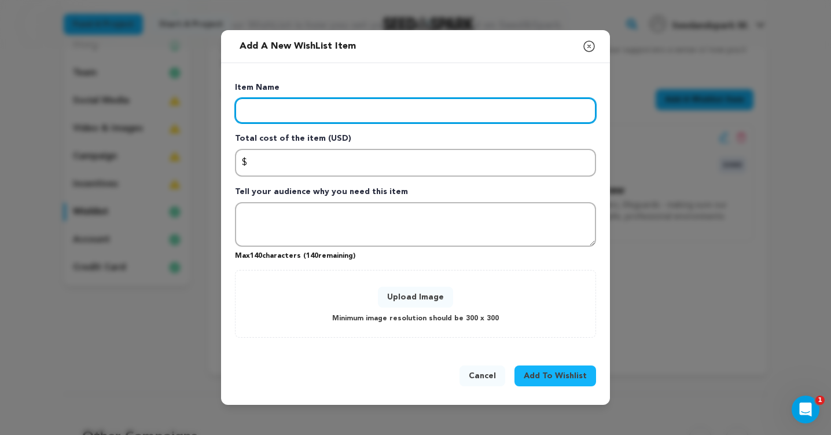
click at [266, 107] on input "Enter item name" at bounding box center [415, 110] width 361 height 25
paste input "Permits, Location Rentals & Insurance"
type input "Permits, Location Rentals & Insurance"
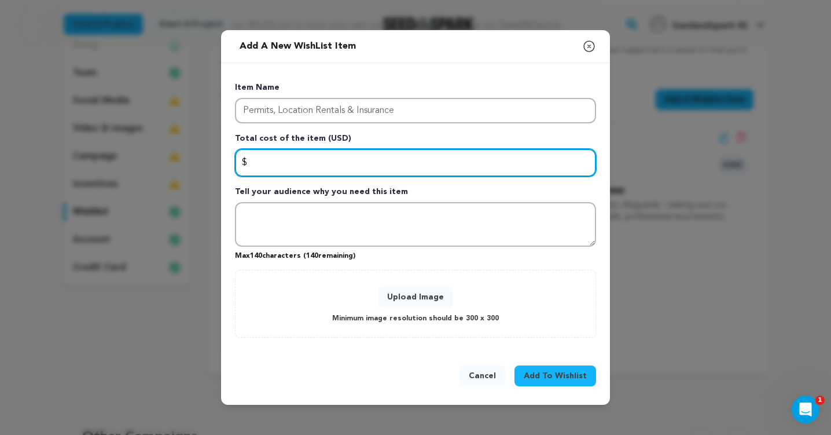
click at [343, 167] on input "Enter total cost of the item" at bounding box center [415, 163] width 361 height 28
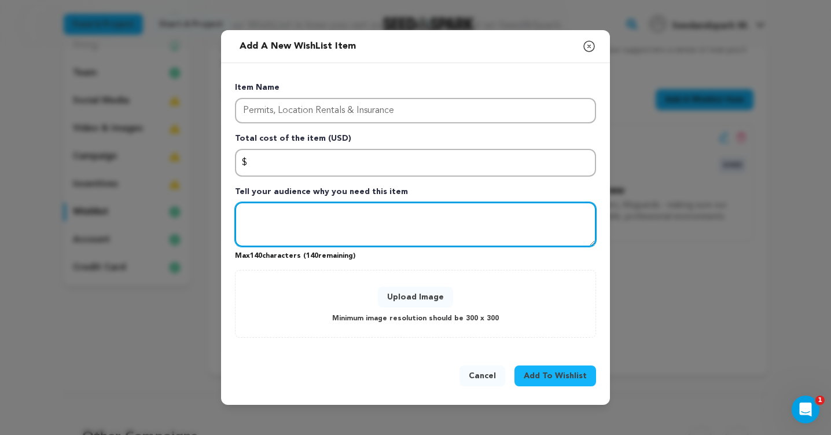
click at [299, 233] on textarea "Tell your audience why you need this item" at bounding box center [415, 224] width 361 height 45
paste textarea "permits, insurance, and location fees keep us legal, safe, and not getting kick…"
click at [248, 218] on textarea "permits, insurance, and location fees keep us legal, safe, and not getting kick…" at bounding box center [415, 224] width 361 height 45
click at [344, 246] on textarea "Permits, insurance, and location fees keep us legal, safe, and not getting kick…" at bounding box center [415, 224] width 361 height 45
drag, startPoint x: 333, startPoint y: 233, endPoint x: 204, endPoint y: 190, distance: 135.4
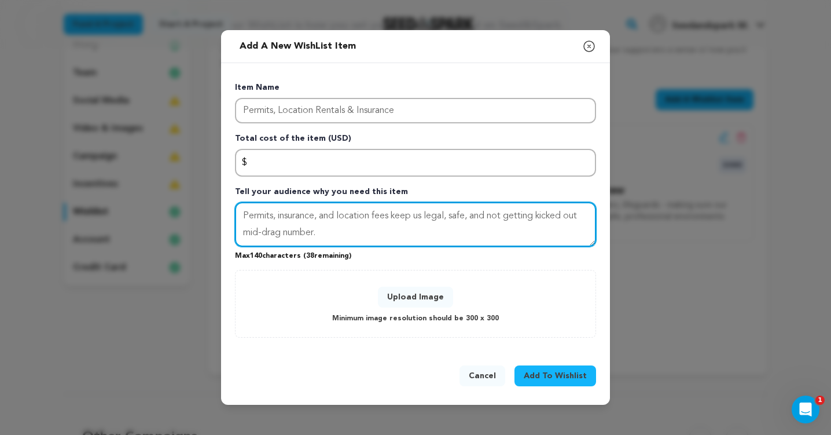
click at [204, 190] on div "Add a new WishList item Close modal Item Name Permits, Location Rentals & Insur…" at bounding box center [415, 217] width 831 height 435
type textarea "Permits, insurance, and location fees keep us legal, safe, and not getting kick…"
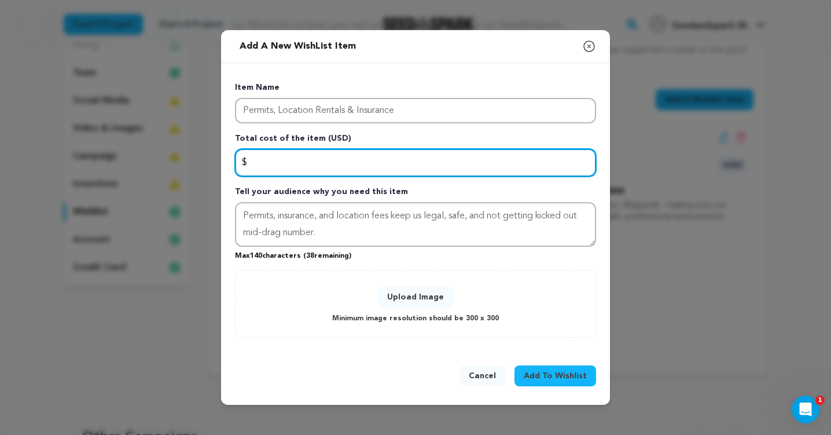
click at [285, 155] on input "Enter total cost of the item" at bounding box center [415, 163] width 361 height 28
type input "1500"
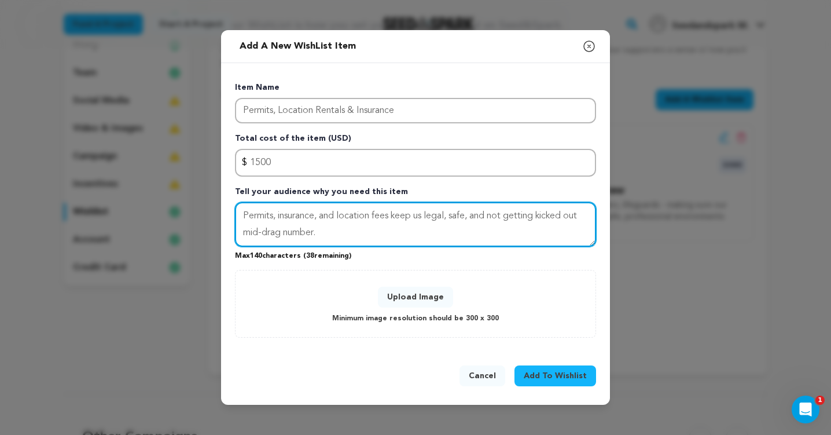
click at [395, 235] on textarea "Permits, insurance, and location fees keep us legal, safe, and not getting kick…" at bounding box center [415, 224] width 361 height 45
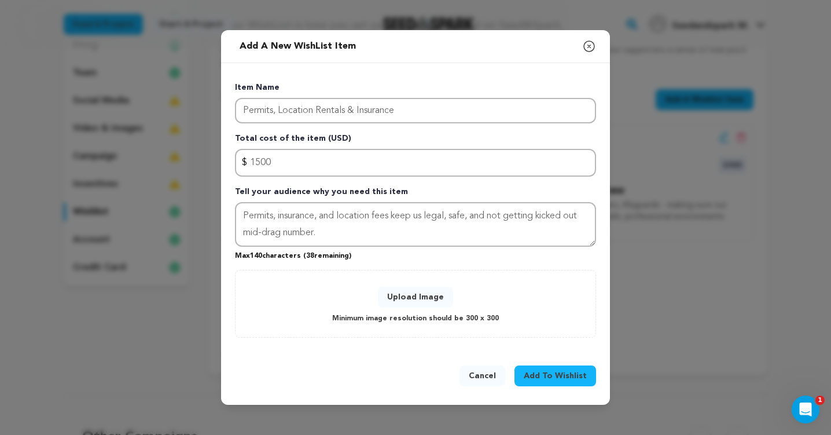
click at [423, 303] on button "Upload Image" at bounding box center [415, 296] width 75 height 21
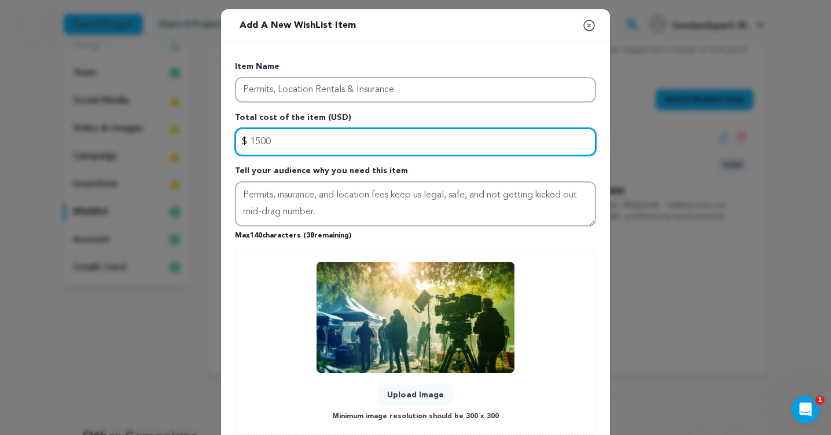
click at [351, 146] on input "1500" at bounding box center [415, 142] width 361 height 28
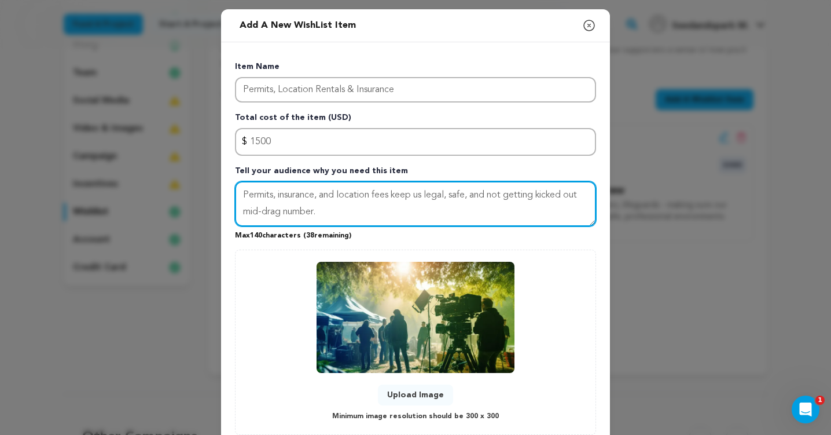
click at [354, 222] on textarea "Permits, insurance, and location fees keep us legal, safe, and not getting kick…" at bounding box center [415, 203] width 361 height 45
drag, startPoint x: 329, startPoint y: 212, endPoint x: 185, endPoint y: 168, distance: 150.6
click at [185, 168] on div "Add a new WishList item Close modal Item Name Permits, Location Rentals & Insur…" at bounding box center [415, 255] width 831 height 511
paste textarea "Location fees, permits and insurance to help keep our cast and crew safe"
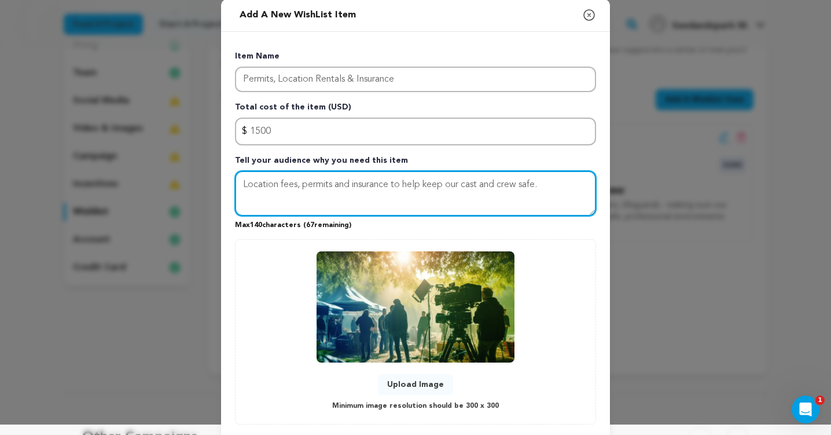
scroll to position [76, 0]
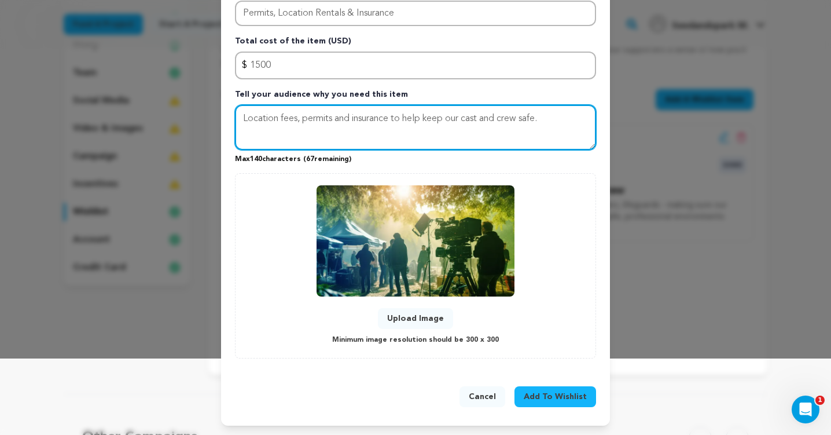
type textarea "Location fees, permits and insurance to help keep our cast and crew safe."
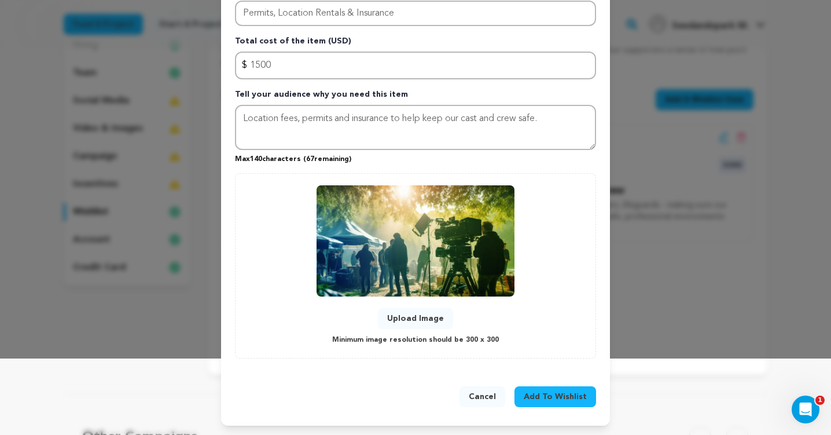
click at [537, 392] on span "Add To Wishlist" at bounding box center [555, 397] width 63 height 12
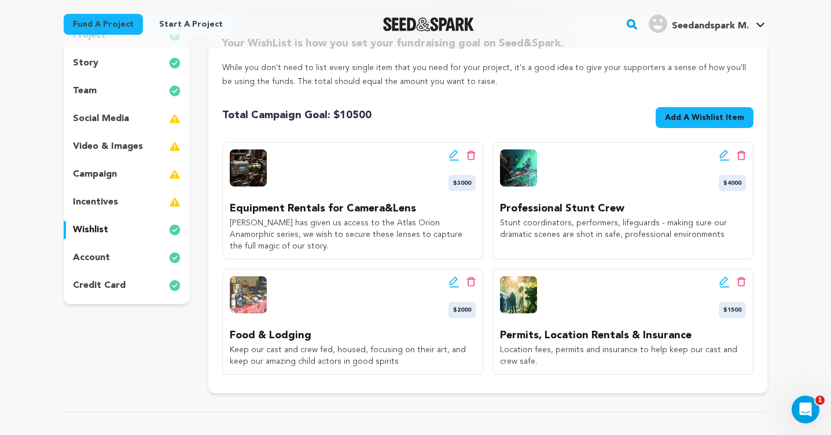
scroll to position [117, 0]
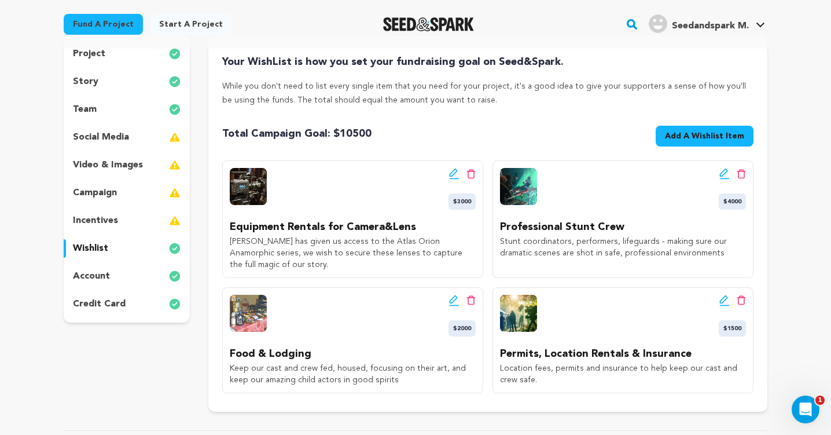
click at [130, 219] on div "incentives" at bounding box center [127, 220] width 126 height 19
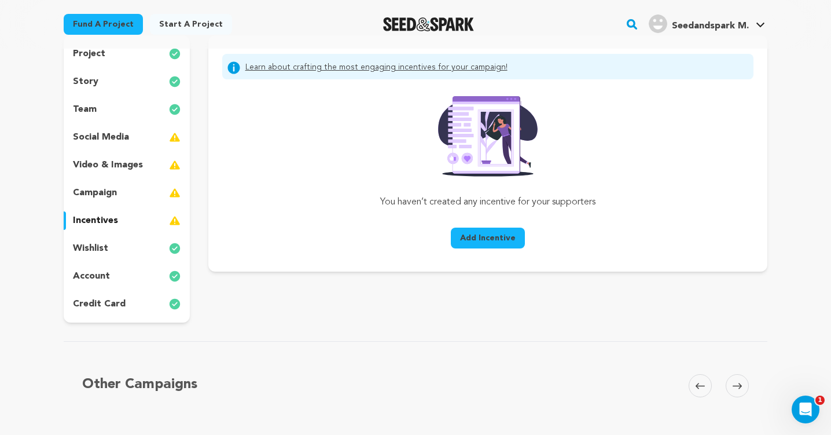
click at [126, 190] on div "campaign" at bounding box center [127, 192] width 126 height 19
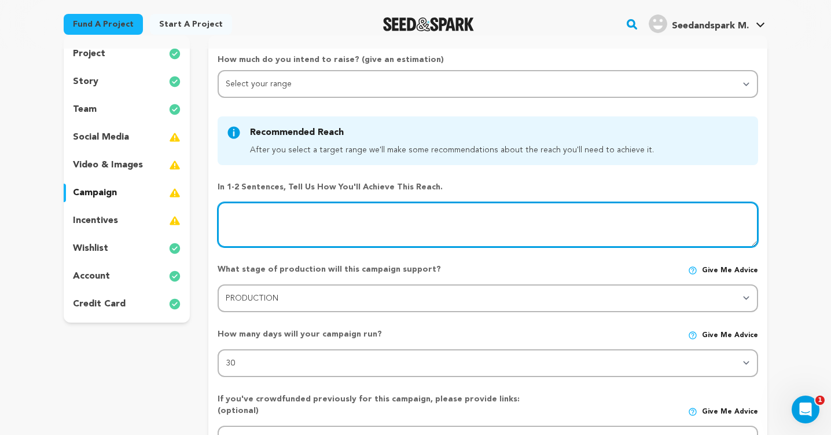
click at [303, 233] on textarea at bounding box center [488, 224] width 540 height 45
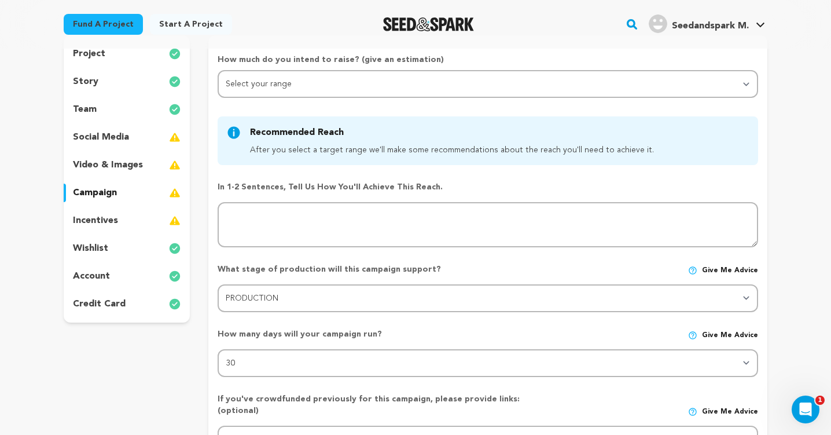
drag, startPoint x: 436, startPoint y: 185, endPoint x: 231, endPoint y: 174, distance: 205.1
click at [231, 174] on div "In 1-2 sentences, tell us how you'll achieve this reach." at bounding box center [488, 209] width 540 height 75
copy p "In 1-2 sentences, tell us how you'll achieve this reach."
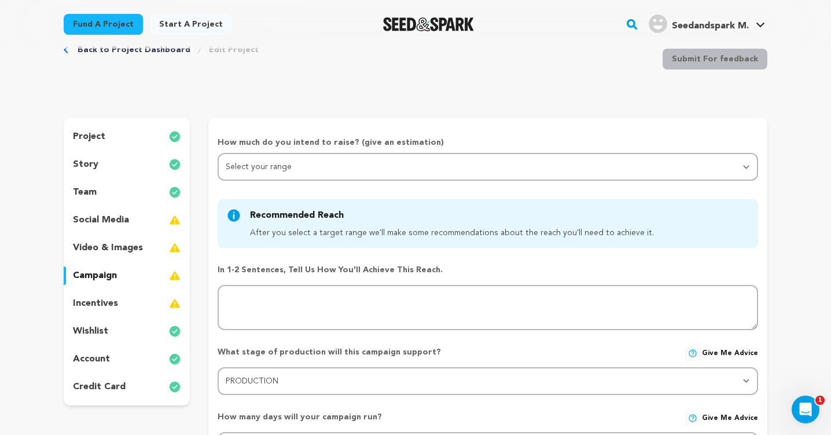
scroll to position [36, 0]
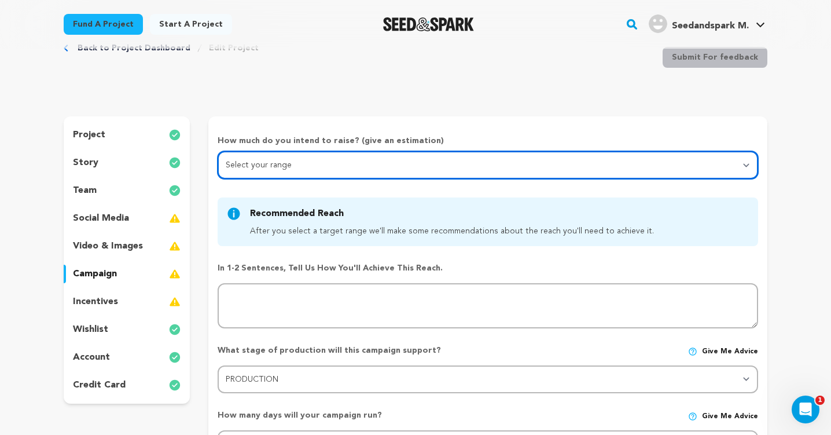
click at [327, 165] on select "Select your range Less than $10k 10k - $14k 15k - $24k 25k - $49k 50k or more" at bounding box center [488, 165] width 540 height 28
select select "2"
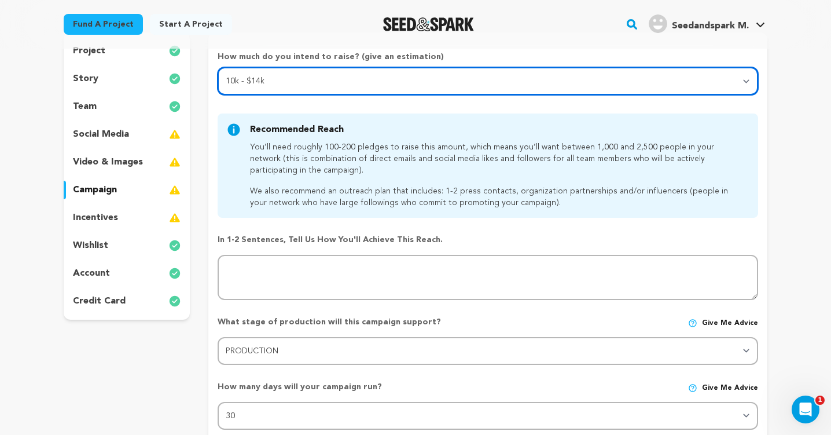
scroll to position [139, 0]
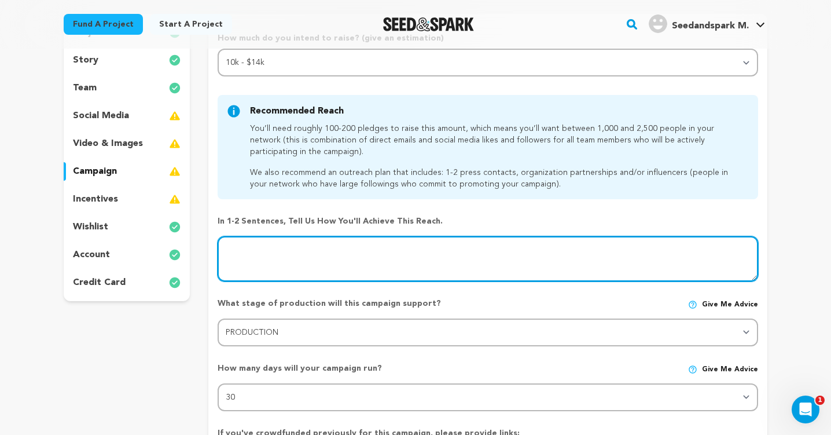
click at [306, 242] on textarea at bounding box center [488, 258] width 540 height 45
paste textarea "Through donations and support from friends, family, colleagues from the Chinese…"
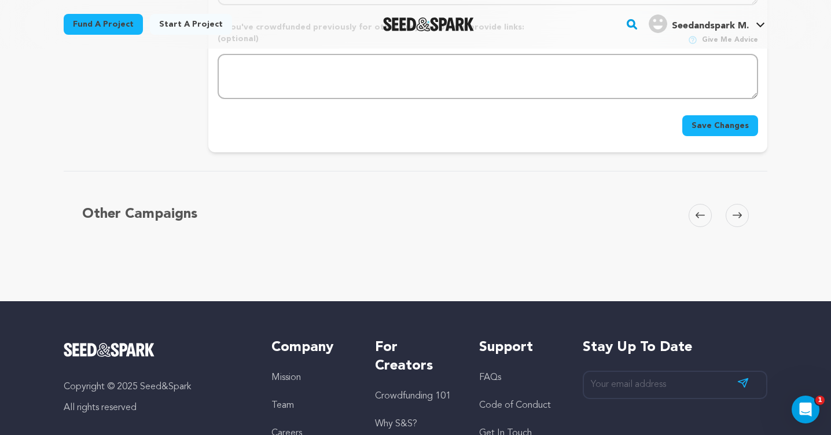
scroll to position [601, 0]
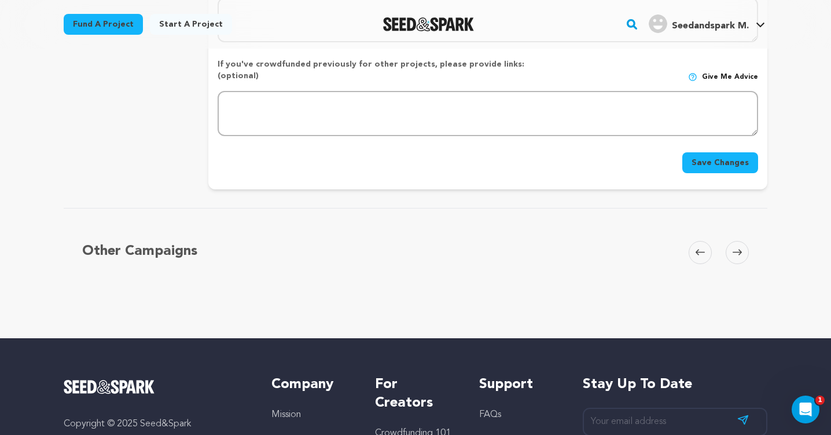
type textarea "Through donations and support from friends, family, colleagues from the Chinese…"
click at [705, 152] on button "Save Changes" at bounding box center [720, 162] width 76 height 21
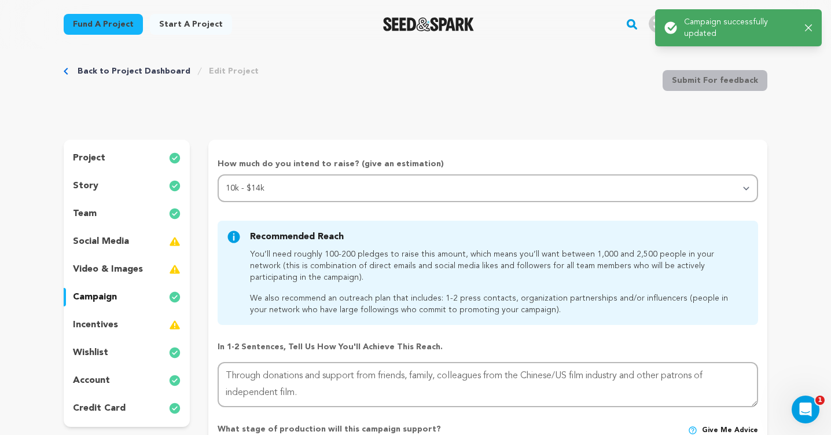
scroll to position [0, 0]
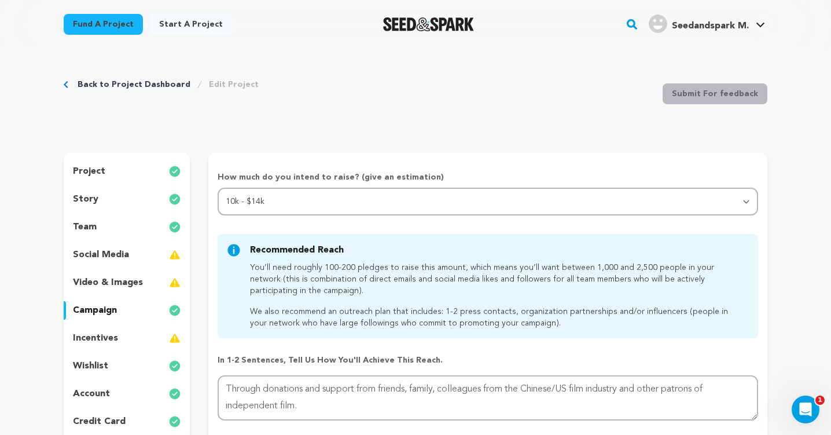
click at [139, 253] on div "social media" at bounding box center [127, 254] width 126 height 19
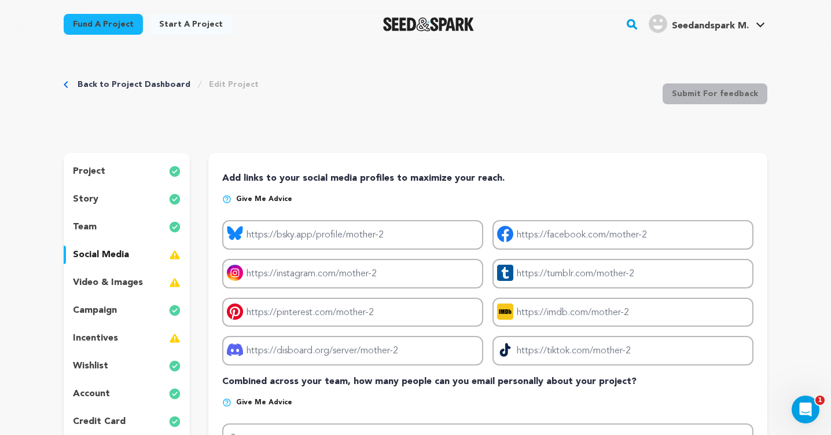
click at [132, 286] on p "video & images" at bounding box center [108, 282] width 70 height 14
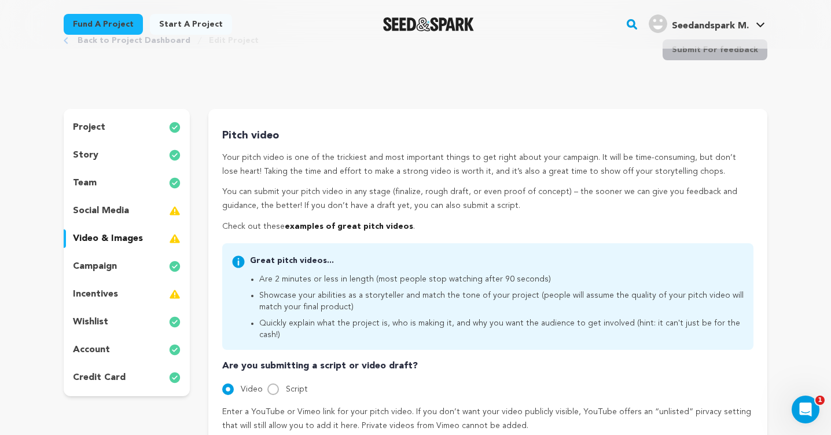
scroll to position [53, 0]
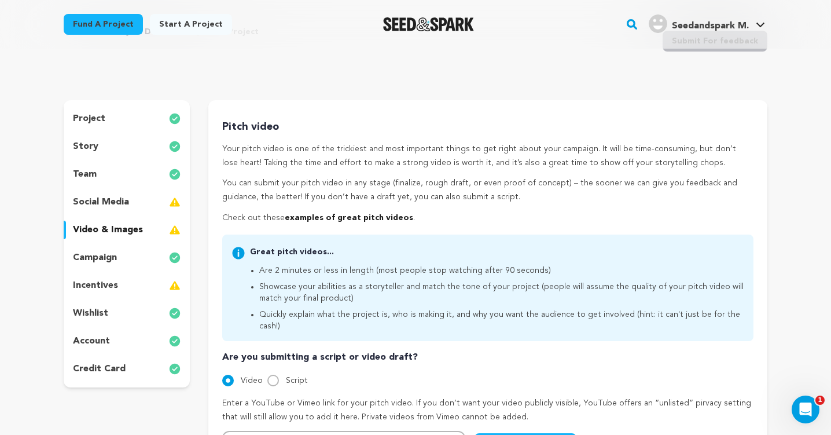
click at [125, 288] on div "incentives" at bounding box center [127, 285] width 126 height 19
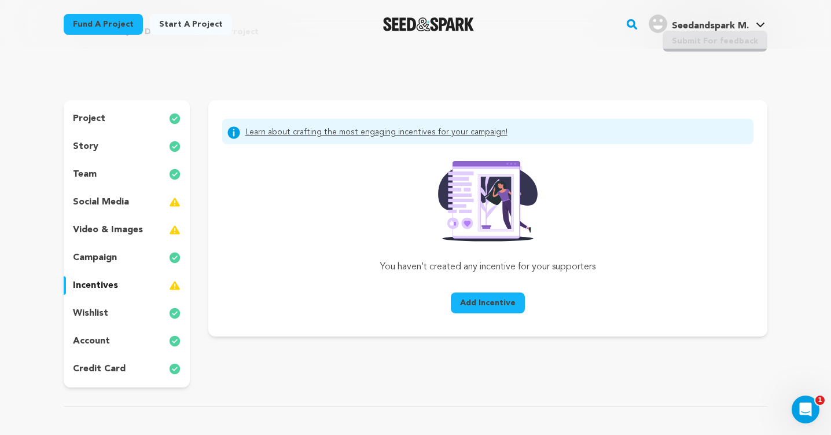
click at [102, 194] on div "social media" at bounding box center [127, 202] width 126 height 19
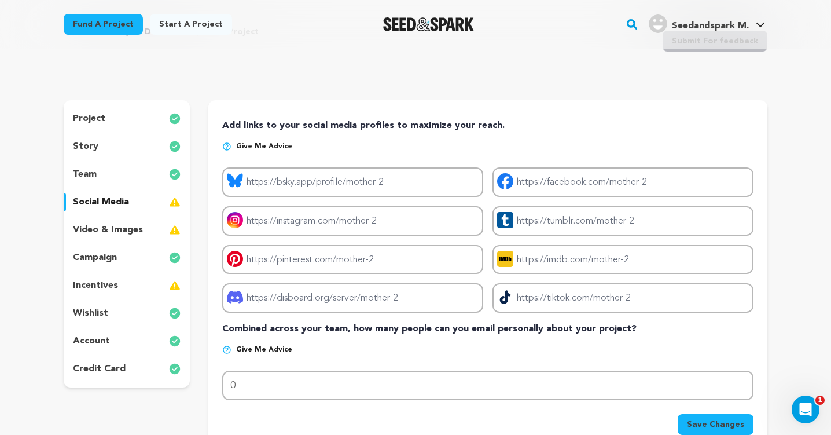
click at [104, 169] on div "team" at bounding box center [127, 174] width 126 height 19
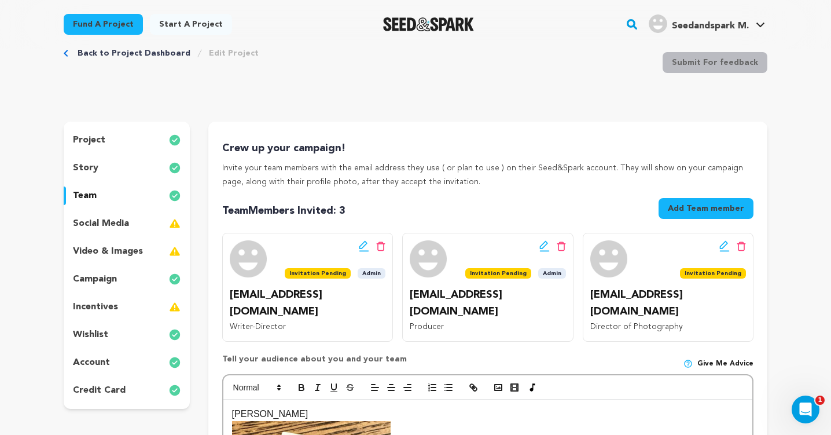
scroll to position [24, 0]
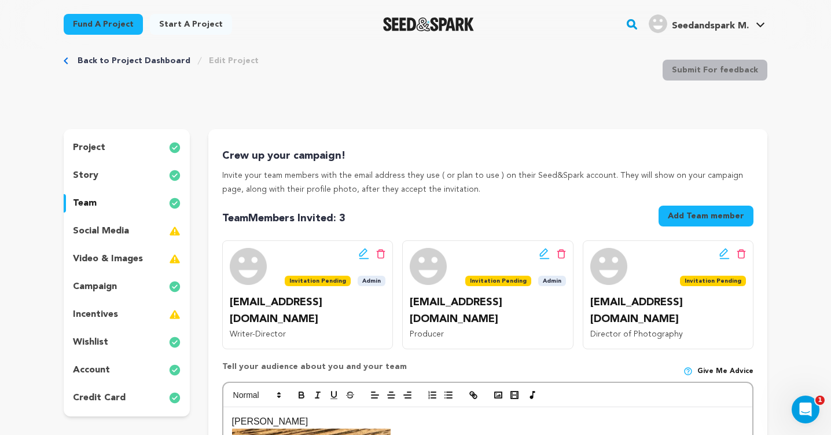
click at [105, 196] on div "team" at bounding box center [127, 203] width 126 height 19
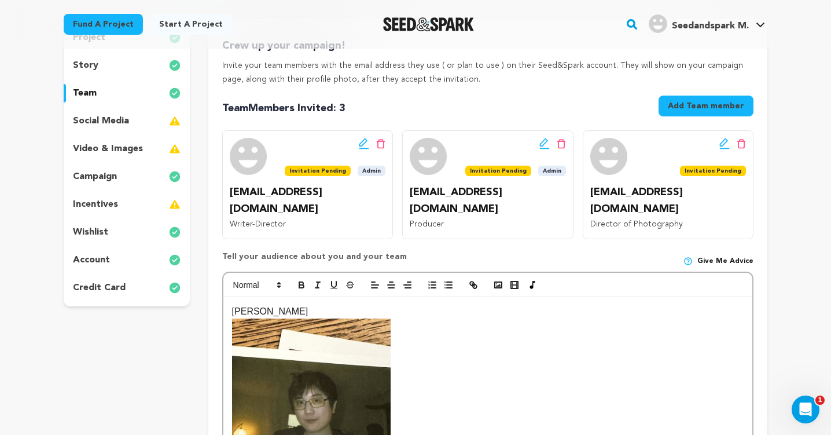
scroll to position [133, 0]
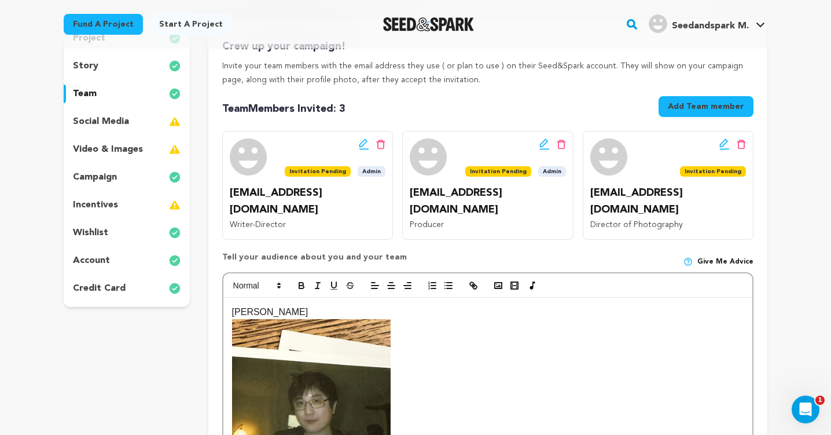
click at [112, 156] on div "video & images" at bounding box center [127, 149] width 126 height 19
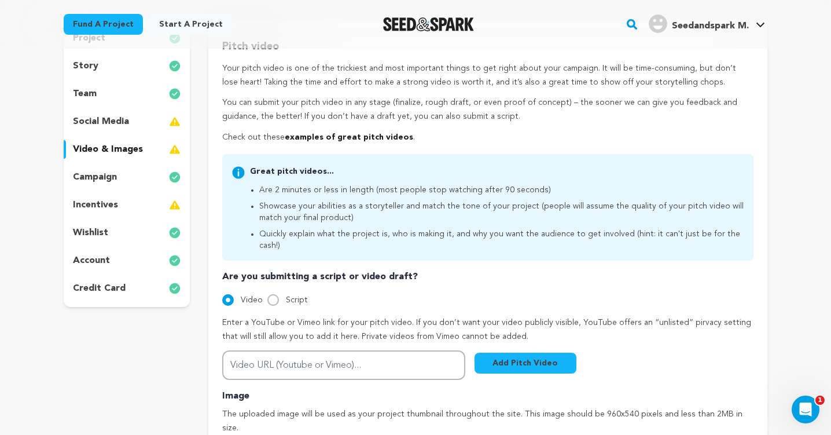
click at [123, 94] on div "team" at bounding box center [127, 93] width 126 height 19
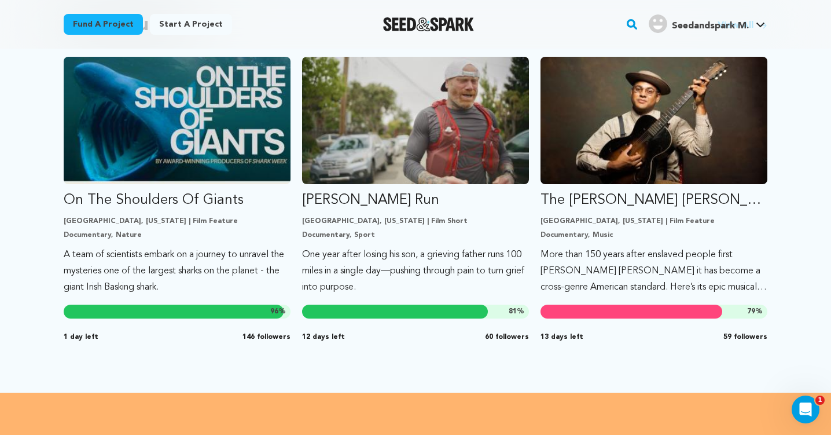
scroll to position [1029, 0]
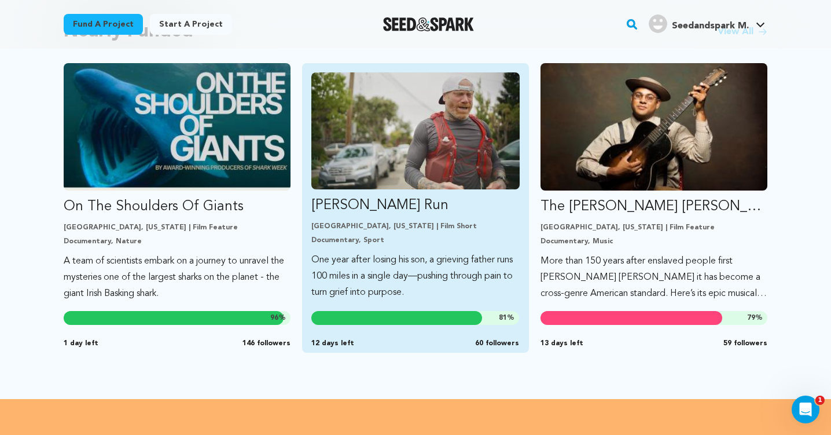
click at [356, 197] on p "[PERSON_NAME] Run" at bounding box center [415, 205] width 208 height 19
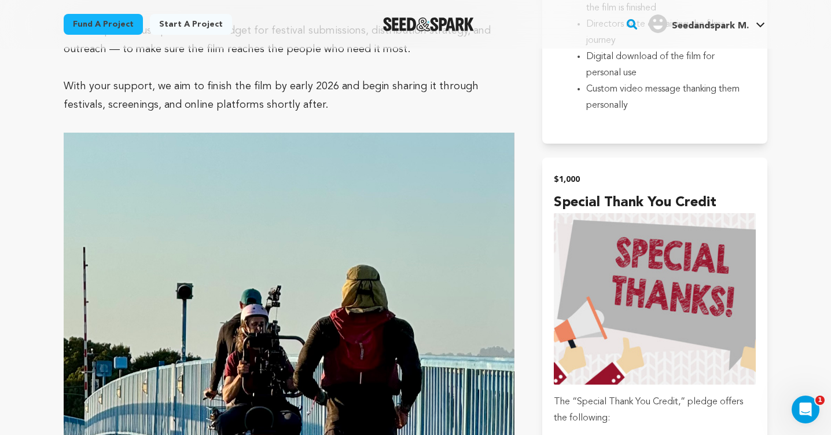
scroll to position [2047, 0]
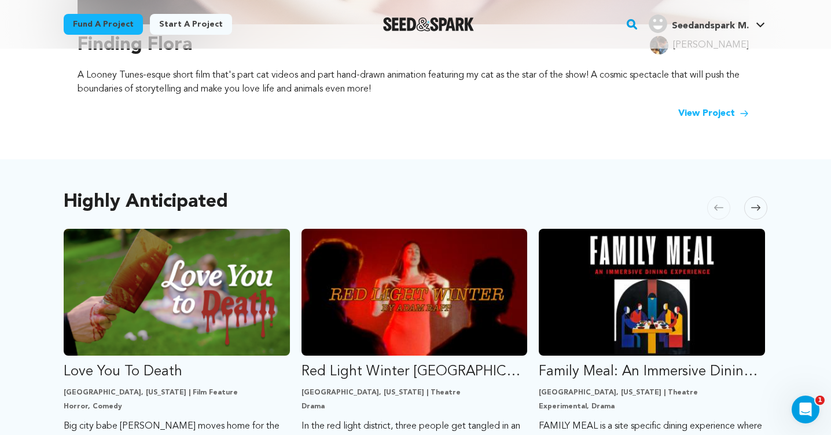
scroll to position [476, 0]
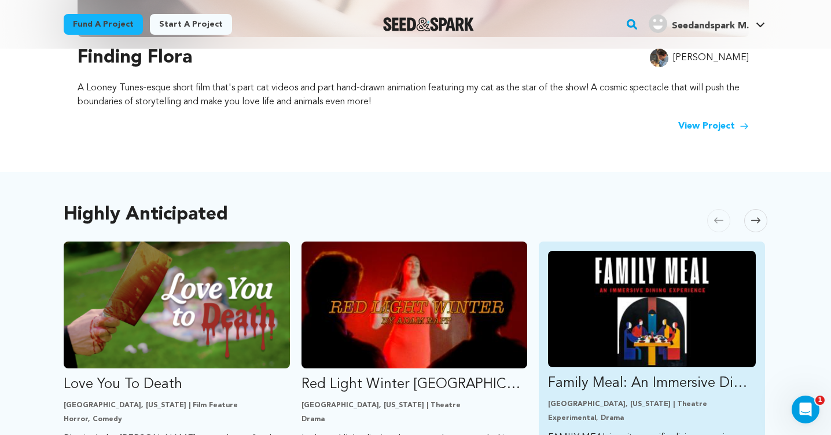
click at [602, 280] on img "Fund Family Meal: An Immersive Dining Experience" at bounding box center [652, 309] width 208 height 116
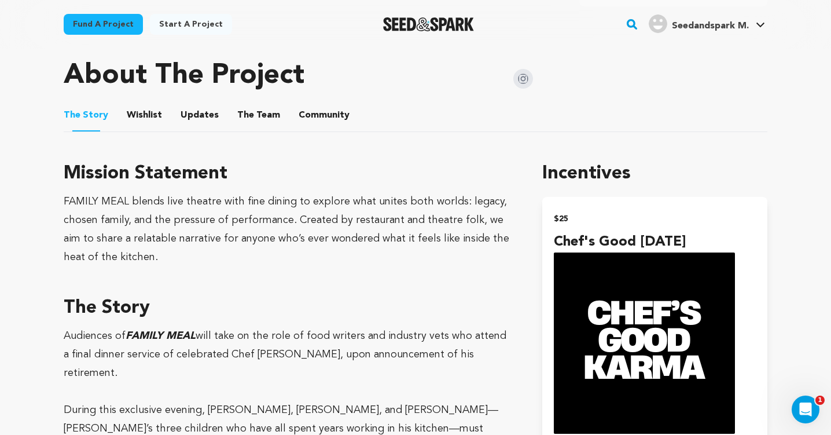
scroll to position [573, 0]
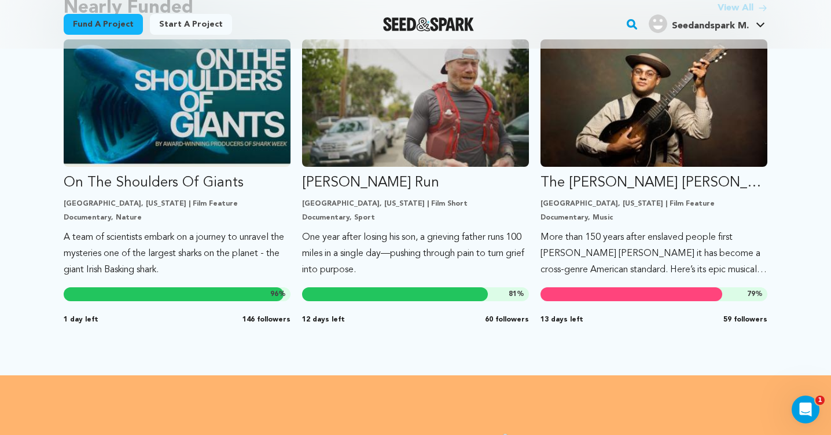
scroll to position [1028, 0]
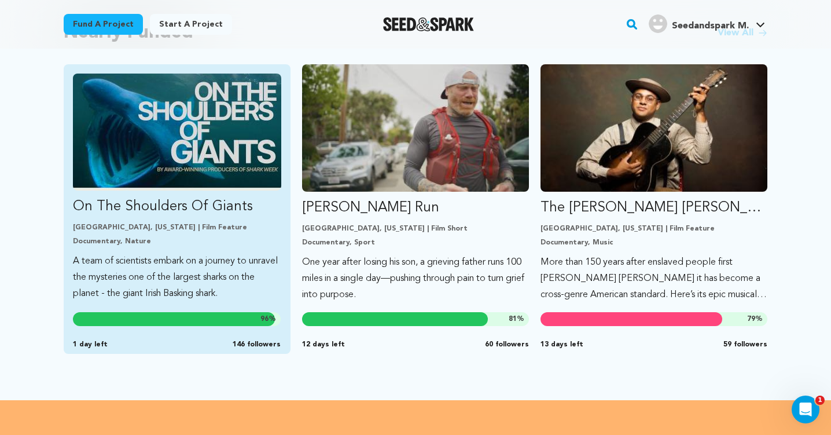
click at [226, 253] on p "A team of scientists embark on a journey to unravel the mysteries one of the la…" at bounding box center [177, 277] width 208 height 49
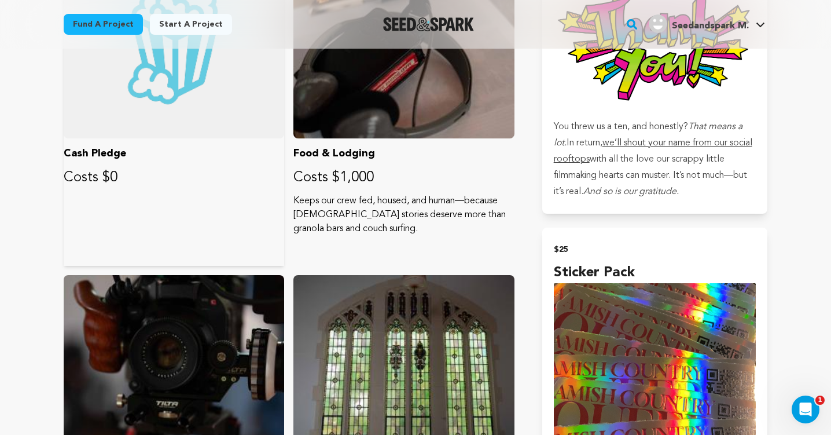
scroll to position [809, 0]
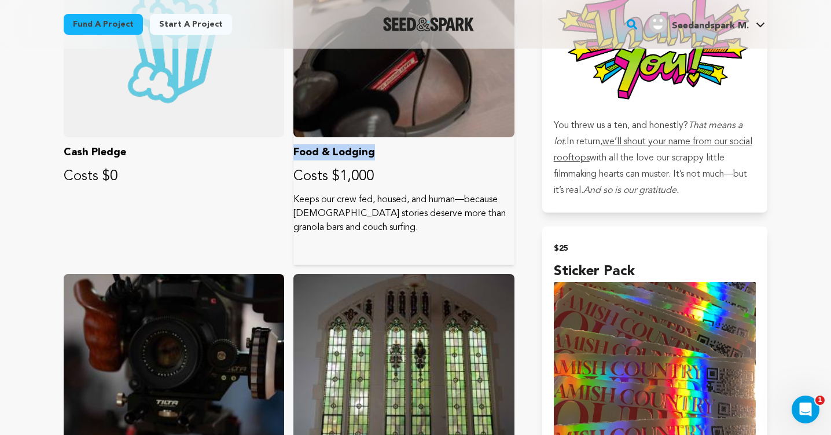
drag, startPoint x: 373, startPoint y: 153, endPoint x: 296, endPoint y: 154, distance: 77.0
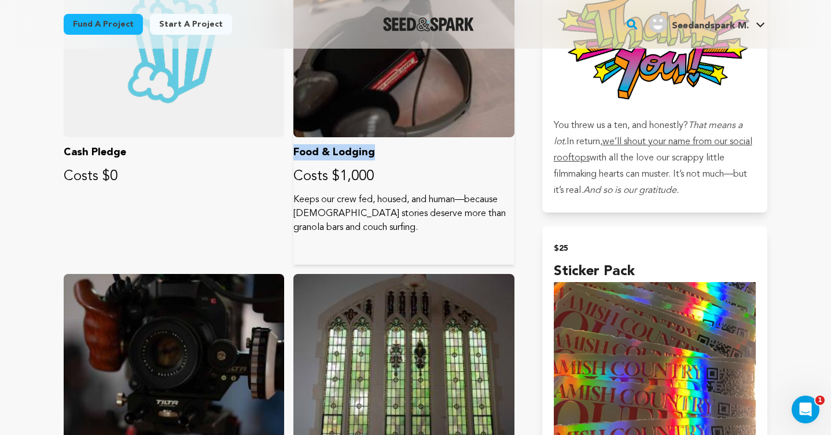
click at [296, 154] on p "Food & Lodging" at bounding box center [403, 152] width 220 height 16
copy p "Food & Lodging"
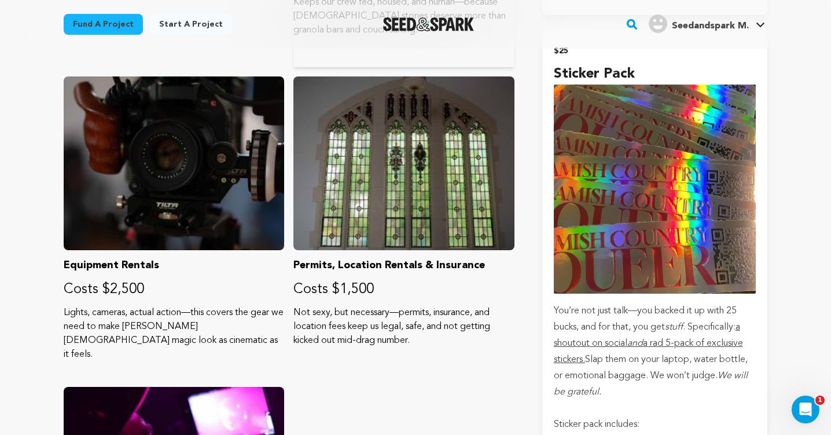
scroll to position [1009, 0]
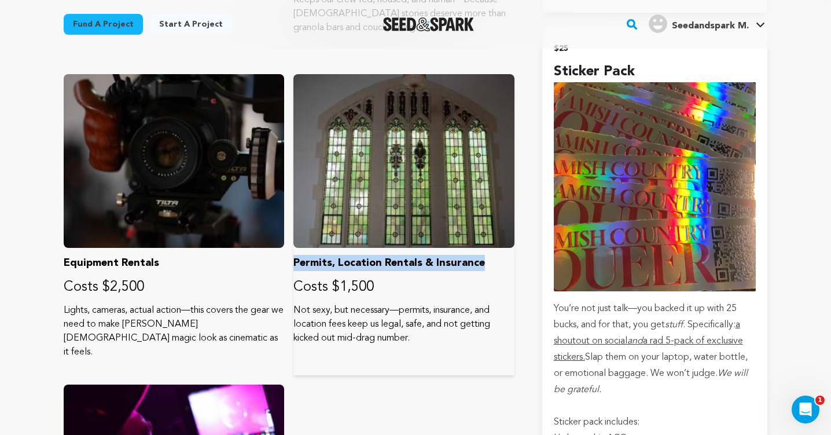
drag, startPoint x: 482, startPoint y: 266, endPoint x: 294, endPoint y: 262, distance: 188.1
click at [294, 262] on p "Permits, Location Rentals & Insurance" at bounding box center [403, 263] width 220 height 16
copy p "Permits, Location Rentals & Insurance"
drag, startPoint x: 418, startPoint y: 341, endPoint x: 399, endPoint y: 316, distance: 31.0
click at [399, 316] on p "Not sexy, but necessary—permits, insurance, and location fees keep us legal, sa…" at bounding box center [403, 324] width 220 height 42
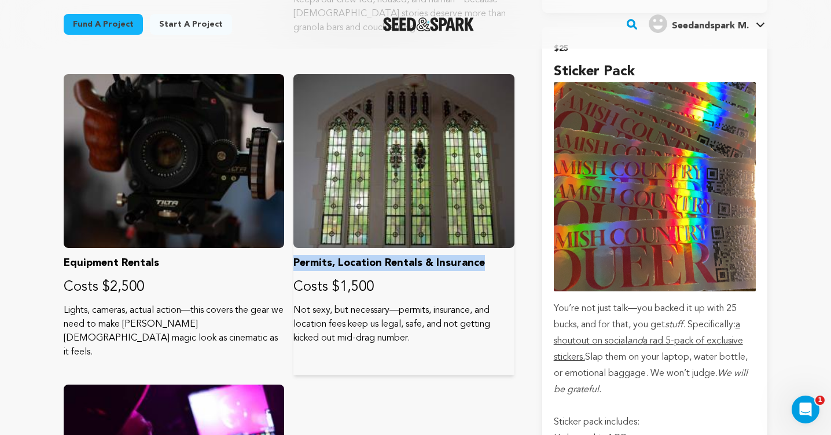
copy p "permits, insurance, and location fees keep us legal, safe, and not getting kick…"
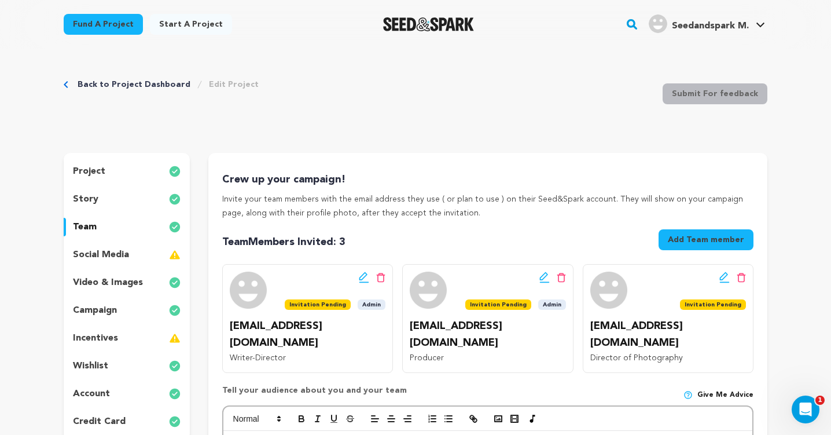
click at [130, 256] on div "social media" at bounding box center [127, 254] width 126 height 19
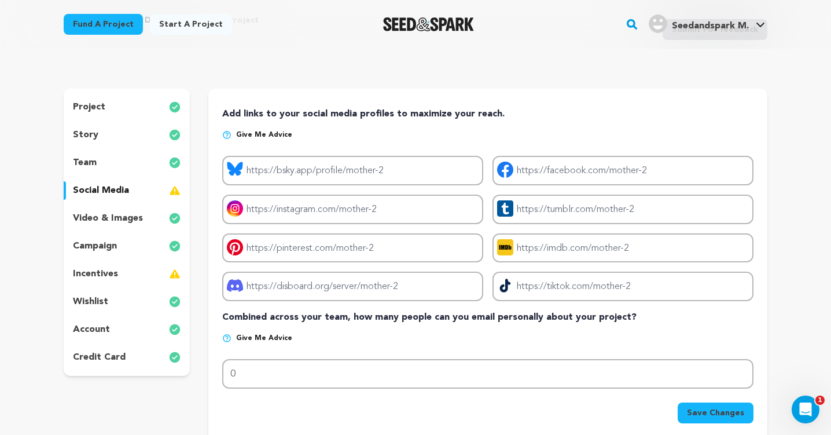
scroll to position [65, 0]
click at [125, 272] on div "incentives" at bounding box center [127, 273] width 126 height 19
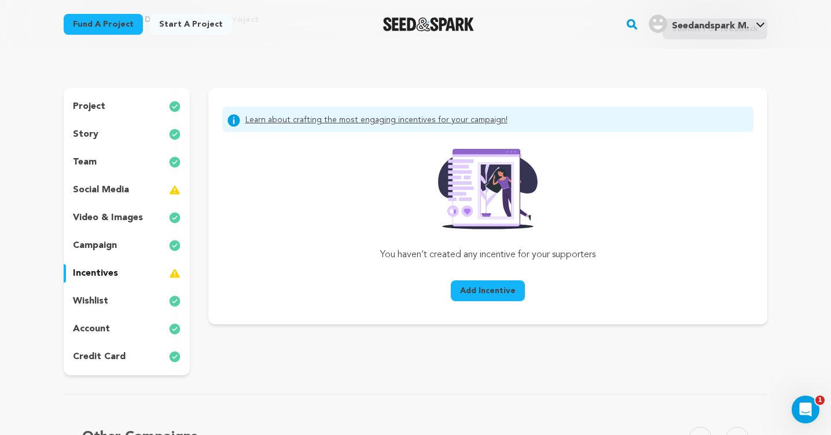
click at [170, 185] on media_icon at bounding box center [175, 190] width 12 height 14
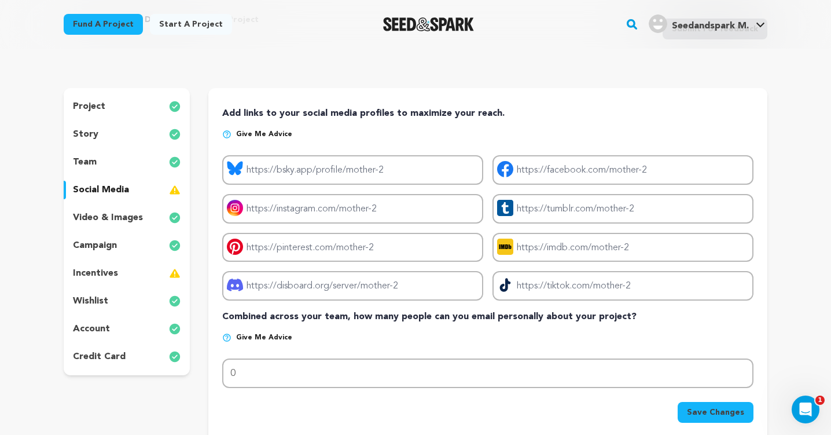
click at [141, 275] on div "incentives" at bounding box center [127, 273] width 126 height 19
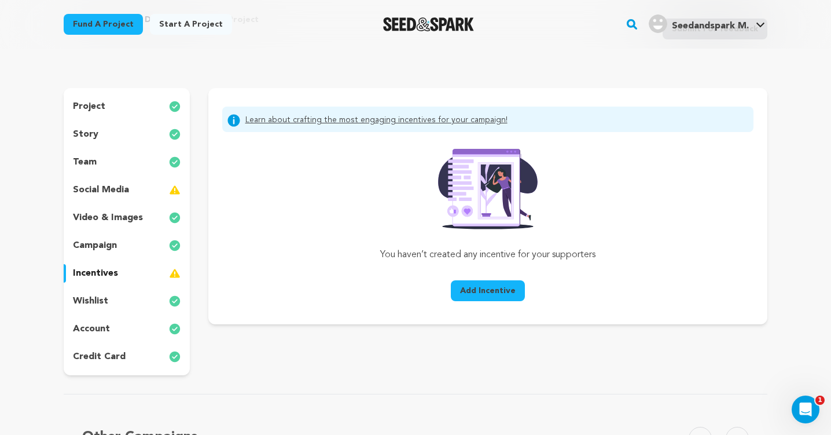
click at [141, 275] on div "incentives" at bounding box center [127, 273] width 126 height 19
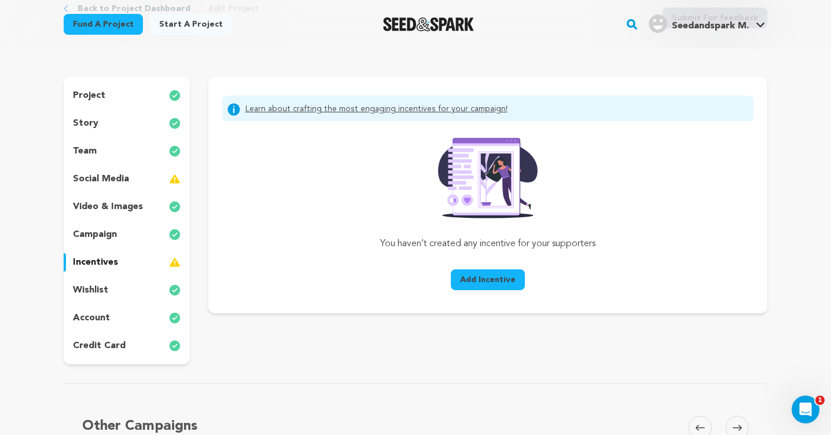
scroll to position [83, 0]
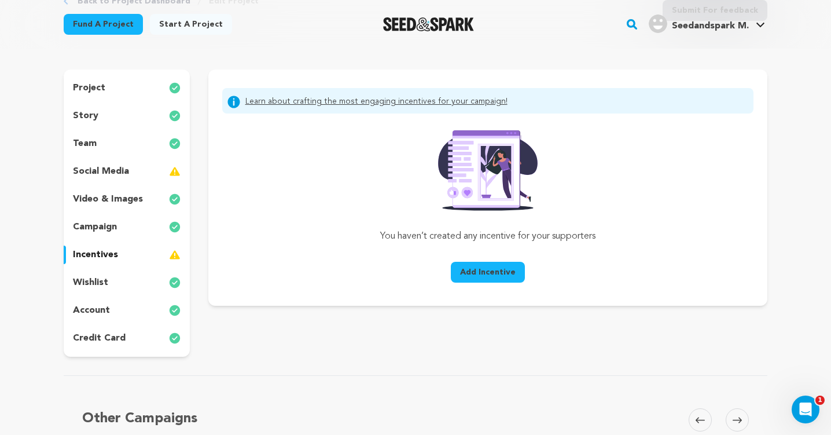
click at [495, 267] on span "Add Incentive" at bounding box center [488, 272] width 56 height 12
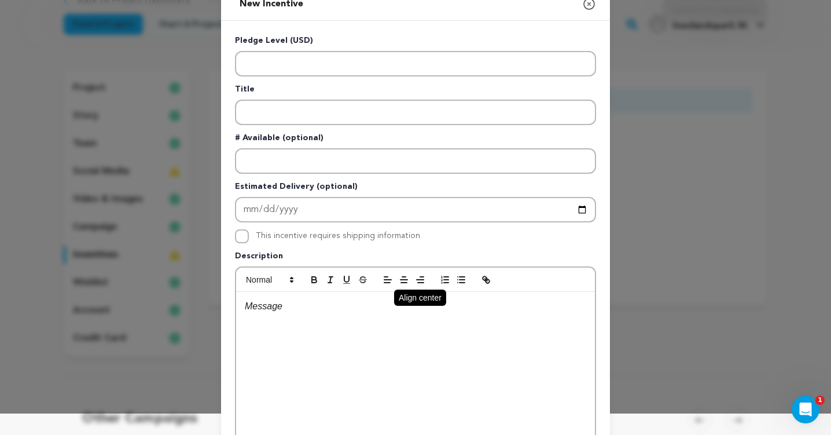
scroll to position [20, 0]
